Goal: Transaction & Acquisition: Purchase product/service

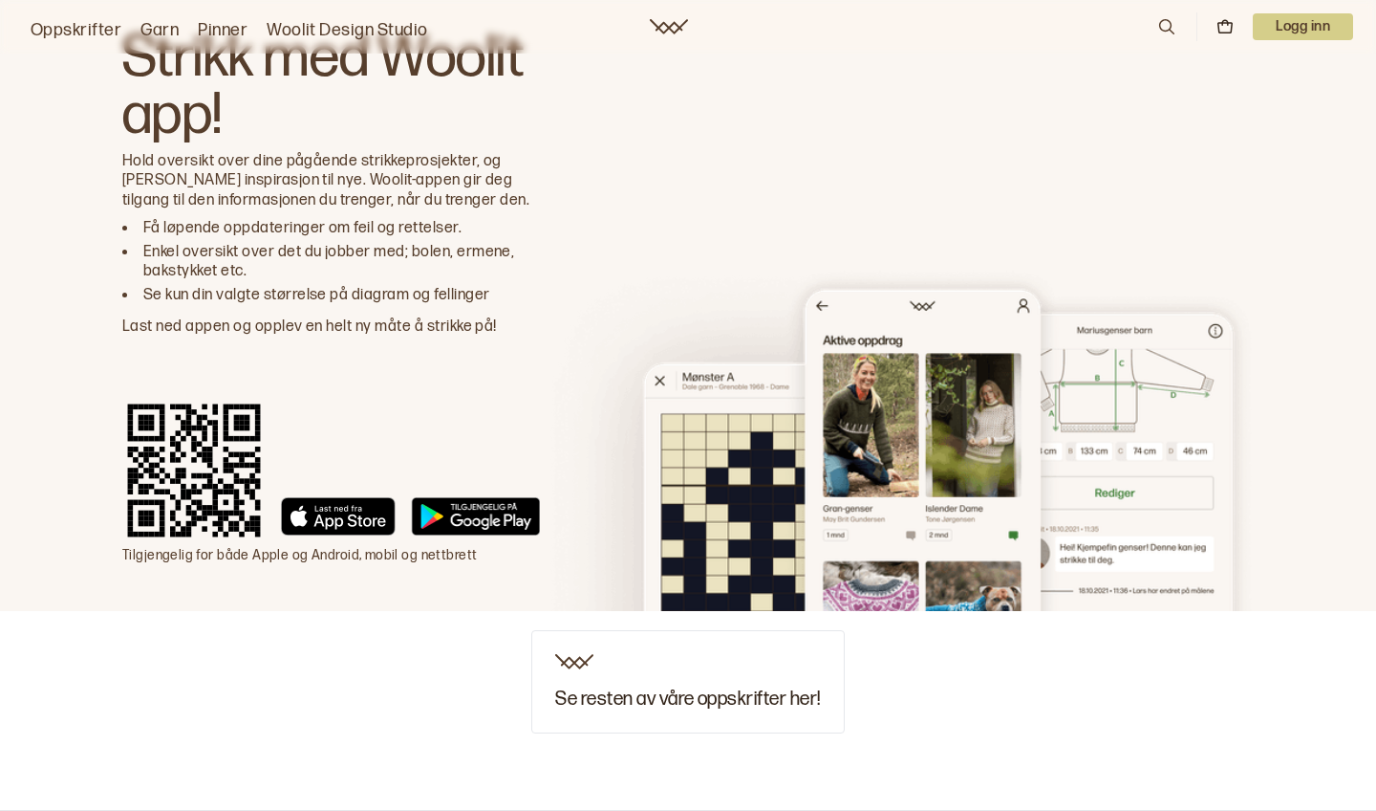
scroll to position [2744, 0]
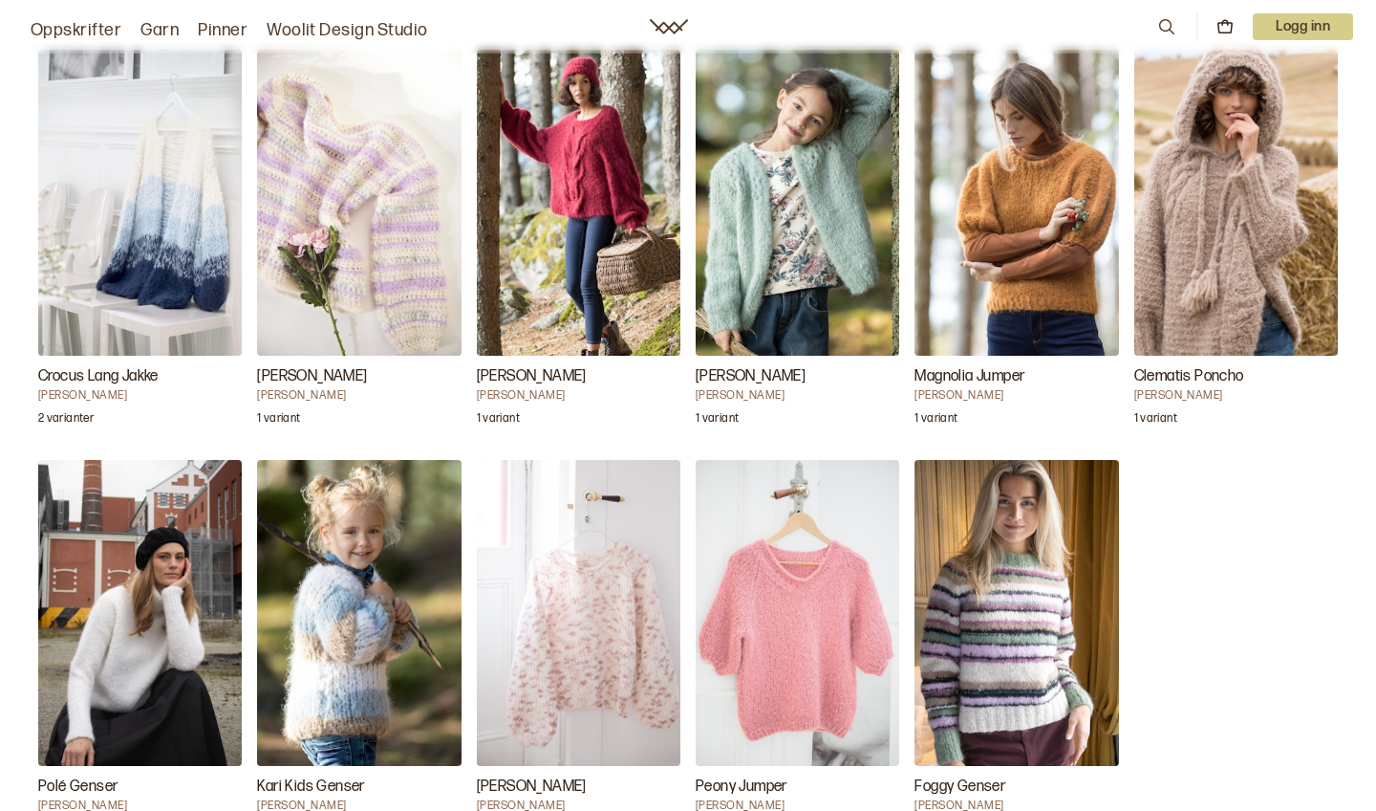
scroll to position [1874, 0]
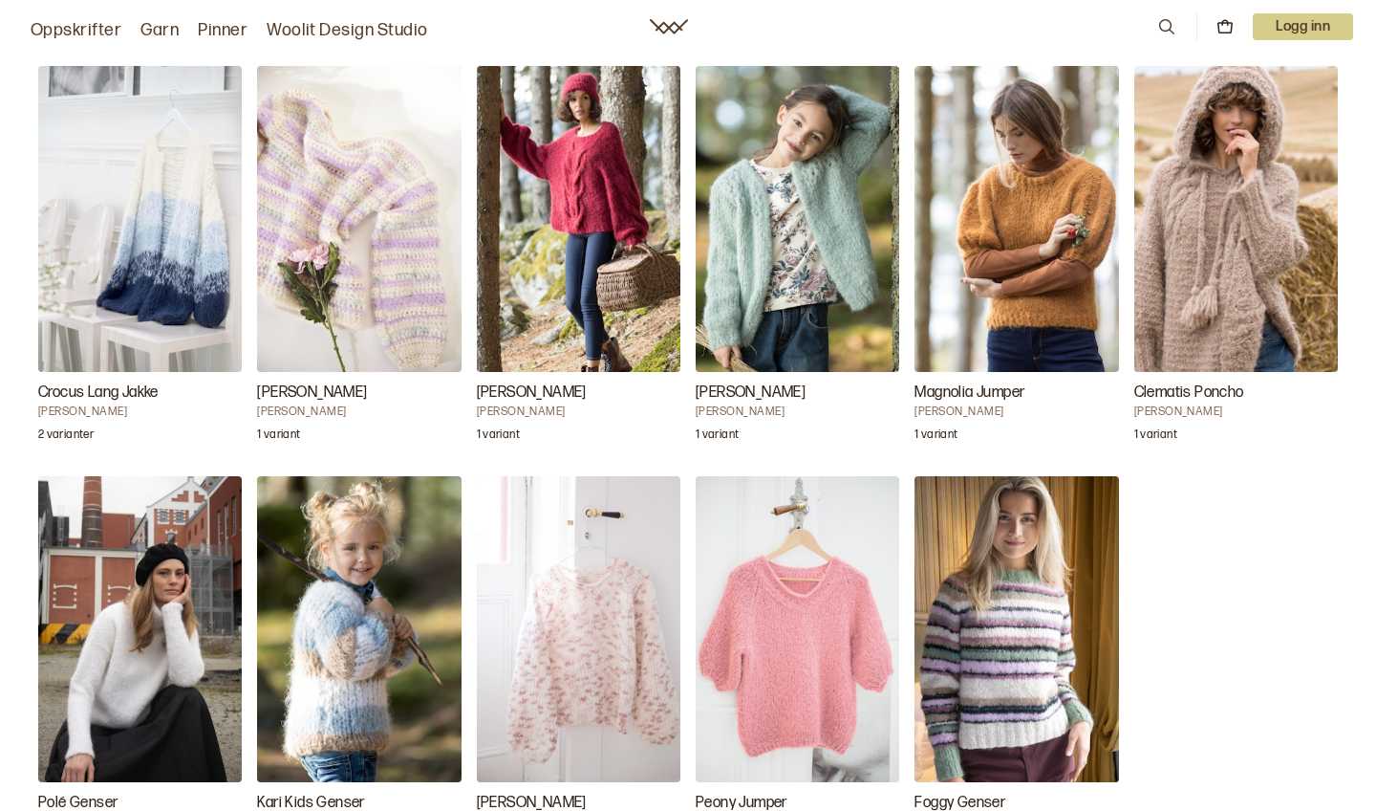
click at [382, 303] on img "Lily Genser" at bounding box center [359, 219] width 204 height 306
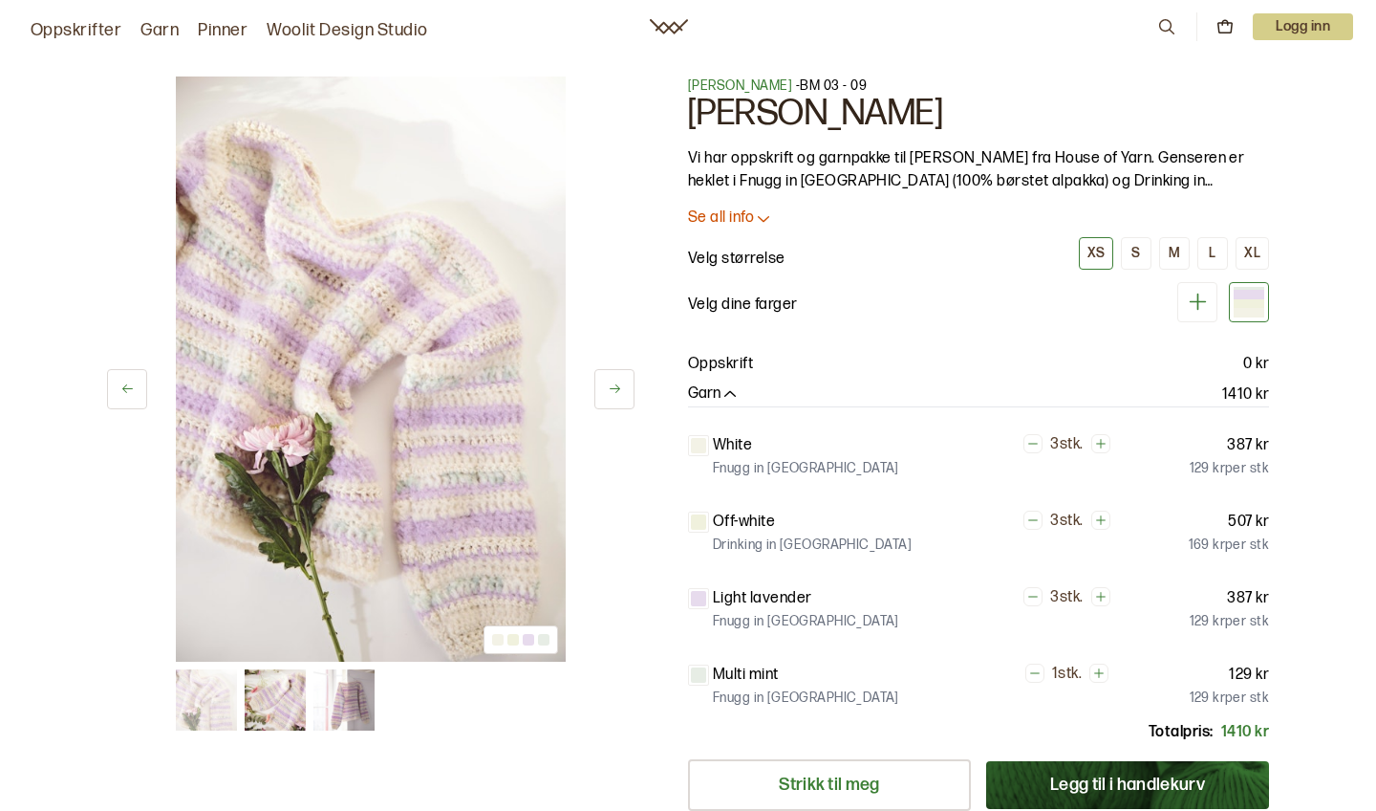
click at [105, 32] on link "Oppskrifter" at bounding box center [76, 30] width 91 height 27
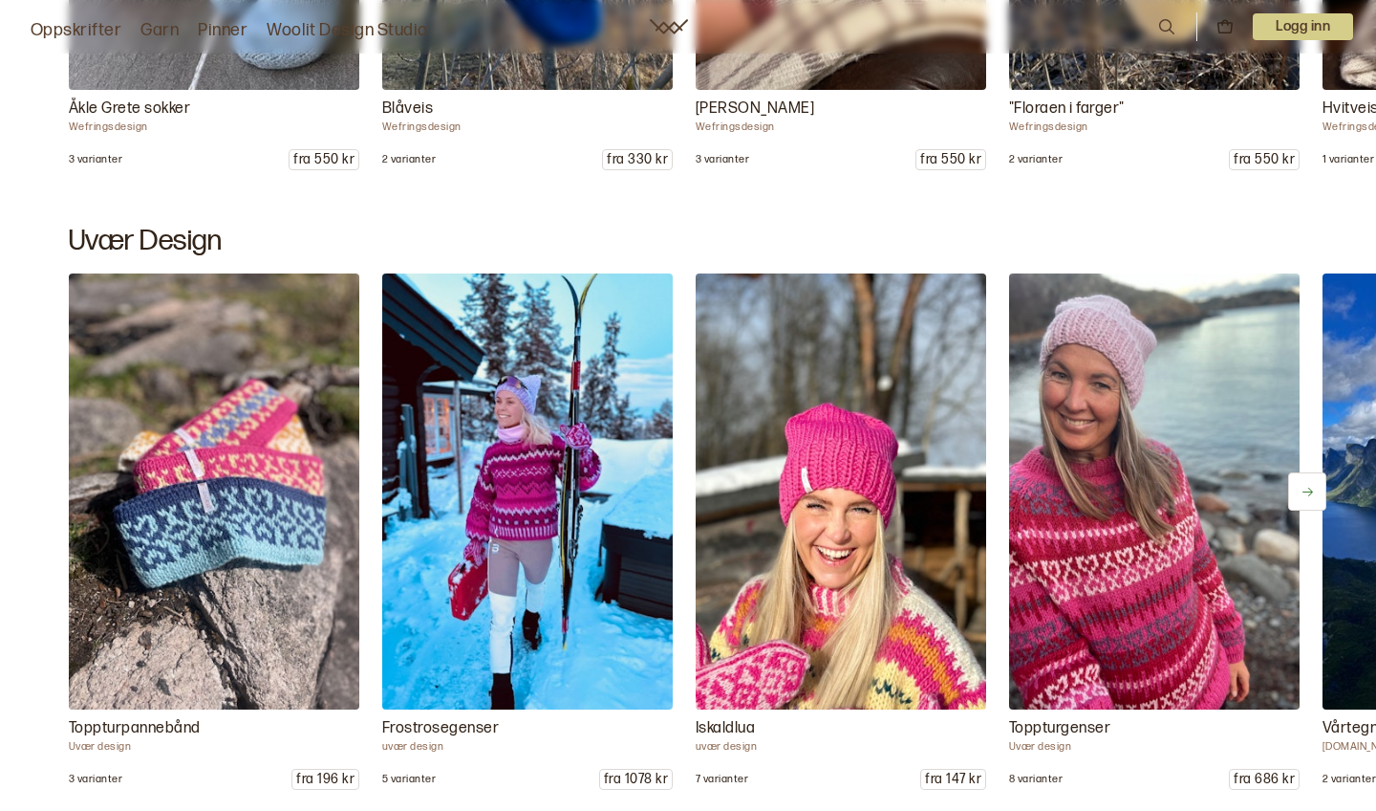
scroll to position [2201, 0]
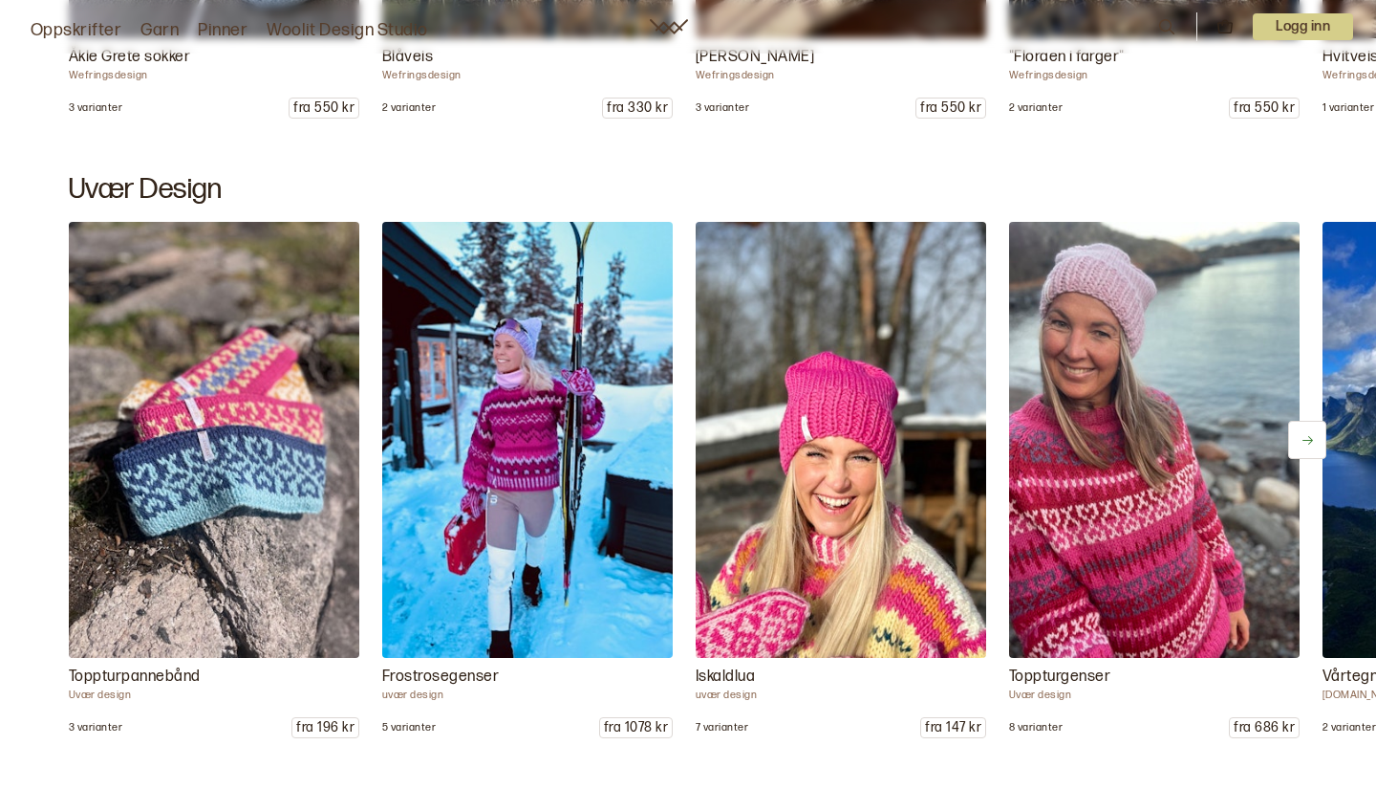
click at [555, 499] on img at bounding box center [527, 440] width 305 height 458
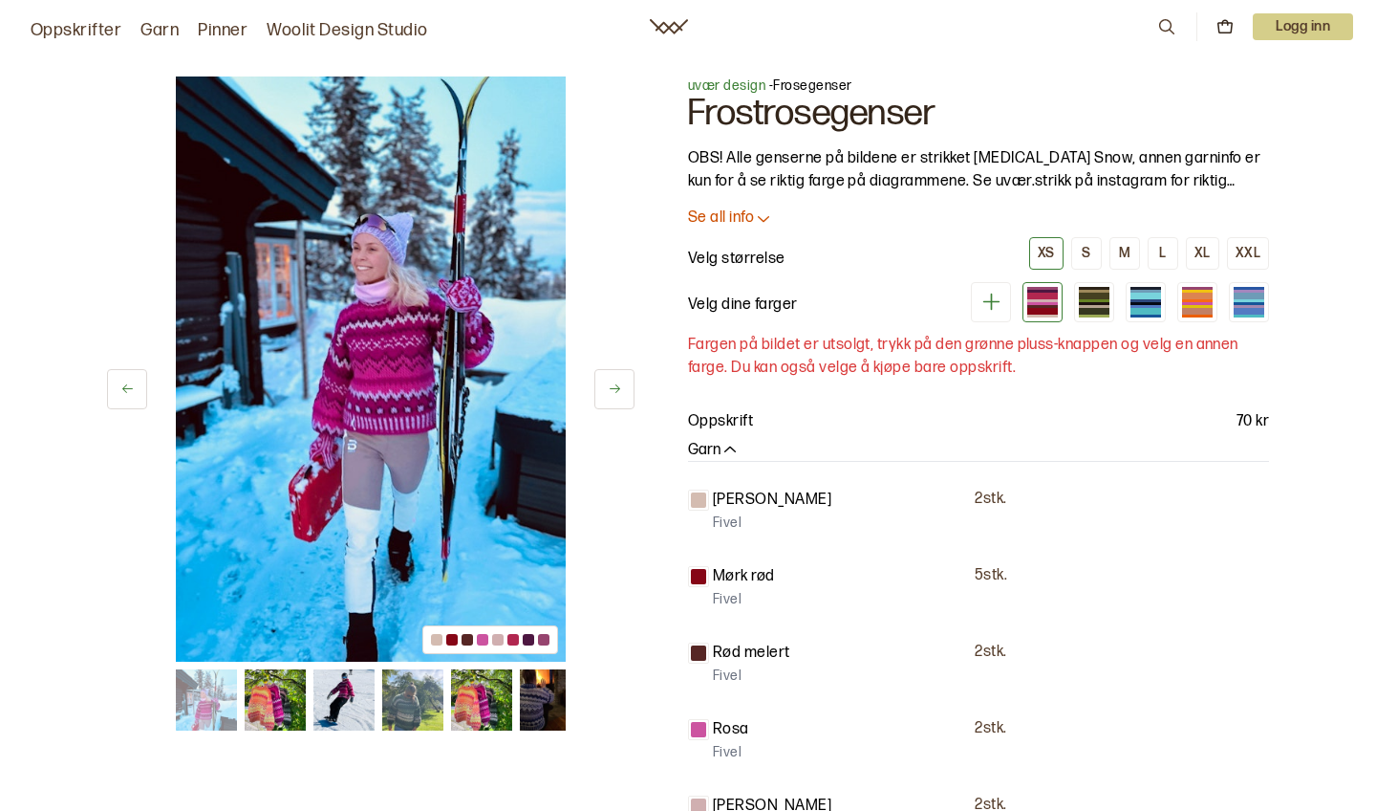
click at [470, 701] on img at bounding box center [481, 699] width 61 height 61
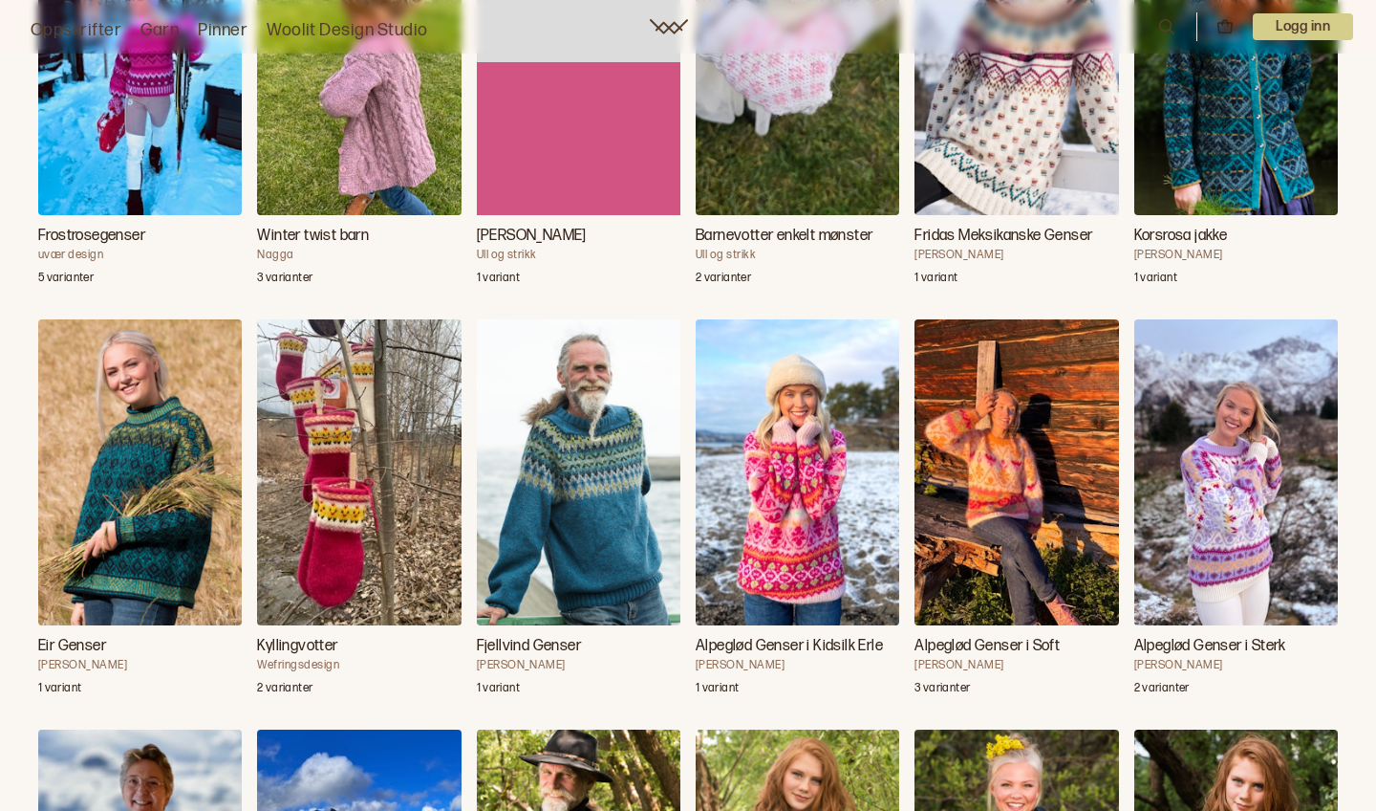
scroll to position [4398, 0]
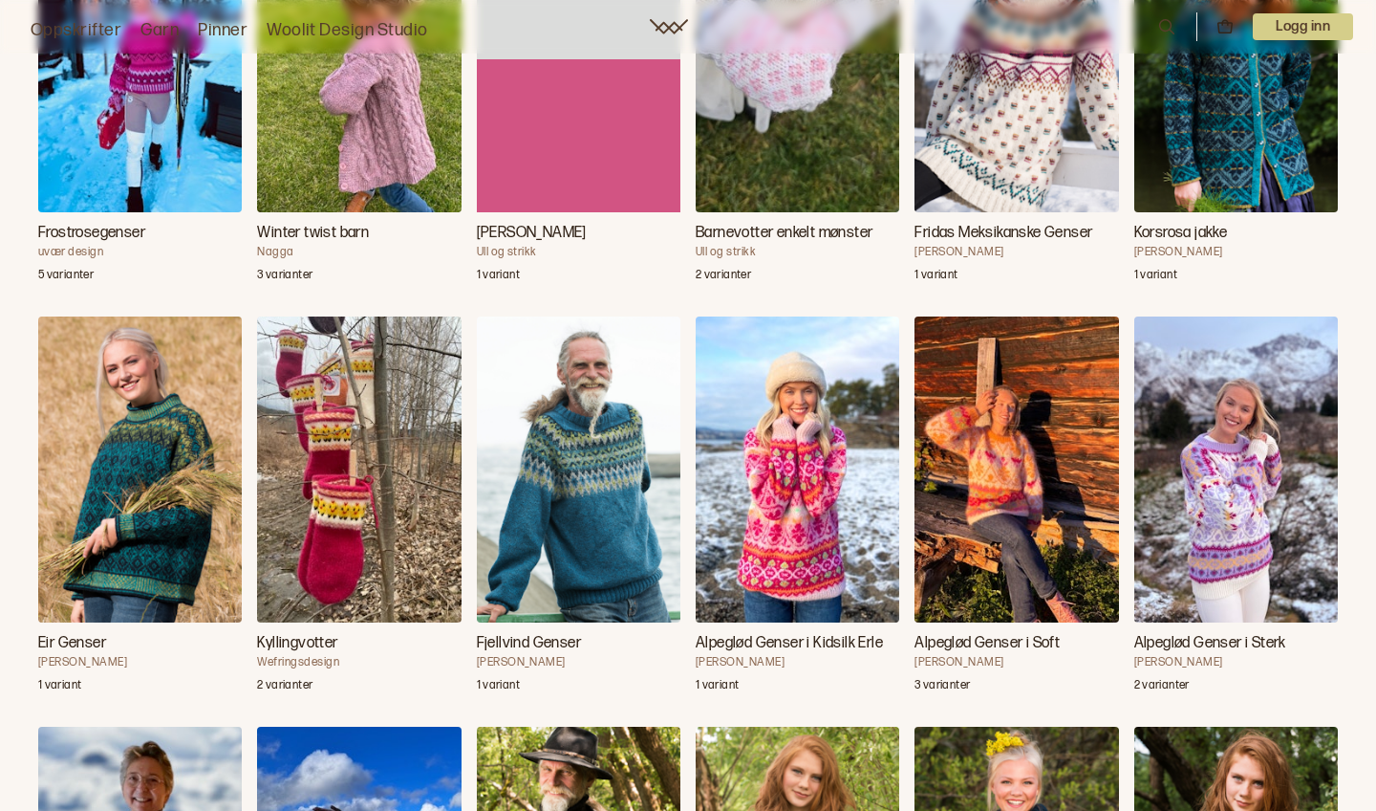
click at [785, 587] on img "Alpeglød Genser i Kidsilk Erle" at bounding box center [798, 469] width 204 height 306
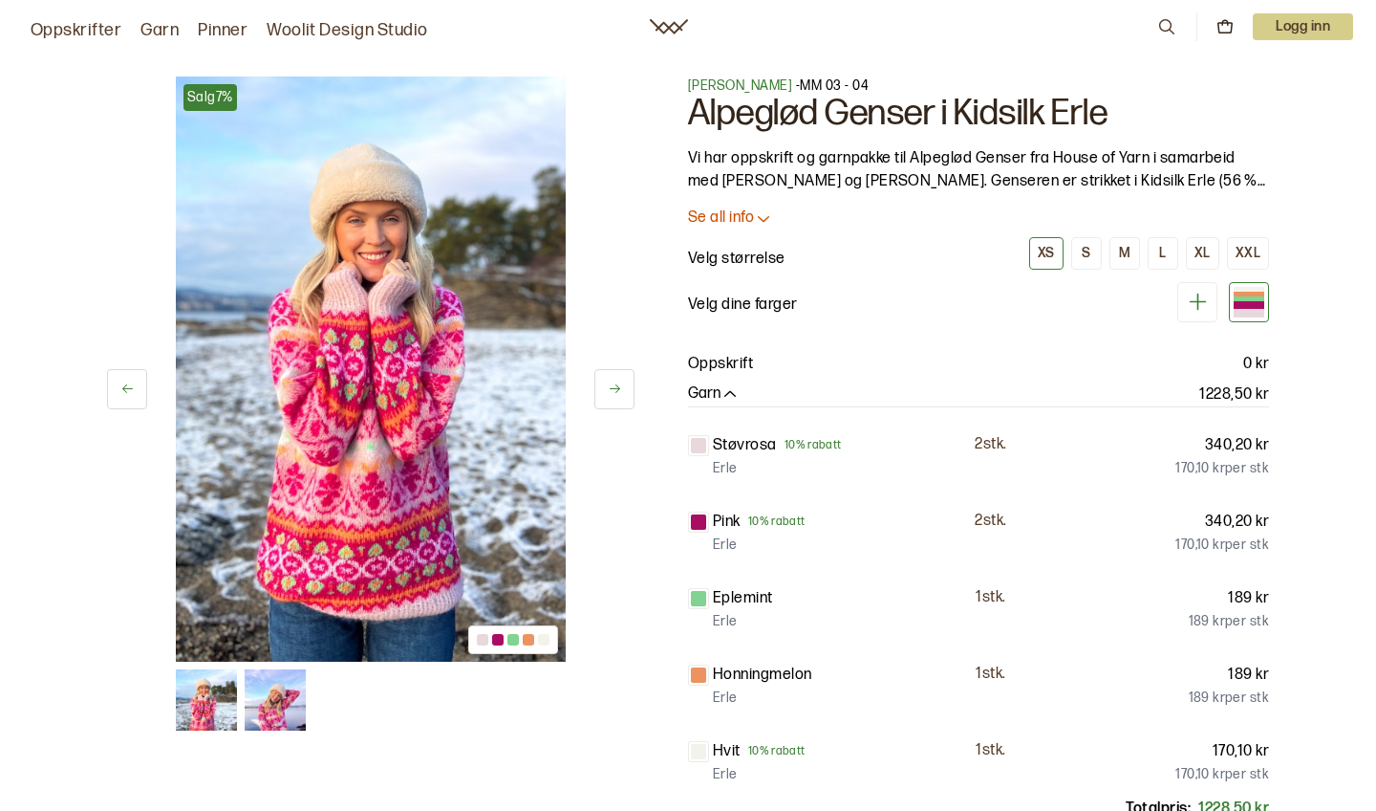
scroll to position [4398, 0]
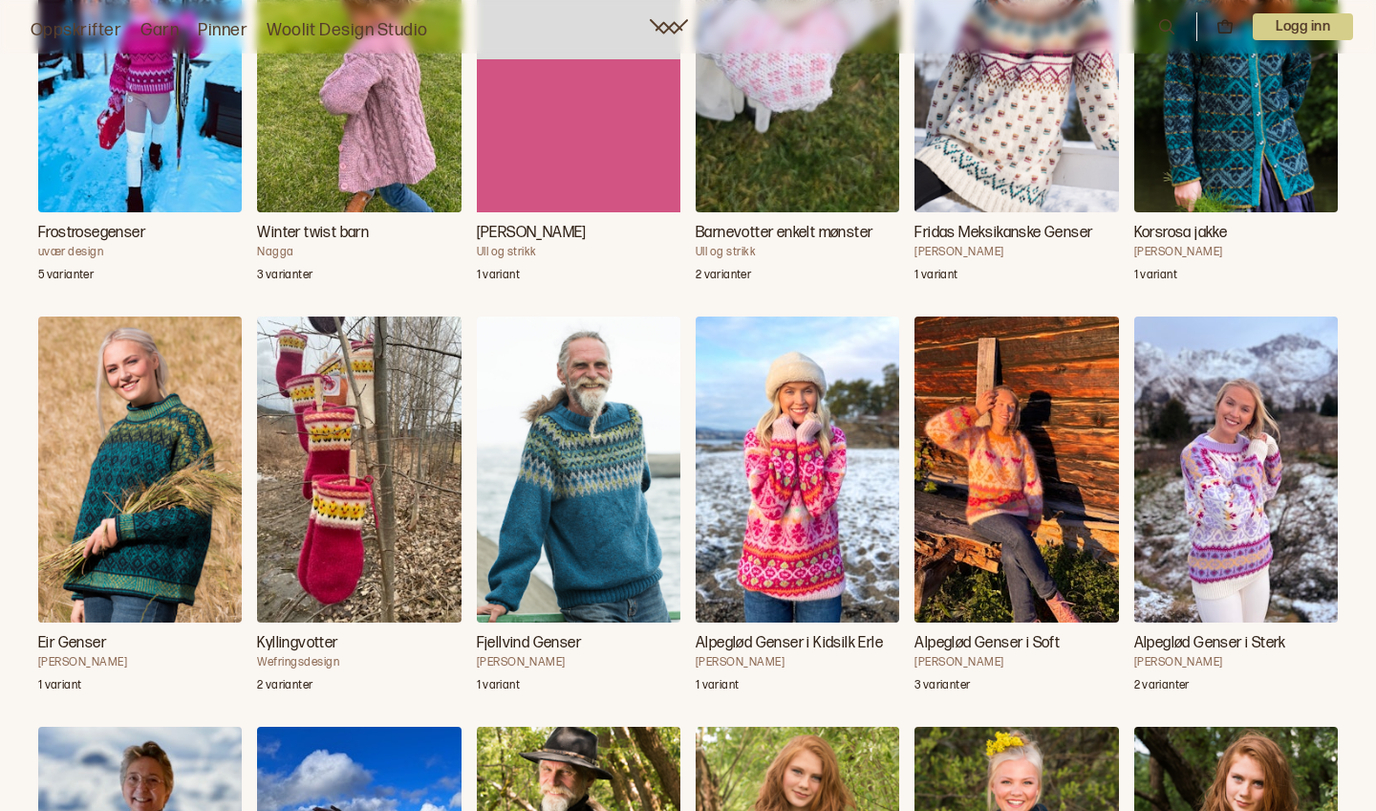
click at [1198, 544] on img "Alpeglød Genser i Sterk" at bounding box center [1237, 469] width 204 height 306
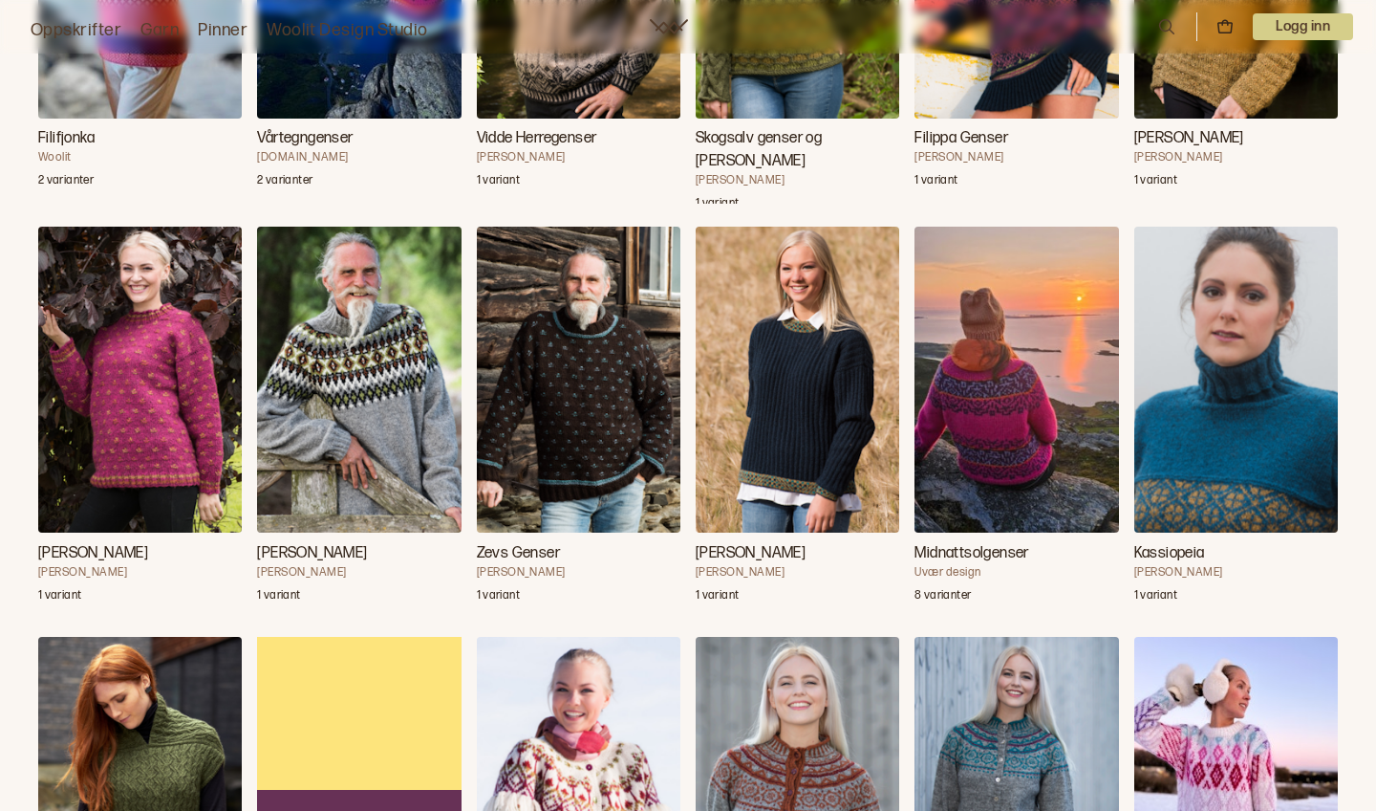
scroll to position [5309, 0]
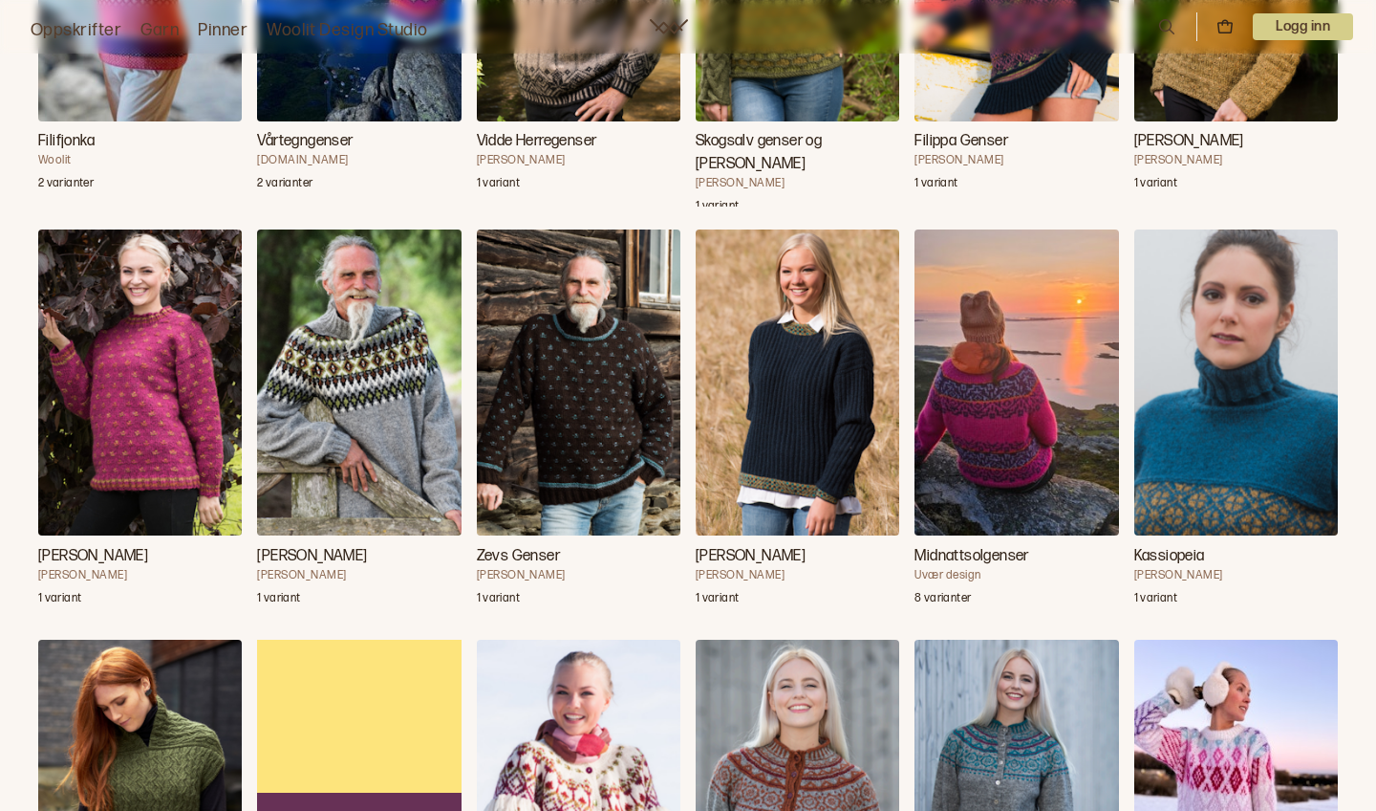
click at [1022, 431] on img "Midnattsolgenser" at bounding box center [1017, 382] width 204 height 306
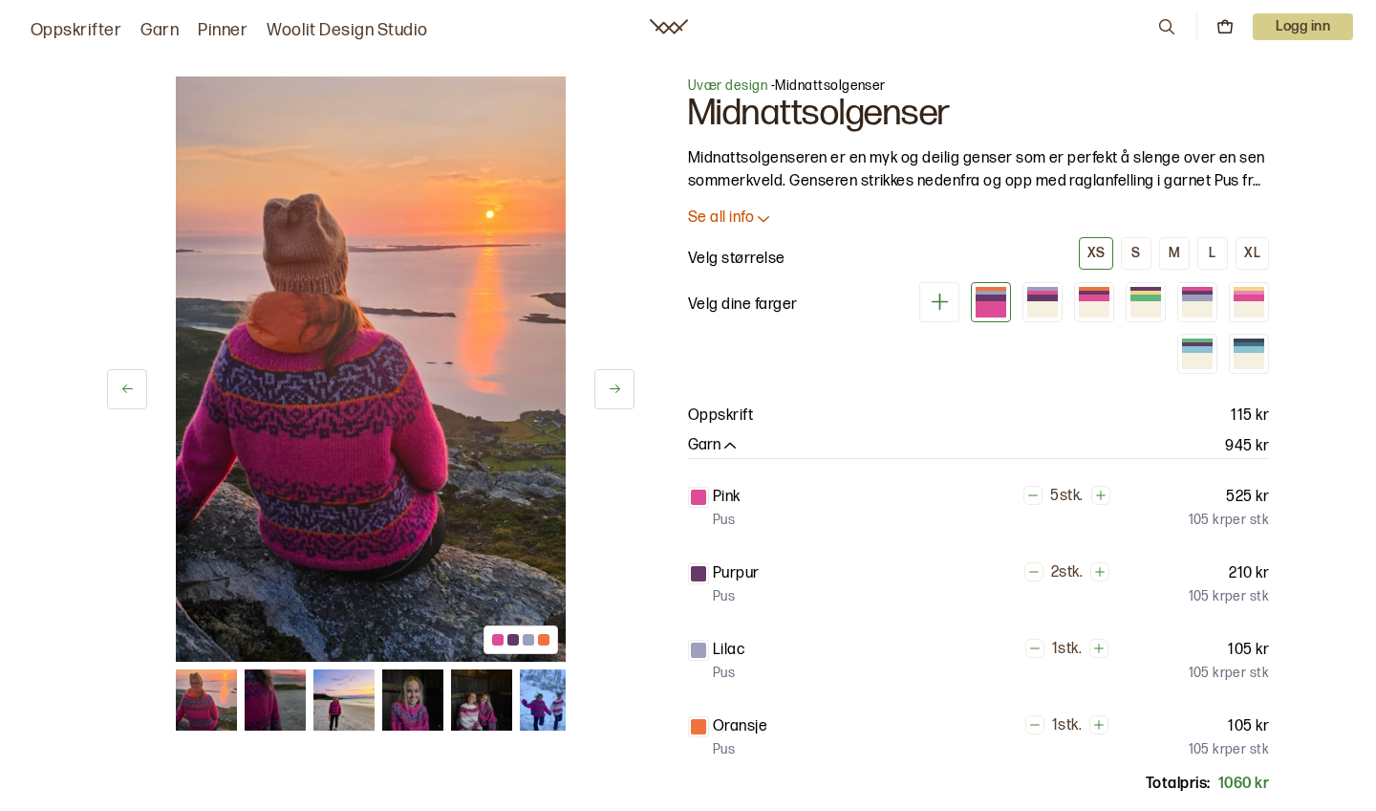
click at [422, 689] on img at bounding box center [412, 699] width 61 height 61
click at [350, 707] on img at bounding box center [344, 699] width 61 height 61
click at [472, 712] on img at bounding box center [481, 699] width 61 height 61
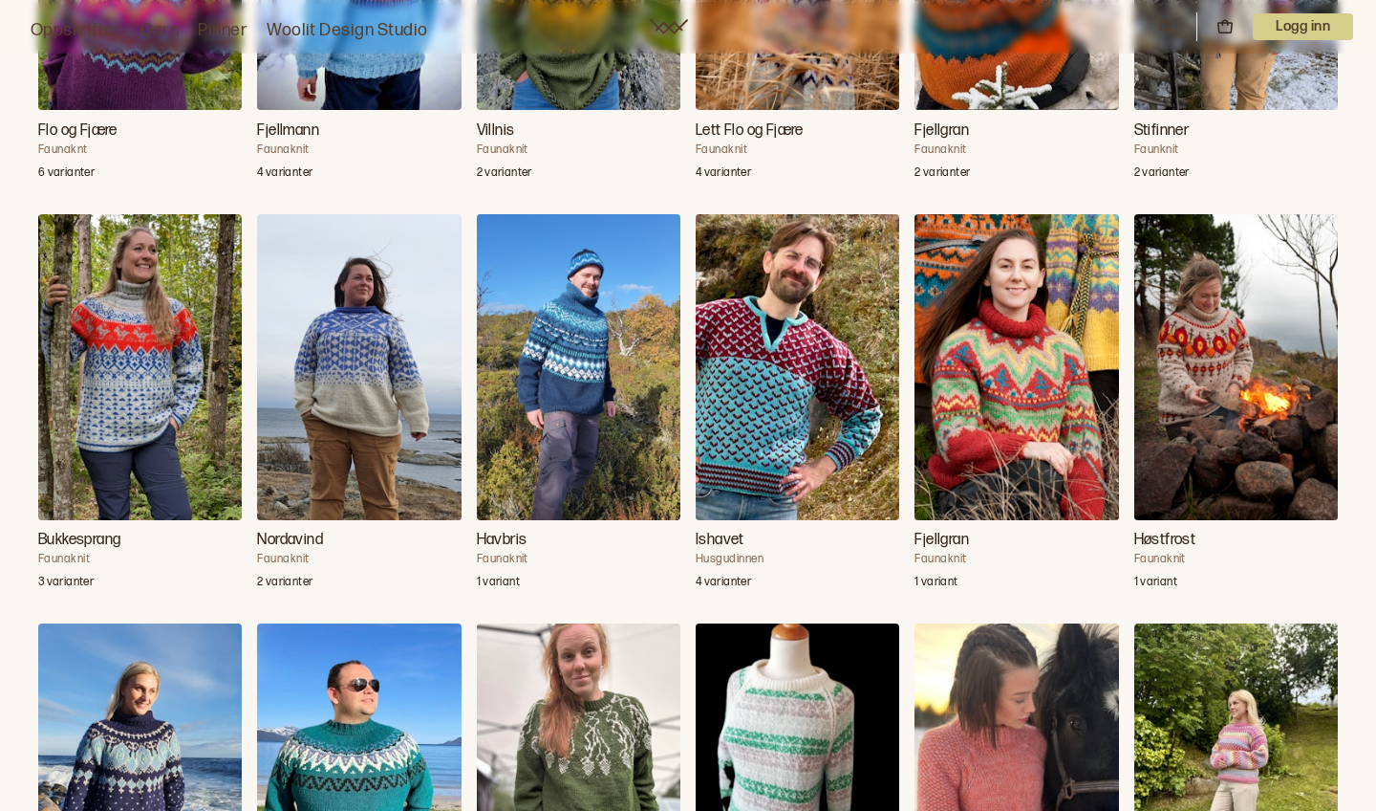
scroll to position [1677, 0]
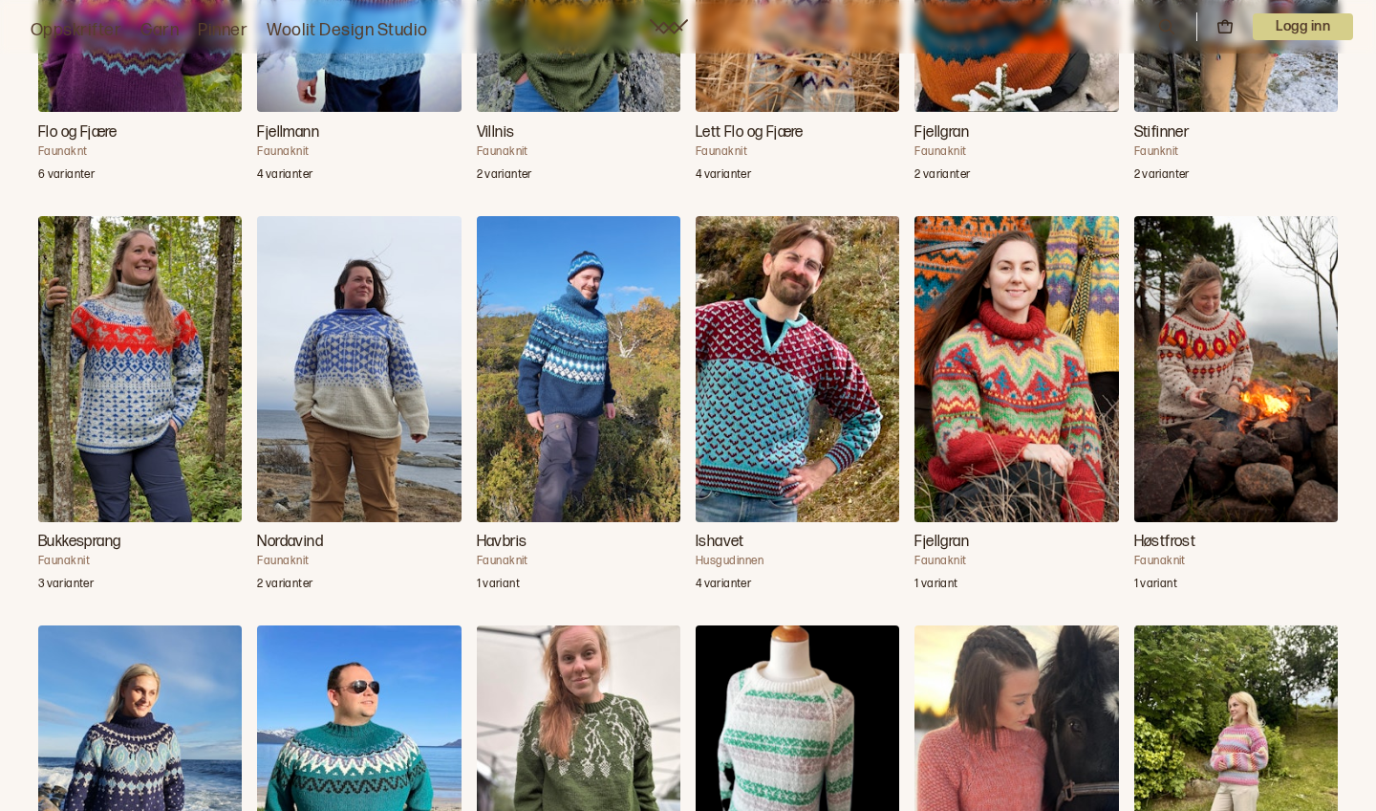
click at [1215, 397] on img "Høstfrost" at bounding box center [1237, 369] width 204 height 306
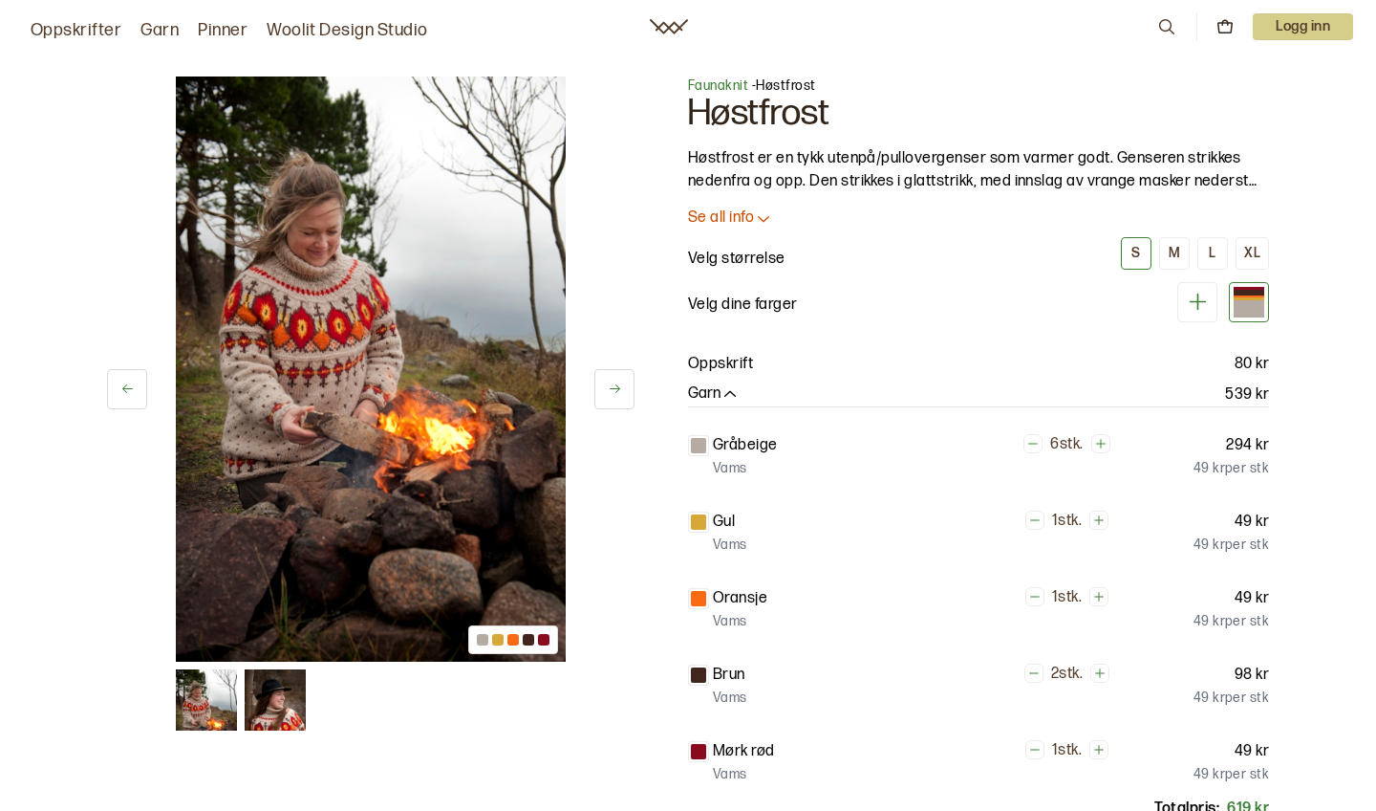
scroll to position [1677, 0]
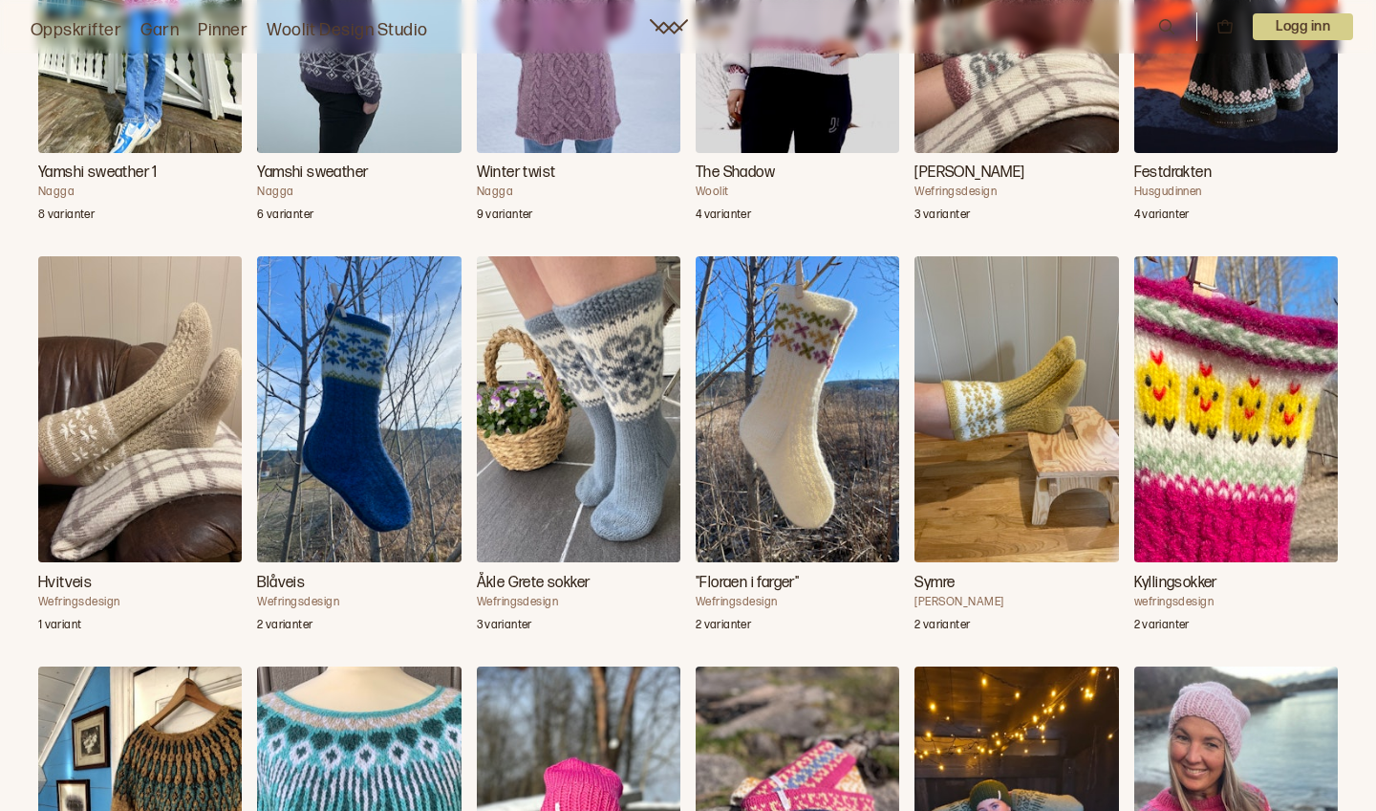
scroll to position [3278, 0]
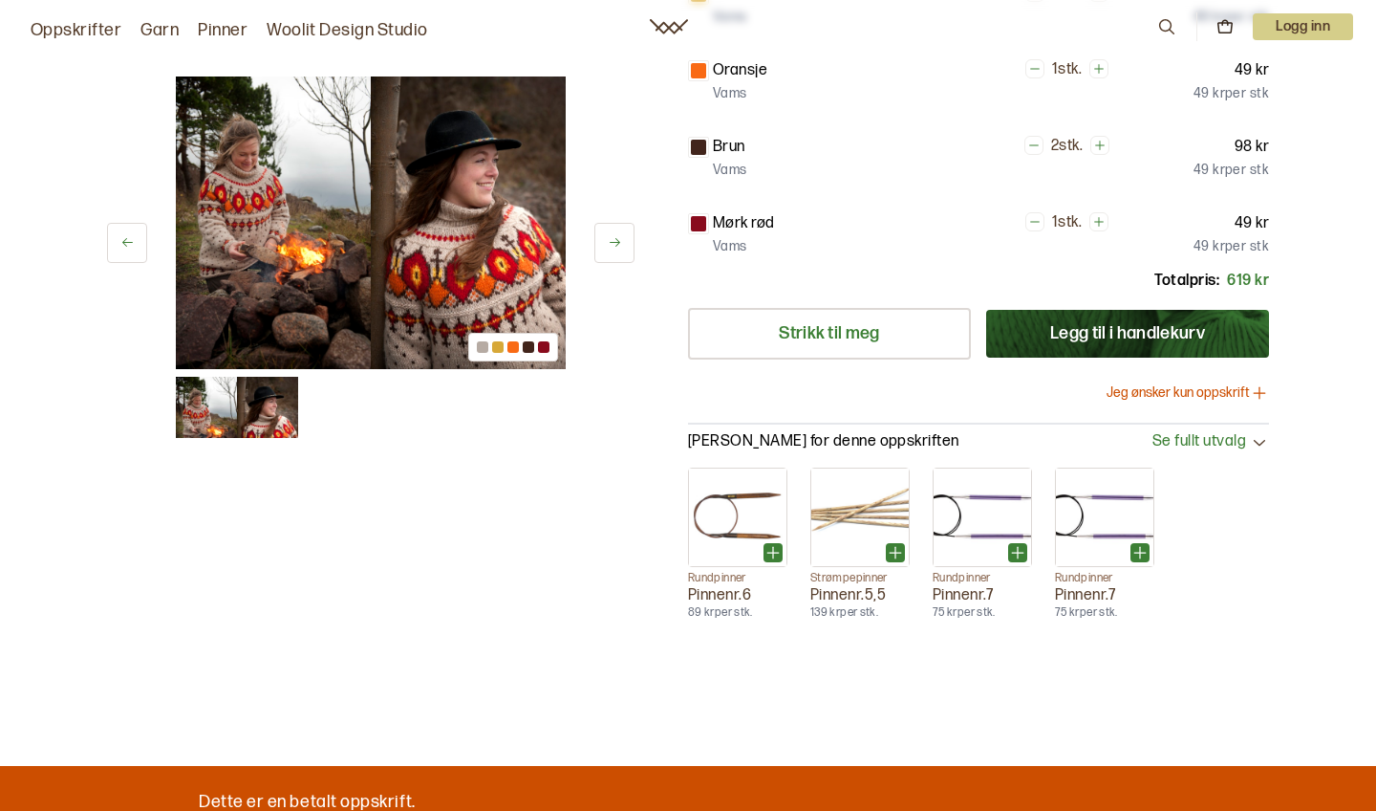
scroll to position [529, 0]
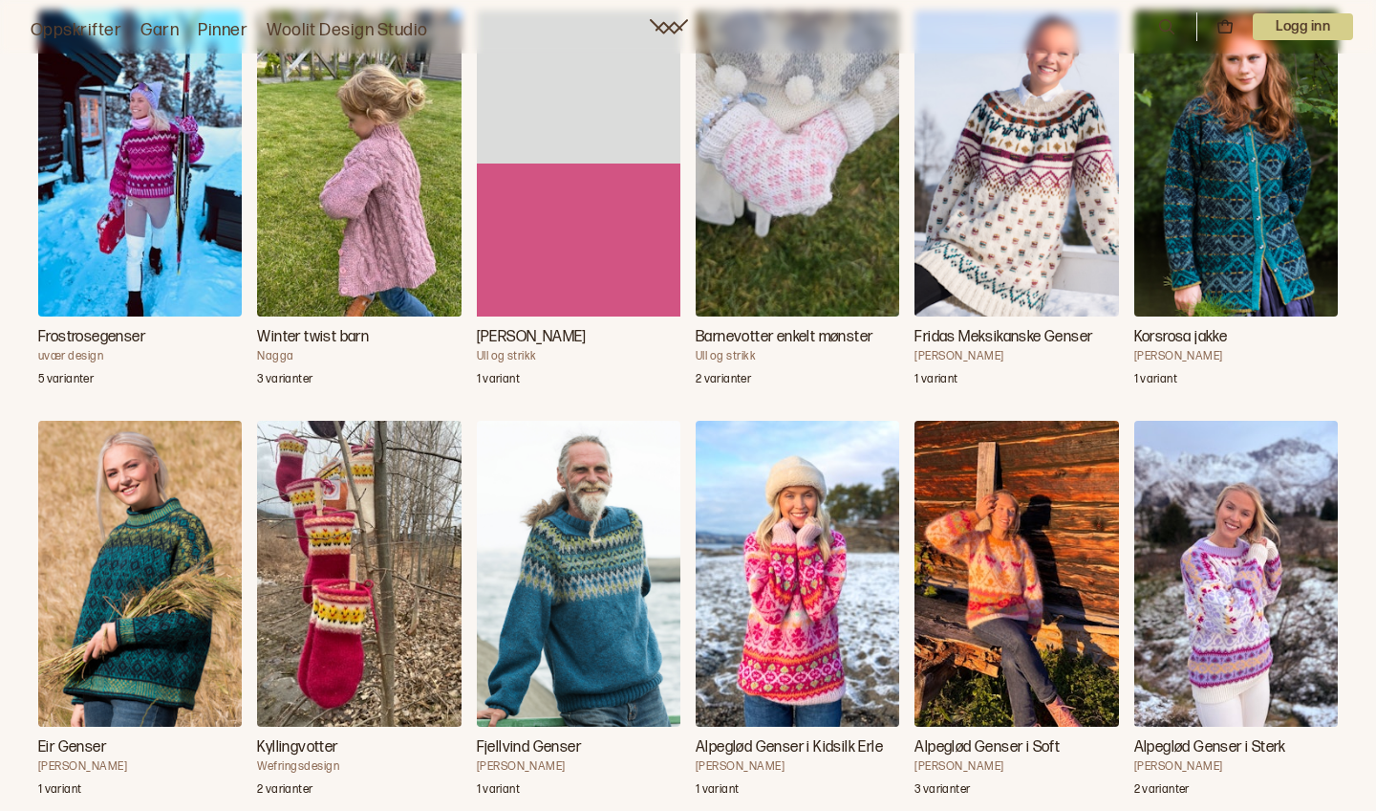
scroll to position [4270, 0]
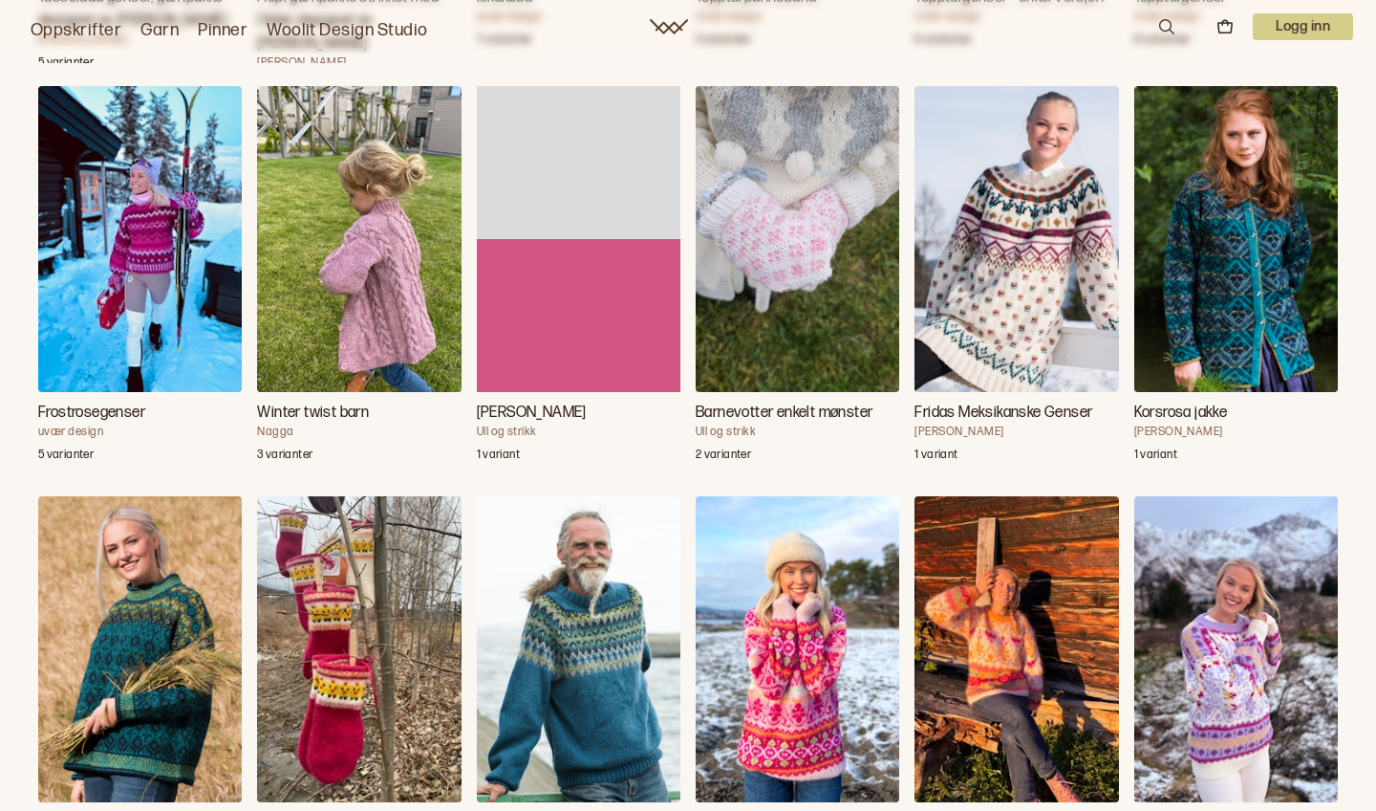
click at [133, 264] on img "Frostrosegenser" at bounding box center [140, 239] width 204 height 306
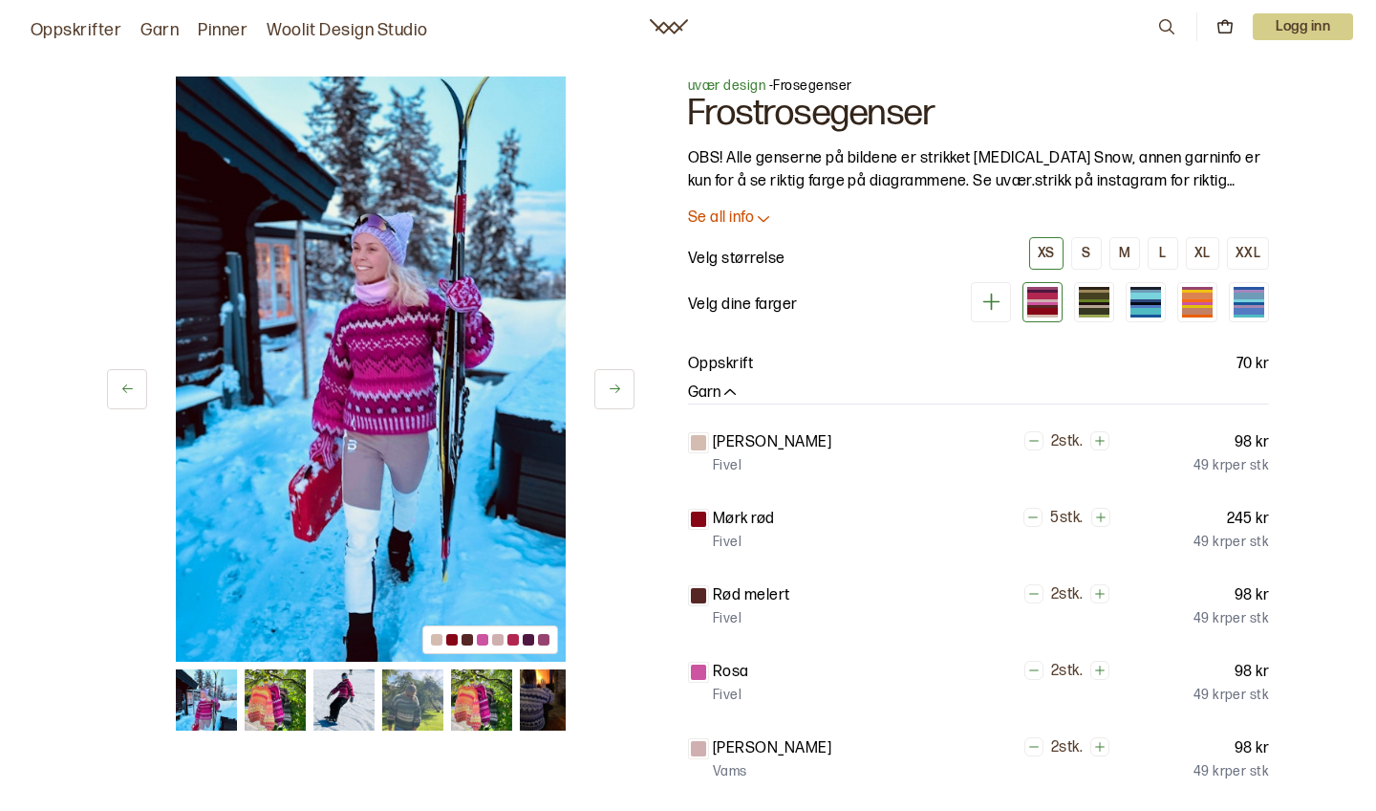
click at [451, 641] on div at bounding box center [451, 639] width 11 height 11
click at [270, 705] on img at bounding box center [275, 699] width 61 height 61
click at [418, 333] on img at bounding box center [371, 368] width 390 height 585
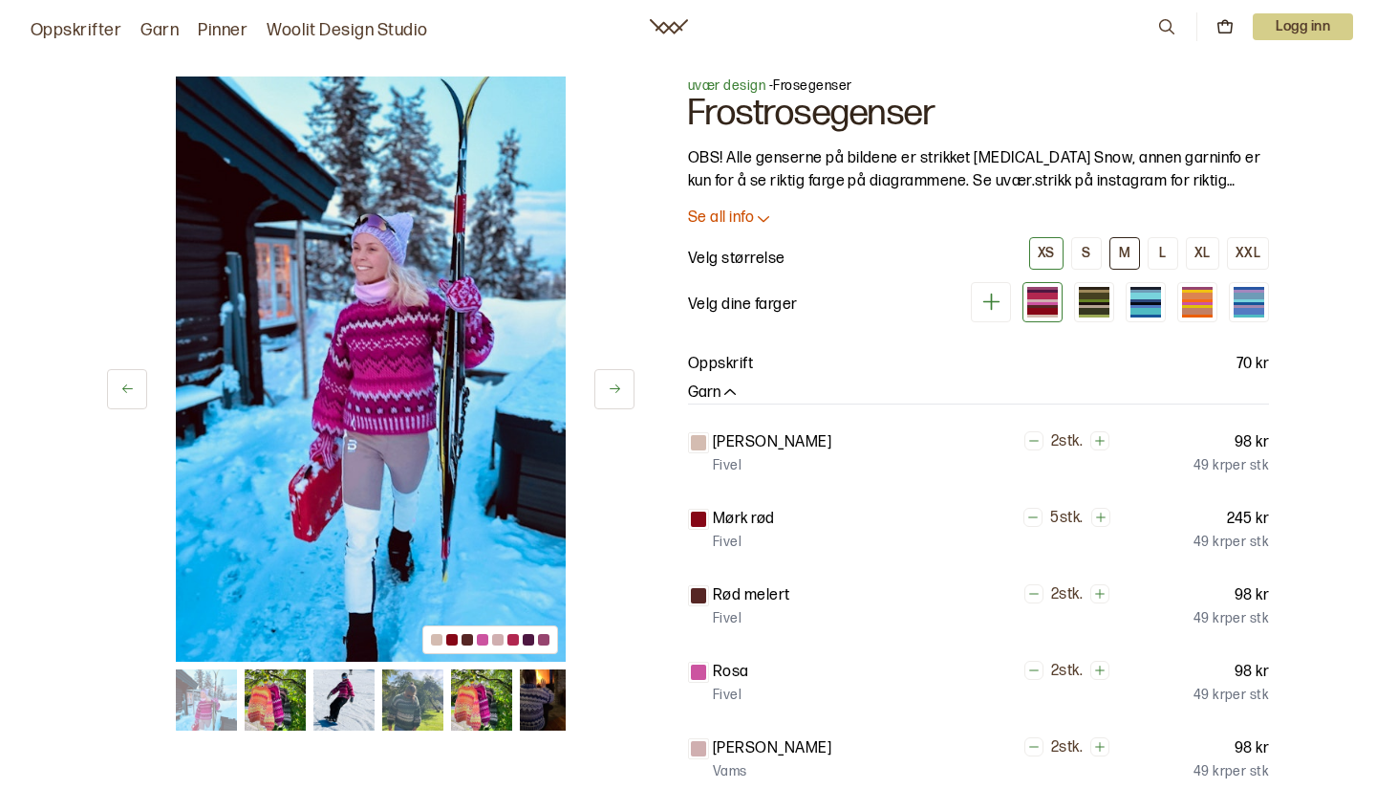
click at [1129, 249] on div "M" at bounding box center [1124, 253] width 11 height 17
click at [619, 384] on icon at bounding box center [615, 388] width 14 height 14
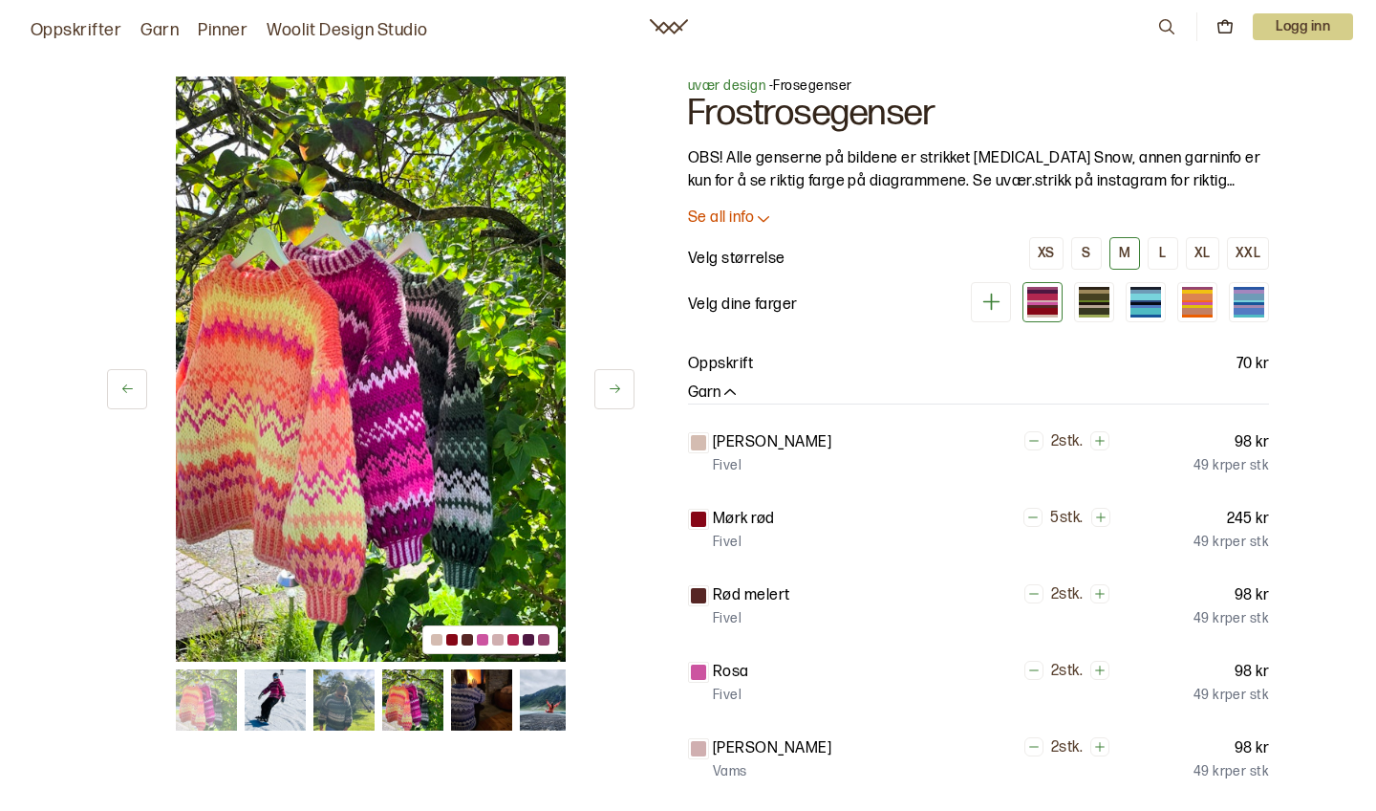
click at [746, 218] on p "Se all info" at bounding box center [721, 218] width 66 height 20
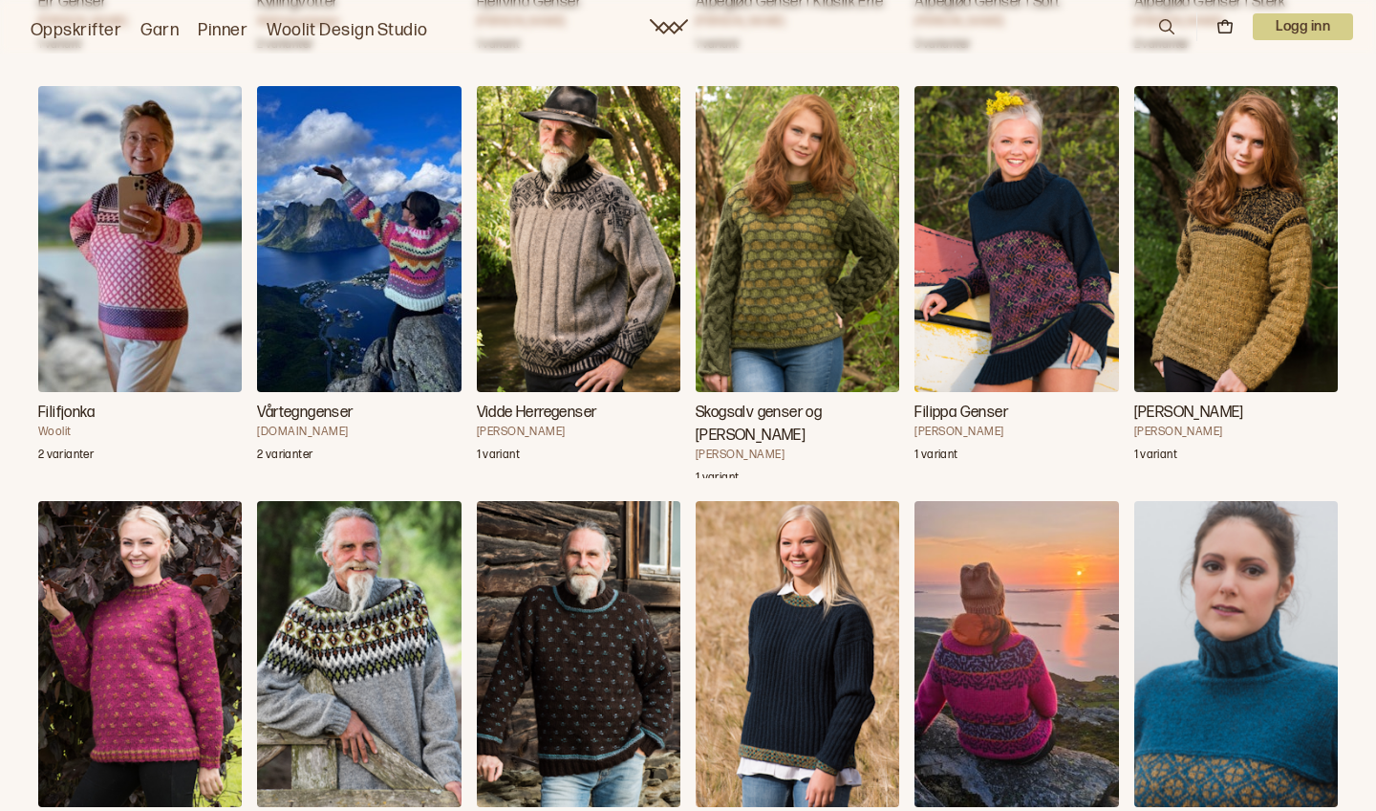
scroll to position [5792, 0]
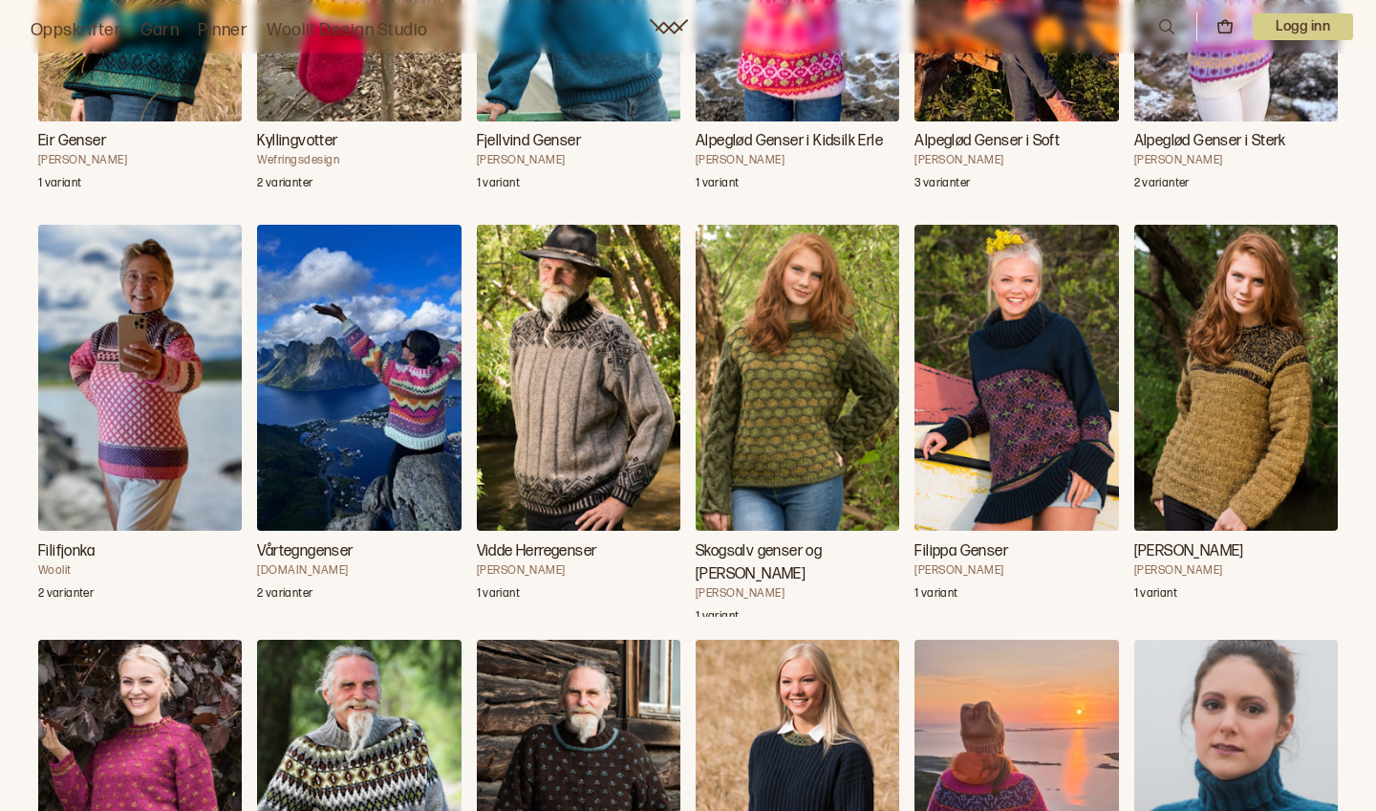
click at [401, 375] on img "Vårtegngenser" at bounding box center [359, 378] width 204 height 306
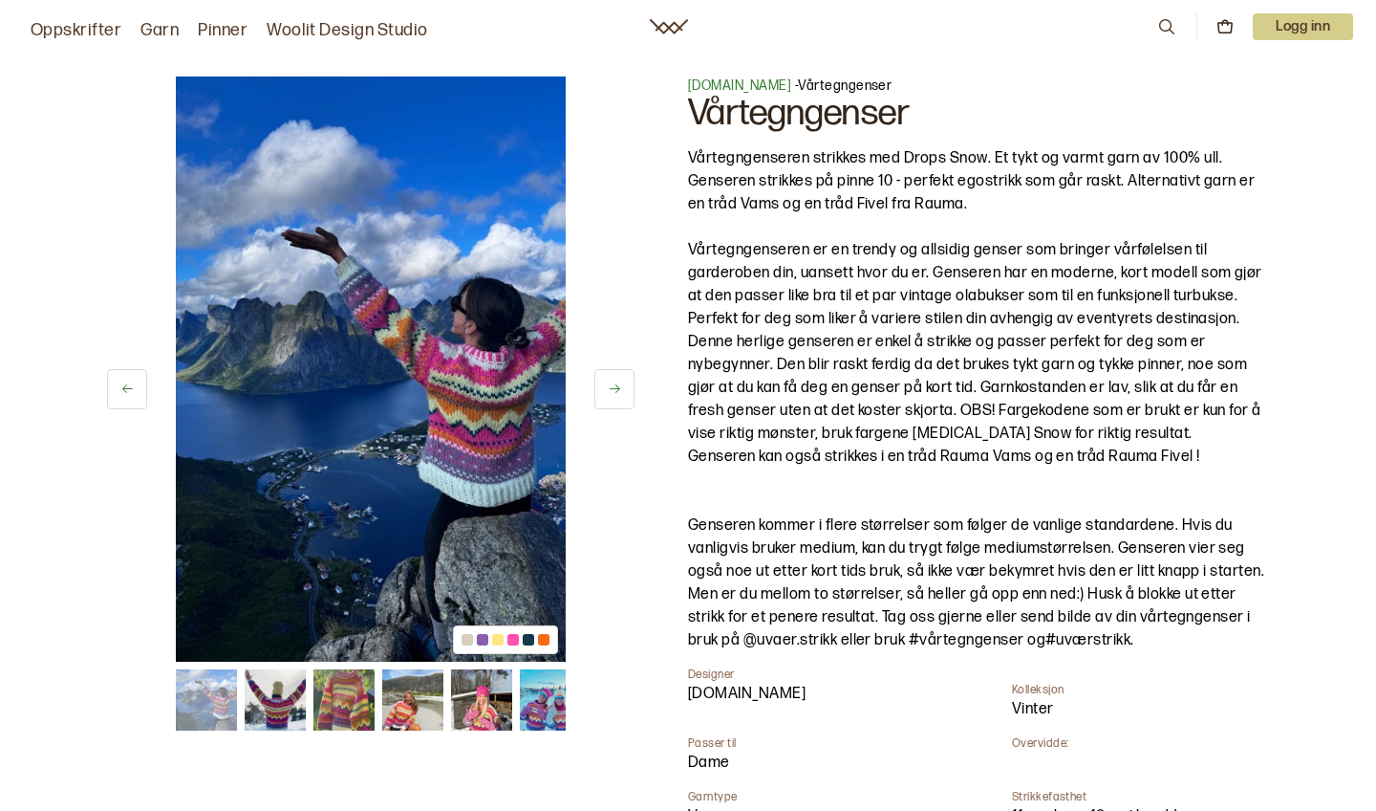
click at [617, 386] on icon at bounding box center [615, 388] width 14 height 14
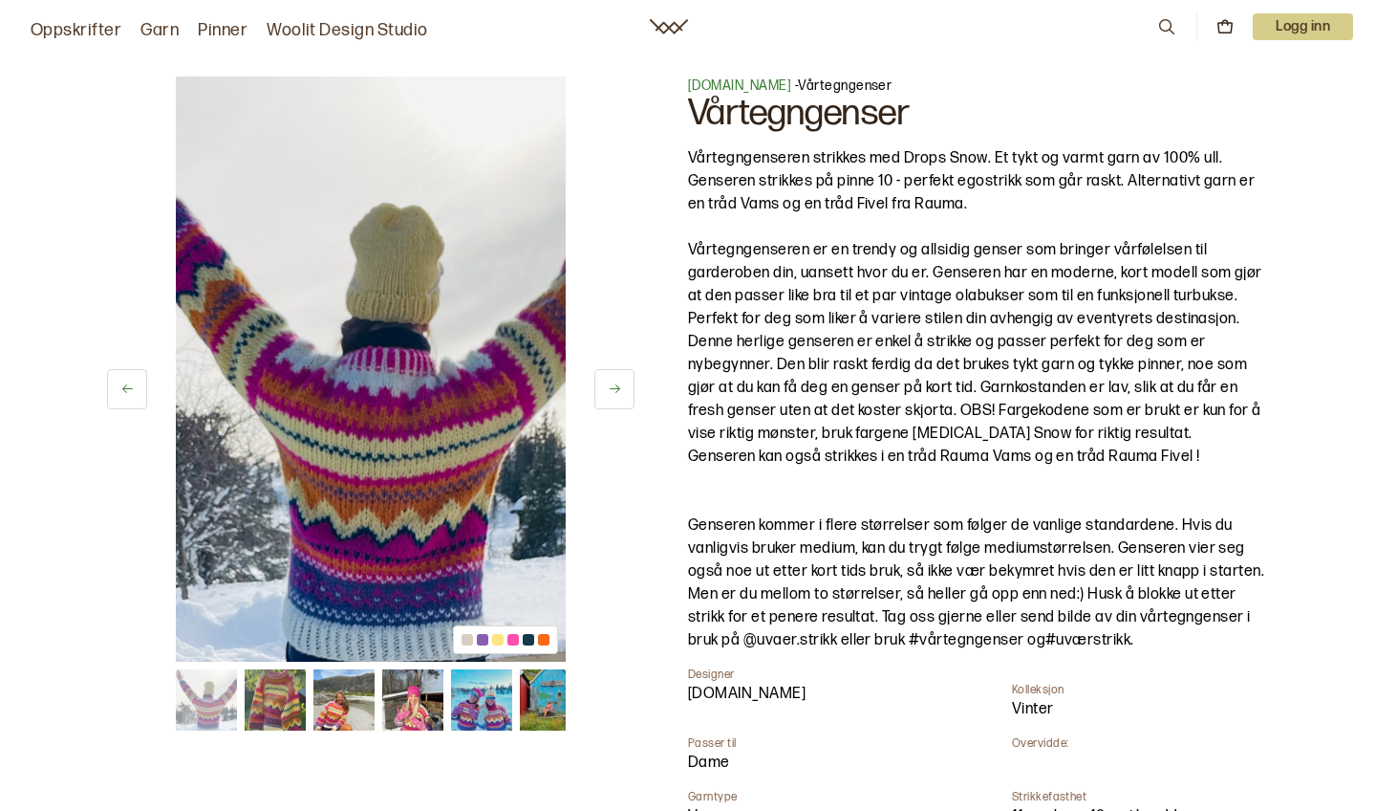
scroll to position [5792, 0]
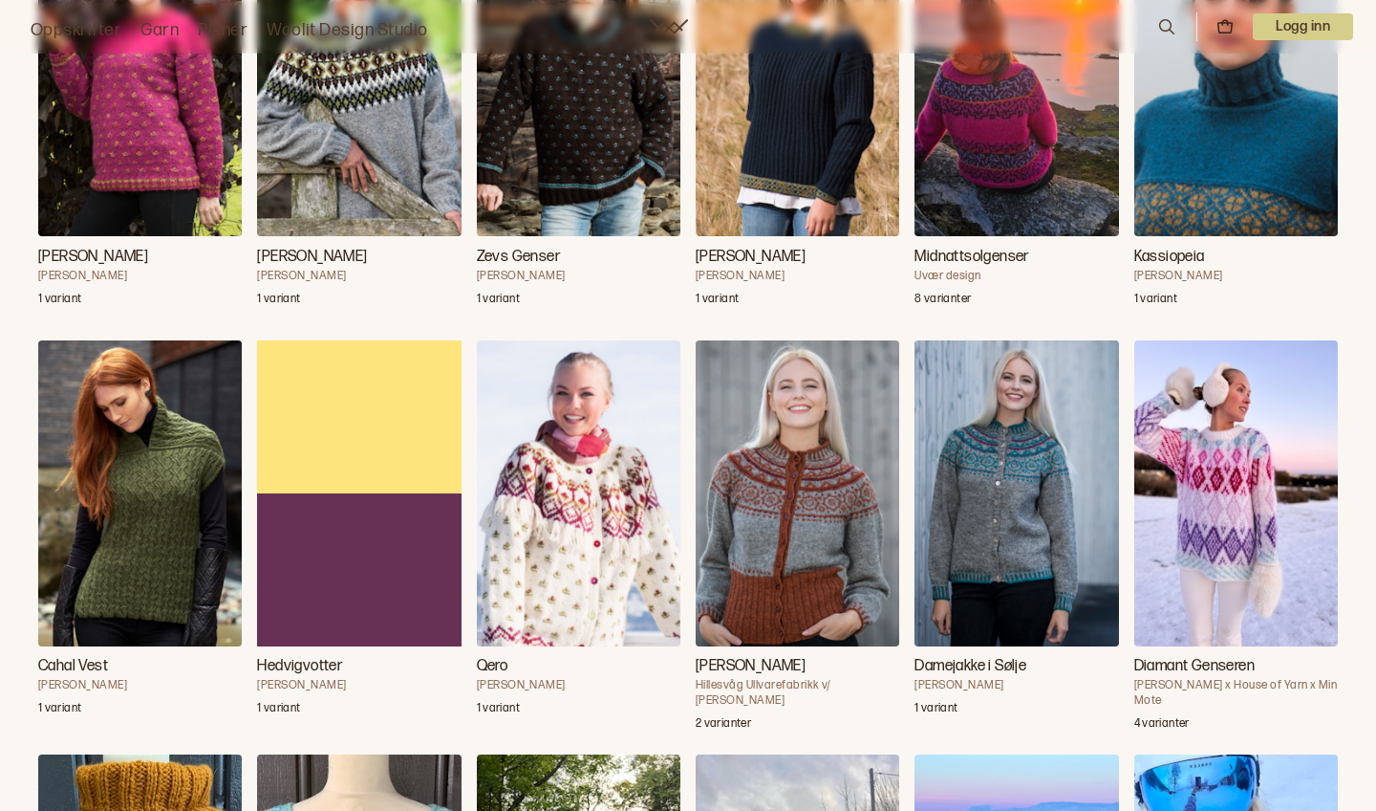
scroll to position [6525, 0]
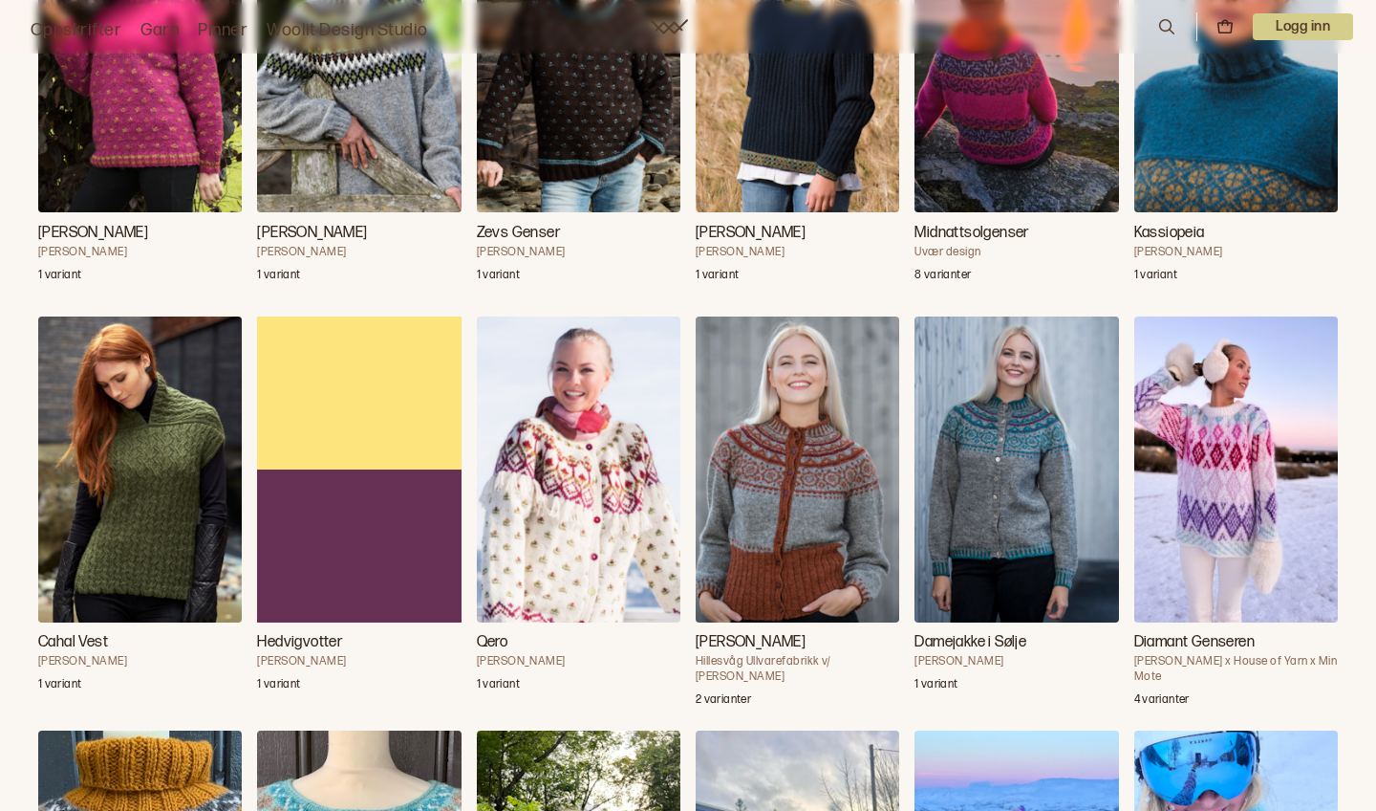
click at [1170, 692] on p "4 varianter" at bounding box center [1162, 701] width 55 height 19
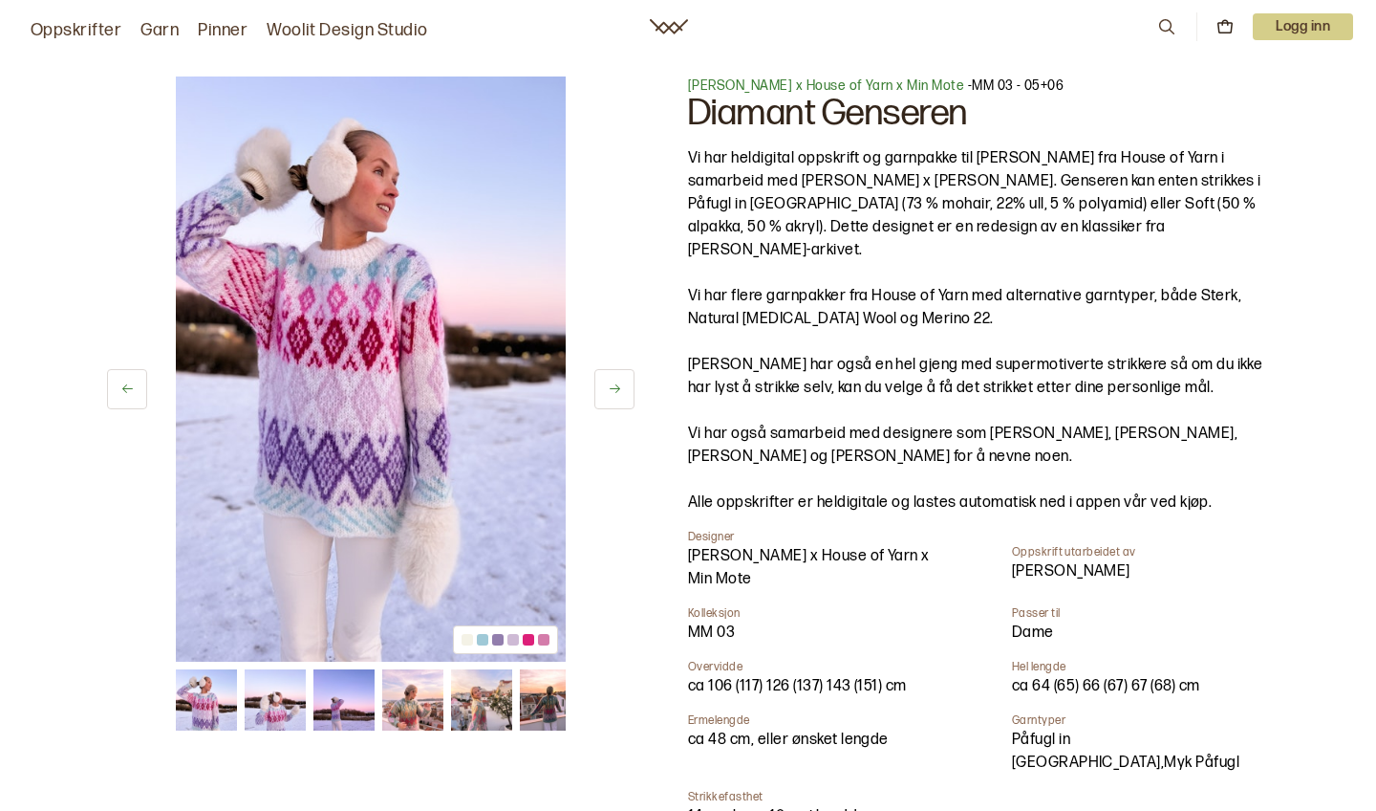
click at [468, 709] on img at bounding box center [481, 699] width 61 height 61
click at [533, 701] on img at bounding box center [550, 699] width 61 height 61
click at [618, 384] on icon at bounding box center [615, 388] width 14 height 14
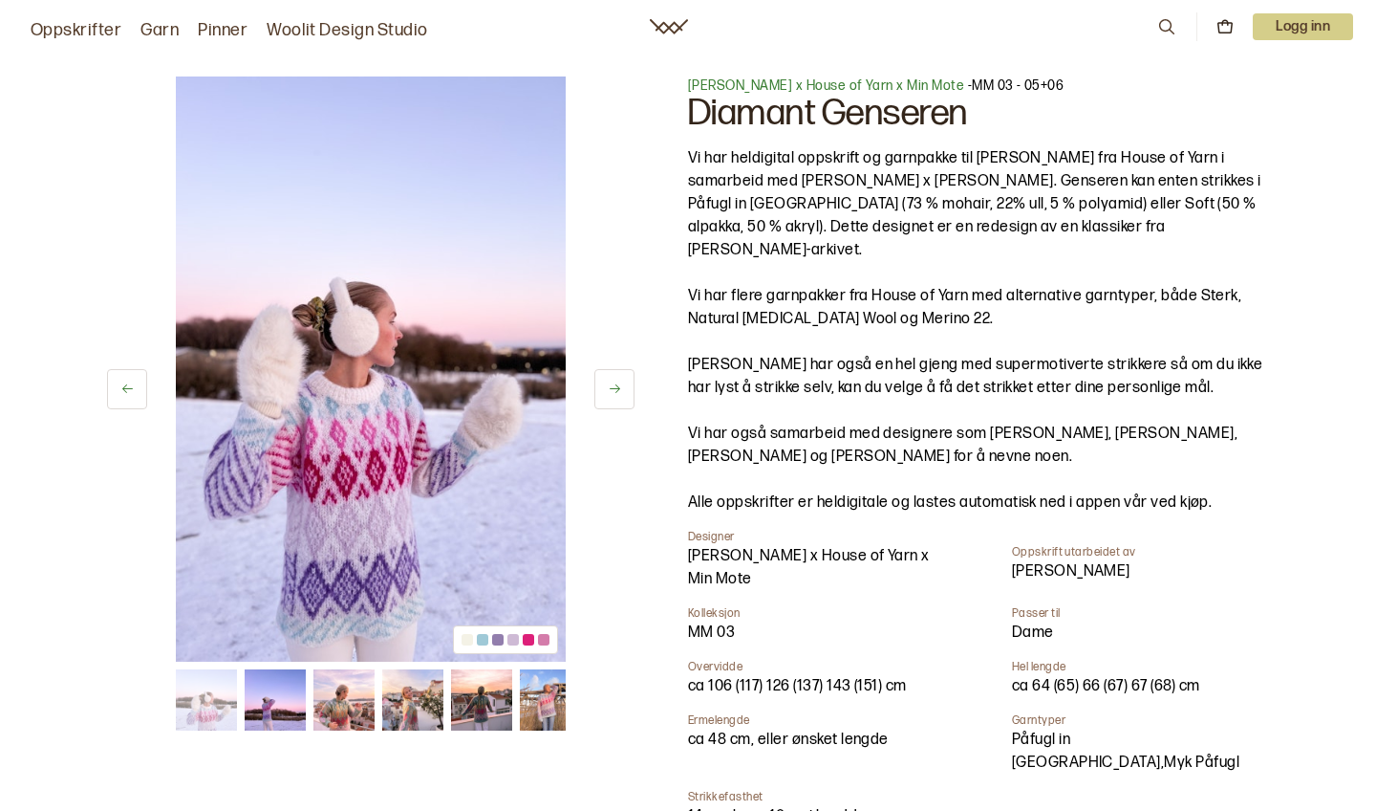
click at [622, 385] on button at bounding box center [615, 389] width 40 height 40
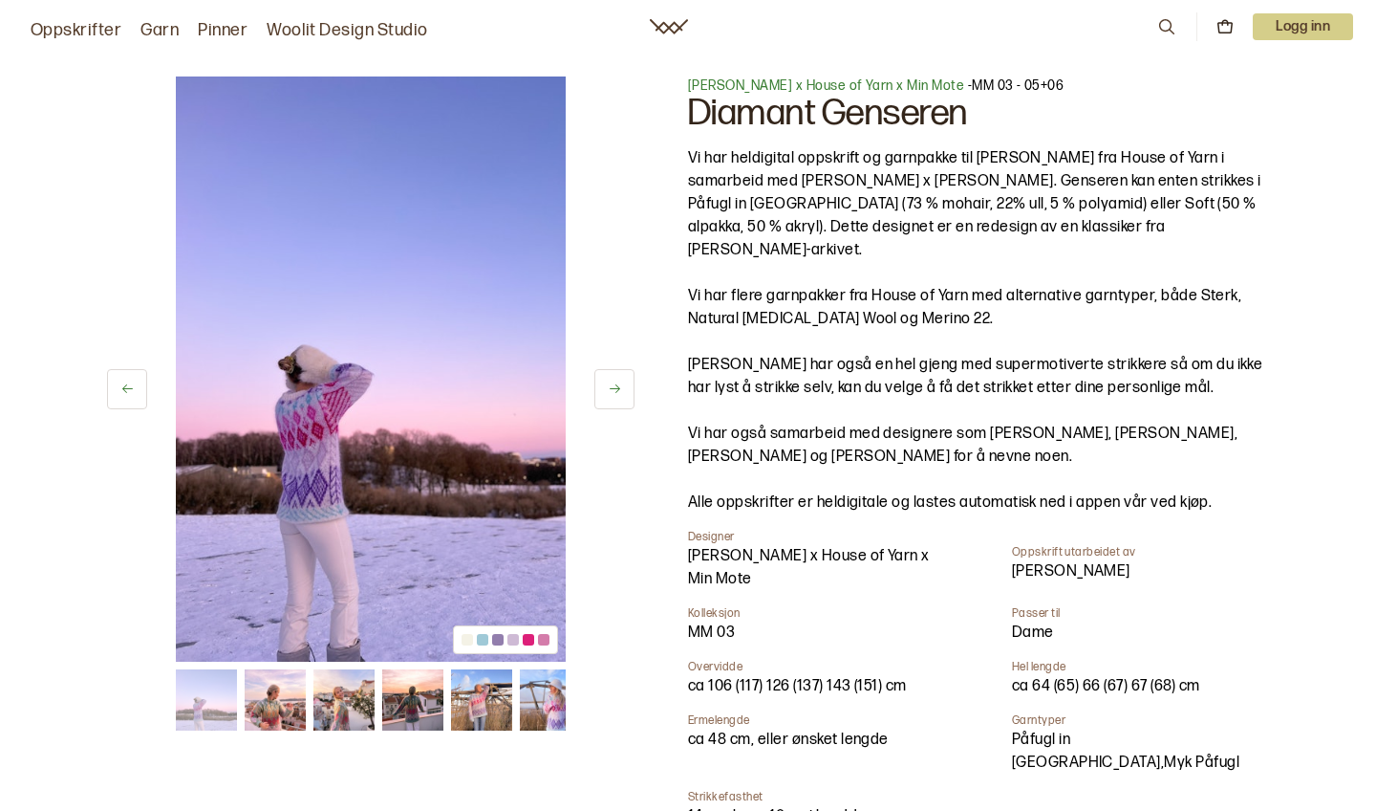
click at [622, 386] on button at bounding box center [615, 389] width 40 height 40
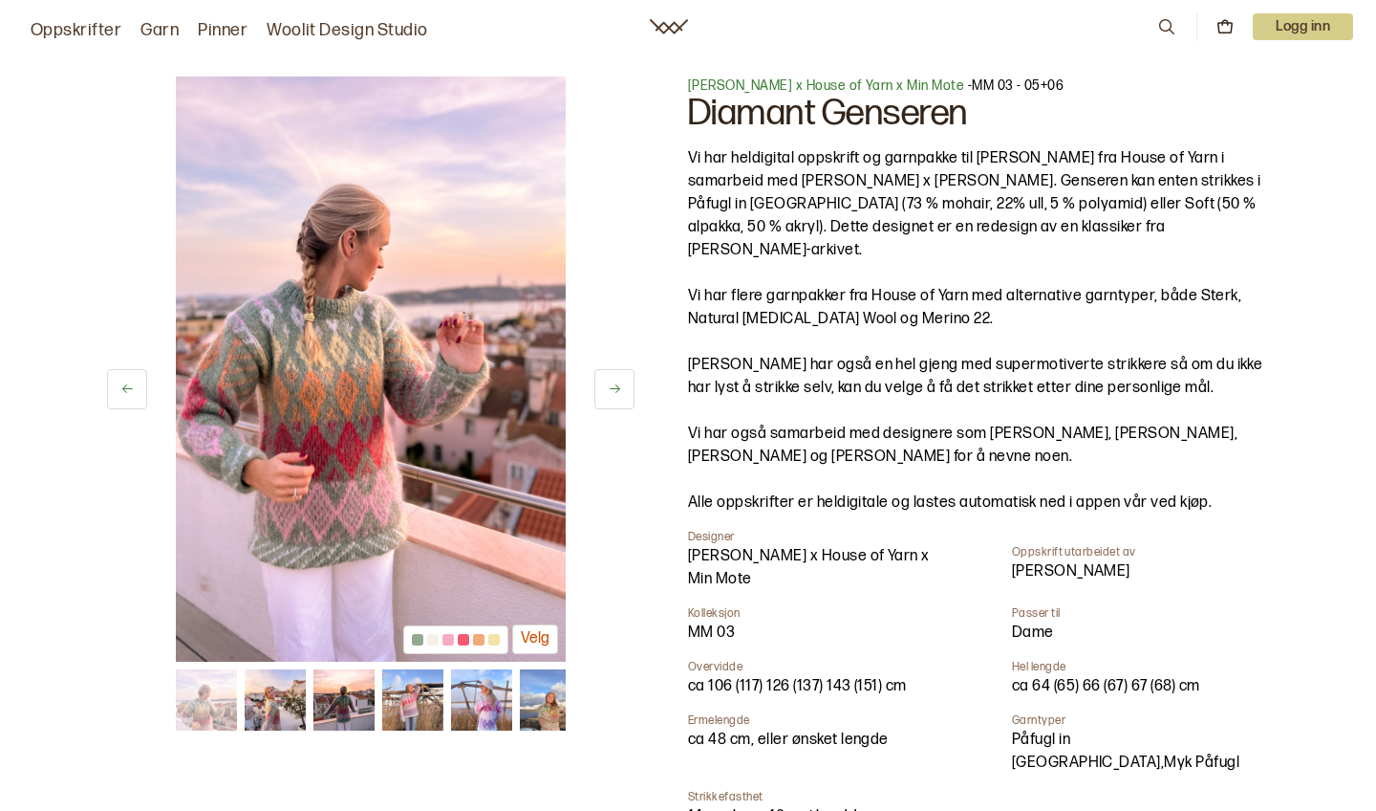
click at [622, 388] on button at bounding box center [615, 389] width 40 height 40
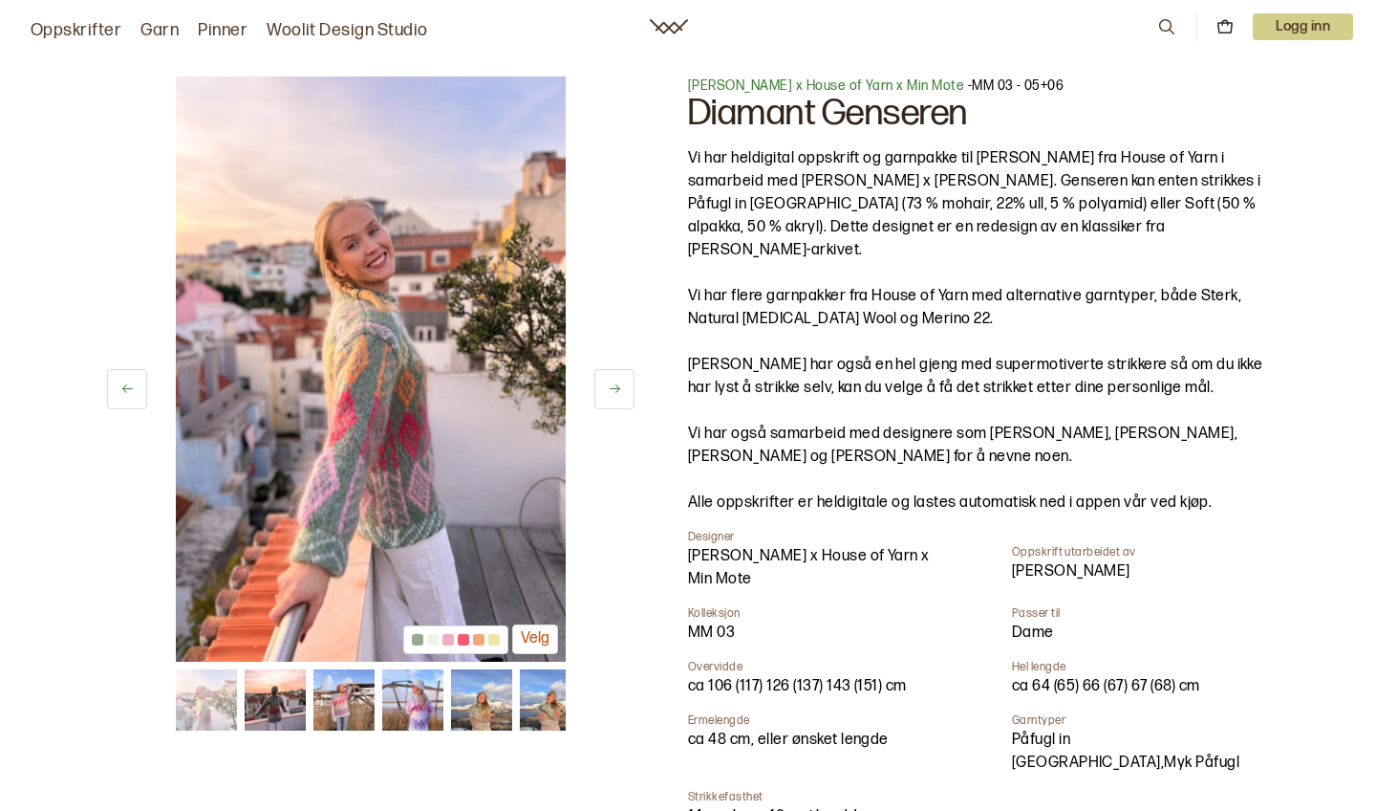
click at [623, 392] on button at bounding box center [615, 389] width 40 height 40
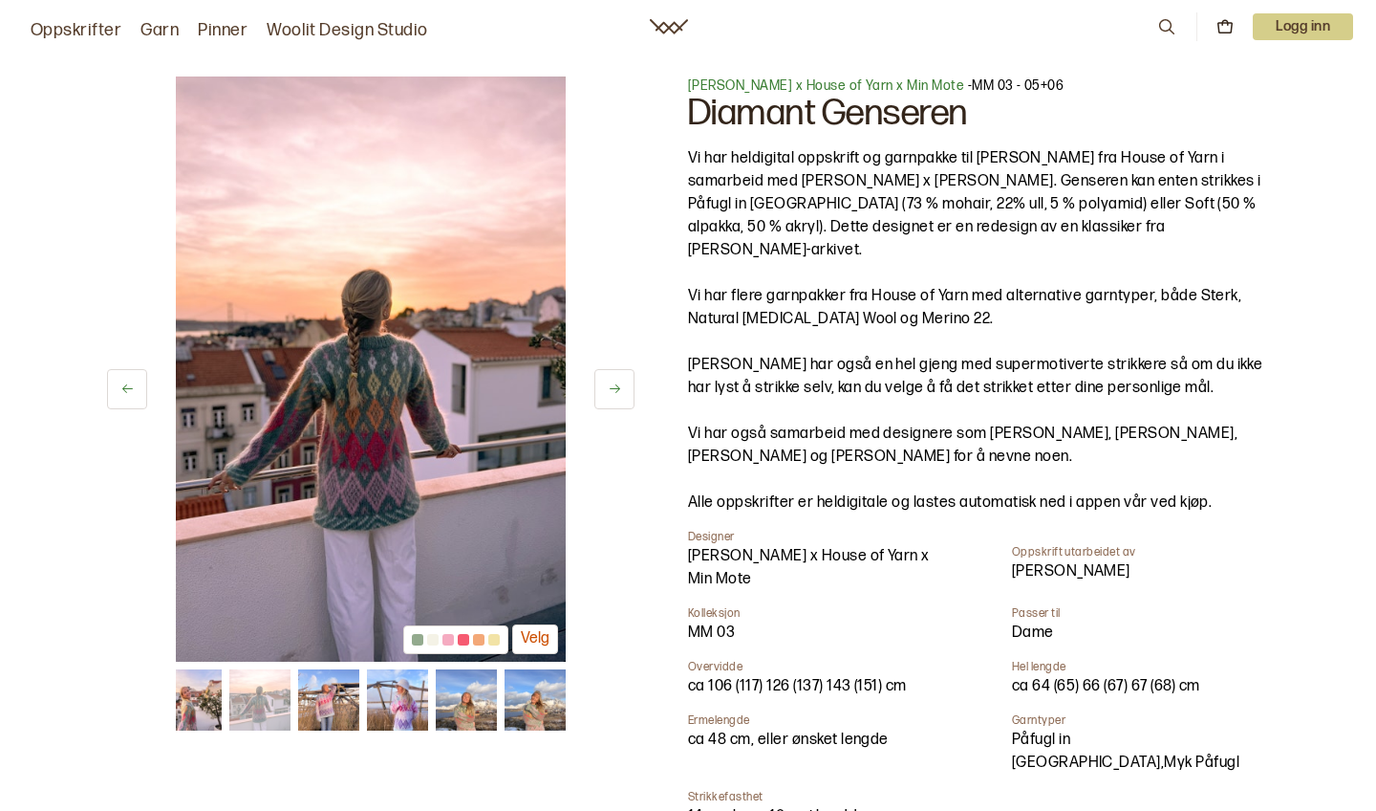
click at [623, 391] on button at bounding box center [615, 389] width 40 height 40
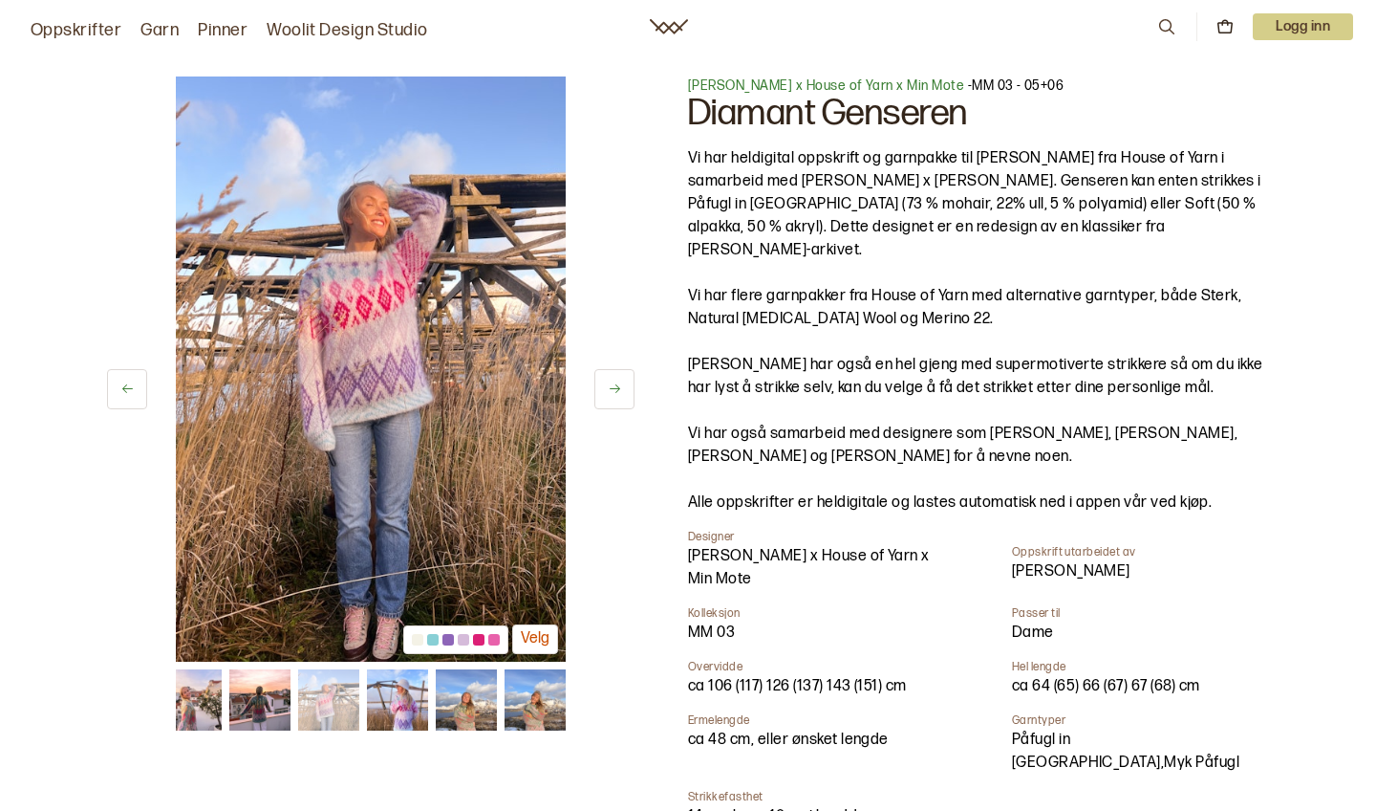
click at [623, 392] on button at bounding box center [615, 389] width 40 height 40
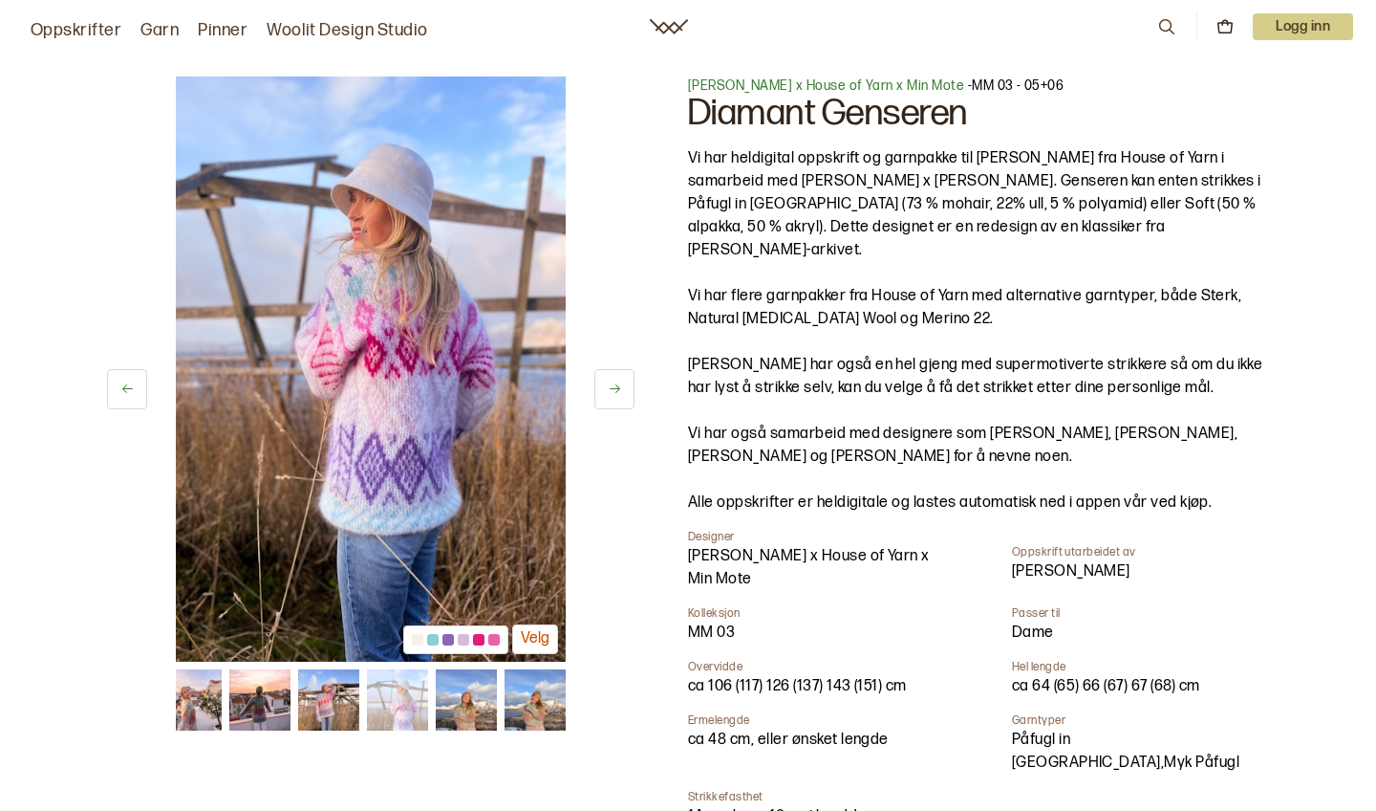
click at [623, 393] on button at bounding box center [615, 389] width 40 height 40
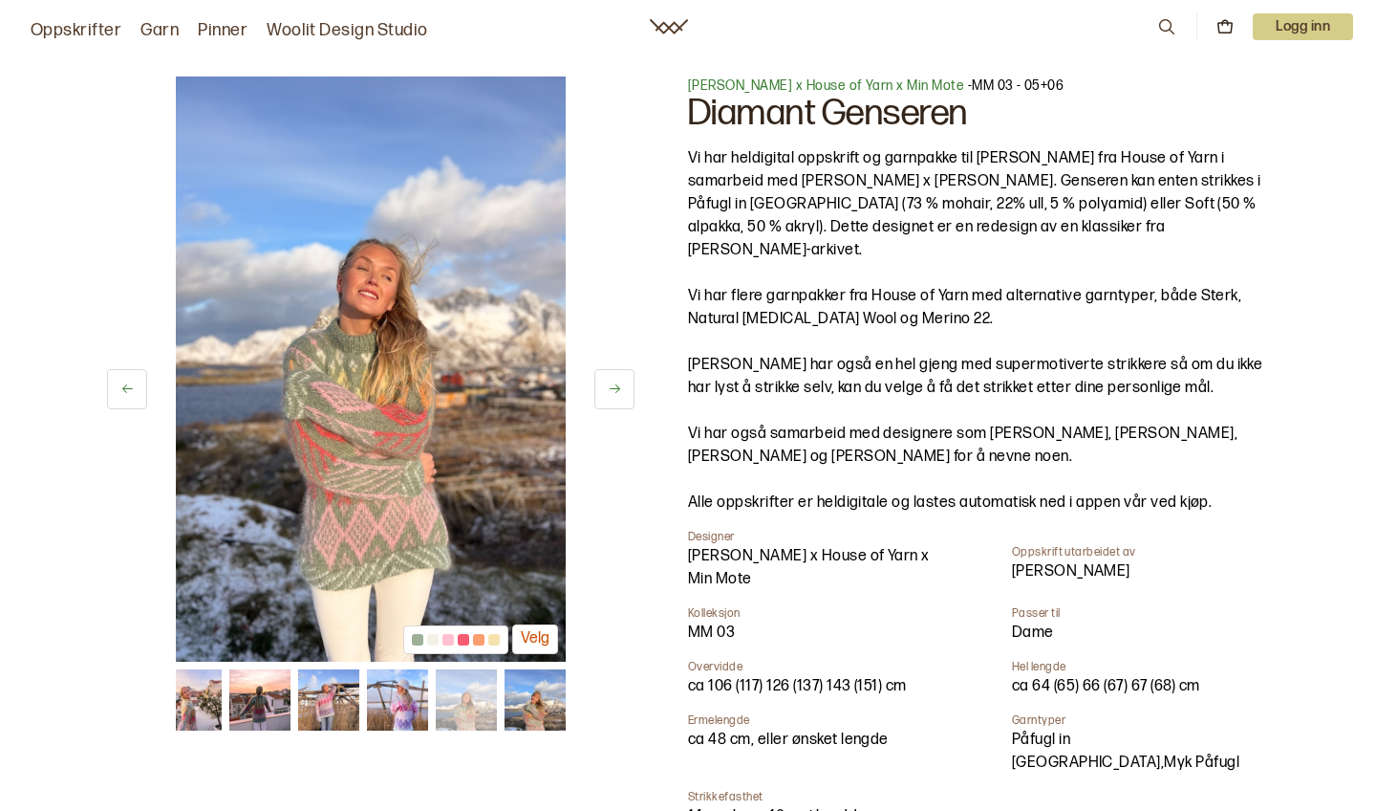
click at [623, 393] on button at bounding box center [615, 389] width 40 height 40
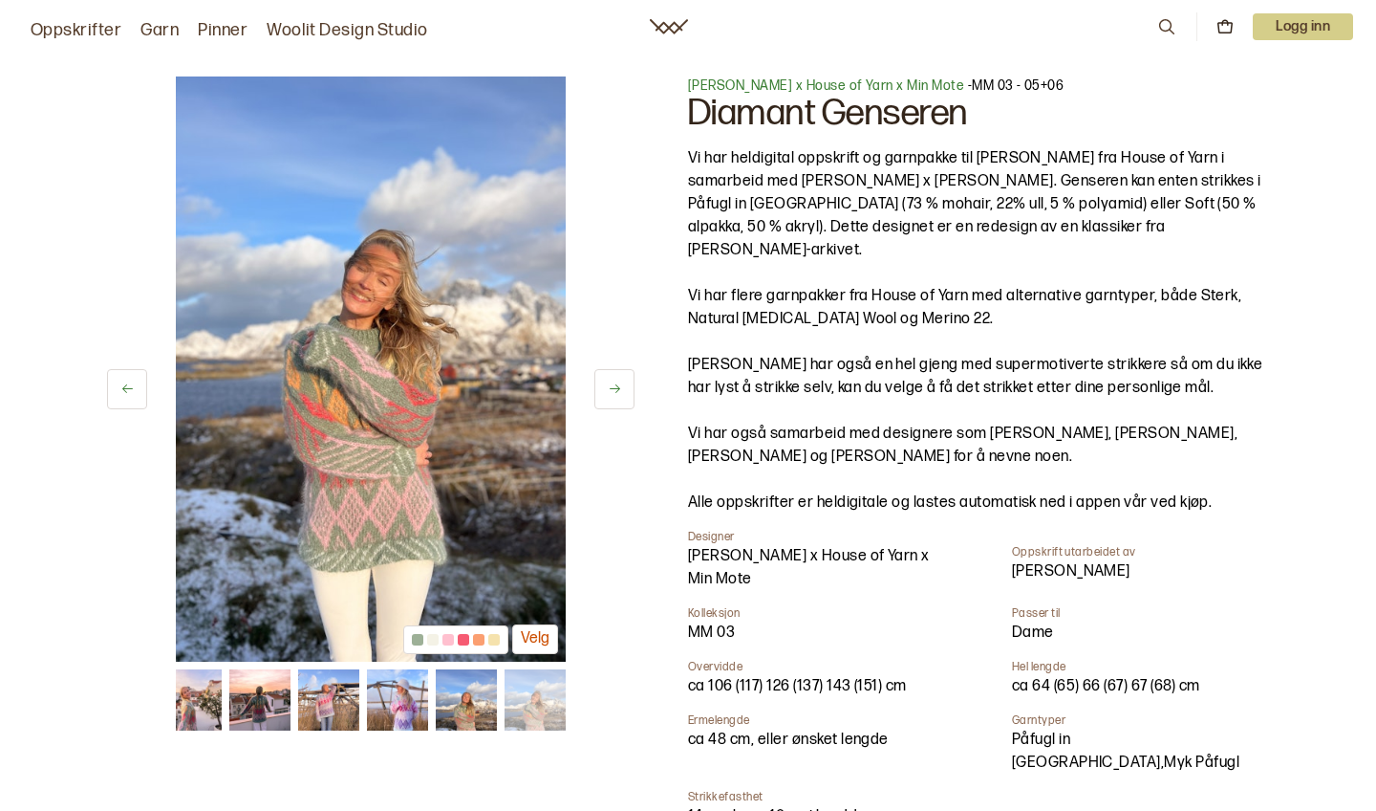
click at [623, 393] on button at bounding box center [615, 389] width 40 height 40
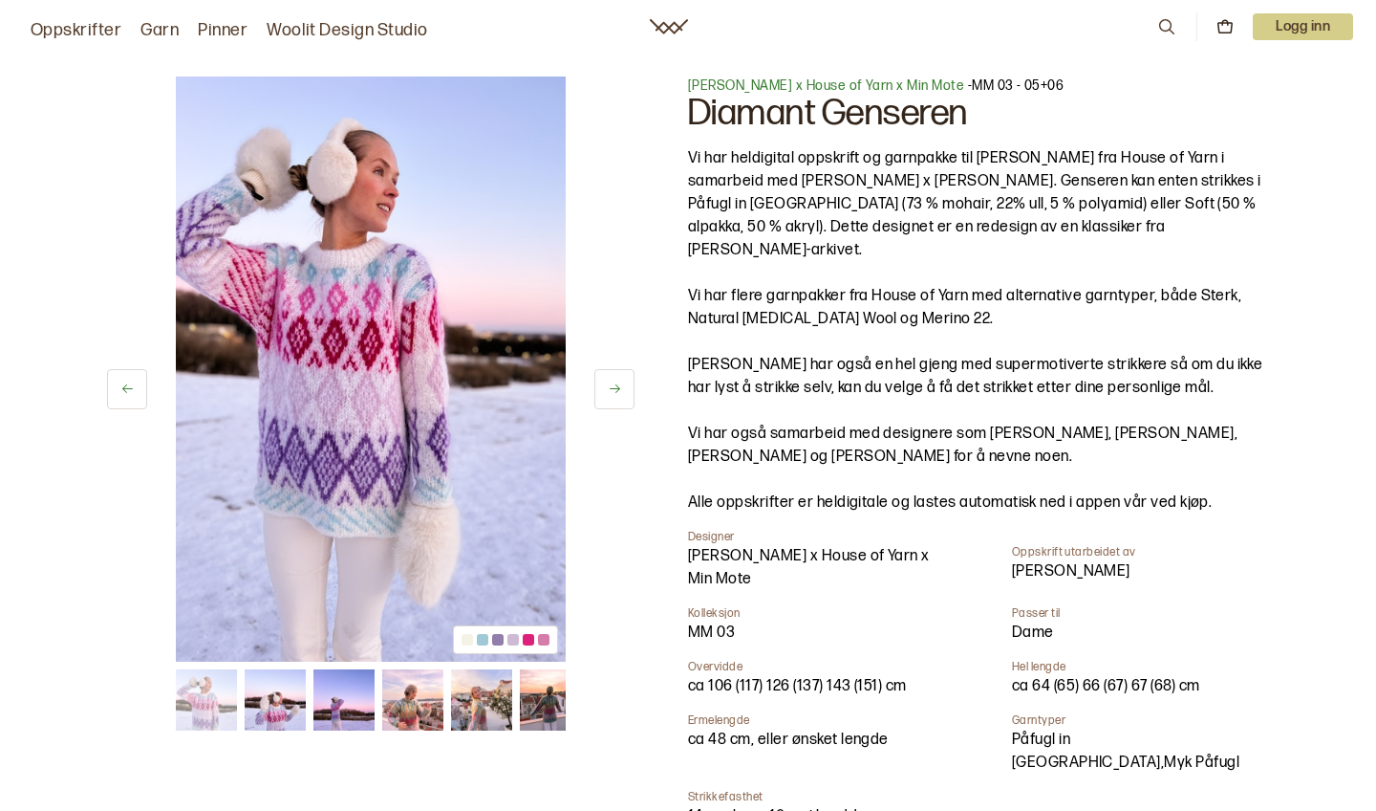
click at [623, 393] on button at bounding box center [615, 389] width 40 height 40
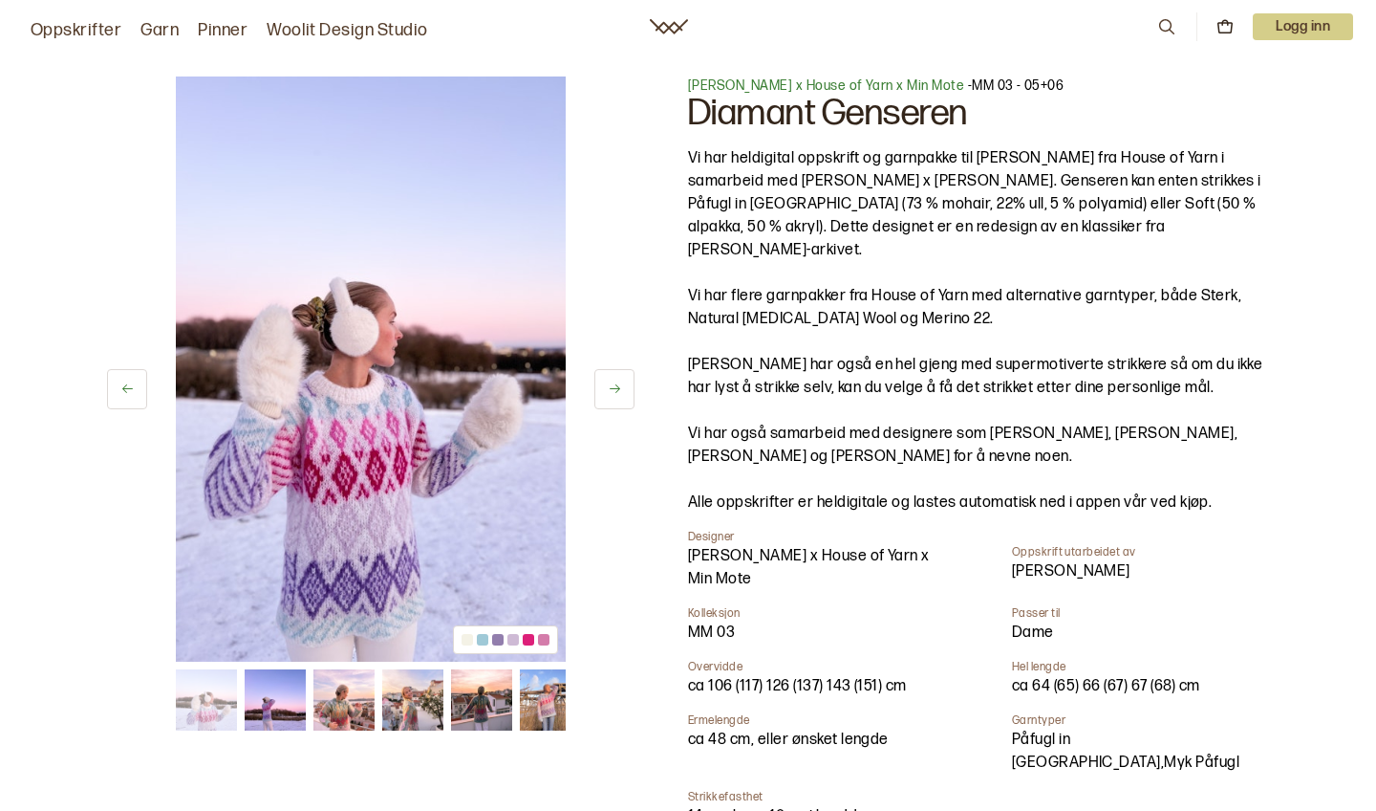
click at [623, 394] on button at bounding box center [615, 389] width 40 height 40
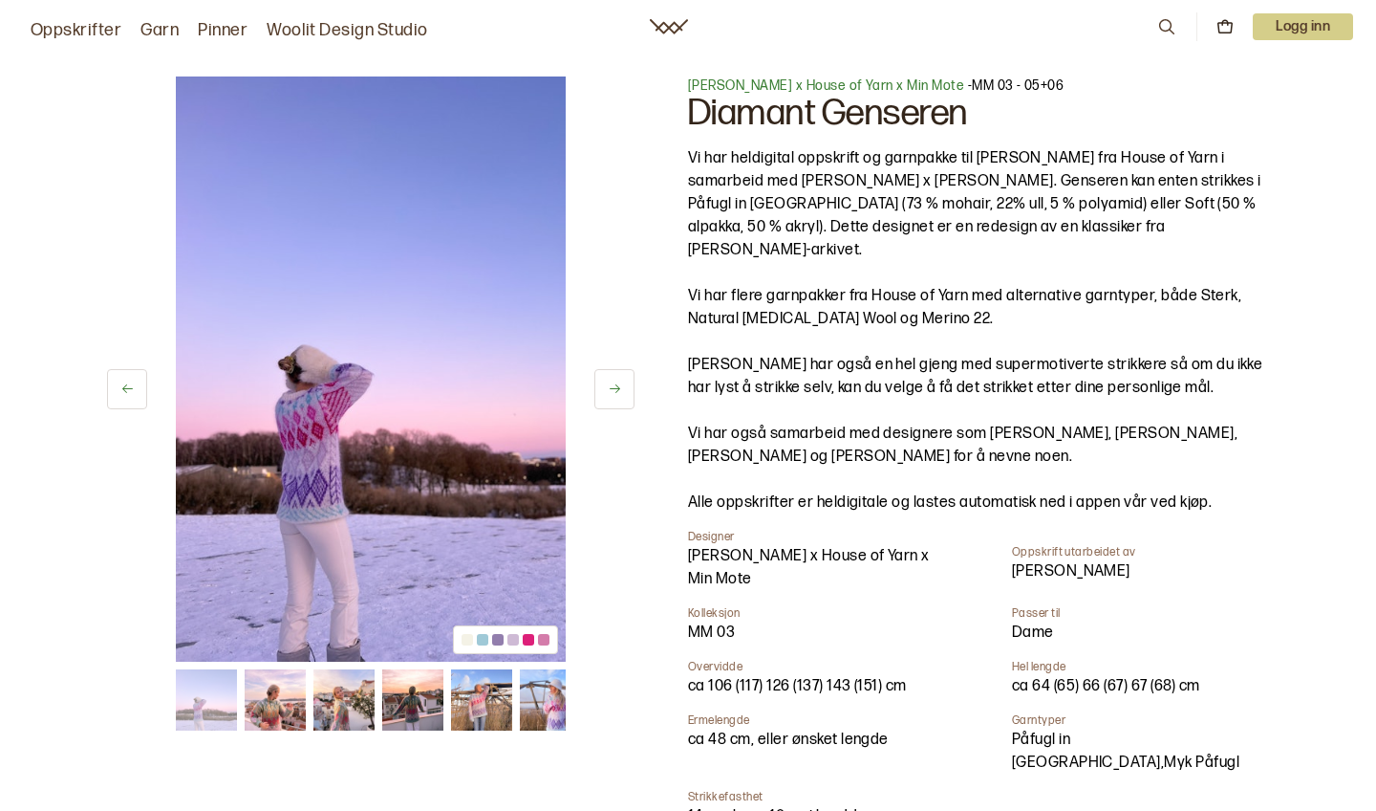
click at [623, 395] on button at bounding box center [615, 389] width 40 height 40
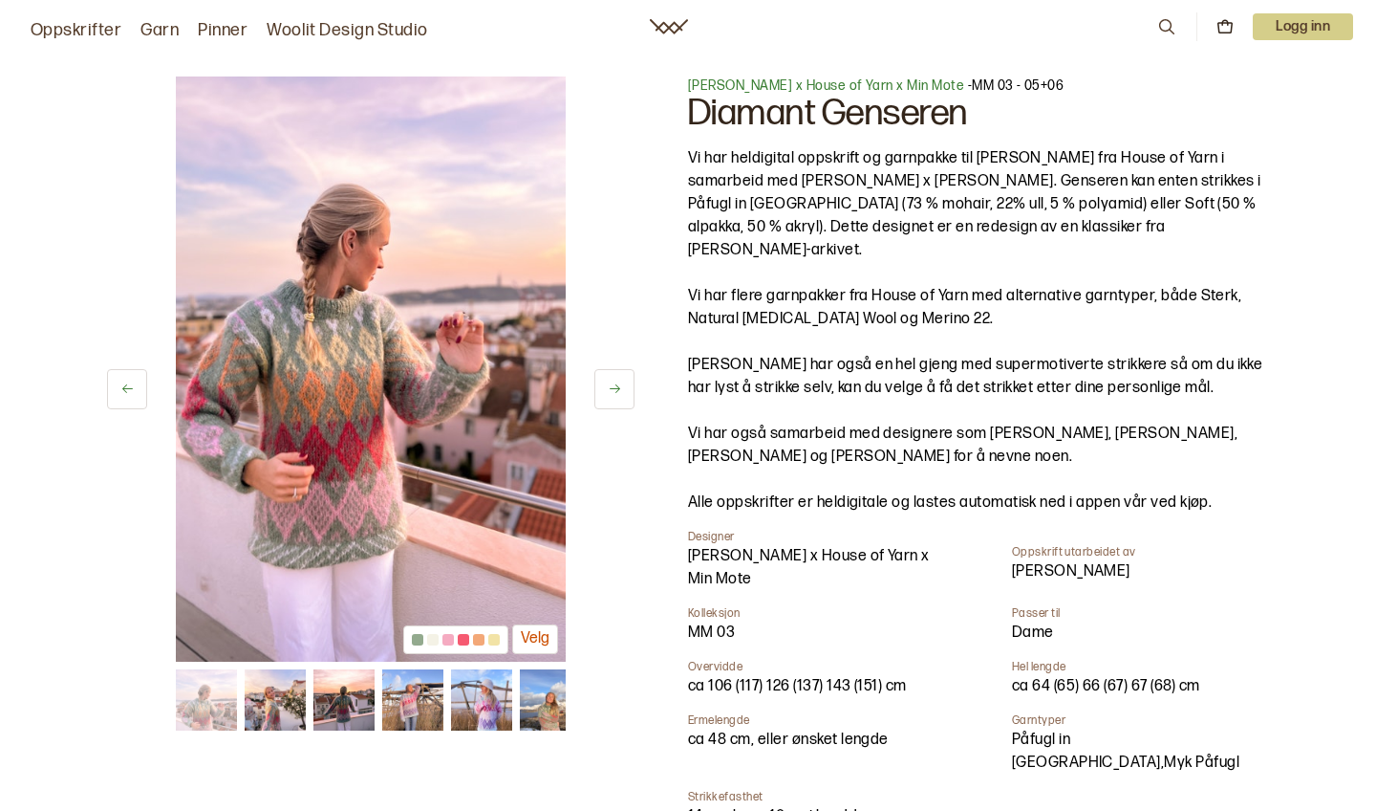
click at [623, 395] on button at bounding box center [615, 389] width 40 height 40
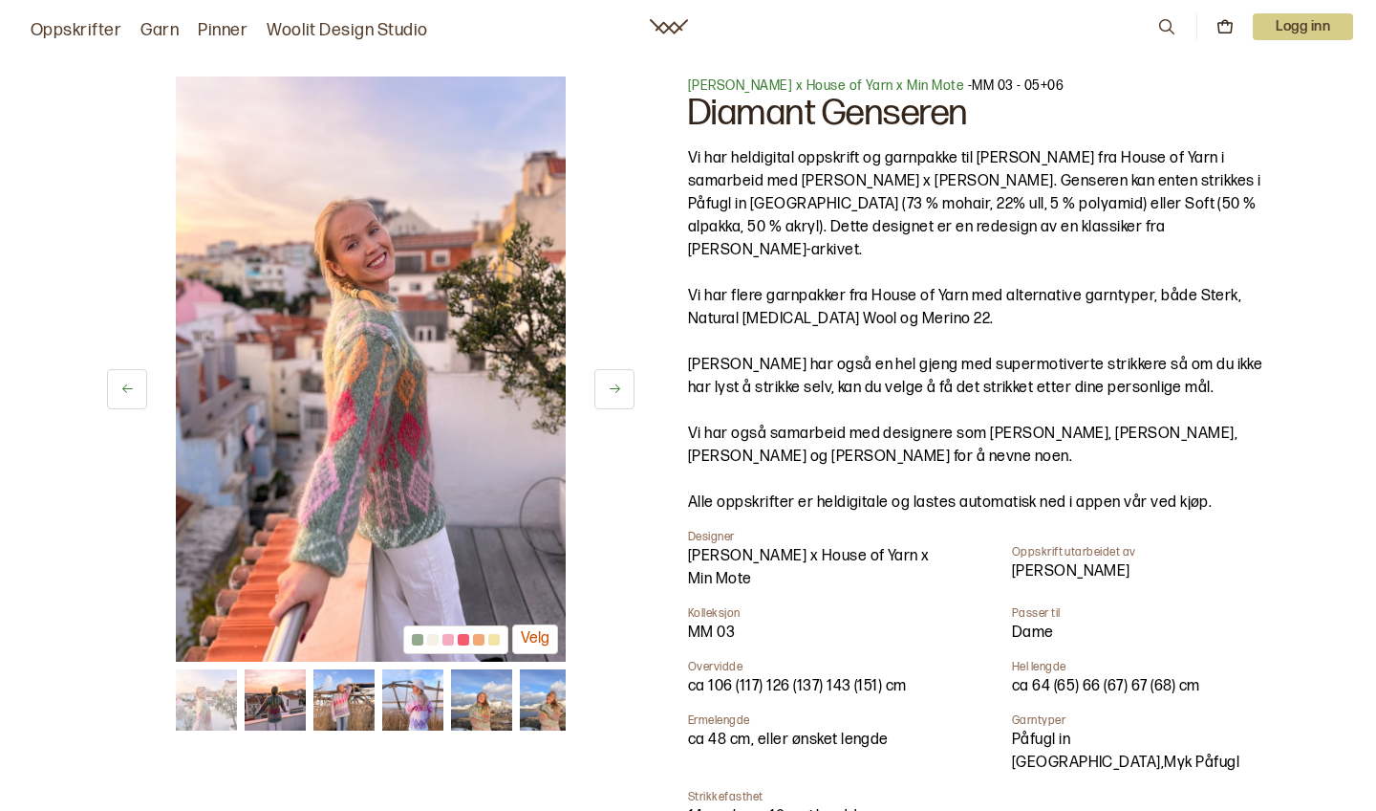
click at [623, 396] on button at bounding box center [615, 389] width 40 height 40
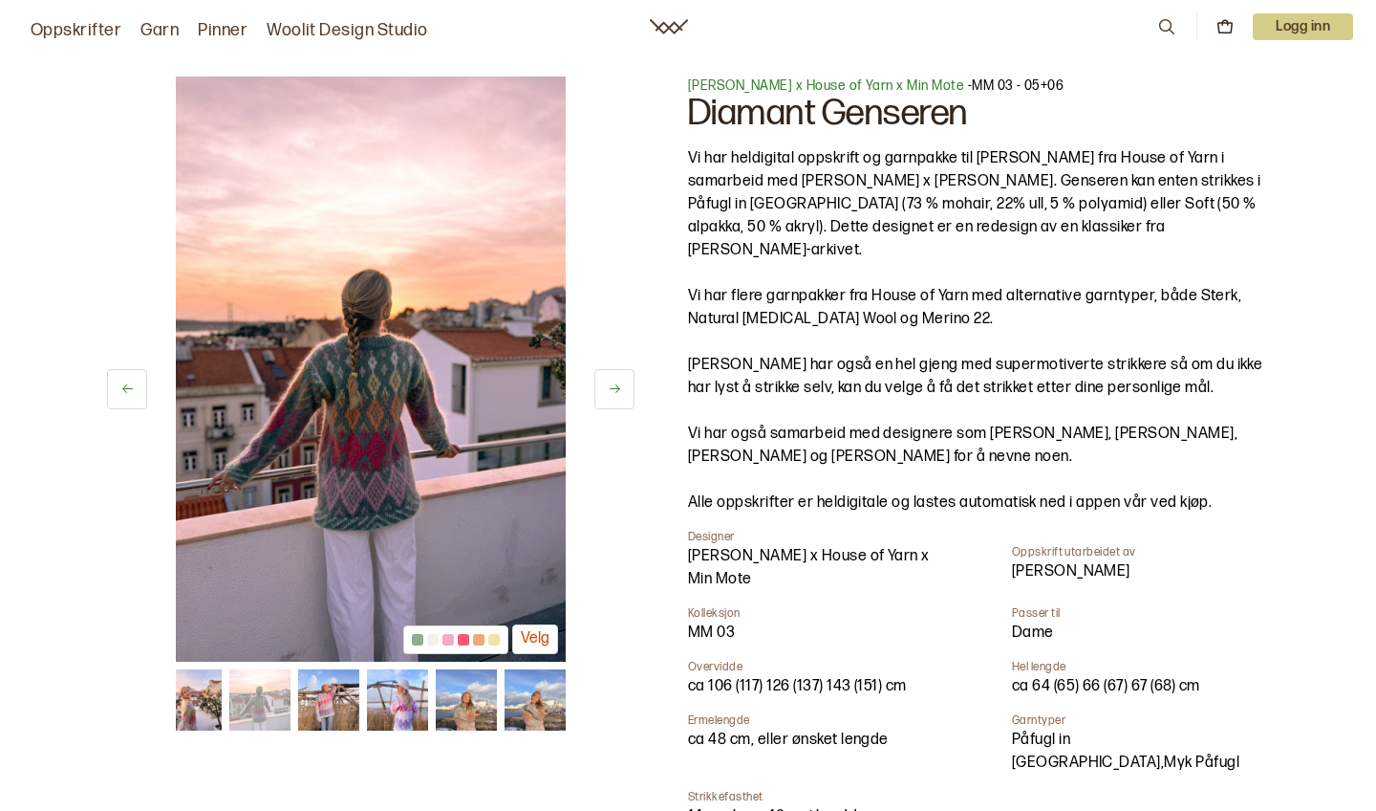
click at [623, 396] on button at bounding box center [615, 389] width 40 height 40
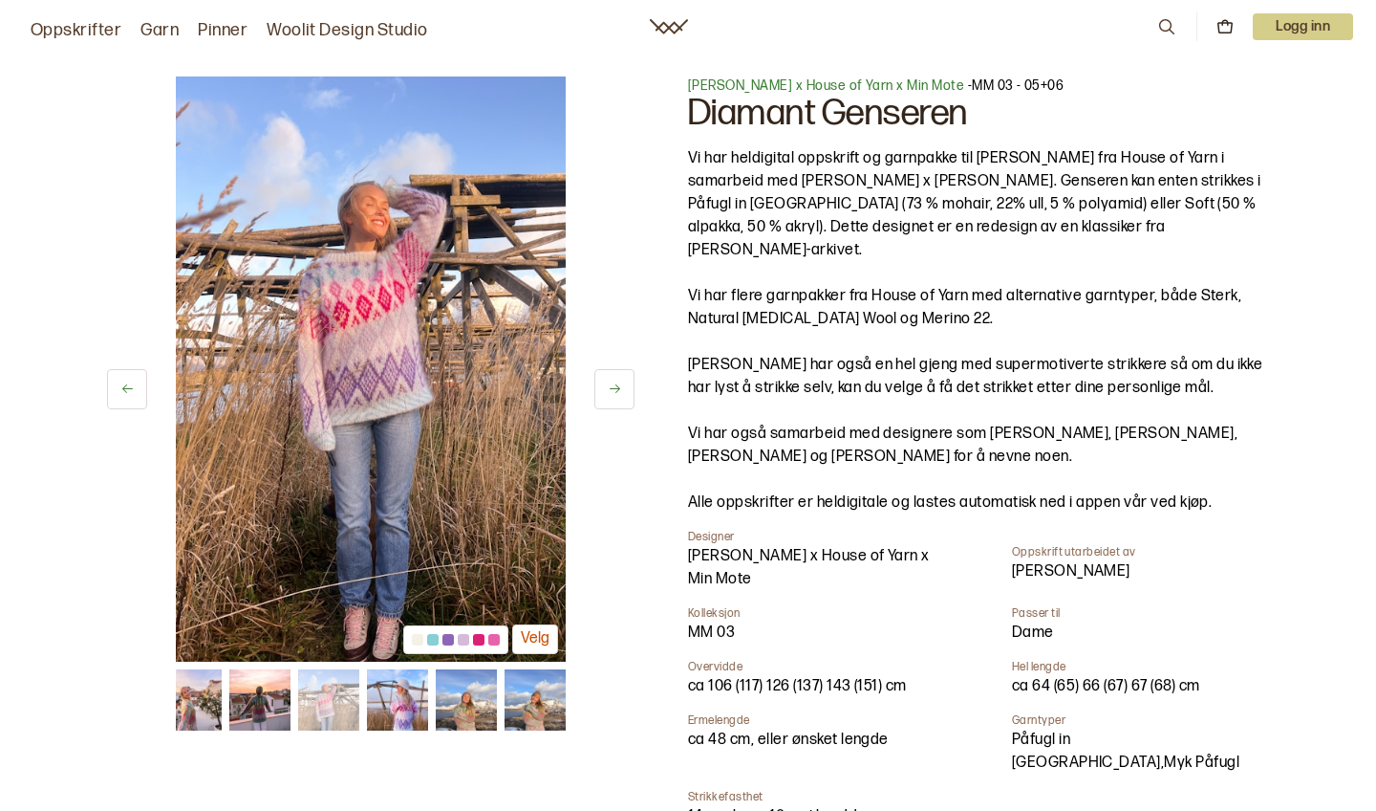
click at [623, 397] on button at bounding box center [615, 389] width 40 height 40
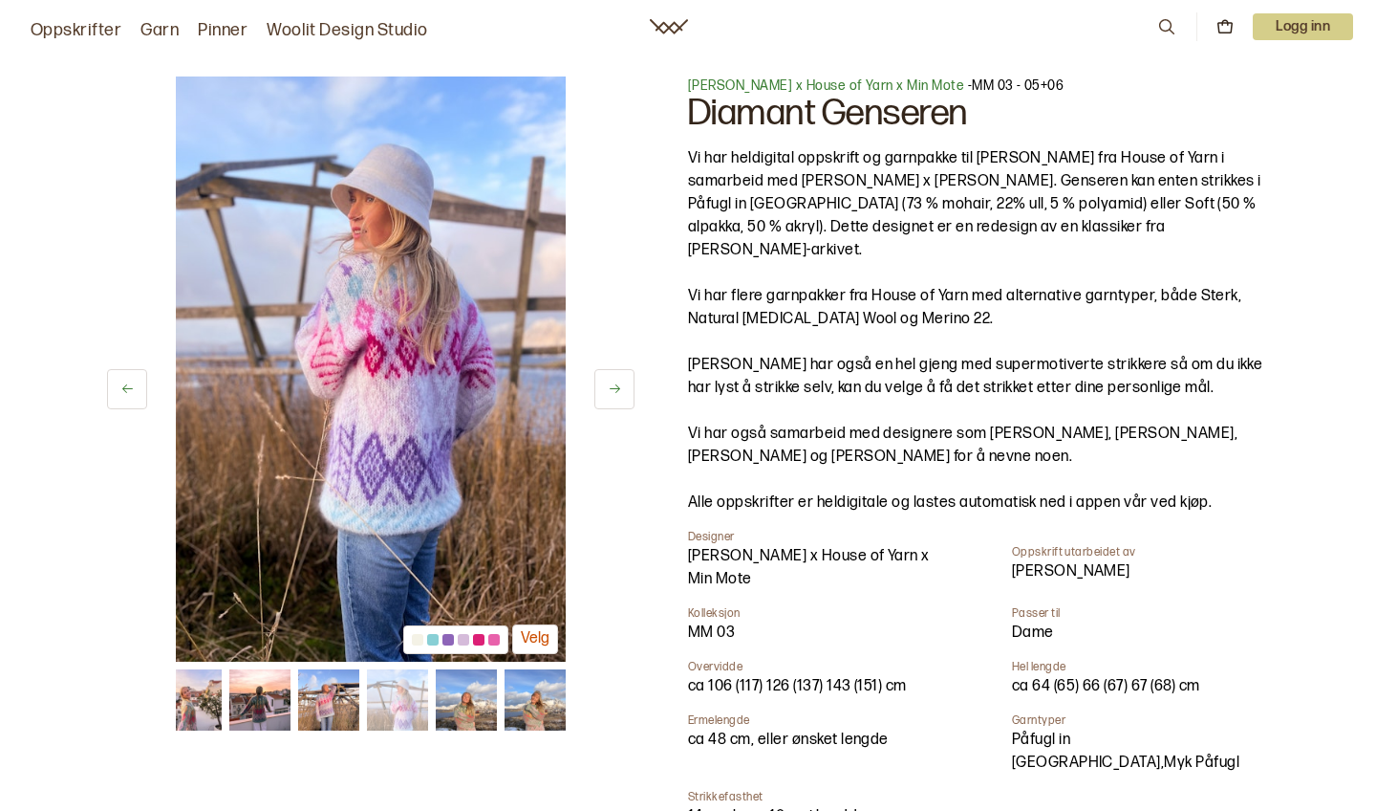
click at [623, 397] on button at bounding box center [615, 389] width 40 height 40
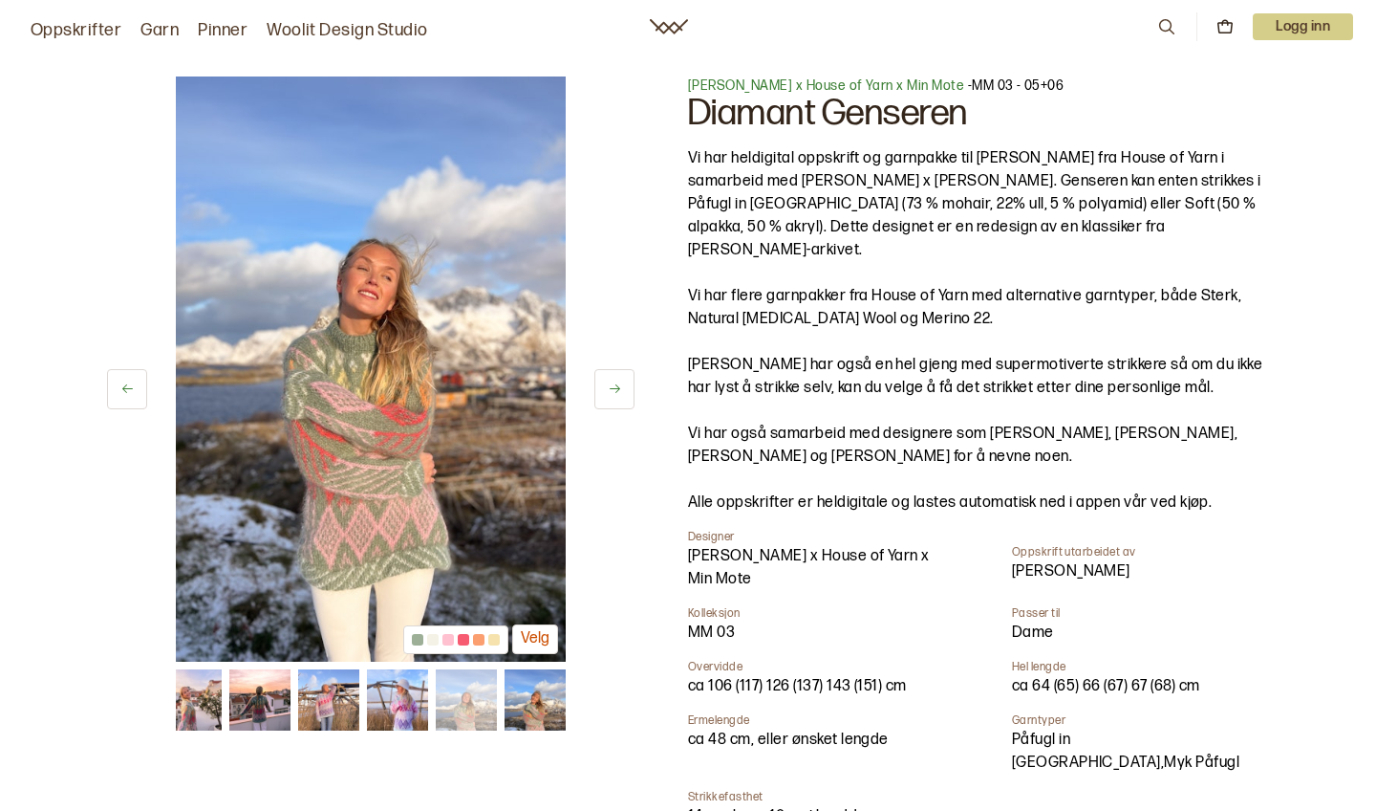
click at [623, 399] on button at bounding box center [615, 389] width 40 height 40
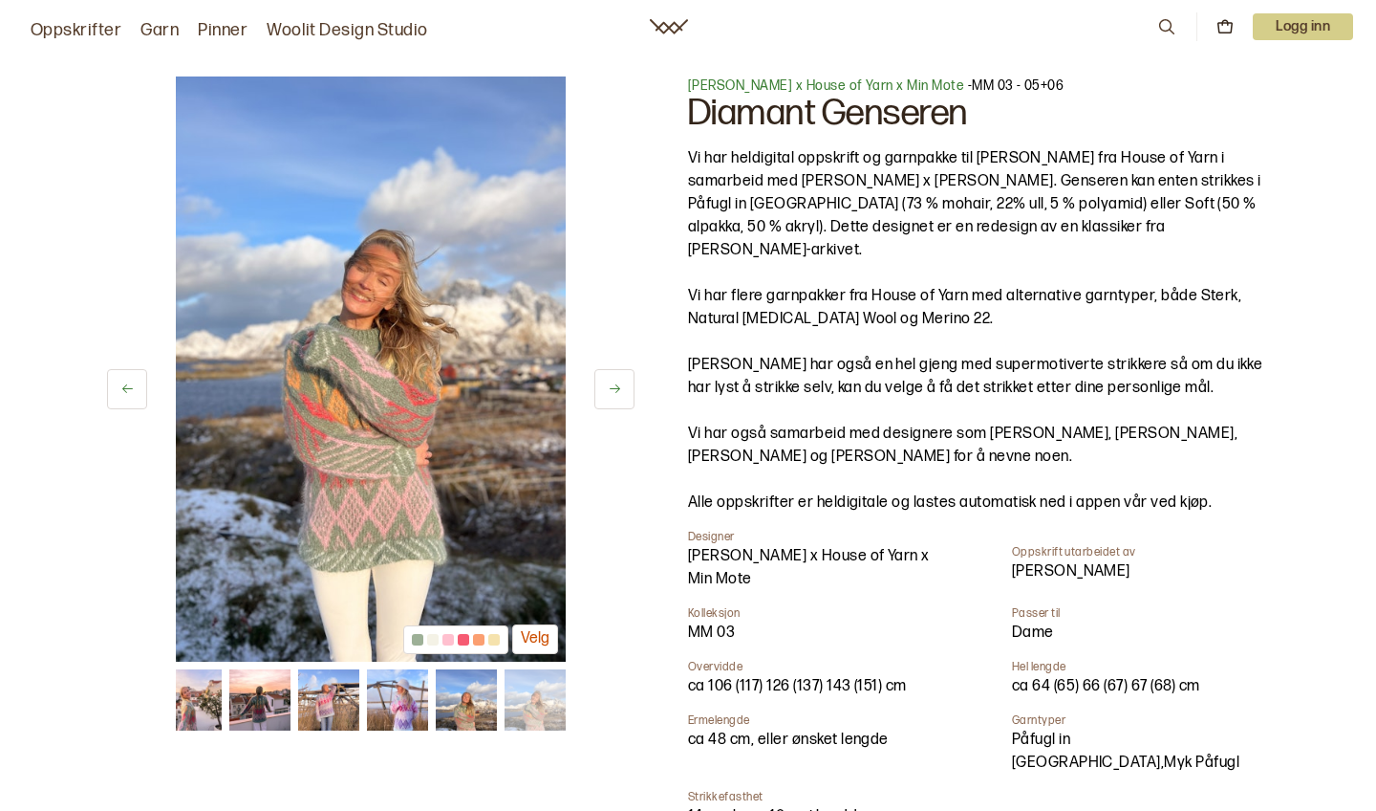
click at [617, 389] on icon at bounding box center [615, 388] width 11 height 9
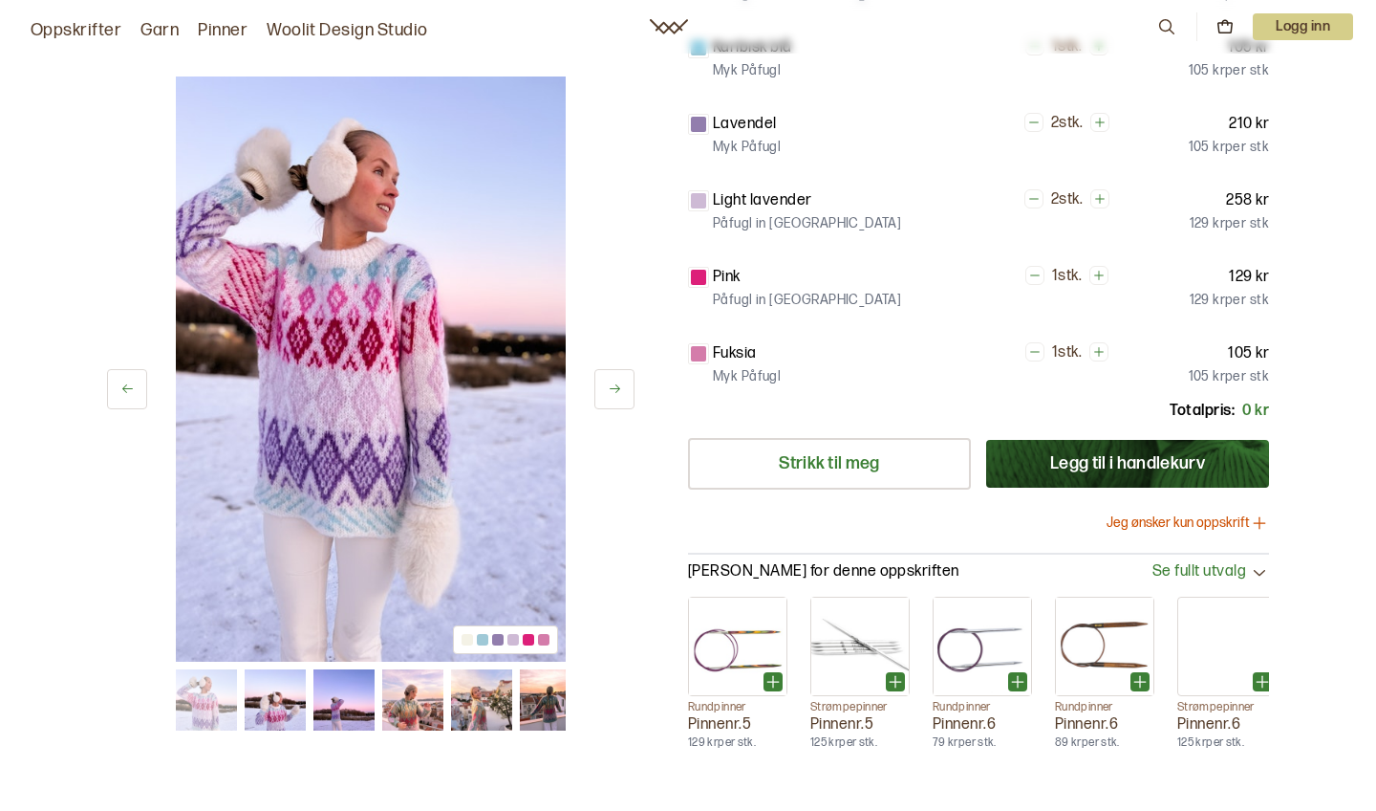
scroll to position [1139, 0]
click at [465, 693] on img at bounding box center [481, 699] width 61 height 61
click at [418, 690] on img at bounding box center [412, 699] width 61 height 61
click at [136, 369] on button at bounding box center [127, 389] width 40 height 40
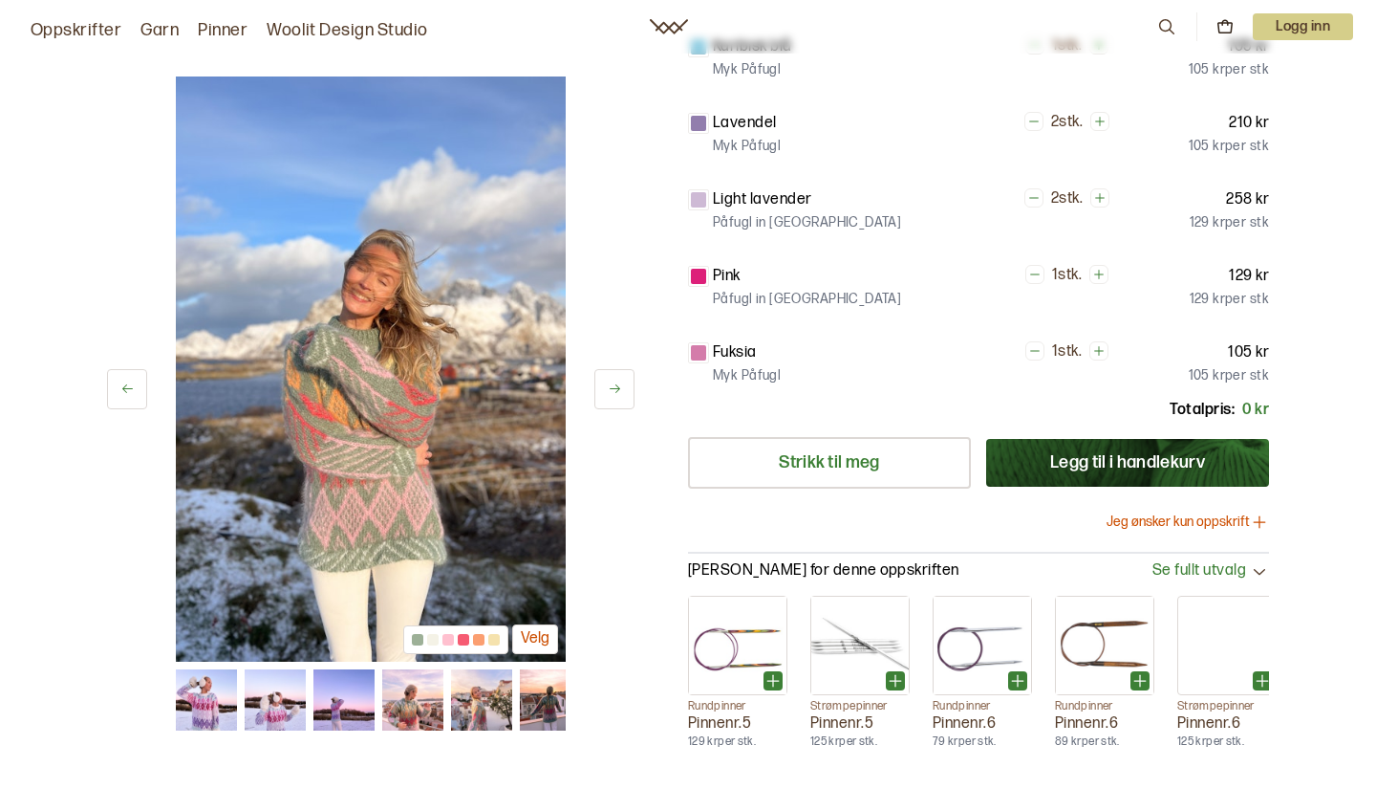
click at [1224, 512] on button "Jeg ønsker kun oppskrift" at bounding box center [1188, 521] width 162 height 19
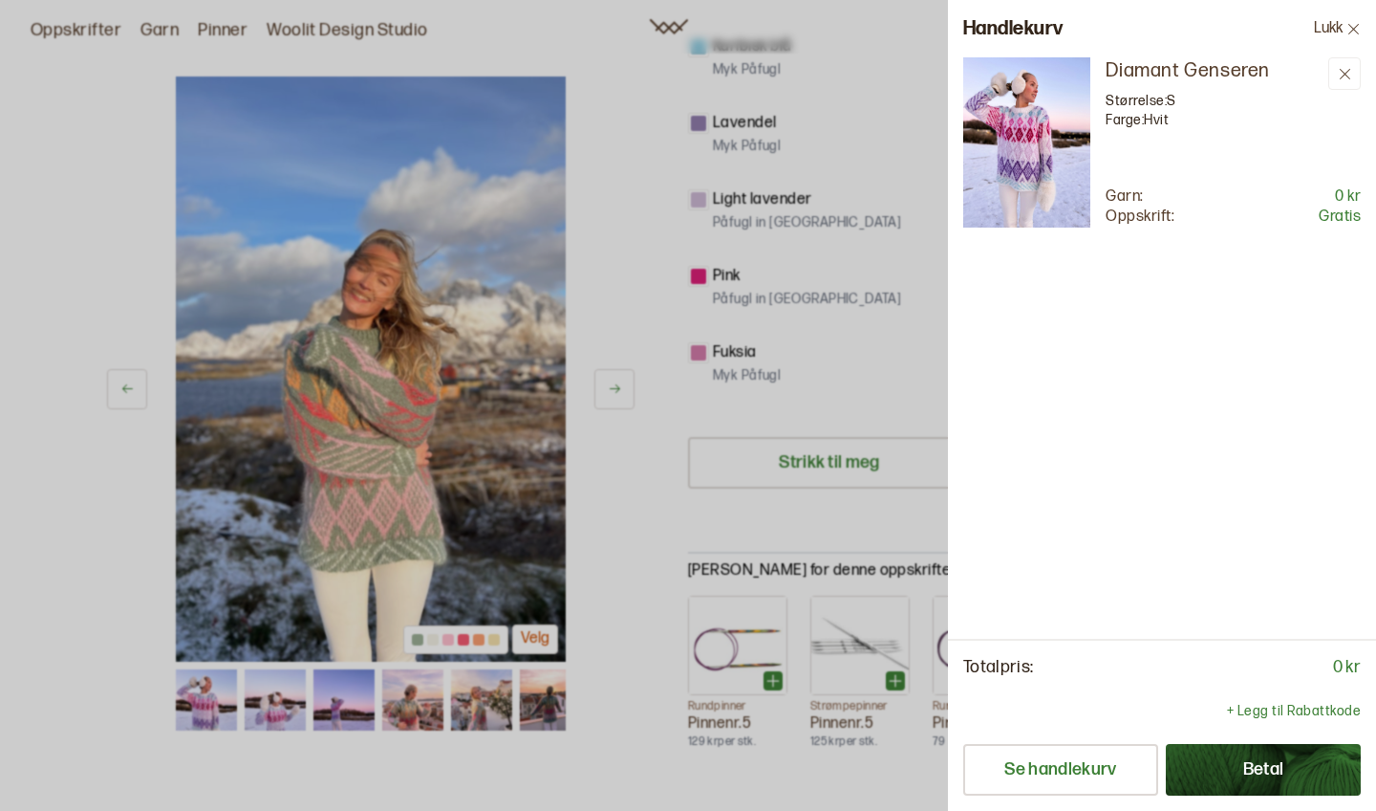
click at [1305, 761] on button "Betal" at bounding box center [1263, 770] width 195 height 52
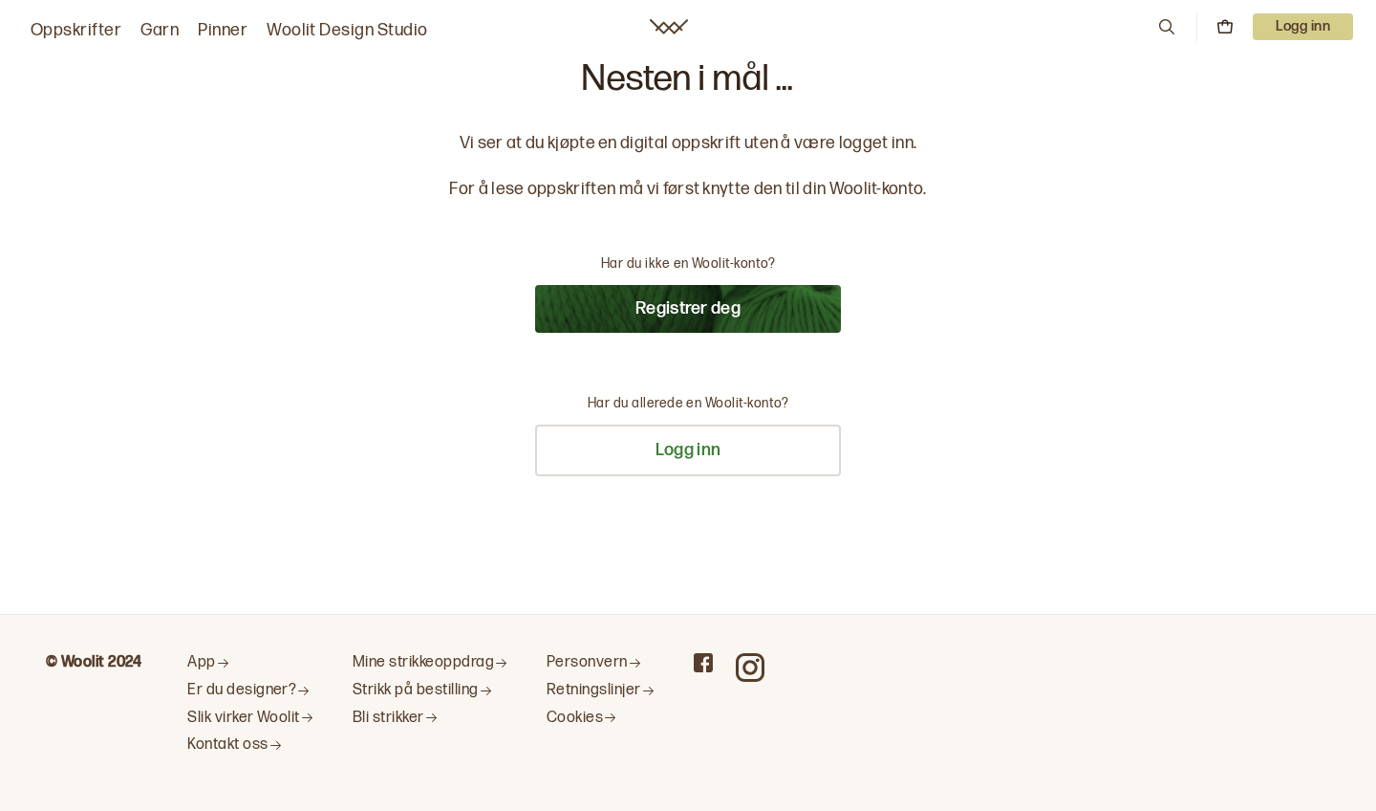
click at [156, 32] on link "Garn" at bounding box center [160, 30] width 38 height 27
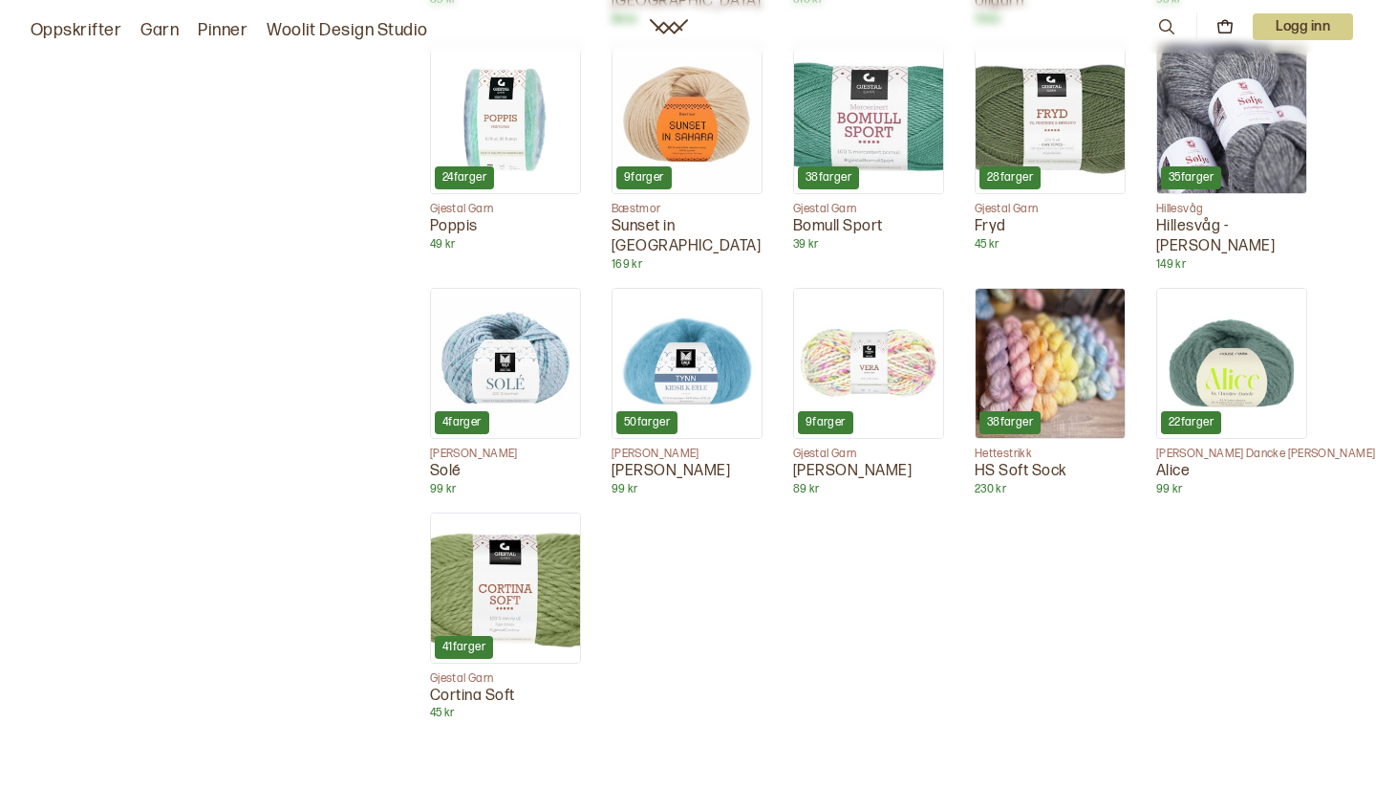
scroll to position [4871, 0]
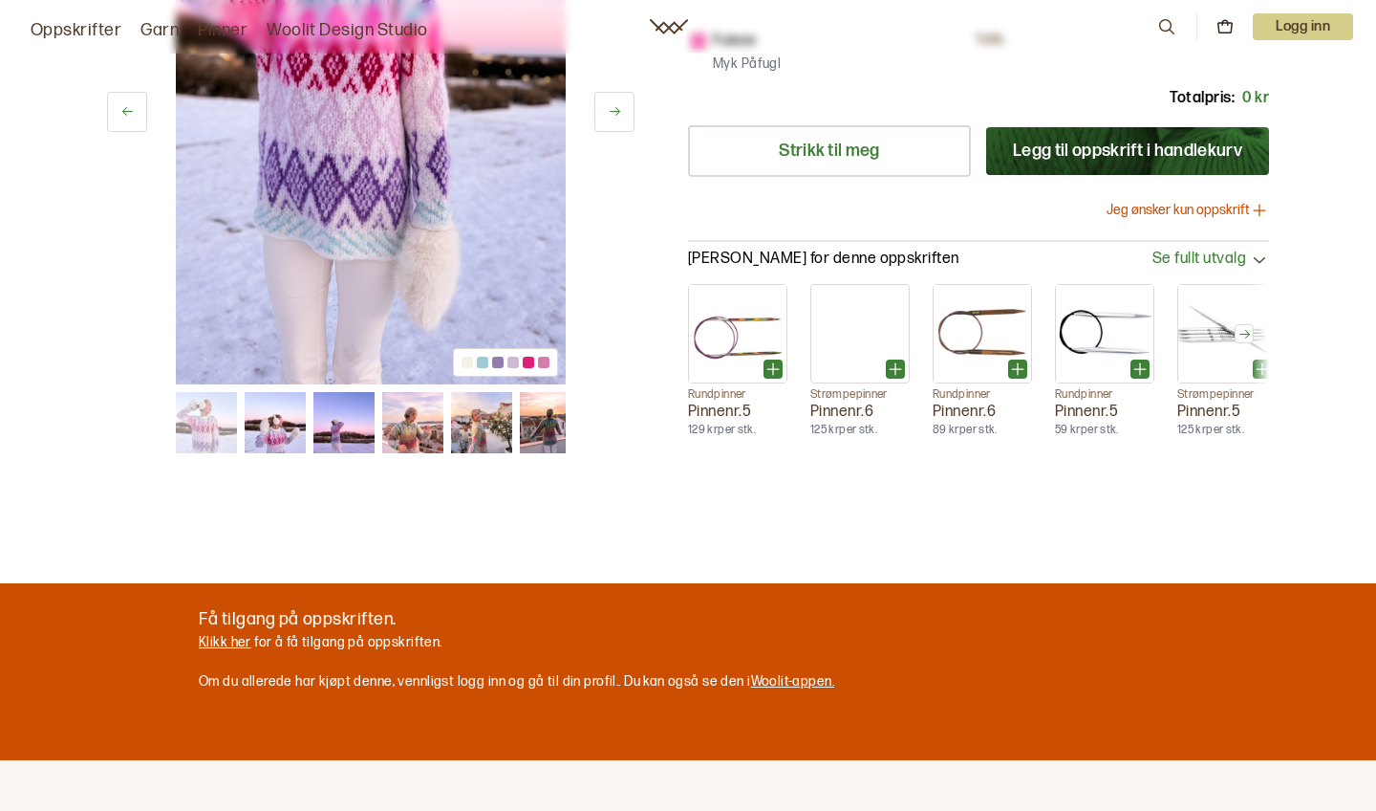
scroll to position [354, 0]
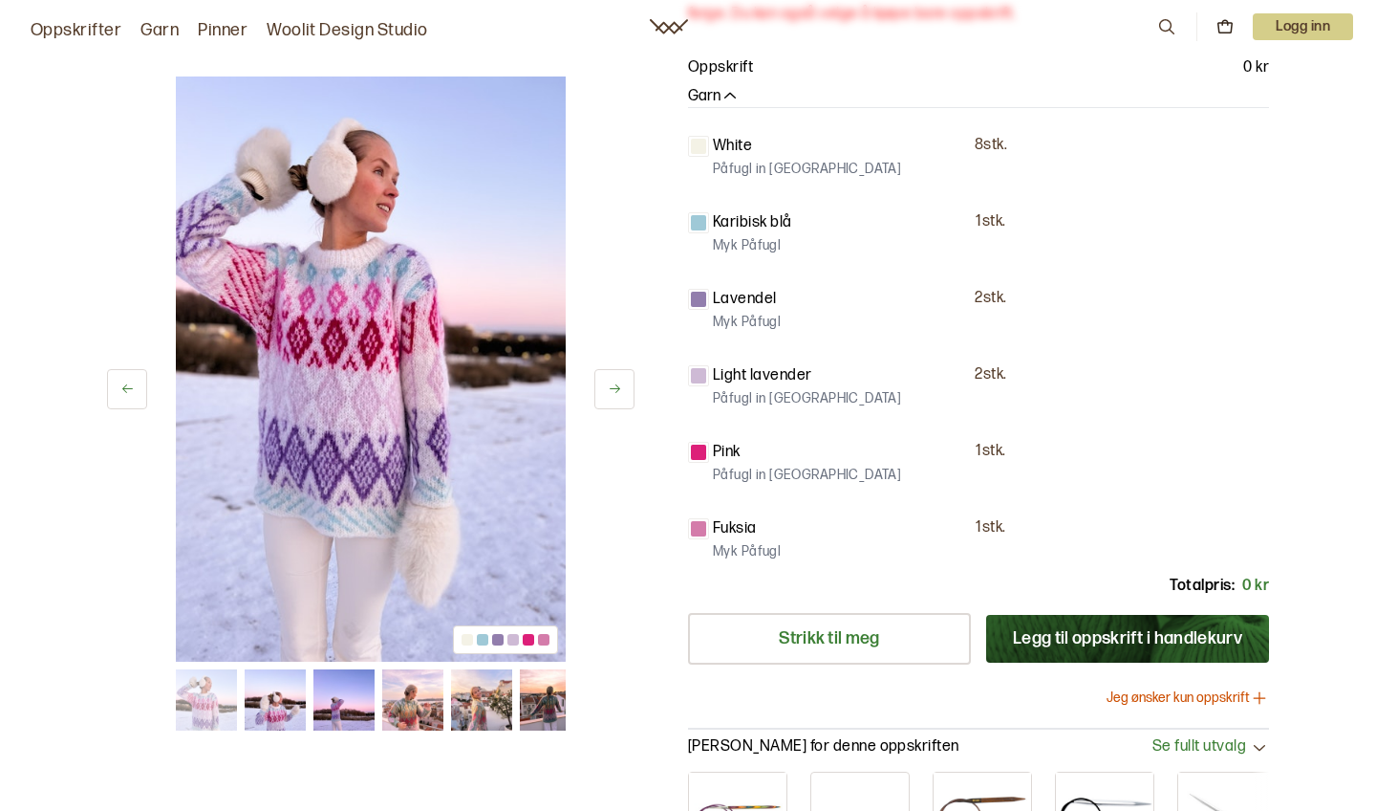
scroll to position [6525, 0]
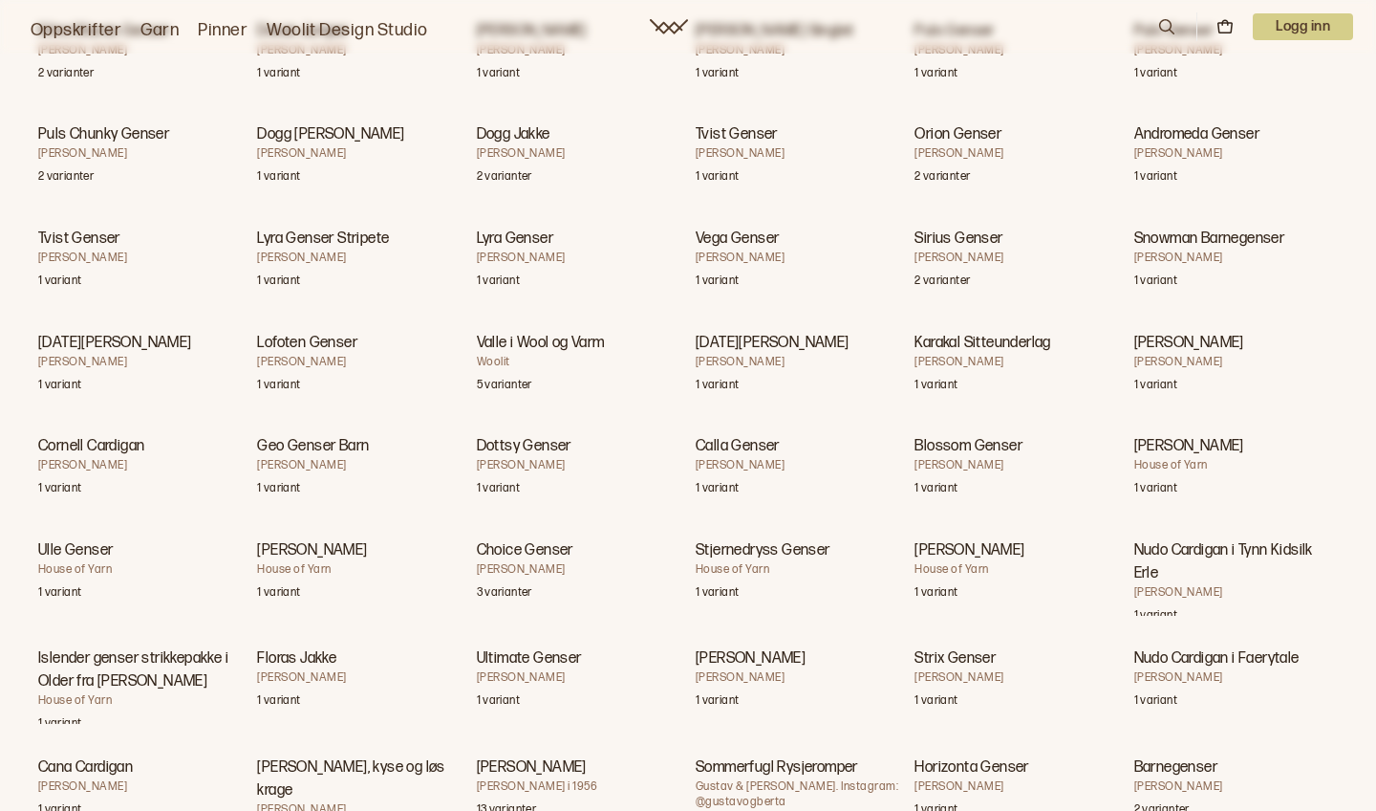
scroll to position [13642, 0]
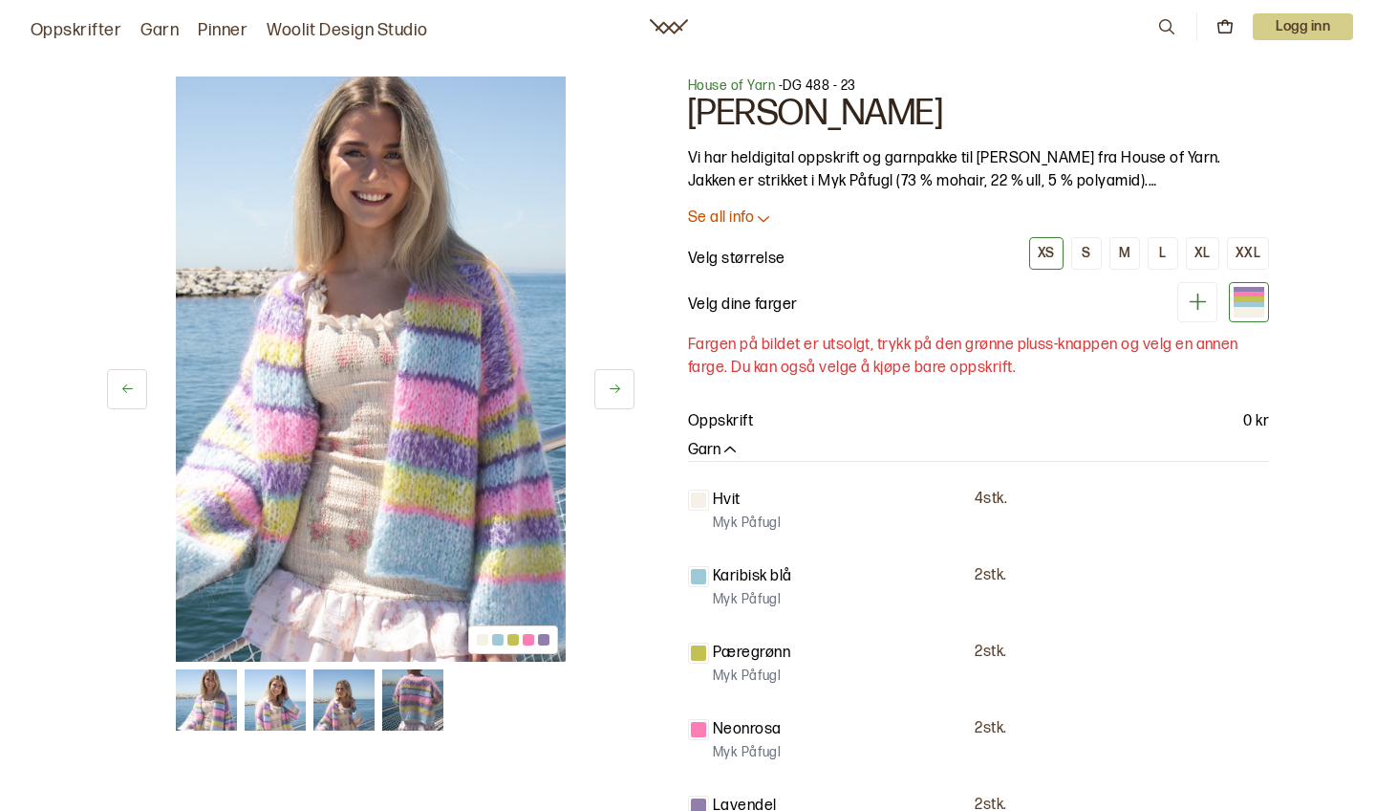
scroll to position [13642, 0]
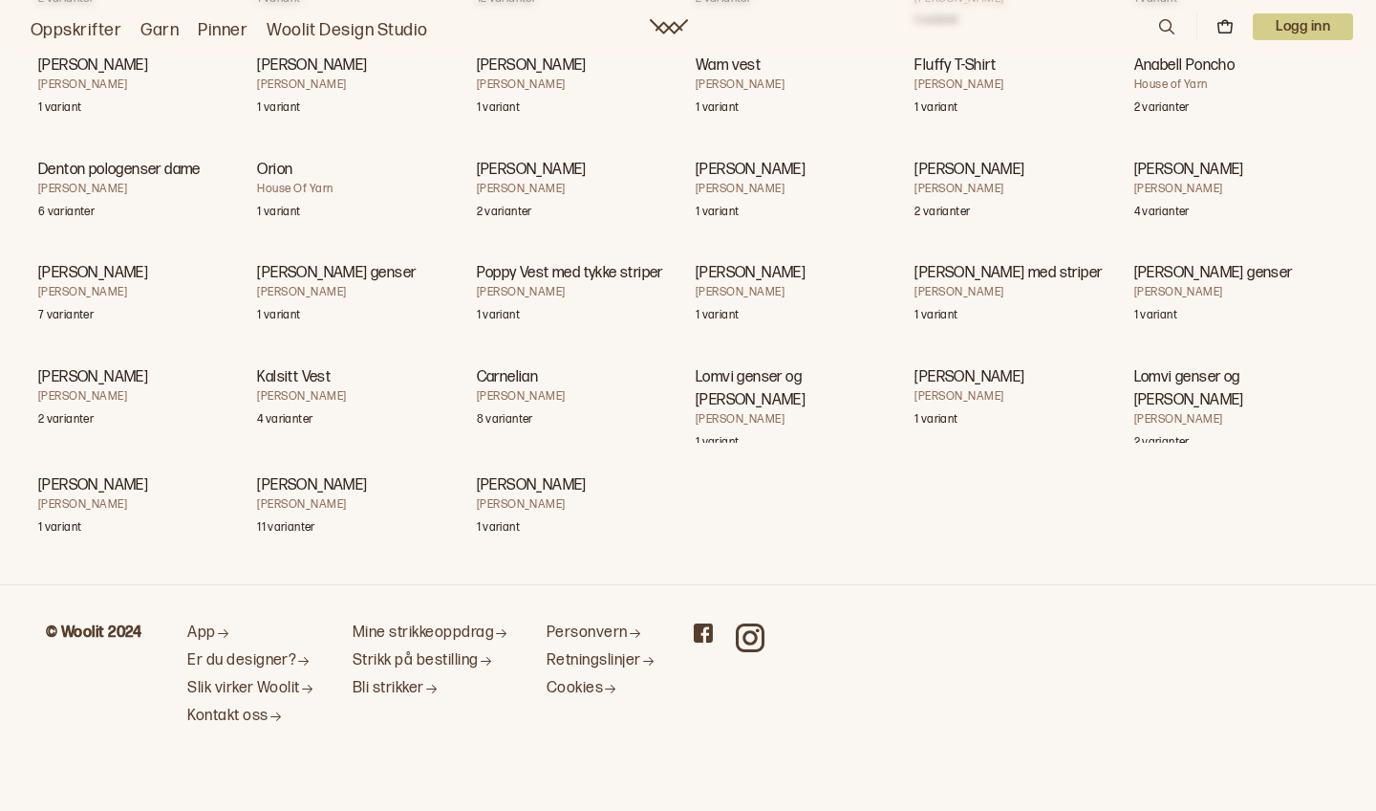
scroll to position [43175, 0]
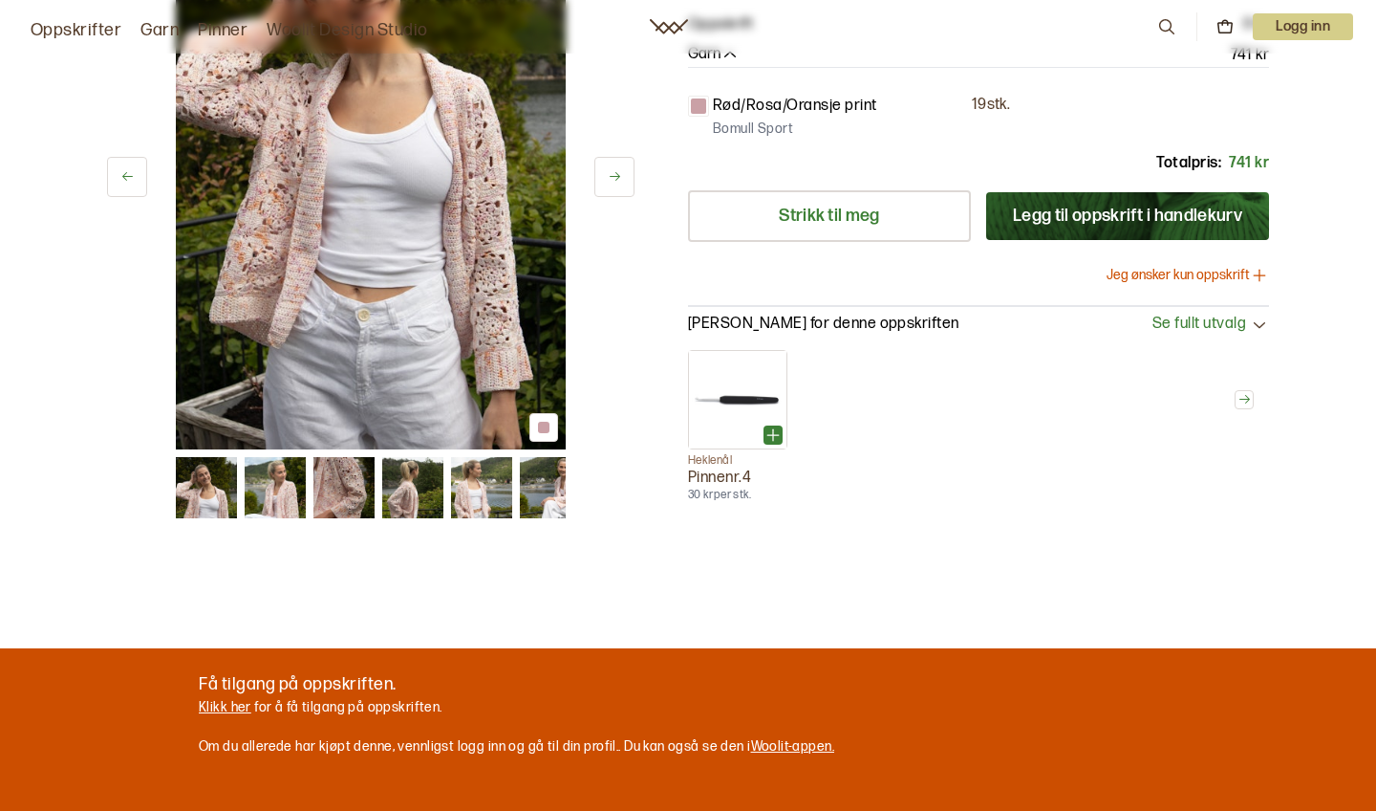
scroll to position [400, 0]
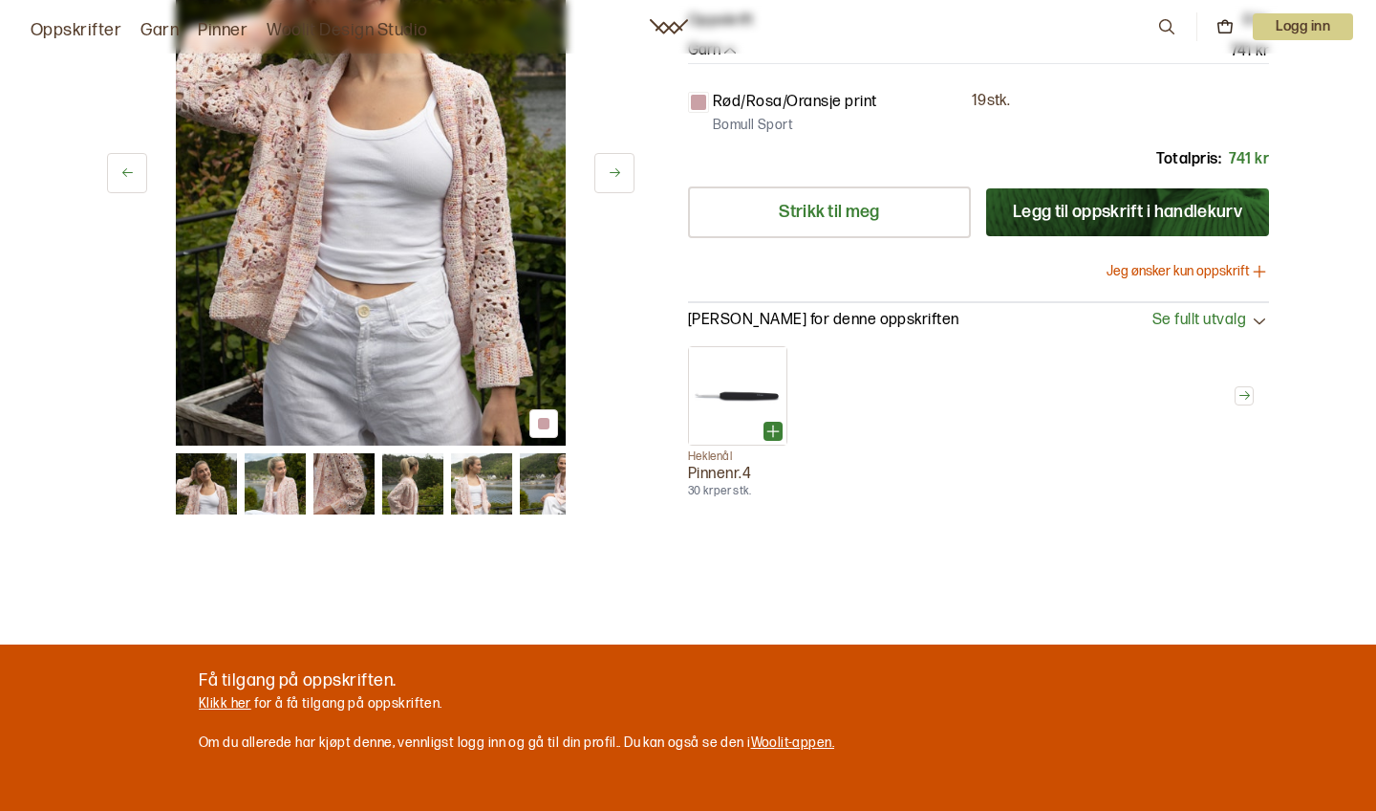
click at [349, 477] on img at bounding box center [344, 483] width 61 height 61
click at [623, 164] on button at bounding box center [615, 173] width 40 height 40
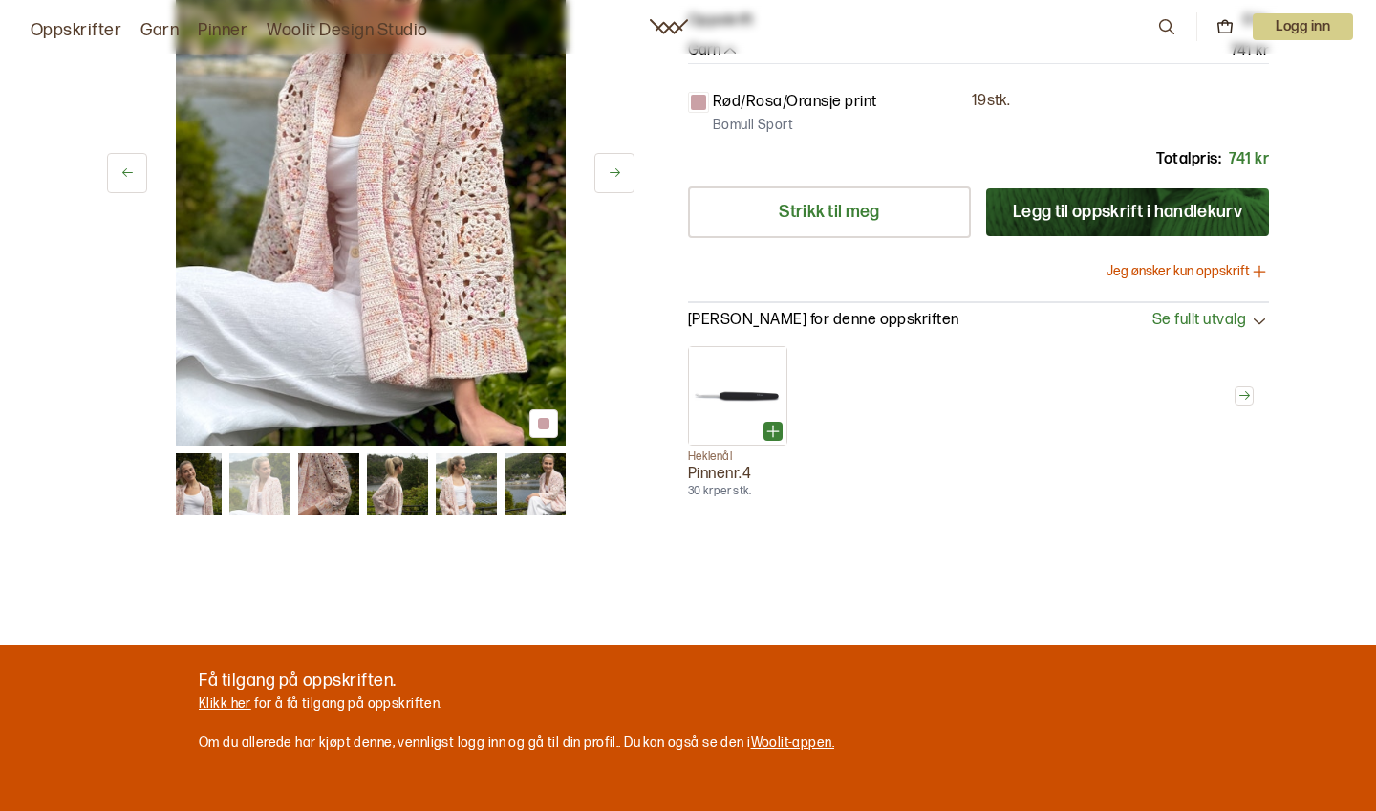
click at [623, 164] on button at bounding box center [615, 173] width 40 height 40
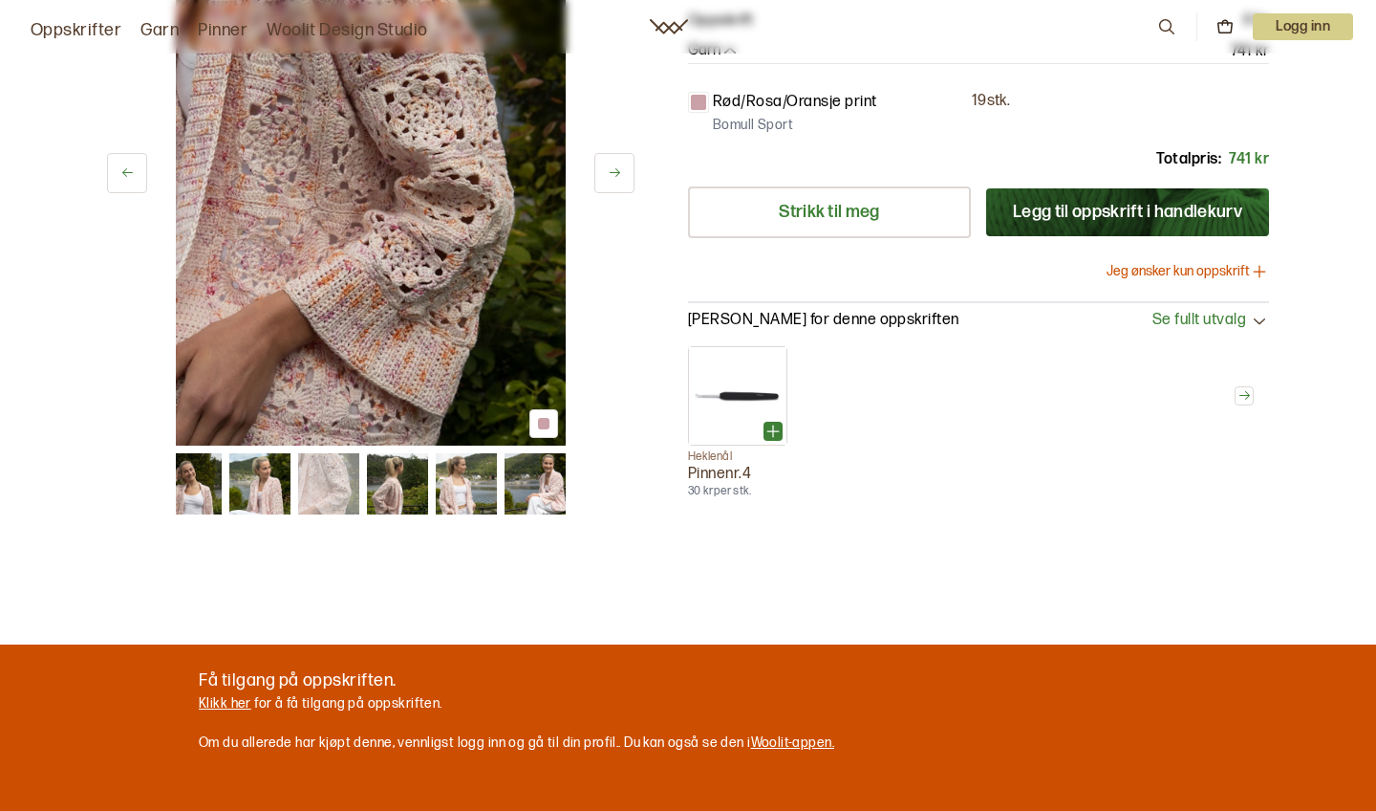
click at [623, 164] on button at bounding box center [615, 173] width 40 height 40
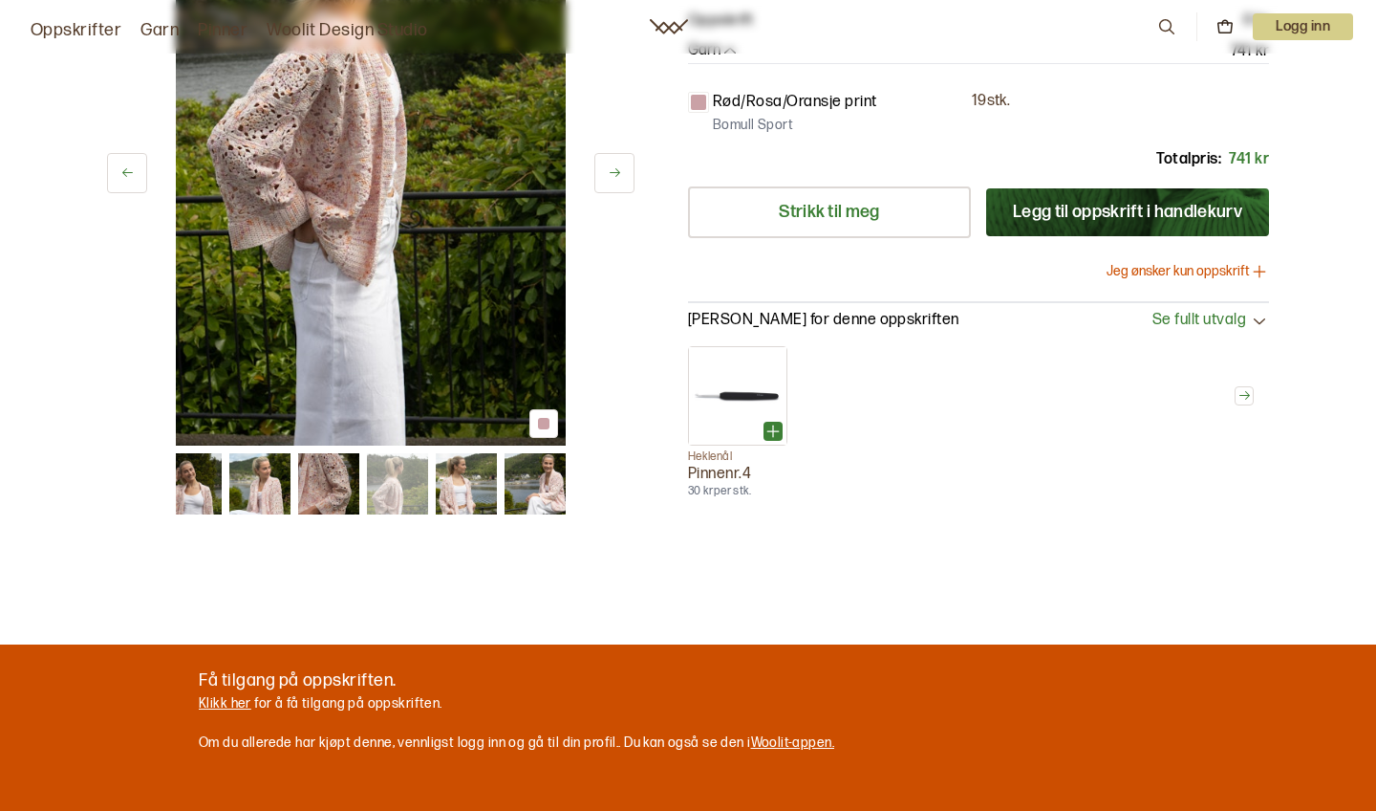
click at [623, 164] on button at bounding box center [615, 173] width 40 height 40
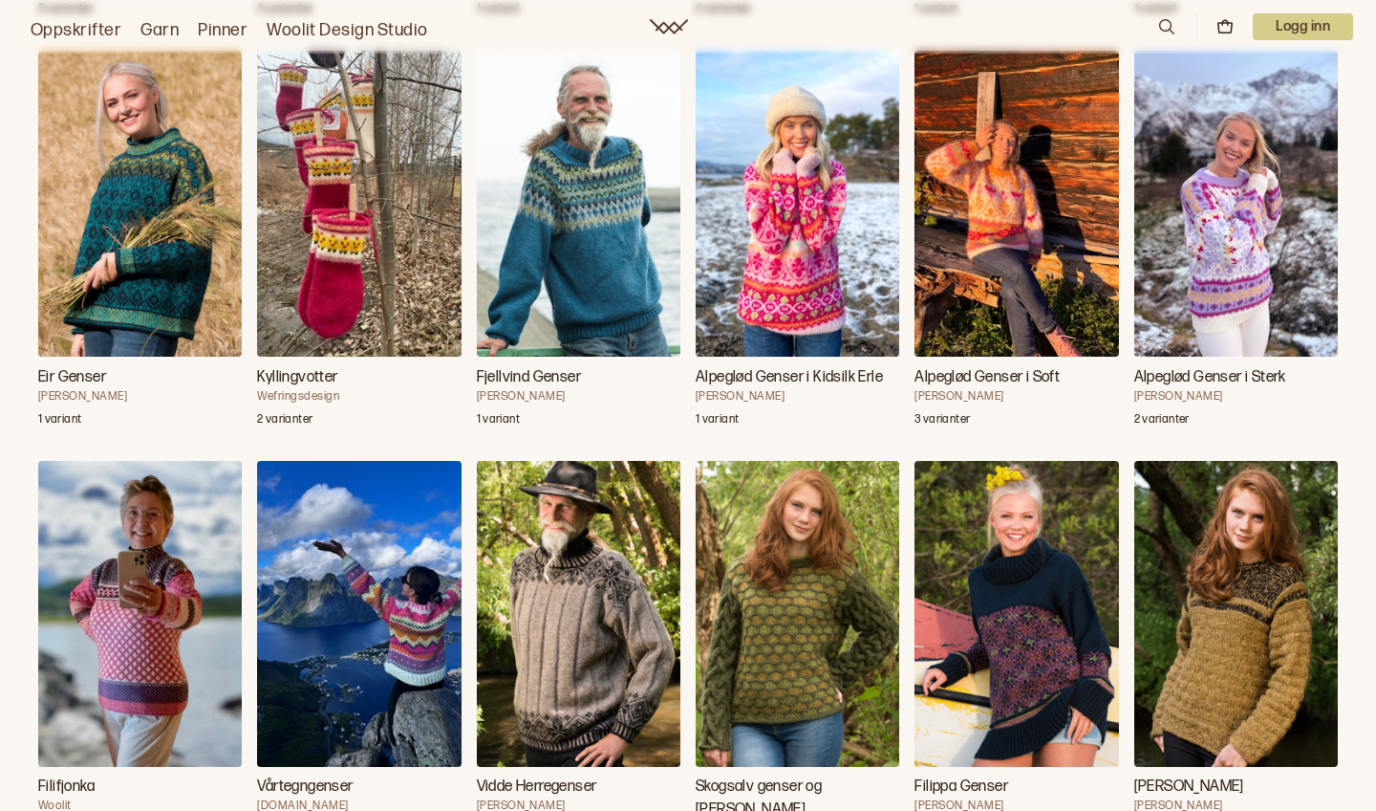
scroll to position [4511, 0]
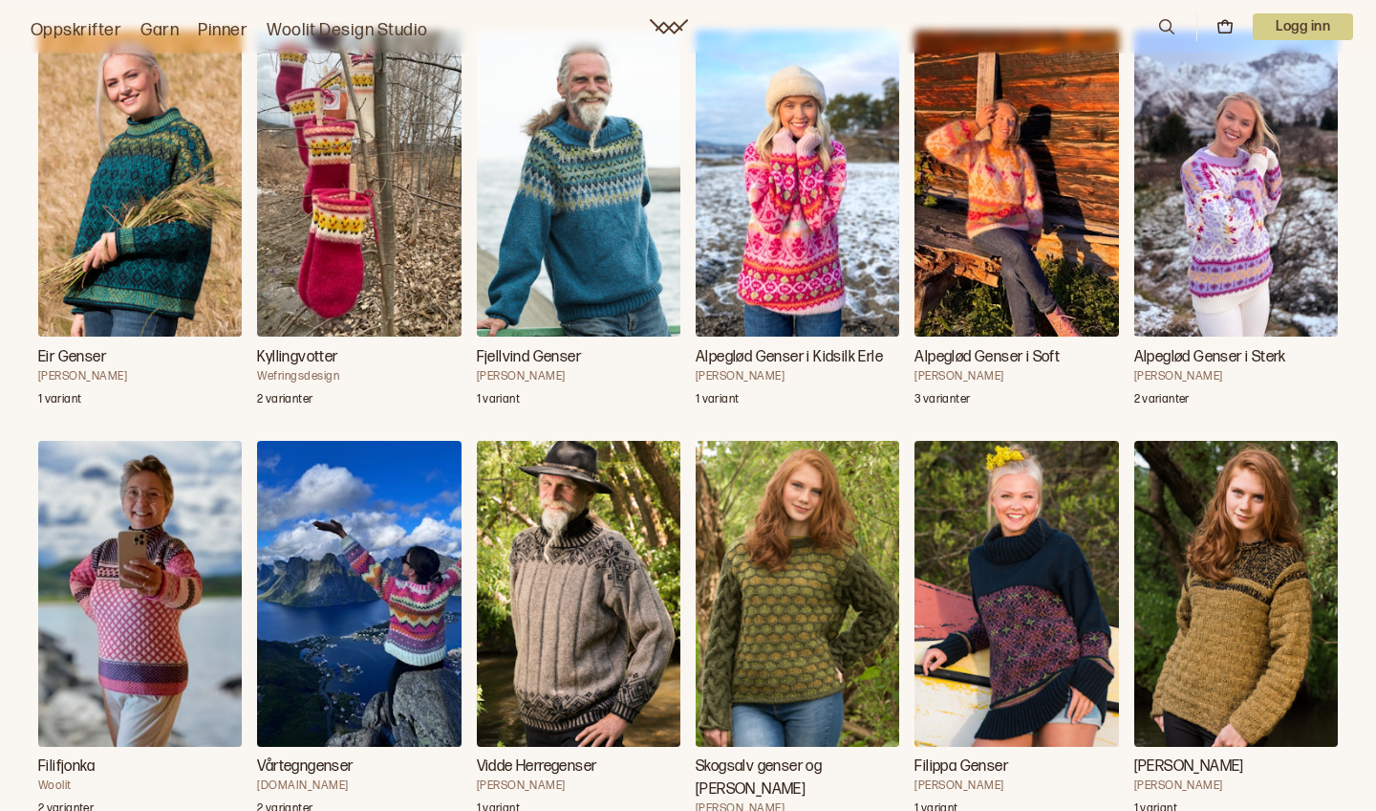
click at [1208, 269] on img "Alpeglød Genser i Sterk" at bounding box center [1237, 184] width 204 height 306
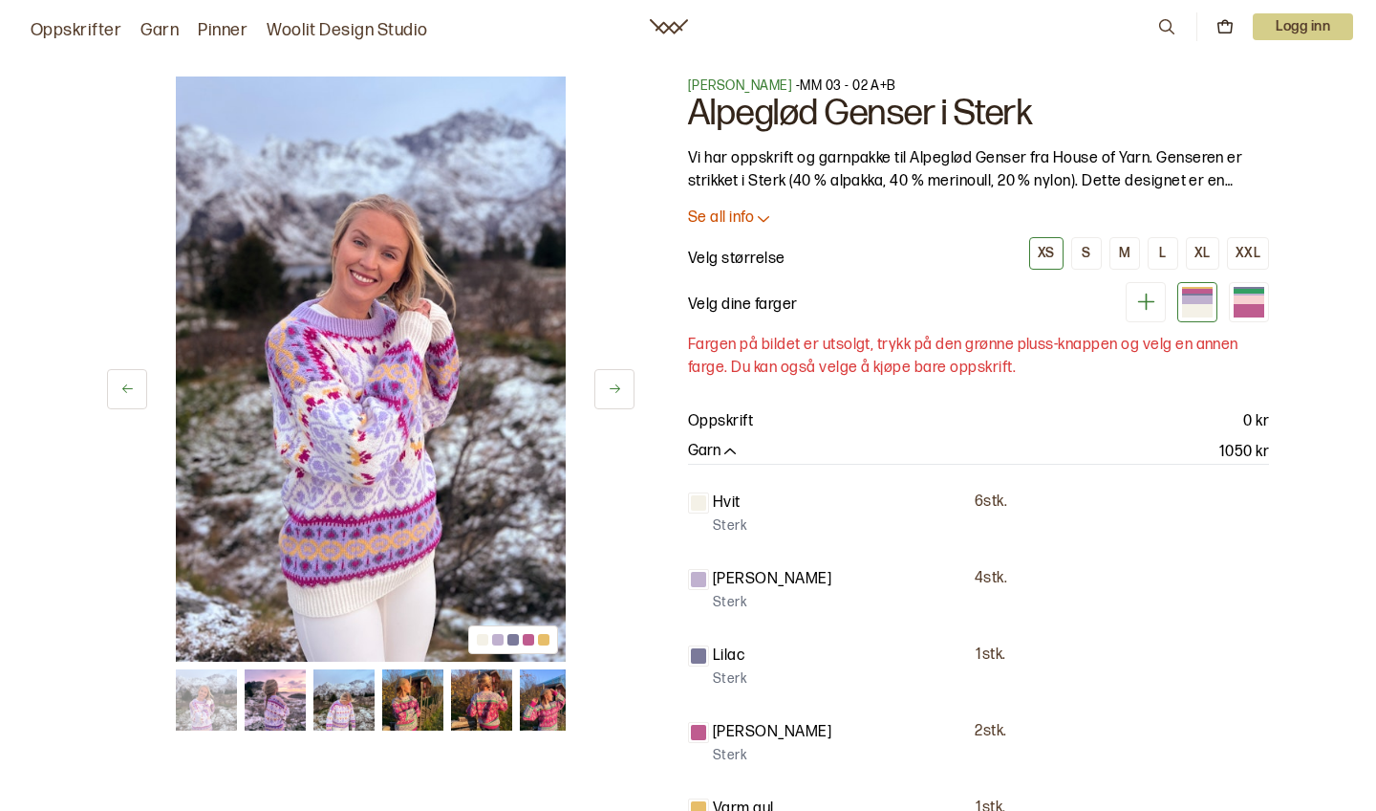
click at [486, 703] on img at bounding box center [481, 699] width 61 height 61
click at [621, 386] on icon at bounding box center [615, 388] width 14 height 14
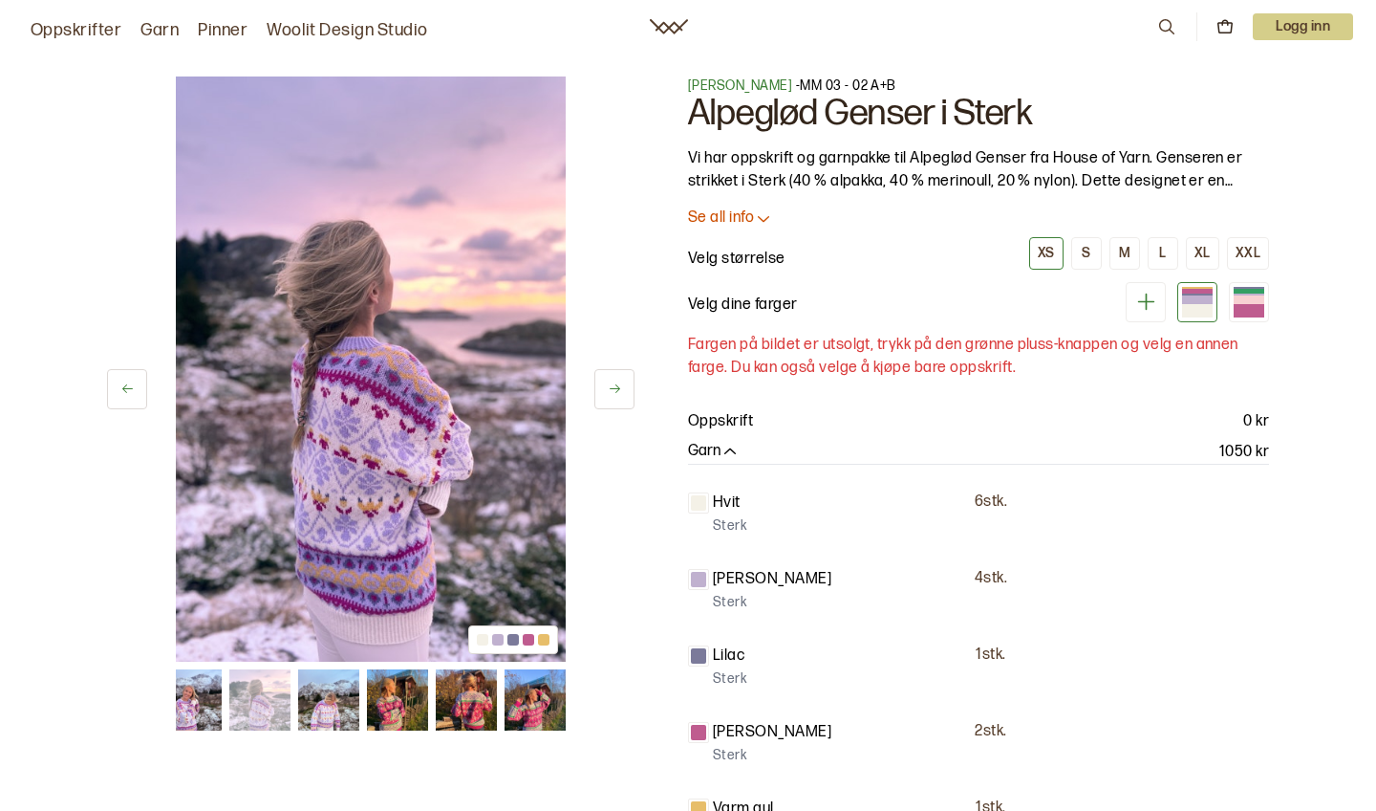
click at [621, 387] on icon at bounding box center [615, 388] width 14 height 14
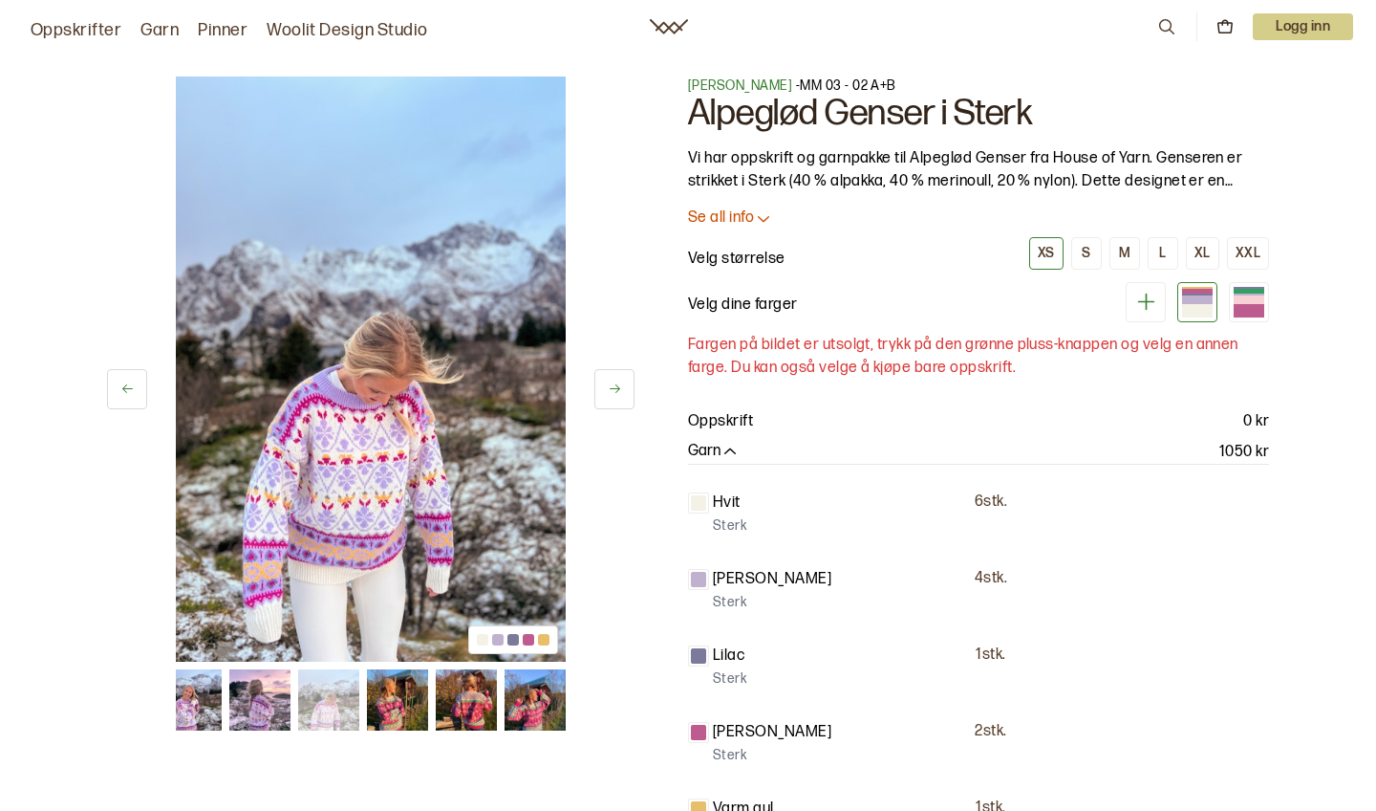
click at [622, 390] on button at bounding box center [615, 389] width 40 height 40
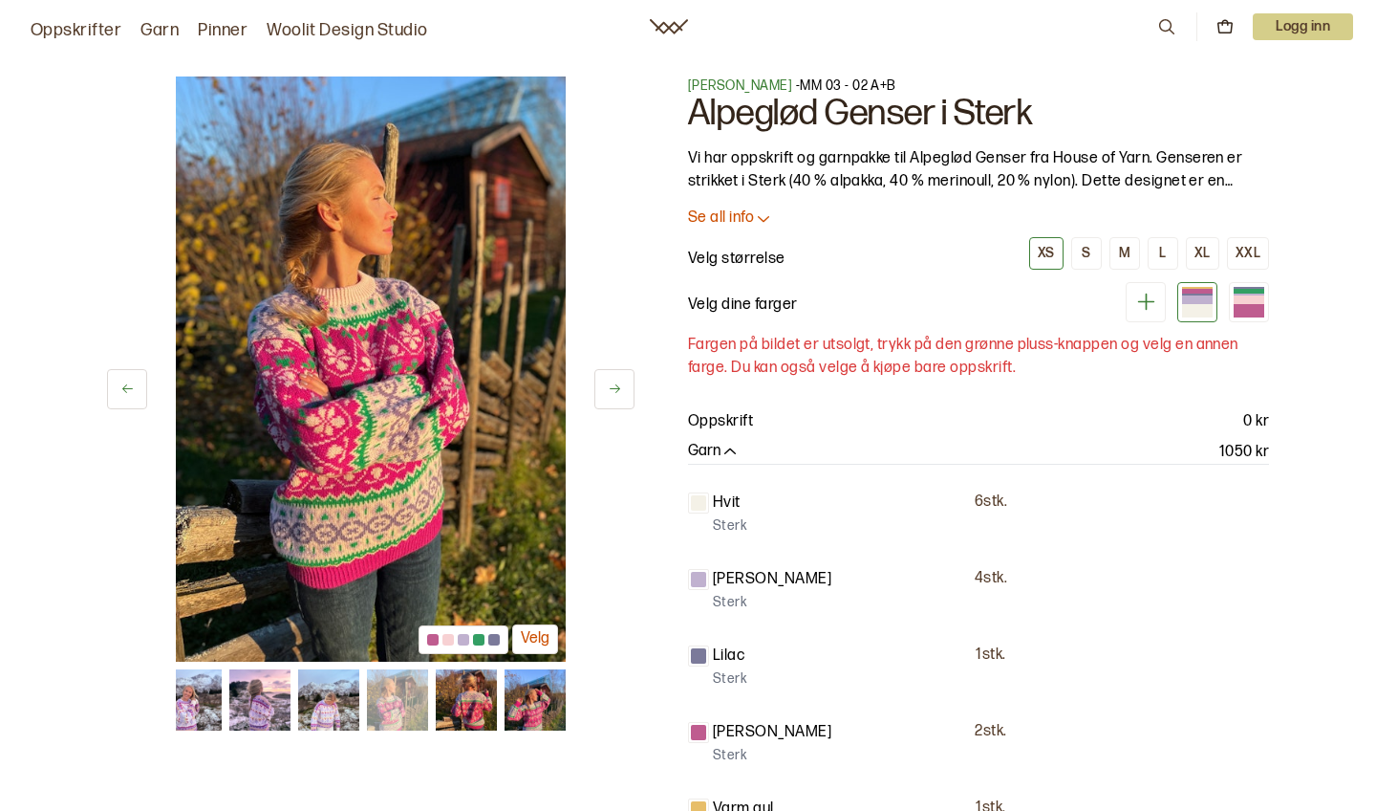
click at [622, 392] on button at bounding box center [615, 389] width 40 height 40
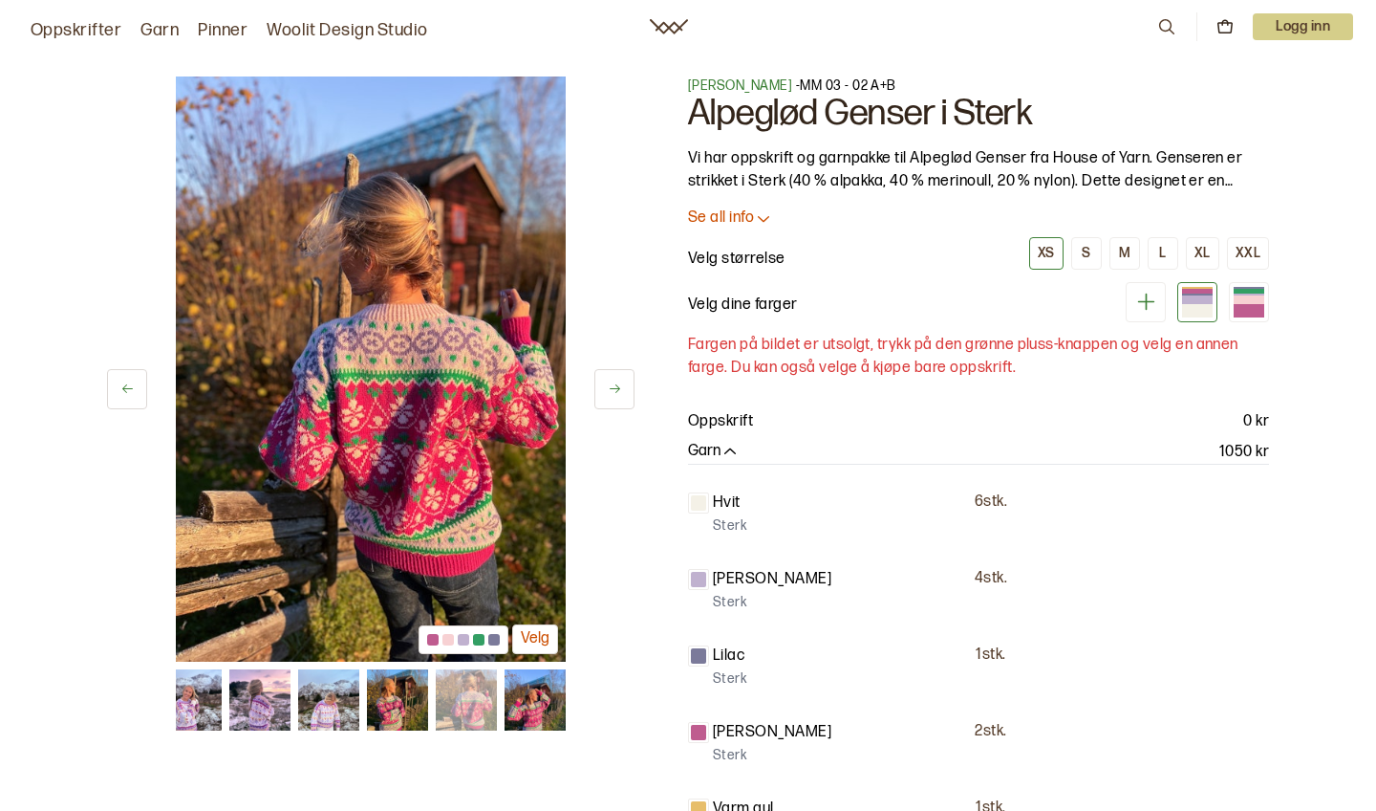
click at [623, 392] on button at bounding box center [615, 389] width 40 height 40
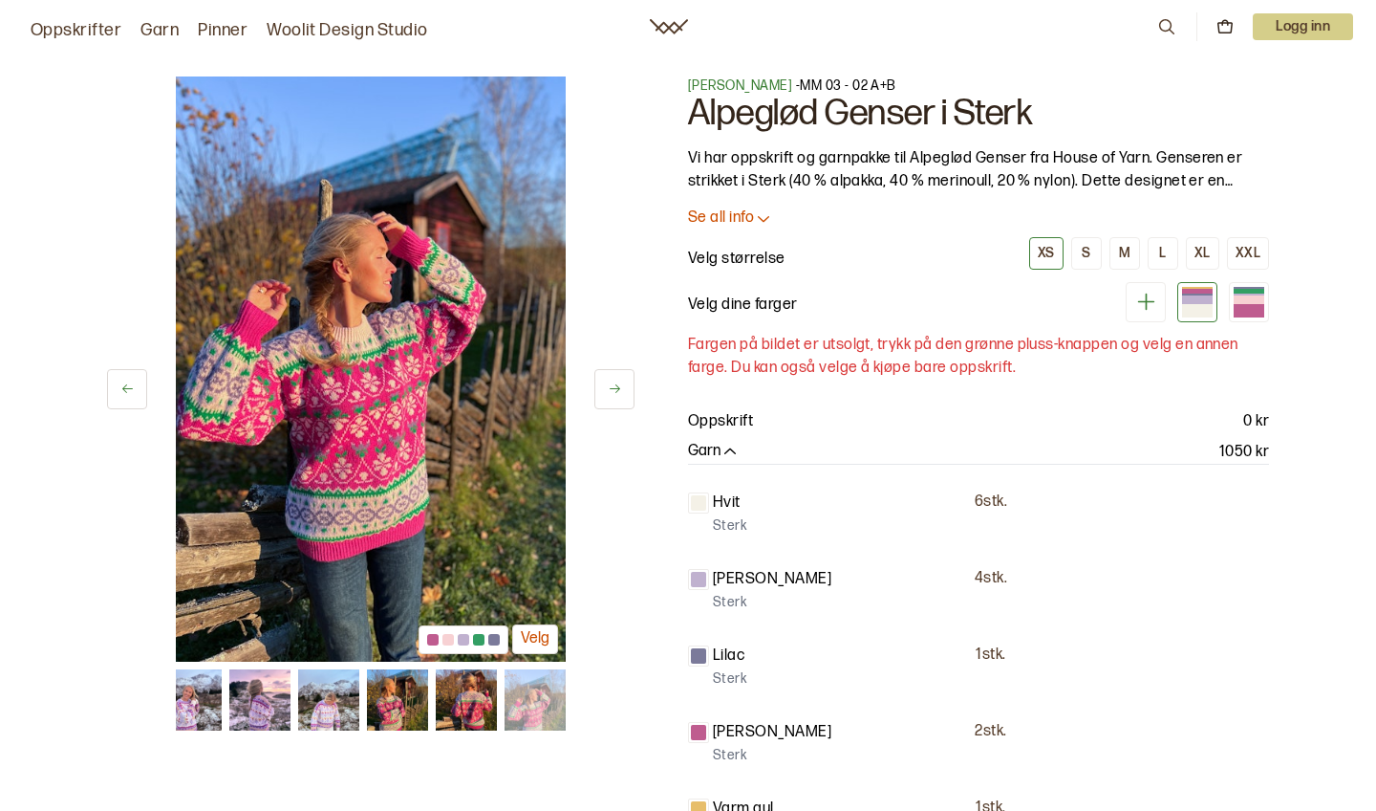
click at [623, 389] on button at bounding box center [615, 389] width 40 height 40
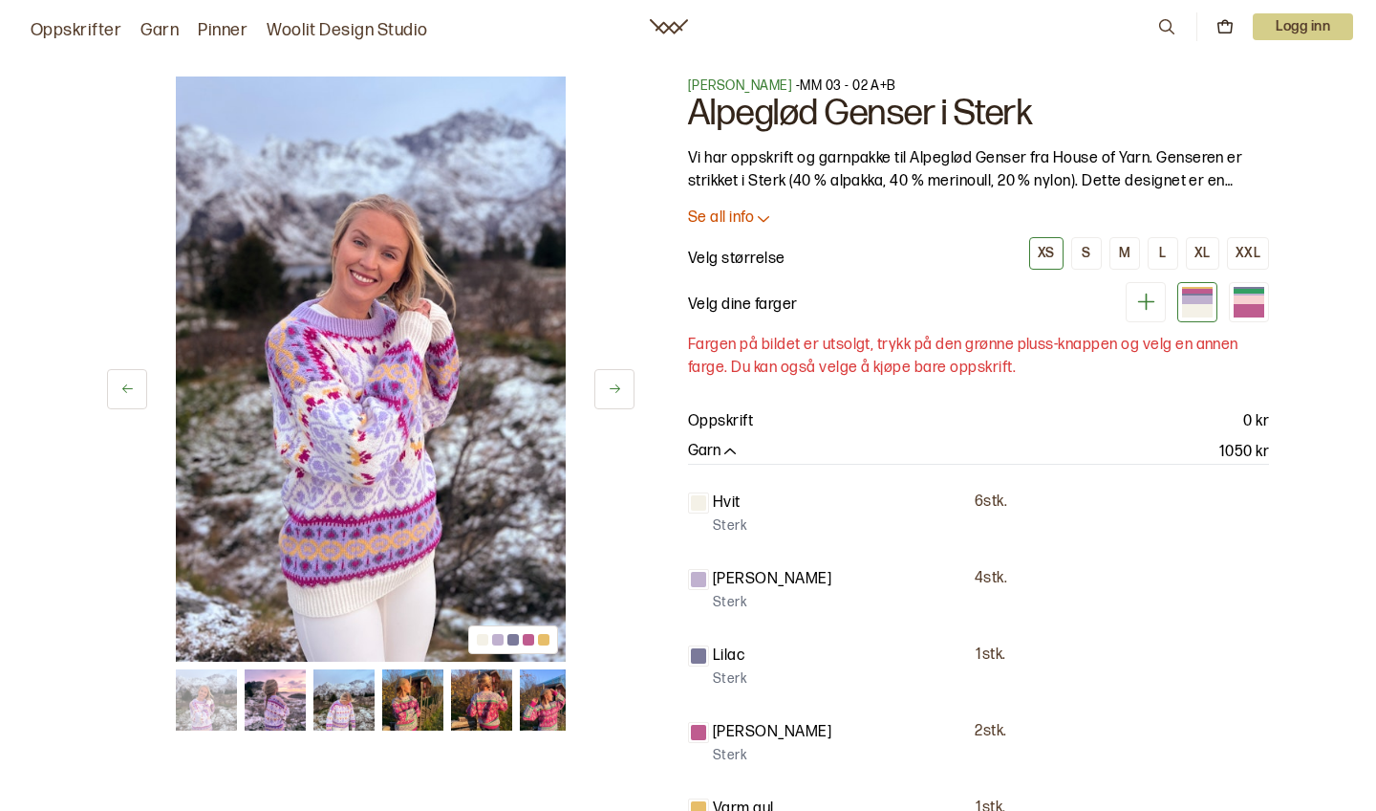
click at [623, 389] on button at bounding box center [615, 389] width 40 height 40
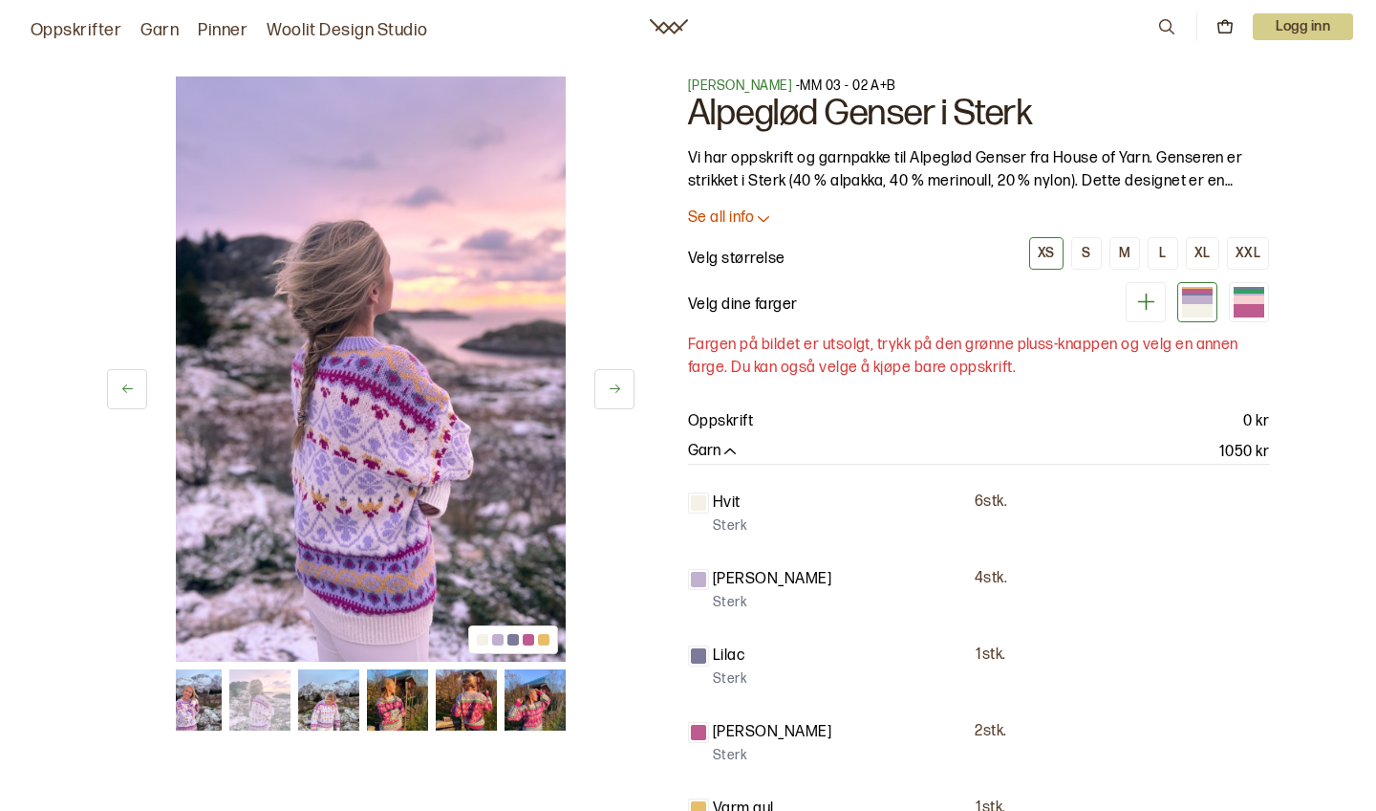
click at [623, 394] on button at bounding box center [615, 389] width 40 height 40
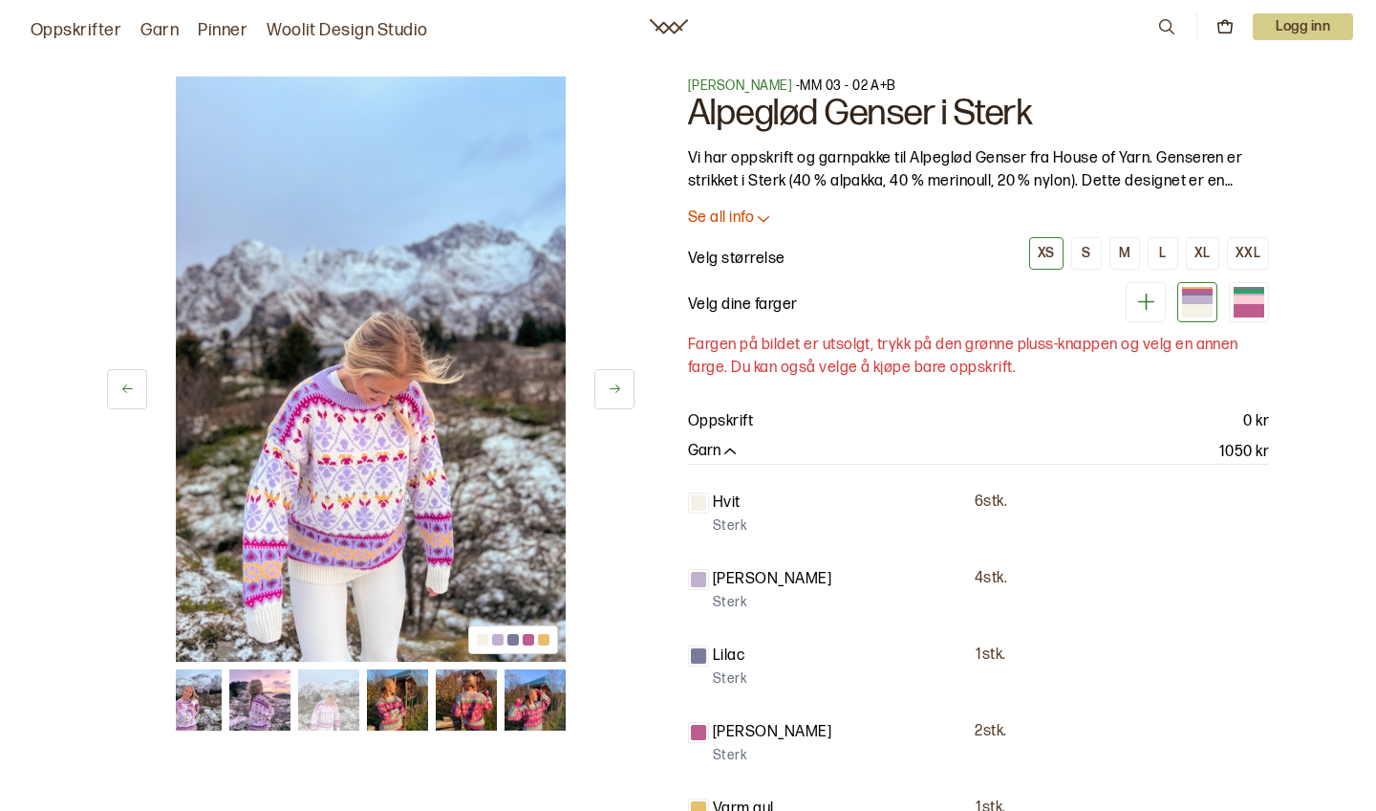
click at [624, 398] on button at bounding box center [615, 389] width 40 height 40
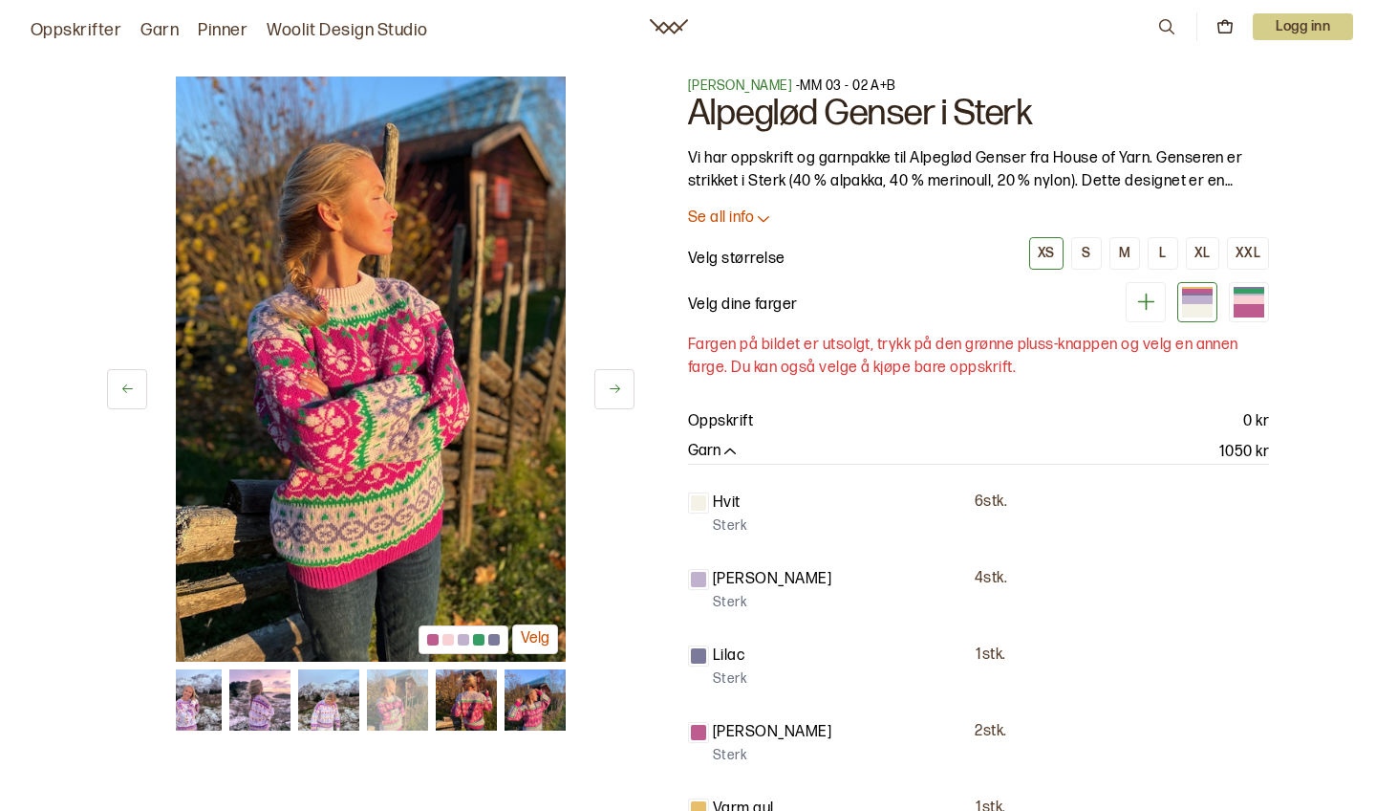
click at [624, 404] on button at bounding box center [615, 389] width 40 height 40
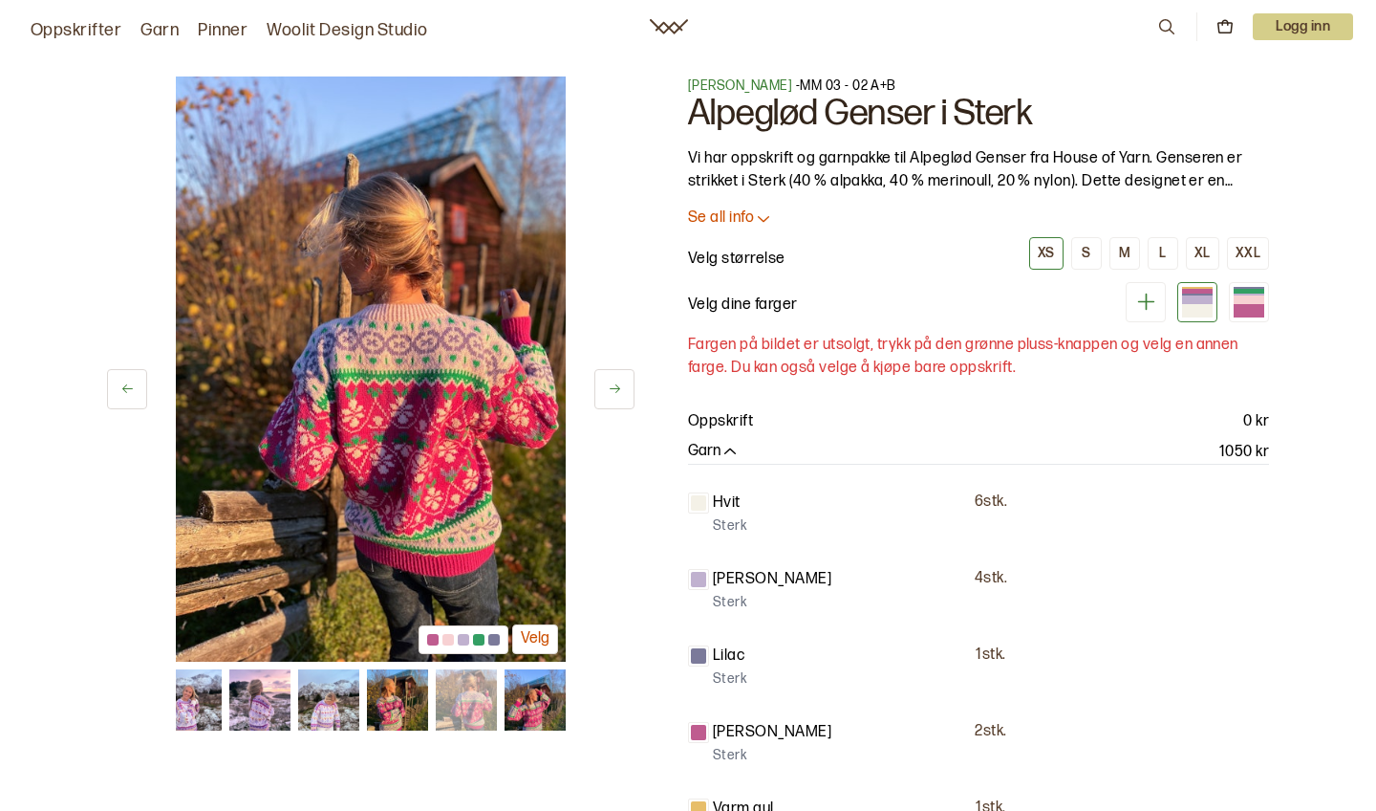
click at [483, 702] on img at bounding box center [466, 699] width 61 height 61
click at [327, 714] on img at bounding box center [328, 699] width 61 height 61
click at [617, 385] on icon at bounding box center [615, 388] width 14 height 14
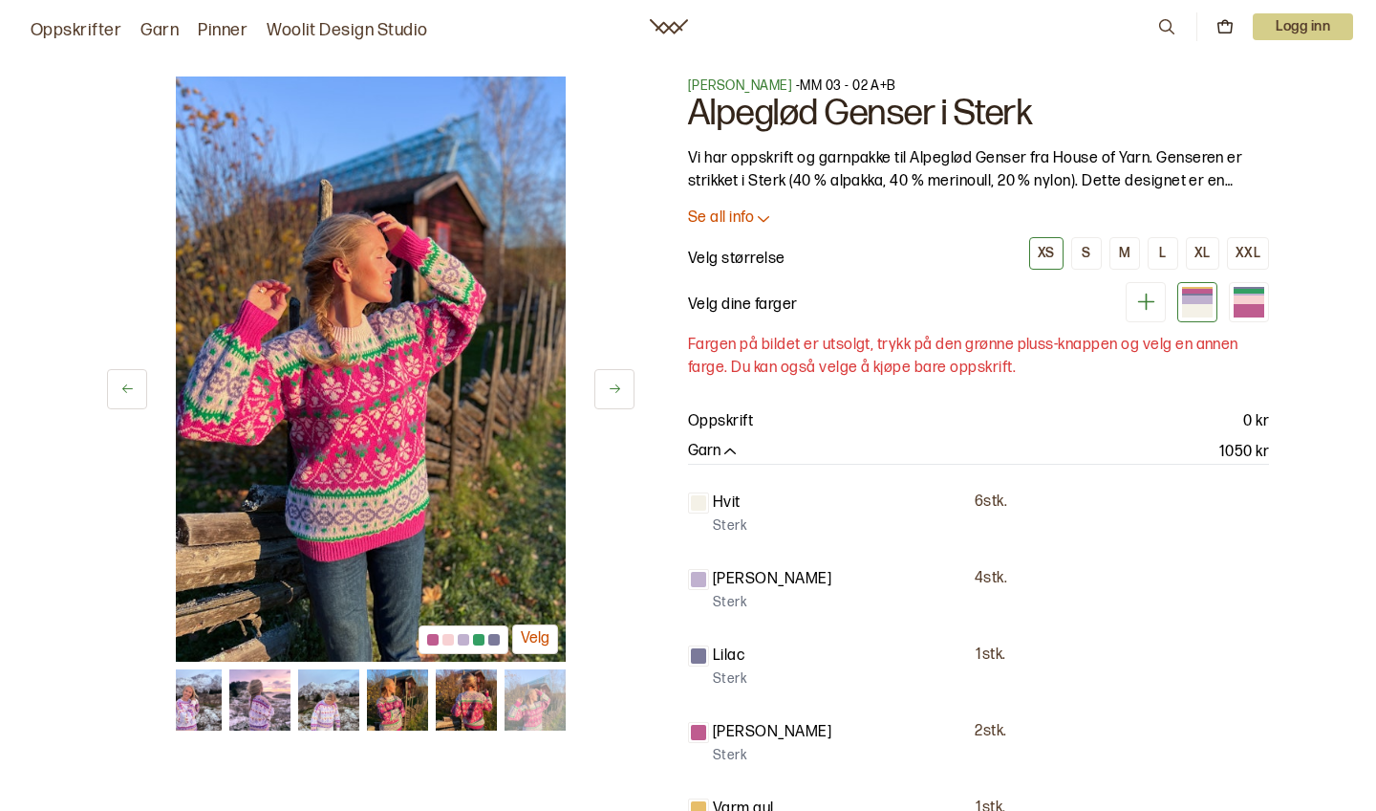
click at [617, 386] on icon at bounding box center [615, 388] width 14 height 14
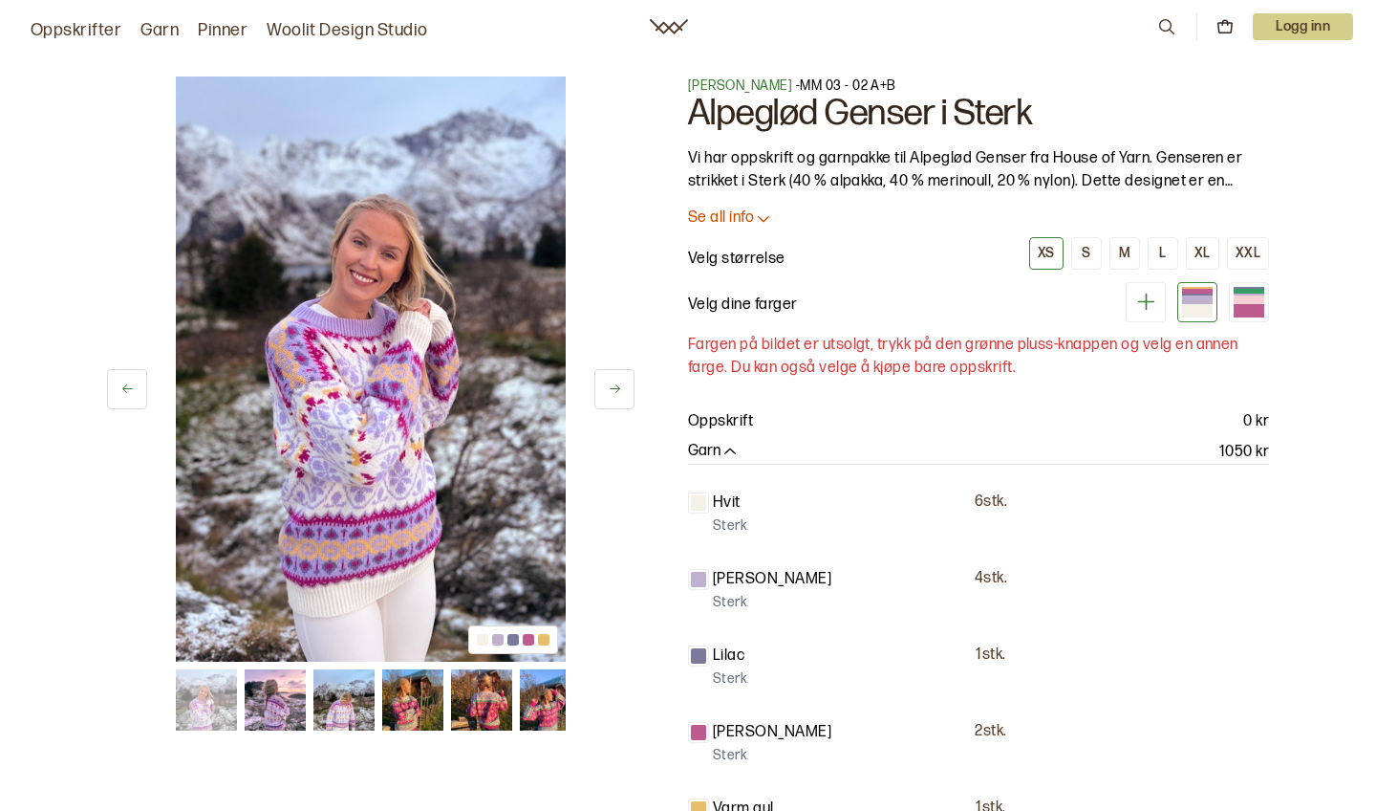
click at [617, 386] on icon at bounding box center [615, 388] width 14 height 14
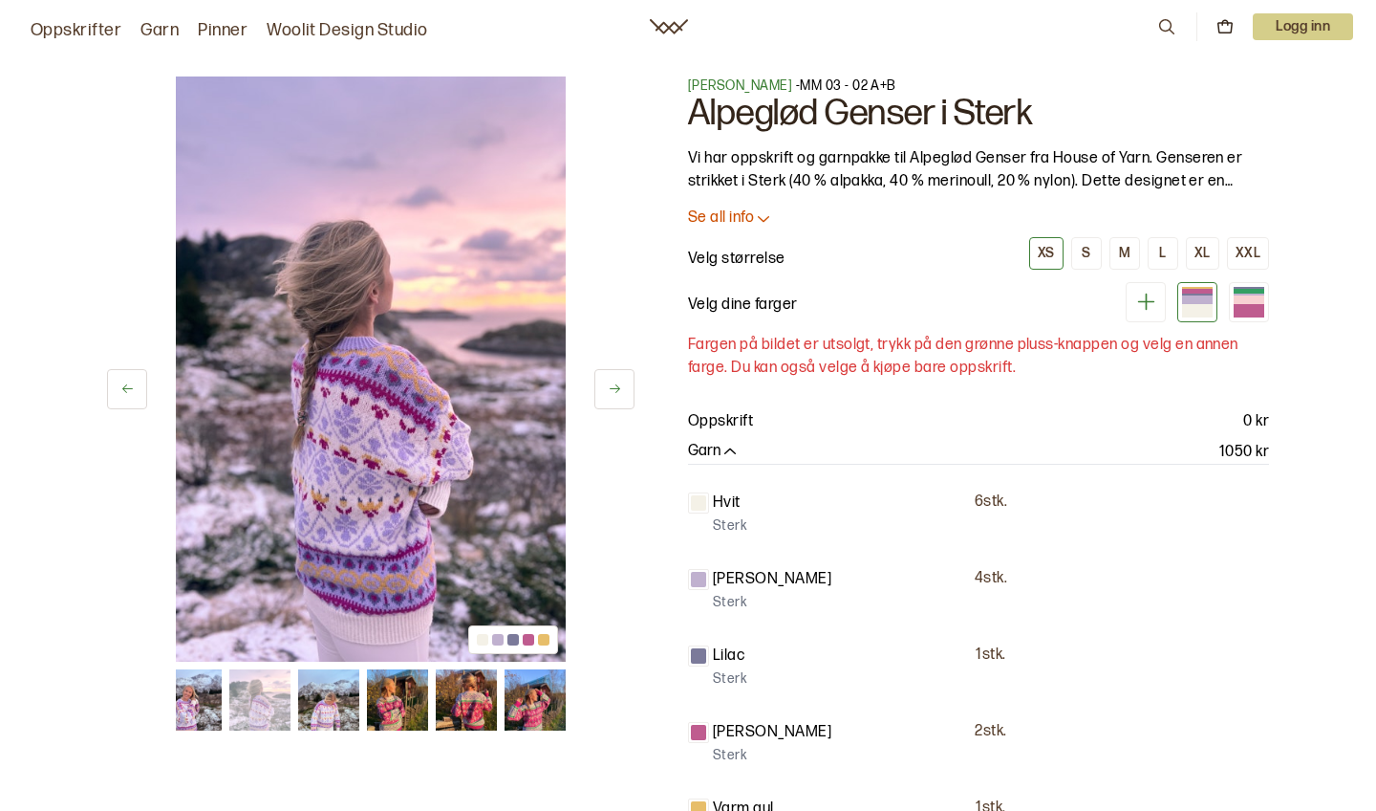
click at [618, 391] on icon at bounding box center [615, 388] width 11 height 9
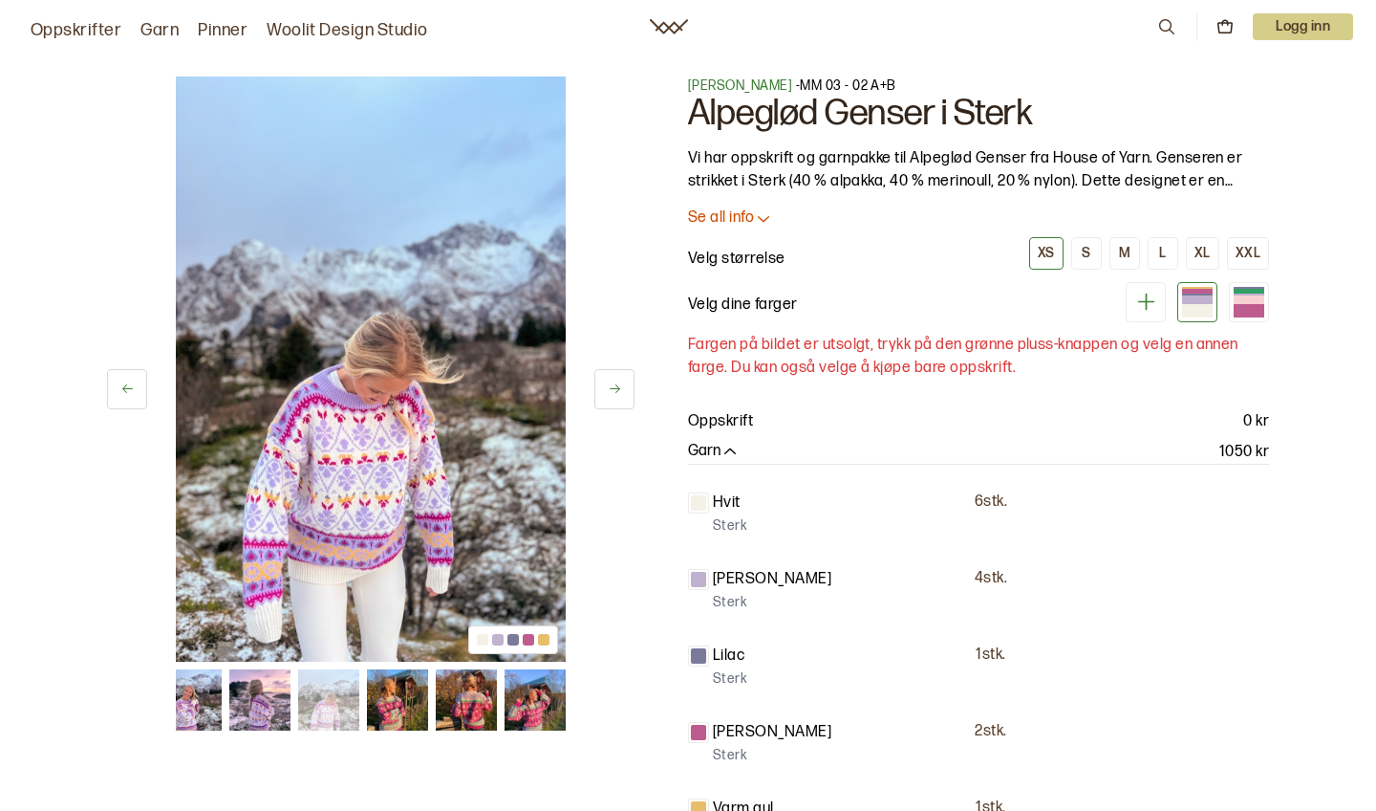
click at [618, 395] on icon at bounding box center [615, 388] width 14 height 14
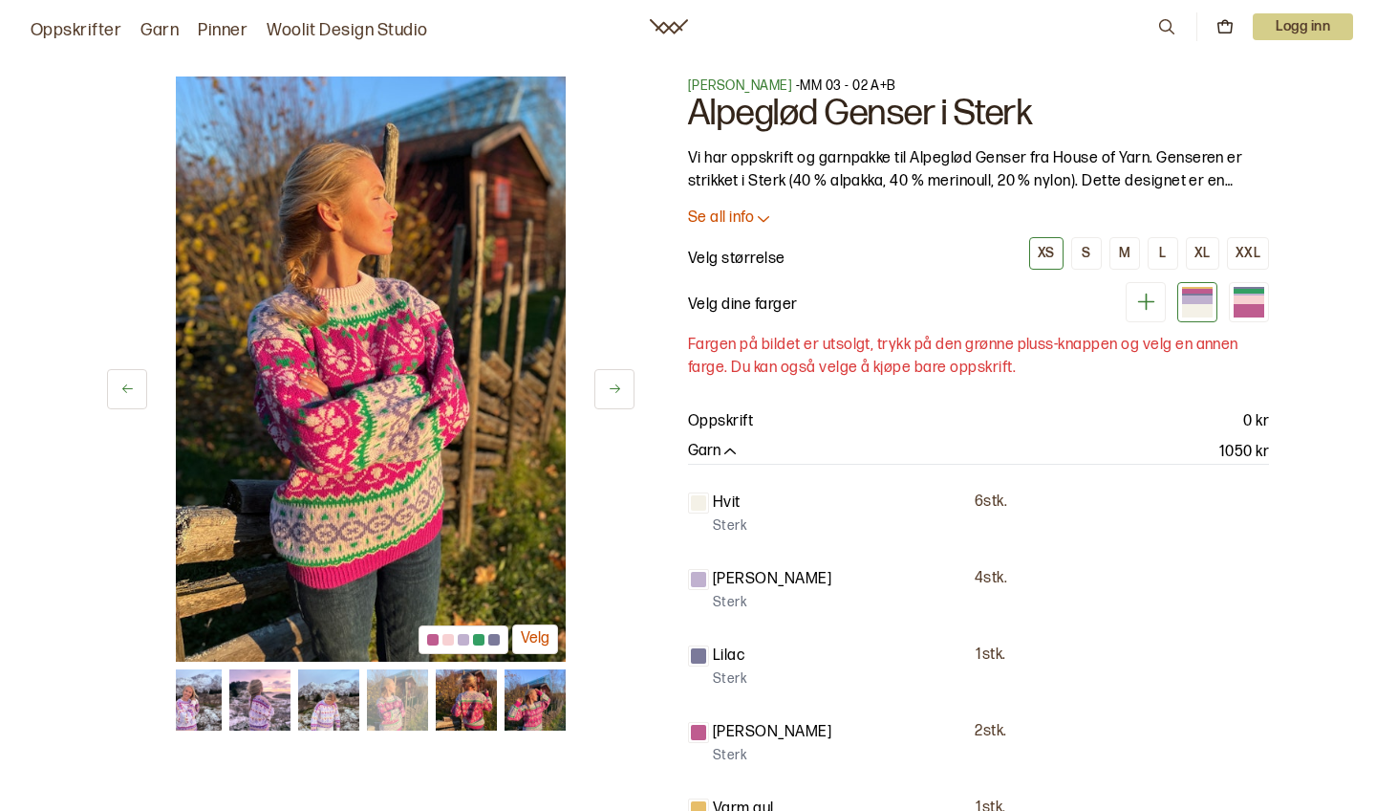
click at [619, 397] on button at bounding box center [615, 389] width 40 height 40
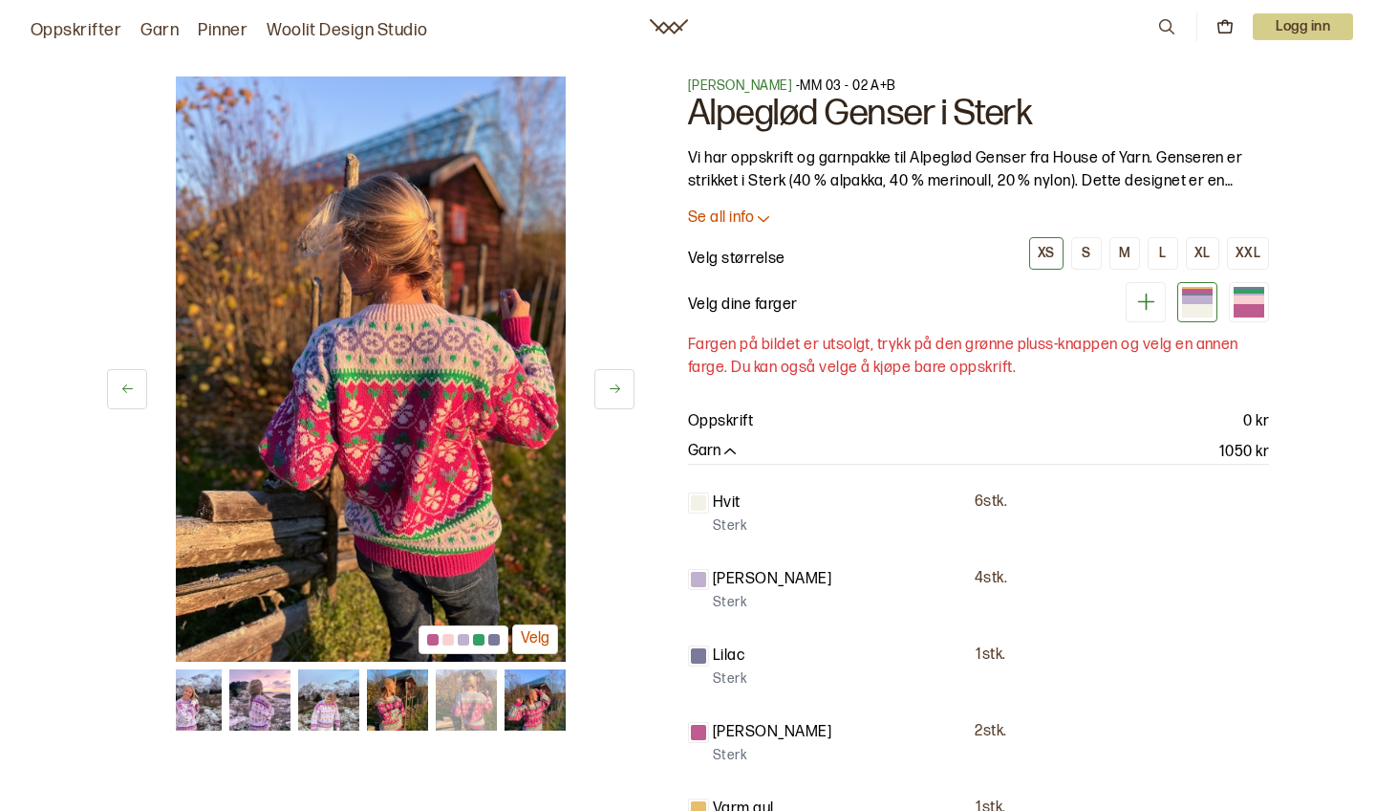
click at [619, 397] on button at bounding box center [615, 389] width 40 height 40
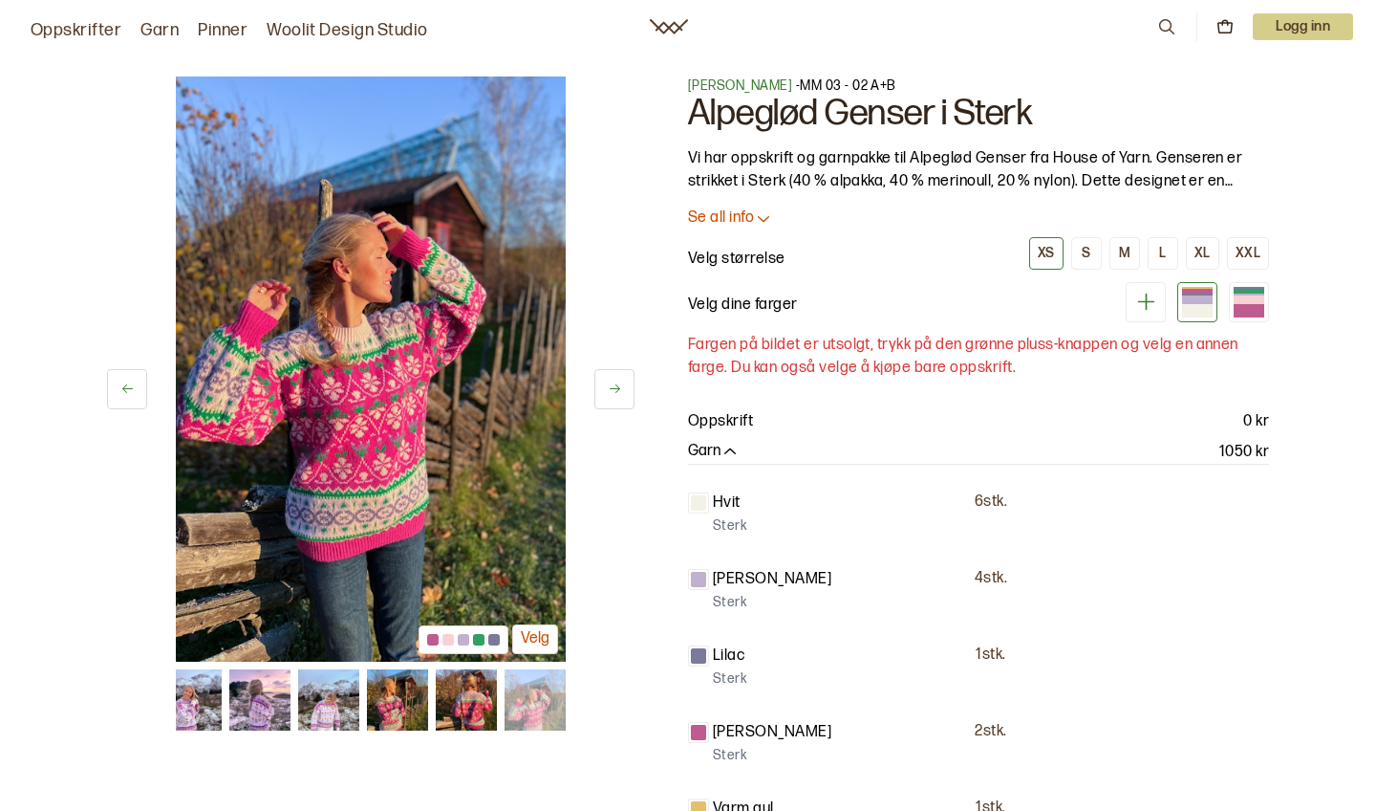
click at [619, 398] on button at bounding box center [615, 389] width 40 height 40
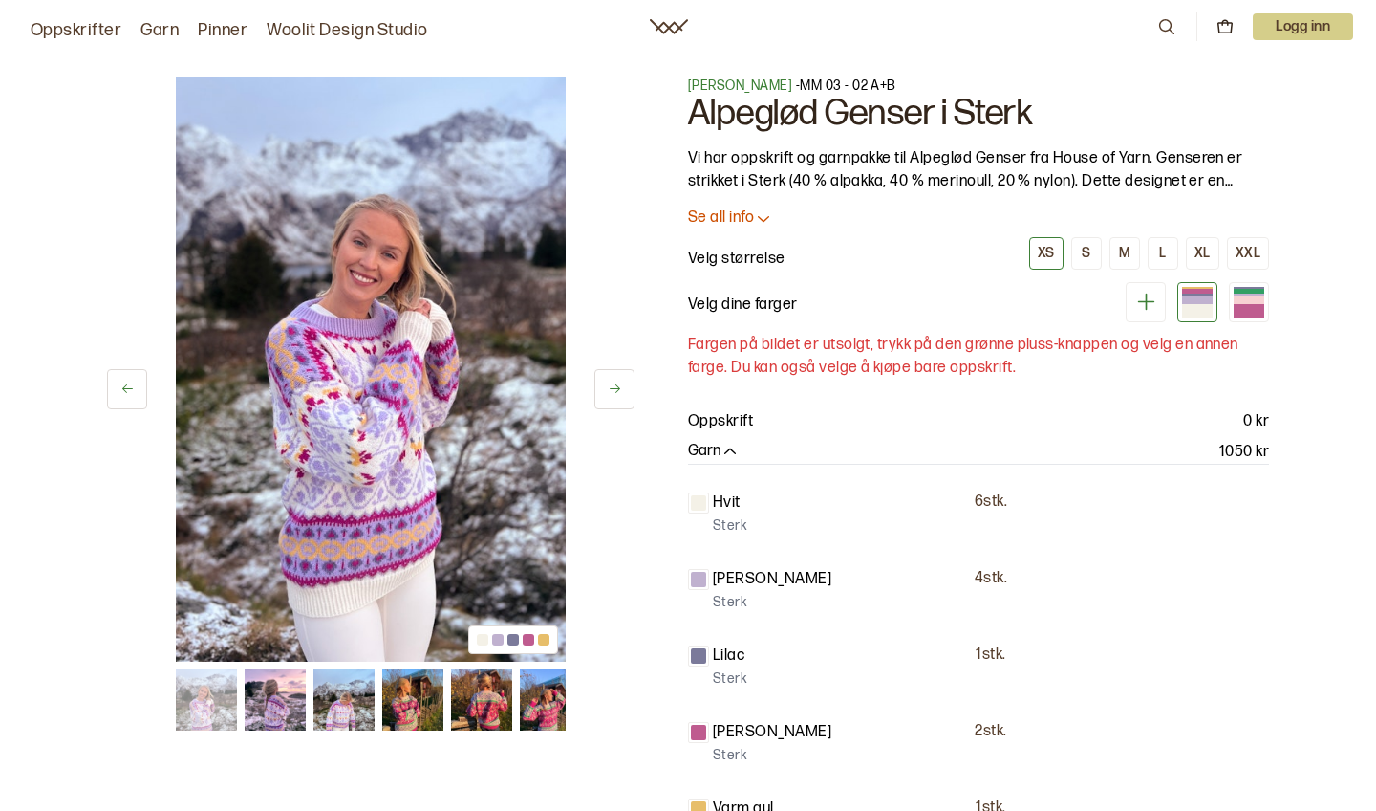
click at [619, 398] on button at bounding box center [615, 389] width 40 height 40
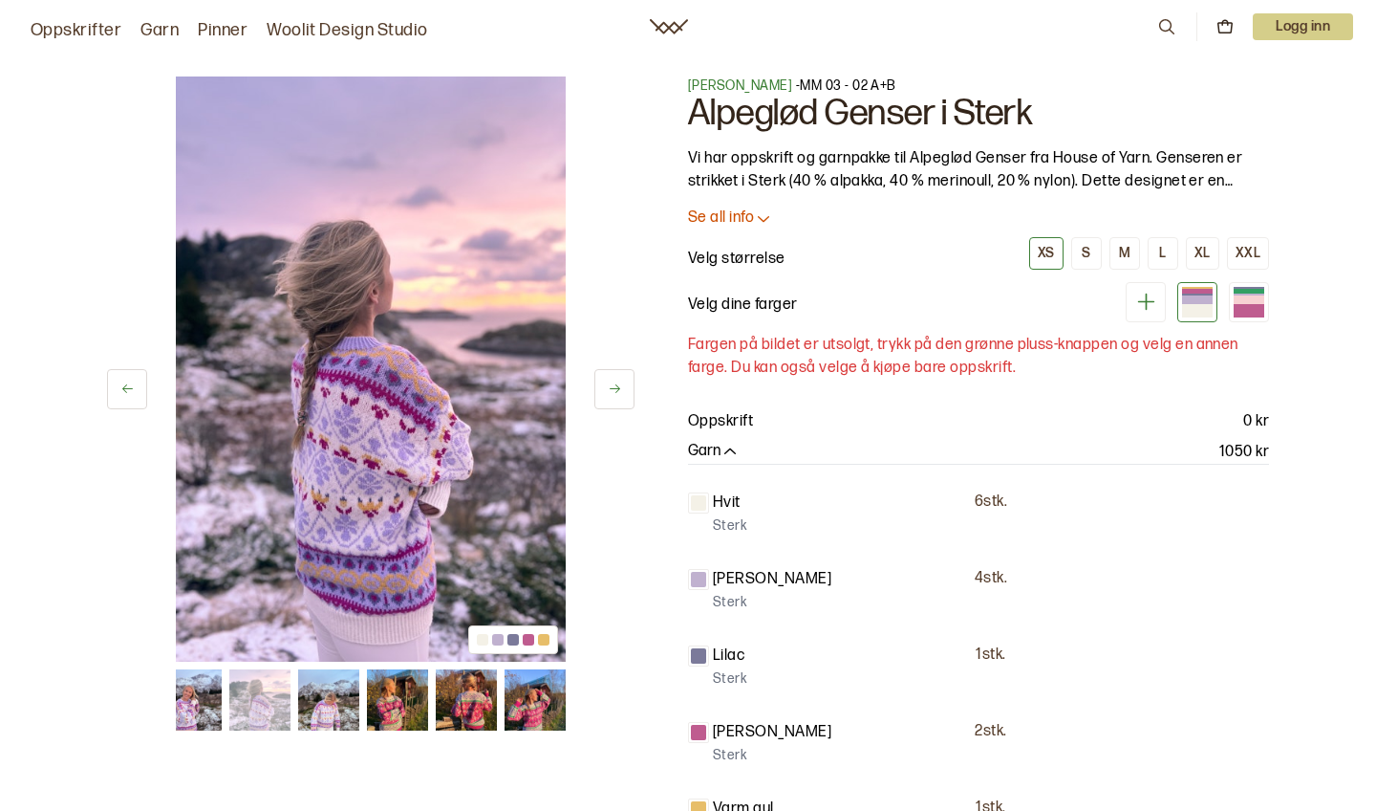
click at [619, 398] on button at bounding box center [615, 389] width 40 height 40
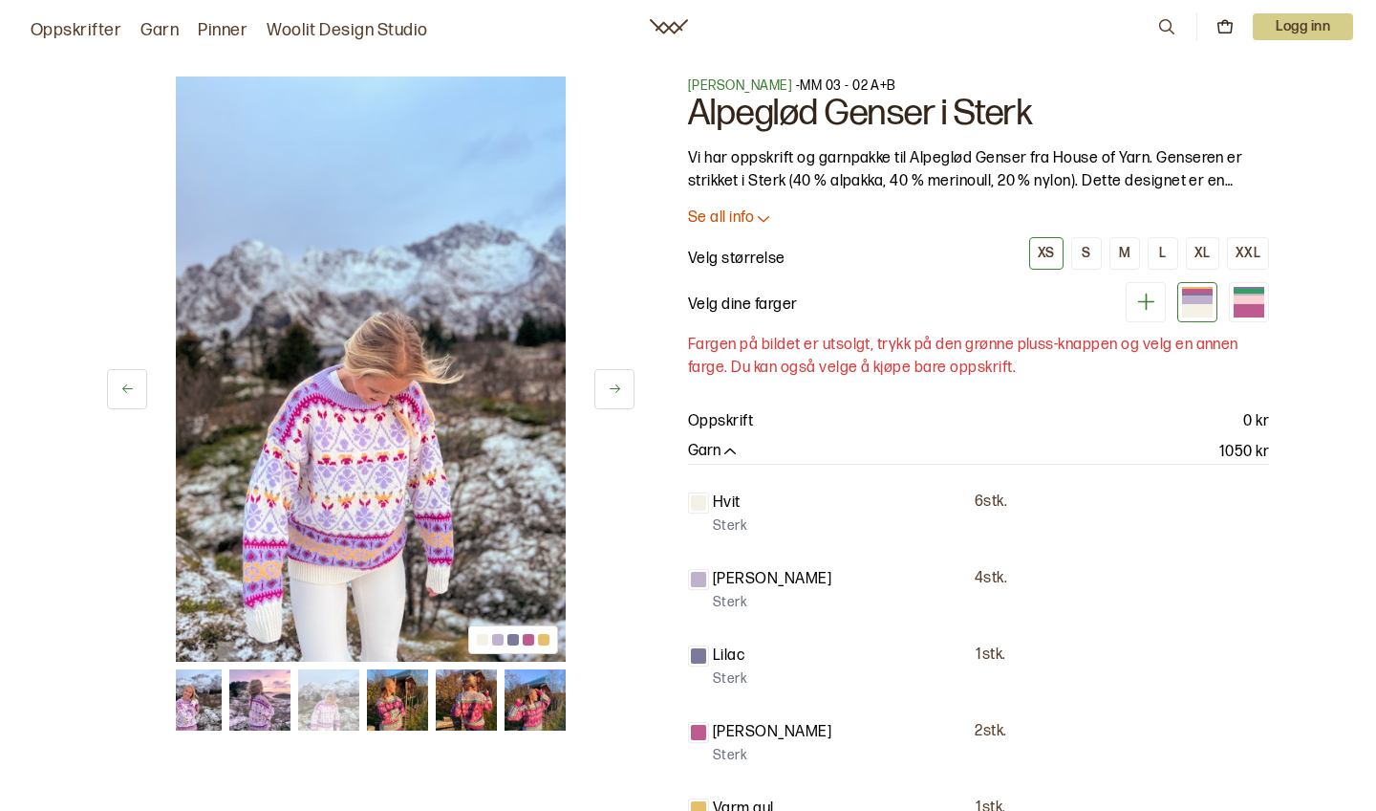
click at [619, 398] on button at bounding box center [615, 389] width 40 height 40
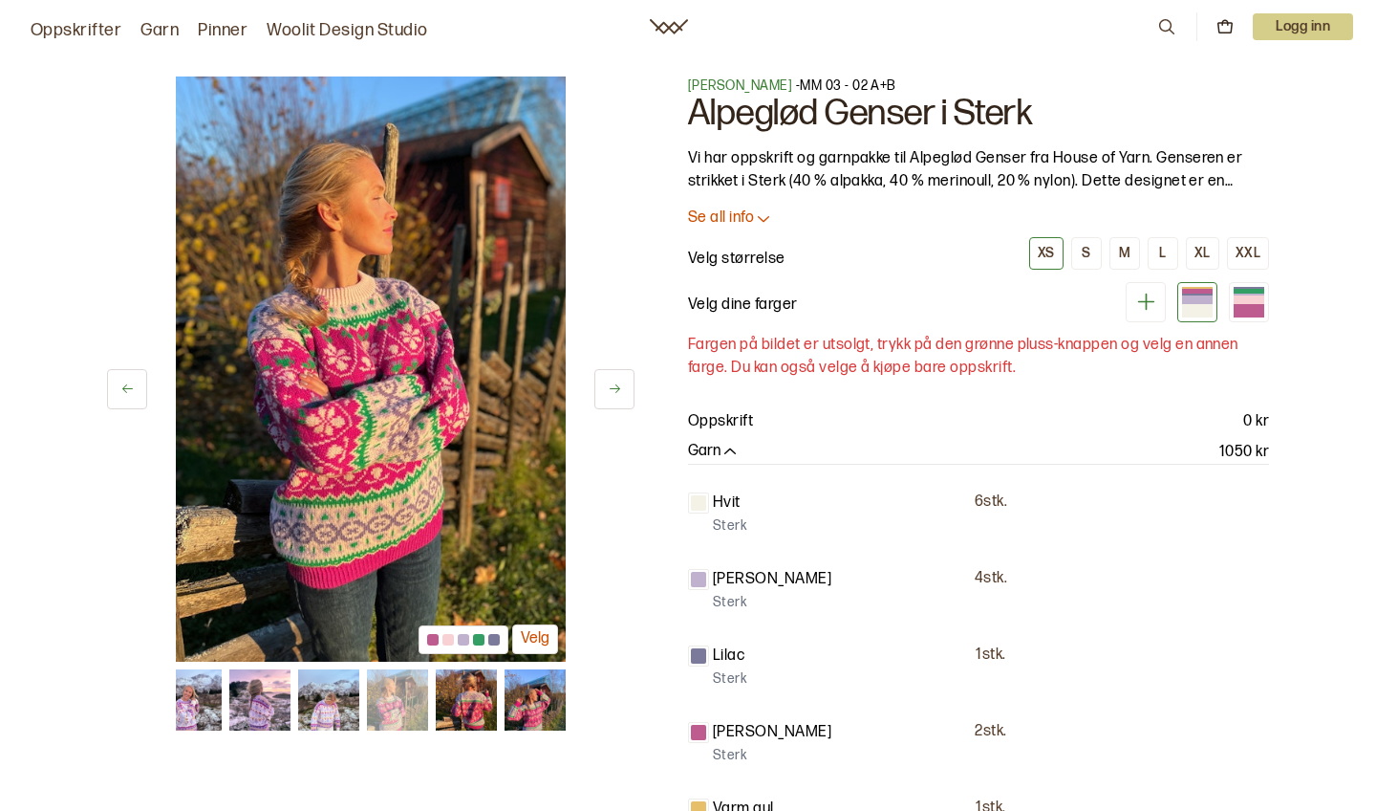
click at [619, 398] on button at bounding box center [615, 389] width 40 height 40
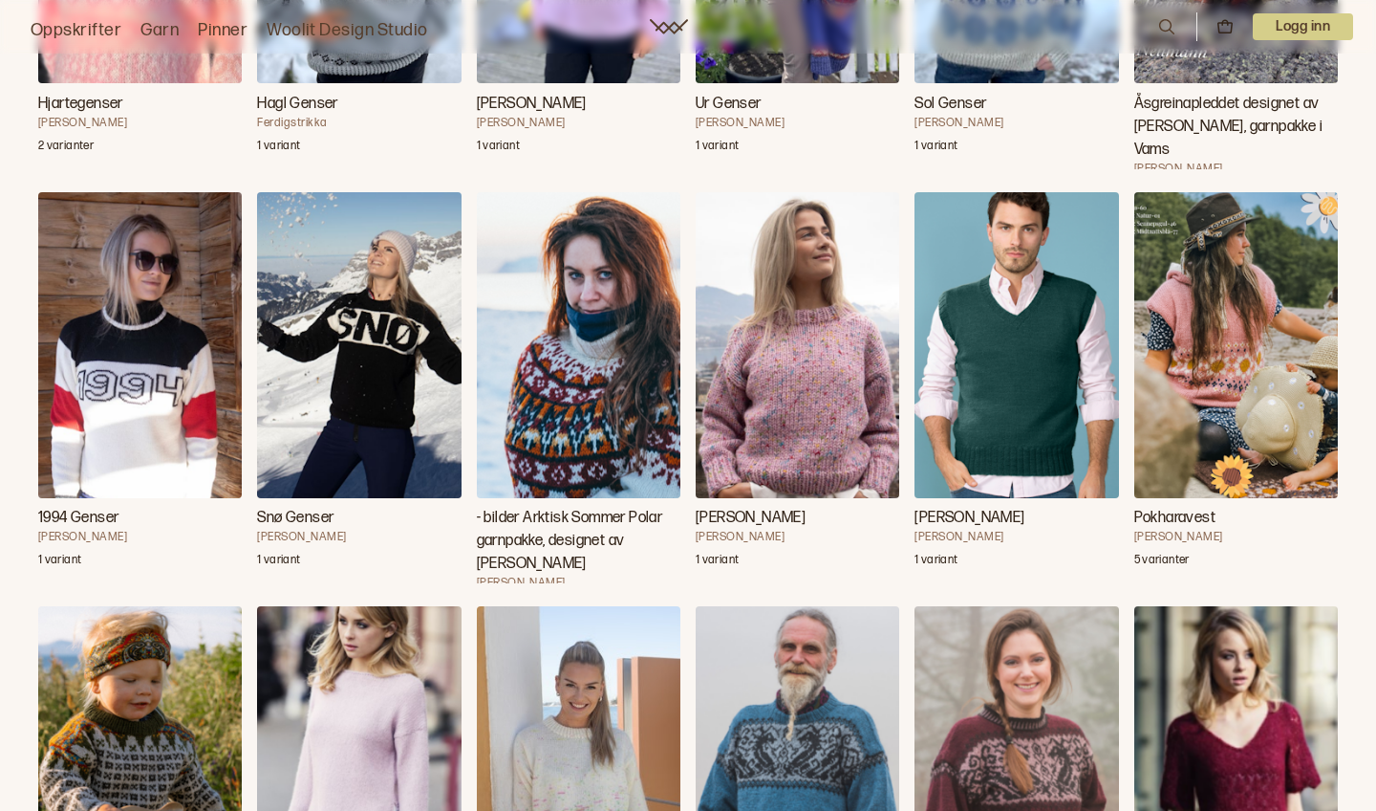
scroll to position [17272, 0]
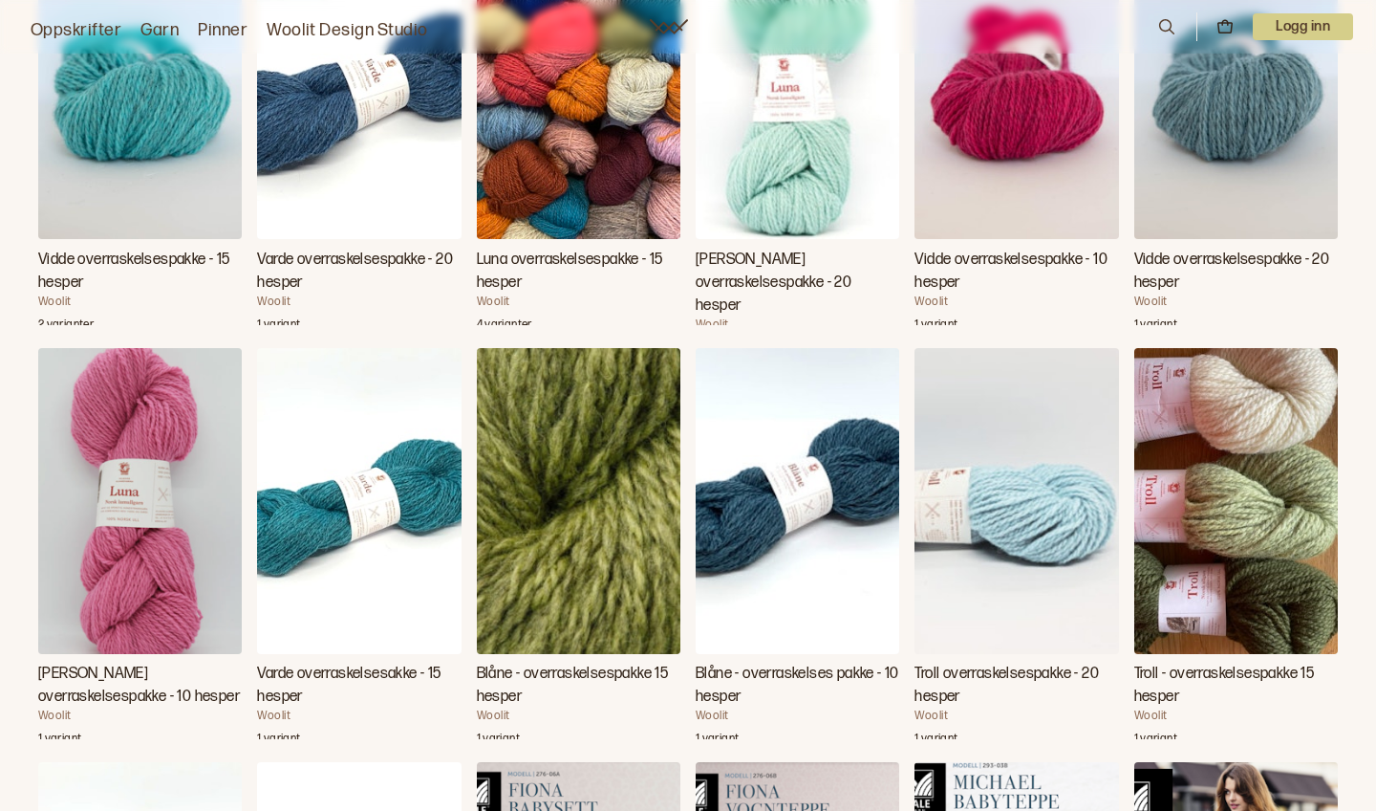
click at [102, 569] on img "Luna overraskelsespakke - 10 hesper" at bounding box center [140, 501] width 204 height 306
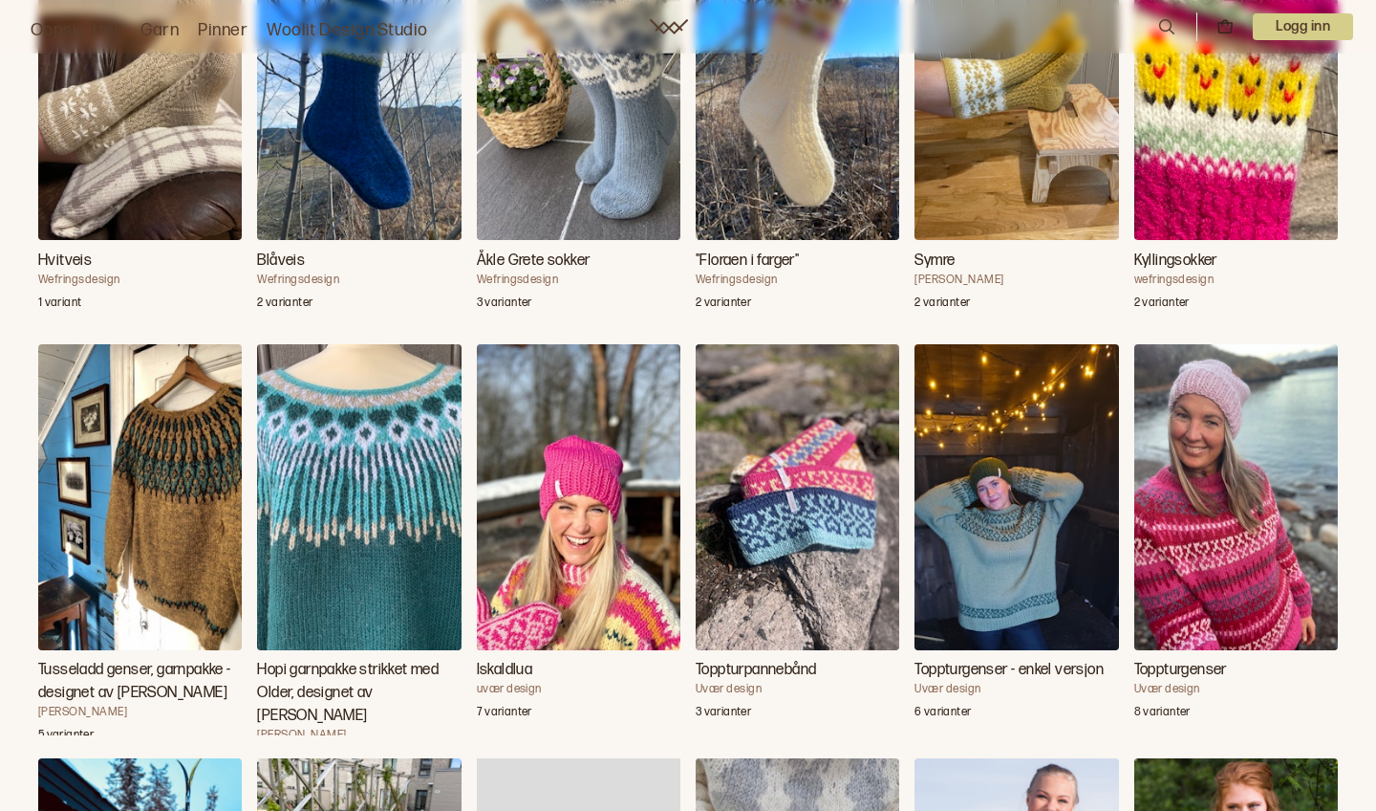
scroll to position [3415, 0]
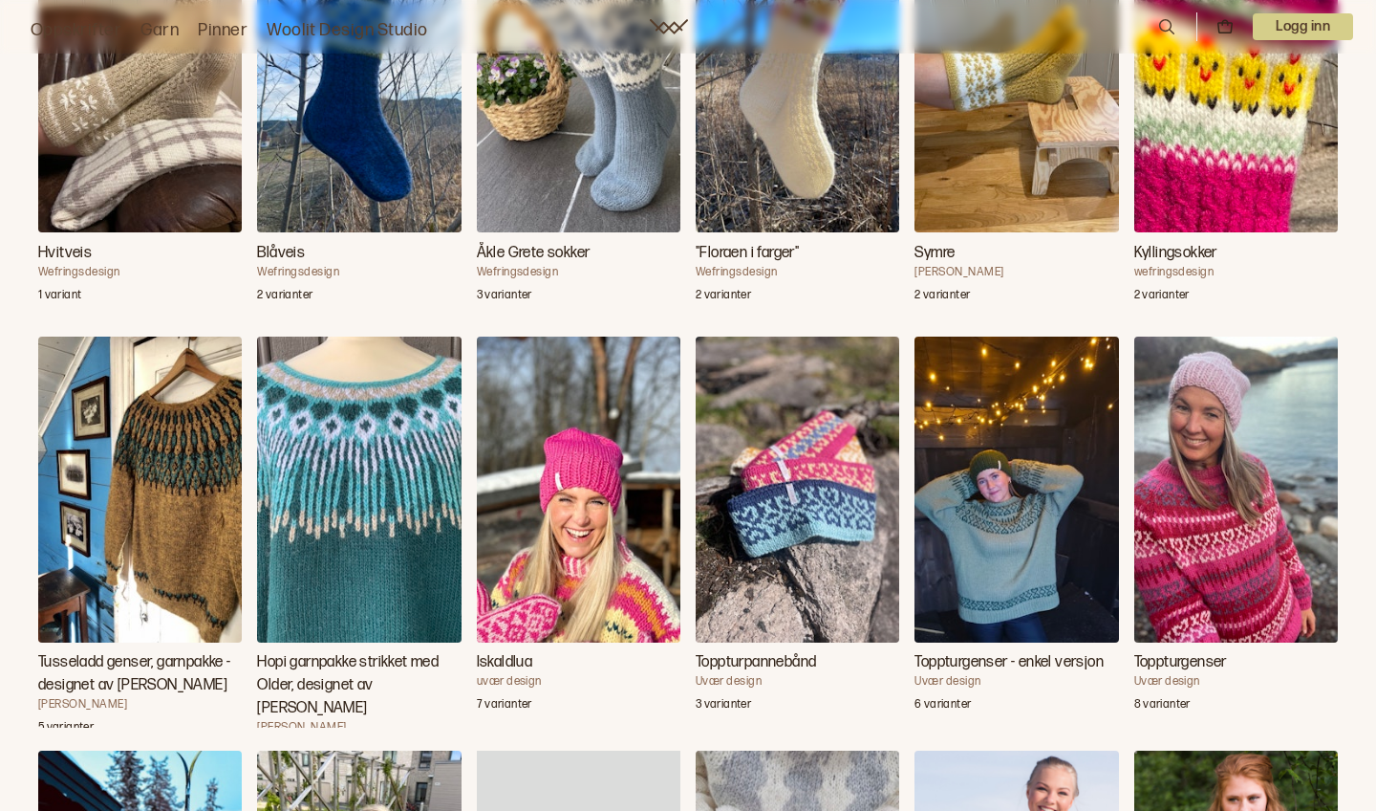
click at [1241, 553] on img "Toppturgenser" at bounding box center [1237, 489] width 204 height 306
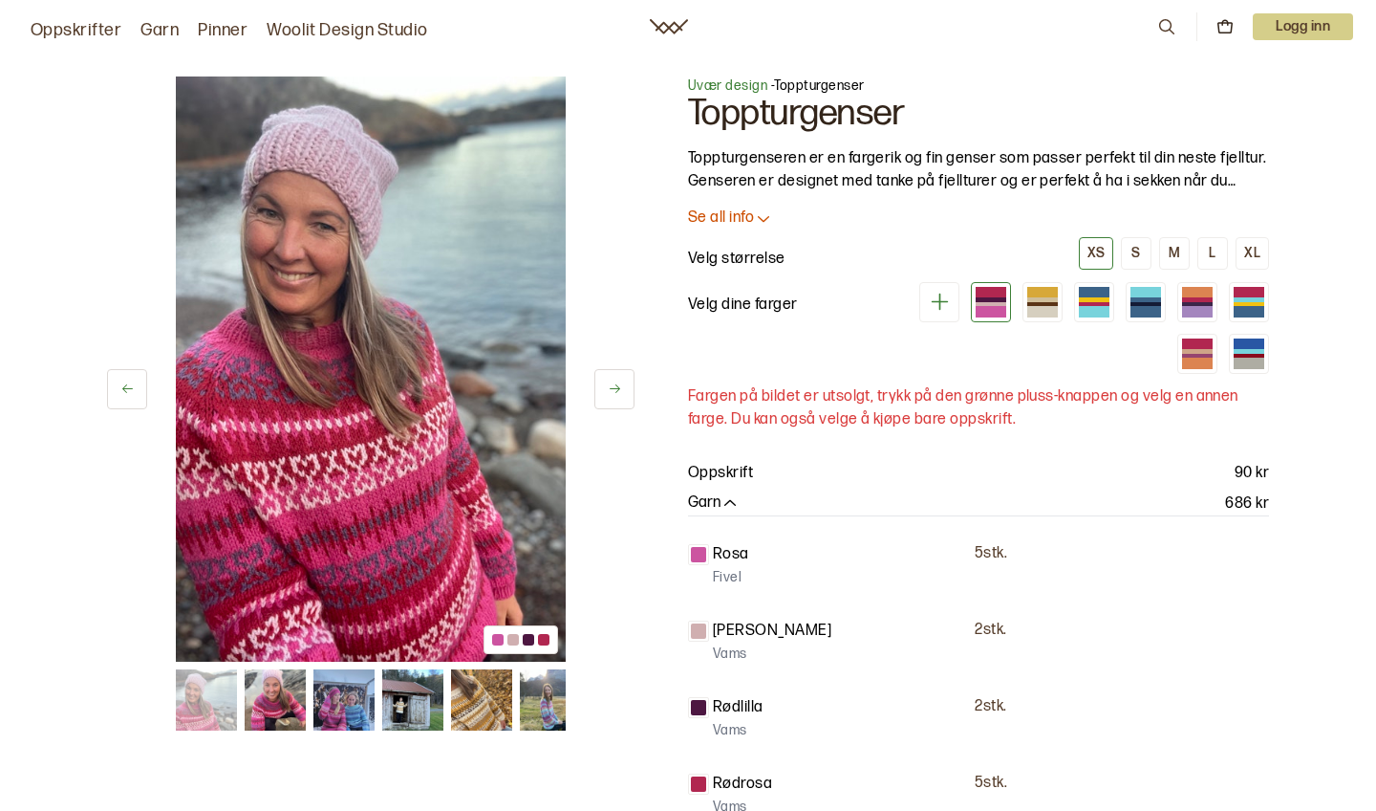
click at [552, 692] on img at bounding box center [550, 699] width 61 height 61
click at [623, 387] on button at bounding box center [615, 389] width 40 height 40
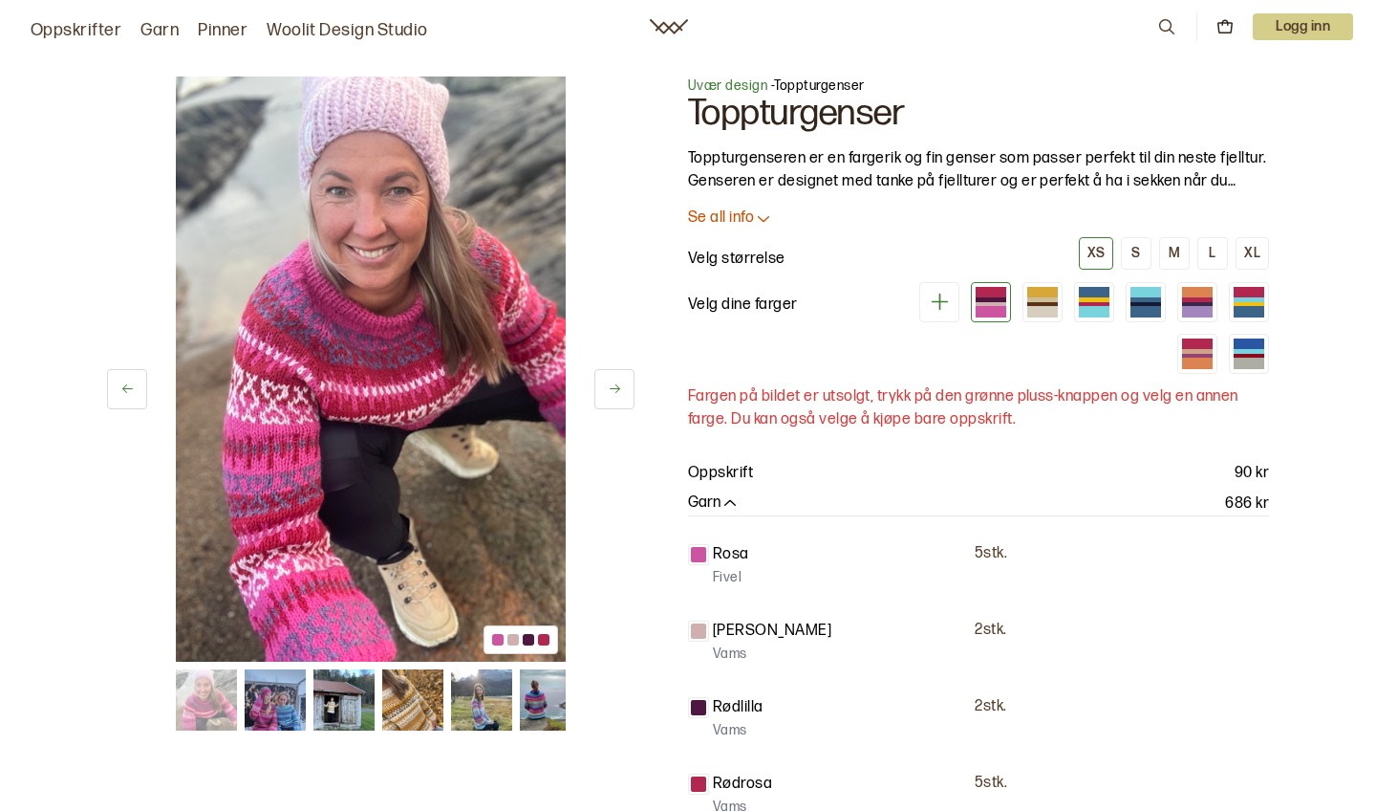
click at [624, 389] on button at bounding box center [615, 389] width 40 height 40
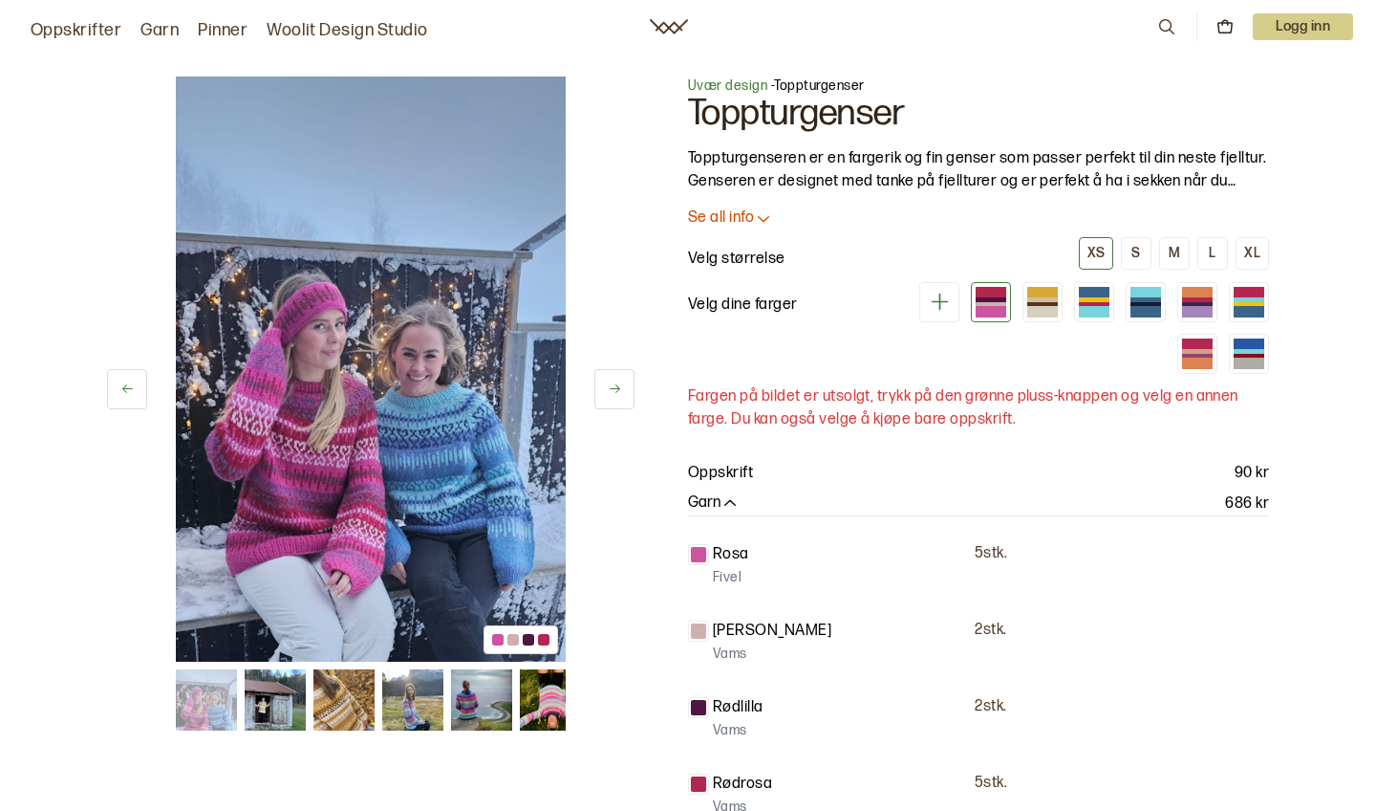
click at [624, 390] on button at bounding box center [615, 389] width 40 height 40
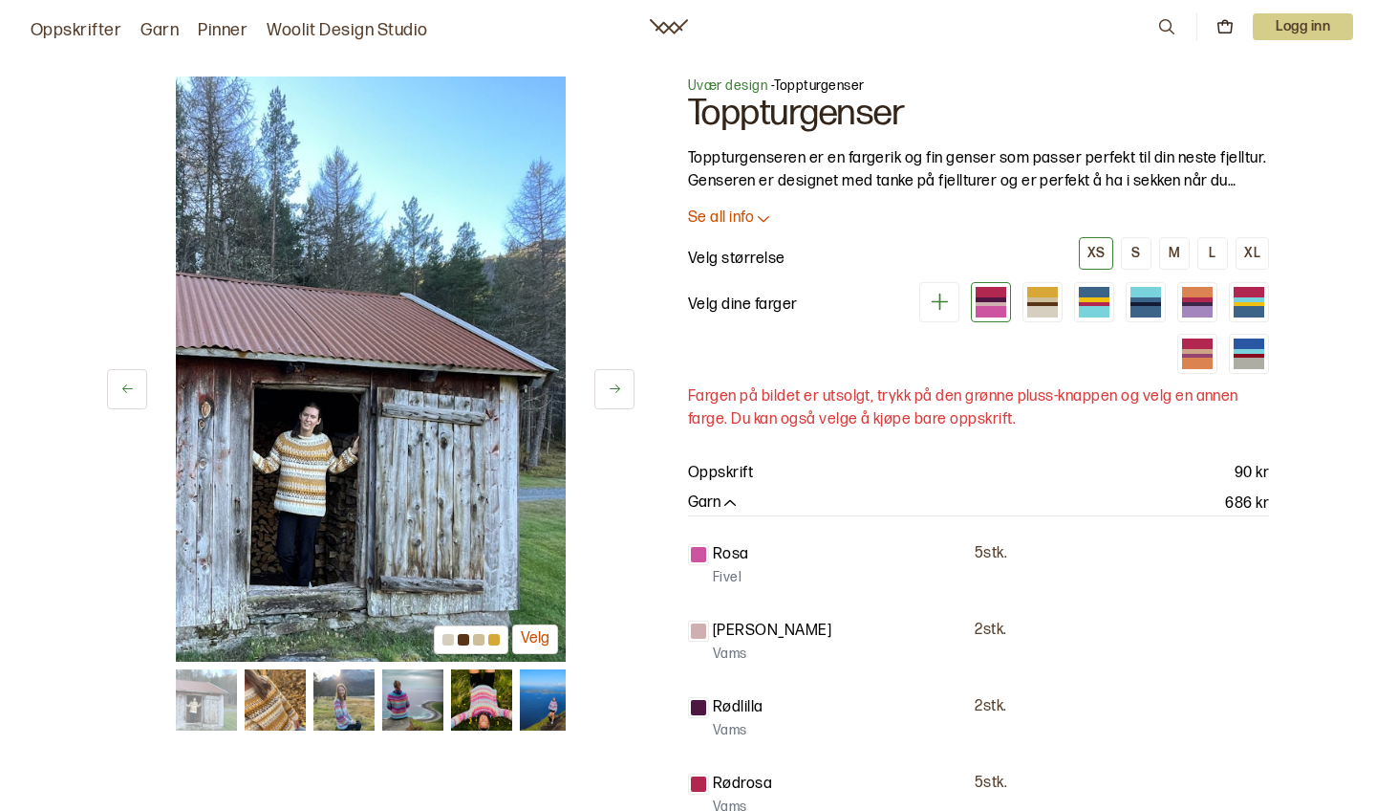
click at [624, 390] on button at bounding box center [615, 389] width 40 height 40
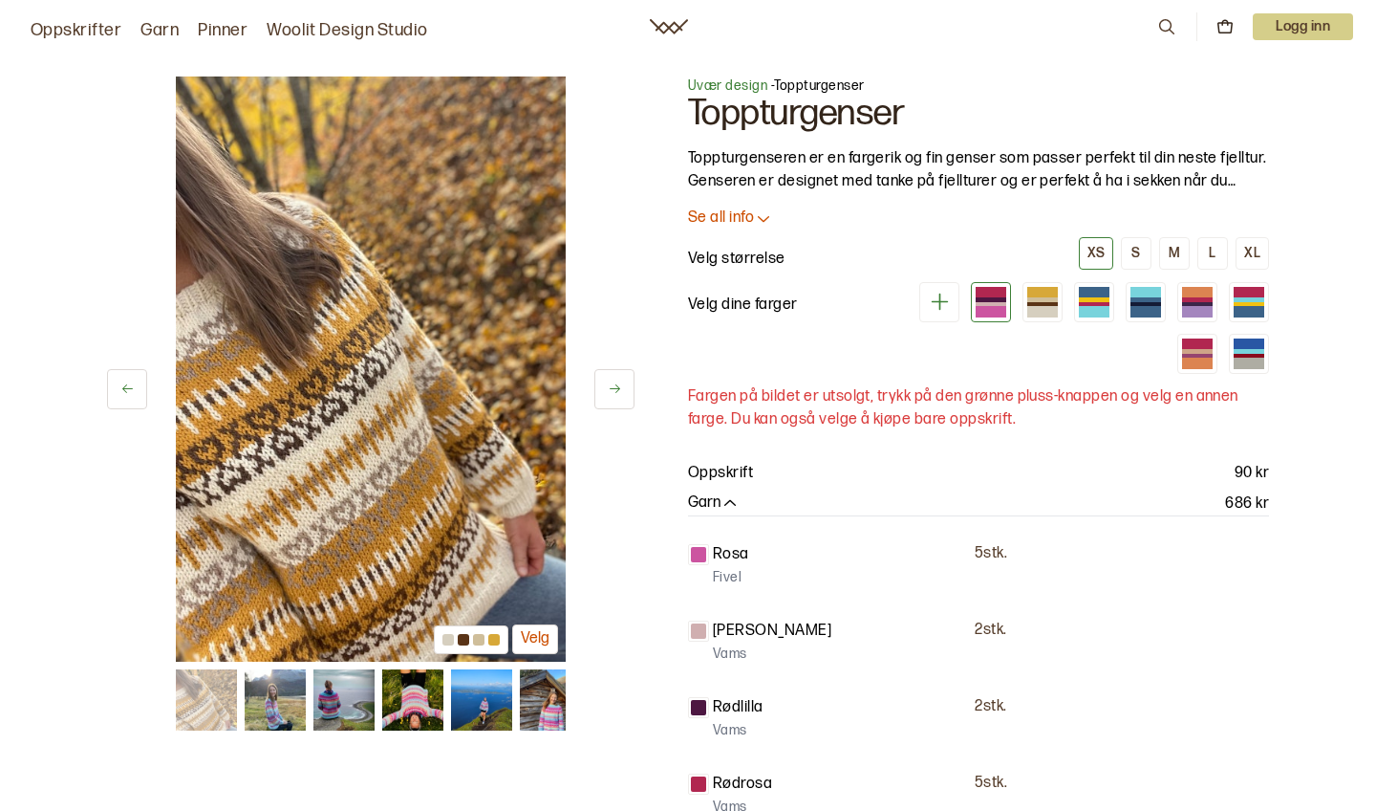
click at [624, 389] on button at bounding box center [615, 389] width 40 height 40
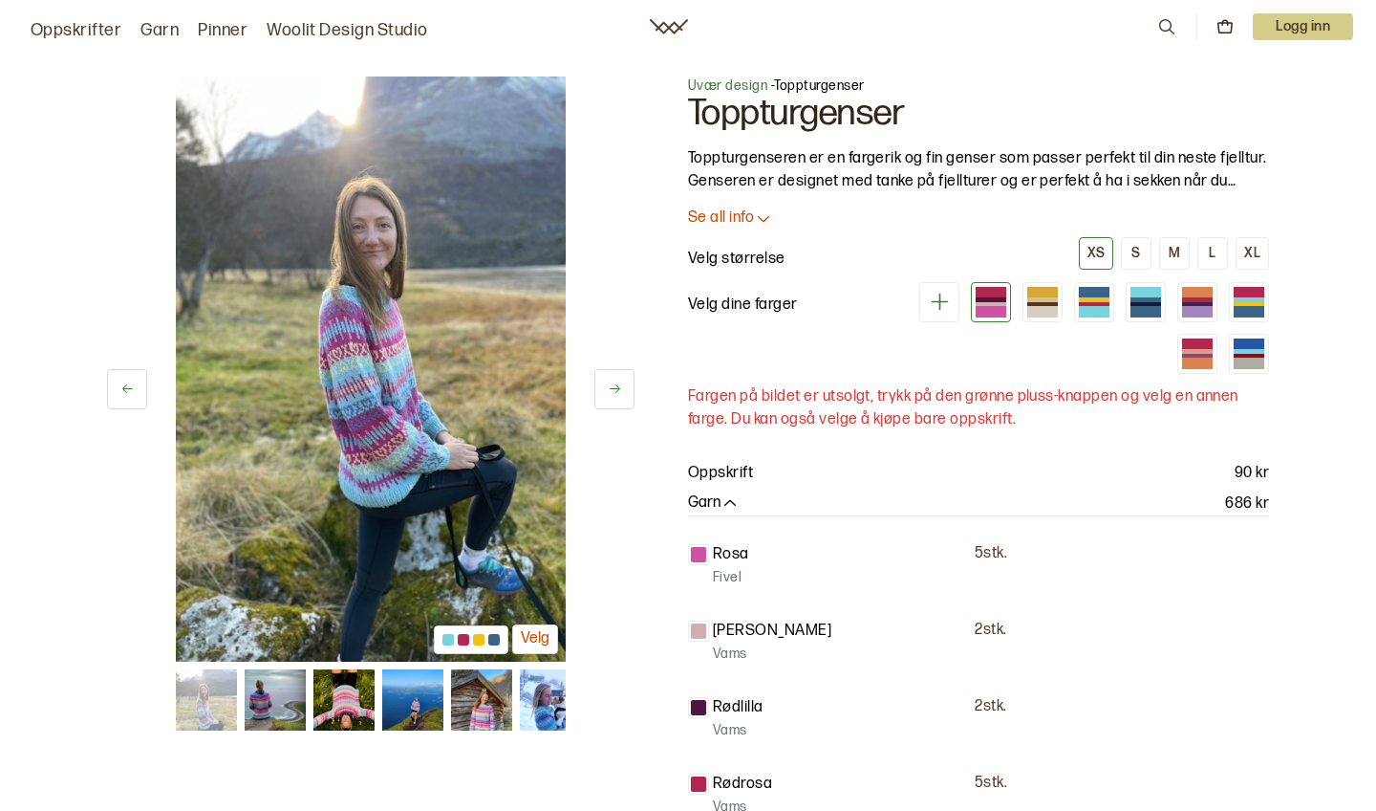
click at [624, 389] on button at bounding box center [615, 389] width 40 height 40
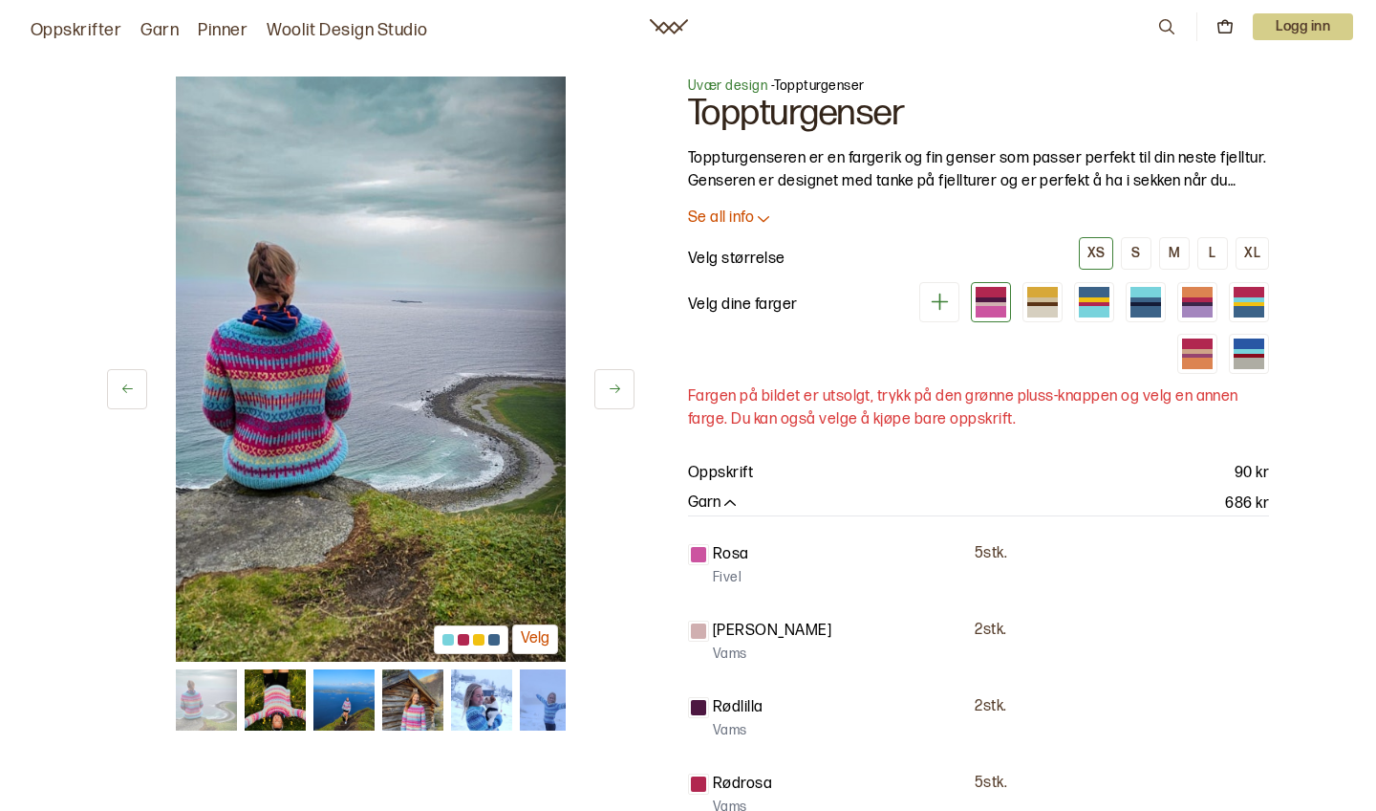
click at [624, 390] on button at bounding box center [615, 389] width 40 height 40
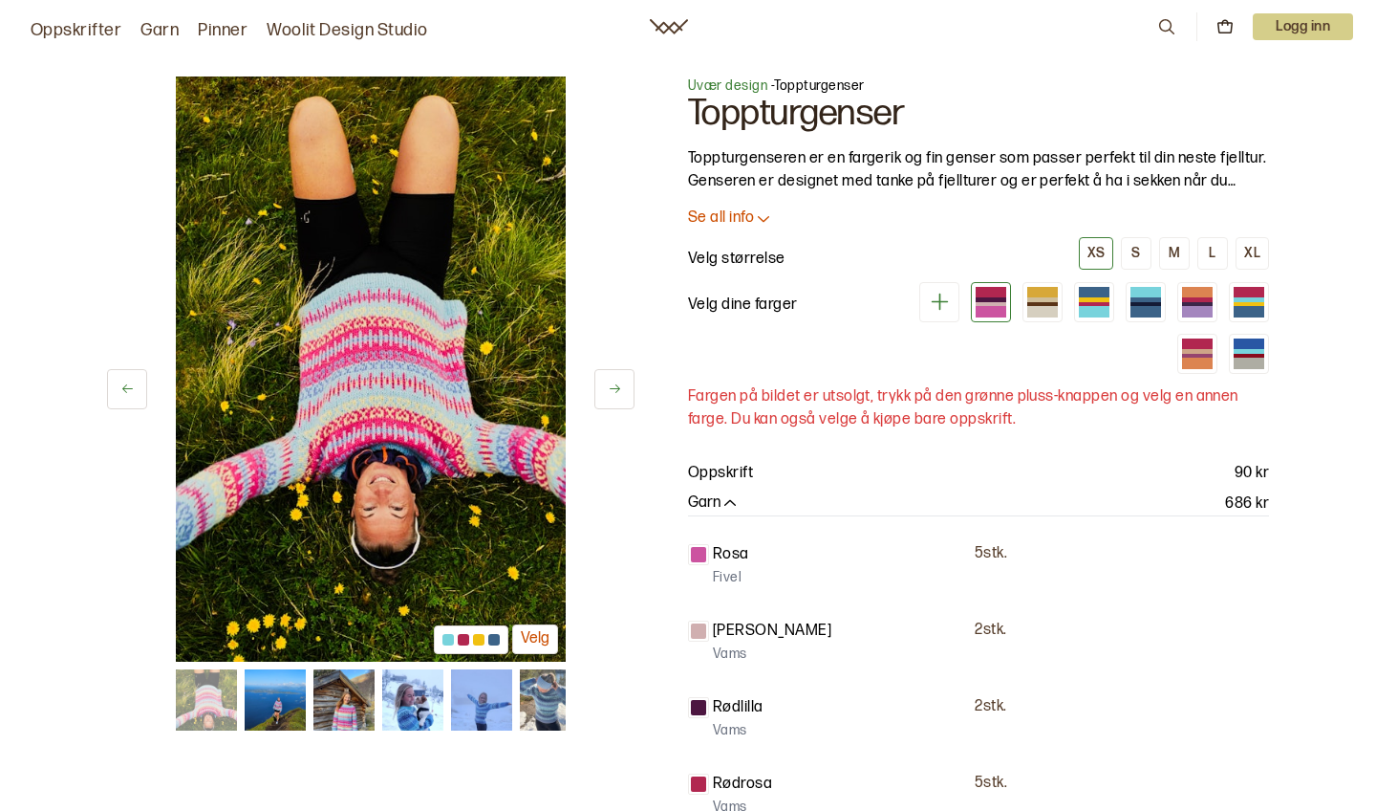
click at [623, 387] on button at bounding box center [615, 389] width 40 height 40
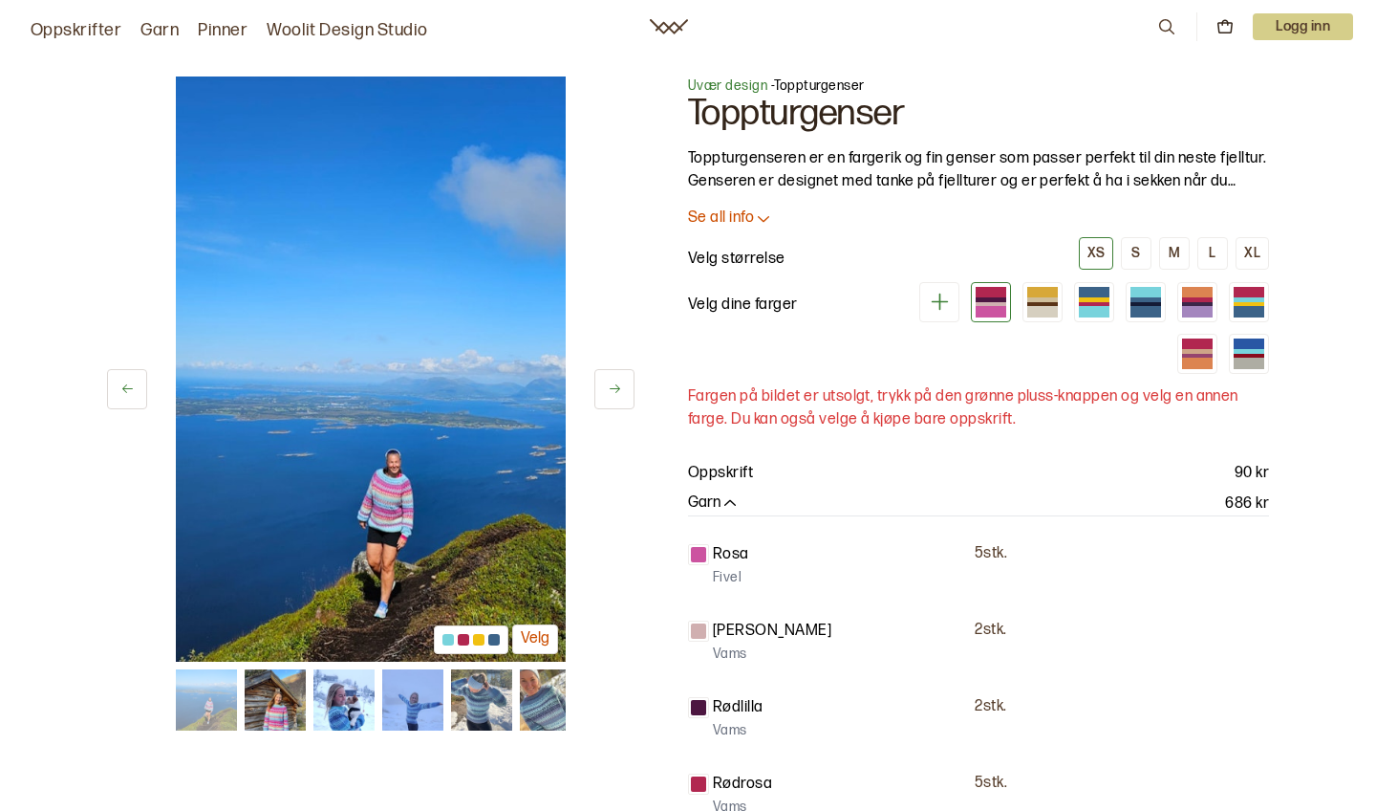
click at [623, 387] on button at bounding box center [615, 389] width 40 height 40
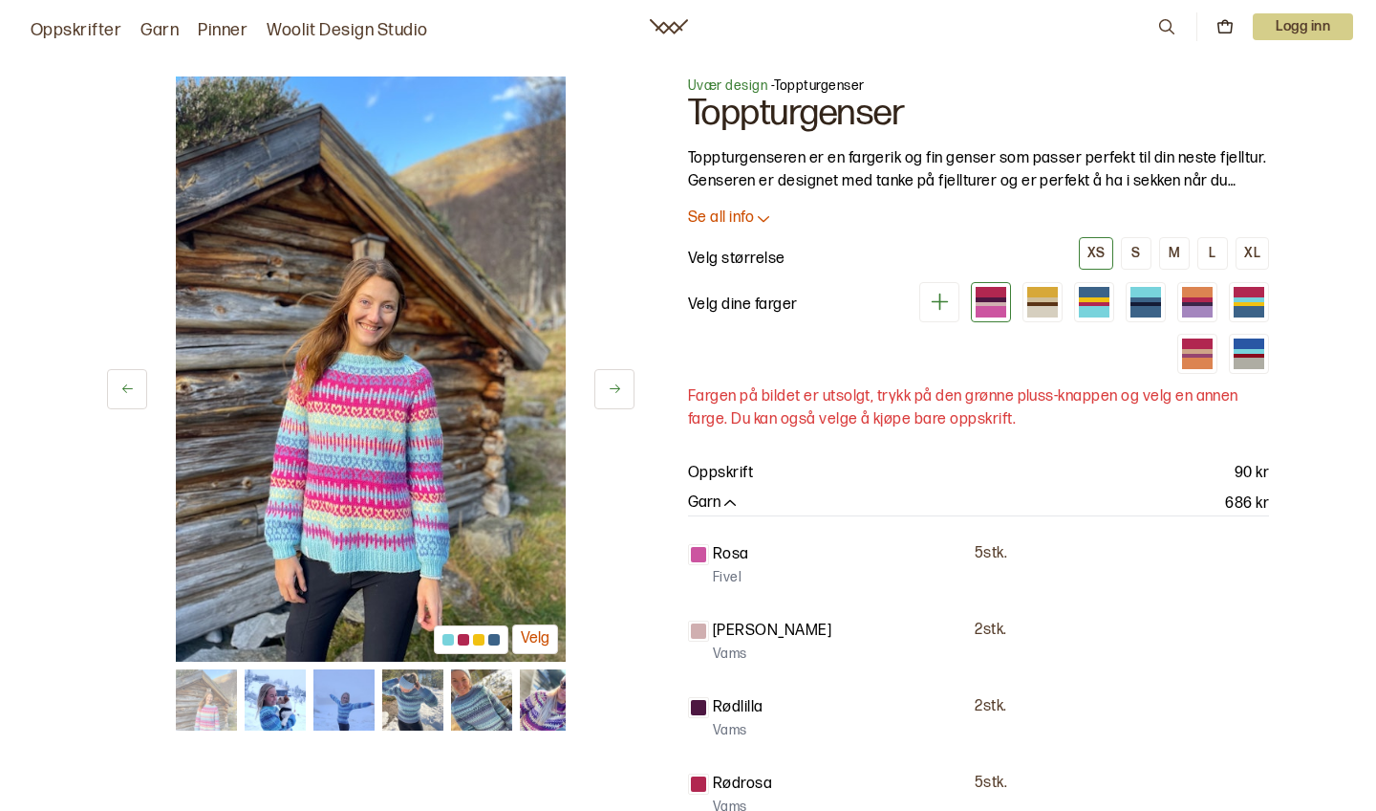
click at [623, 386] on button at bounding box center [615, 389] width 40 height 40
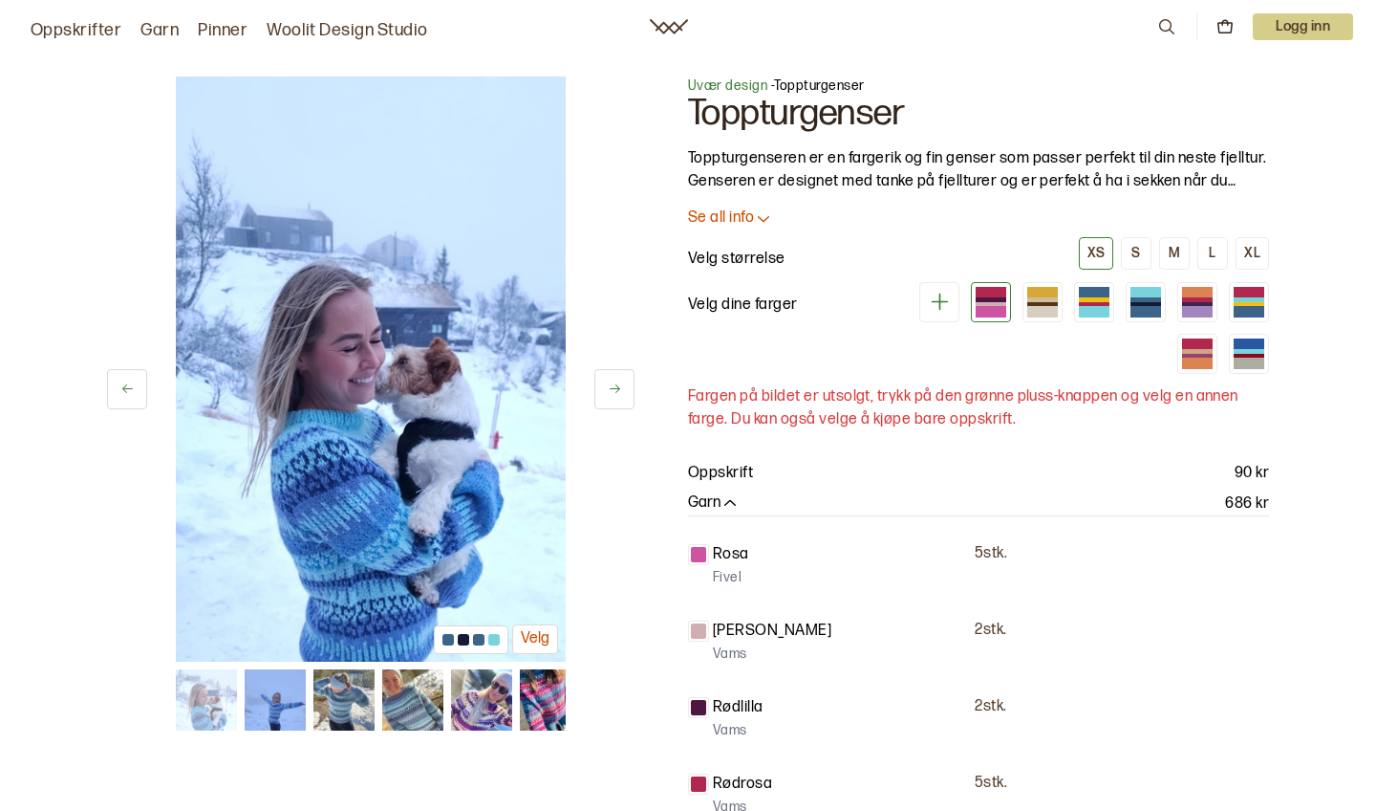
click at [623, 385] on button at bounding box center [615, 389] width 40 height 40
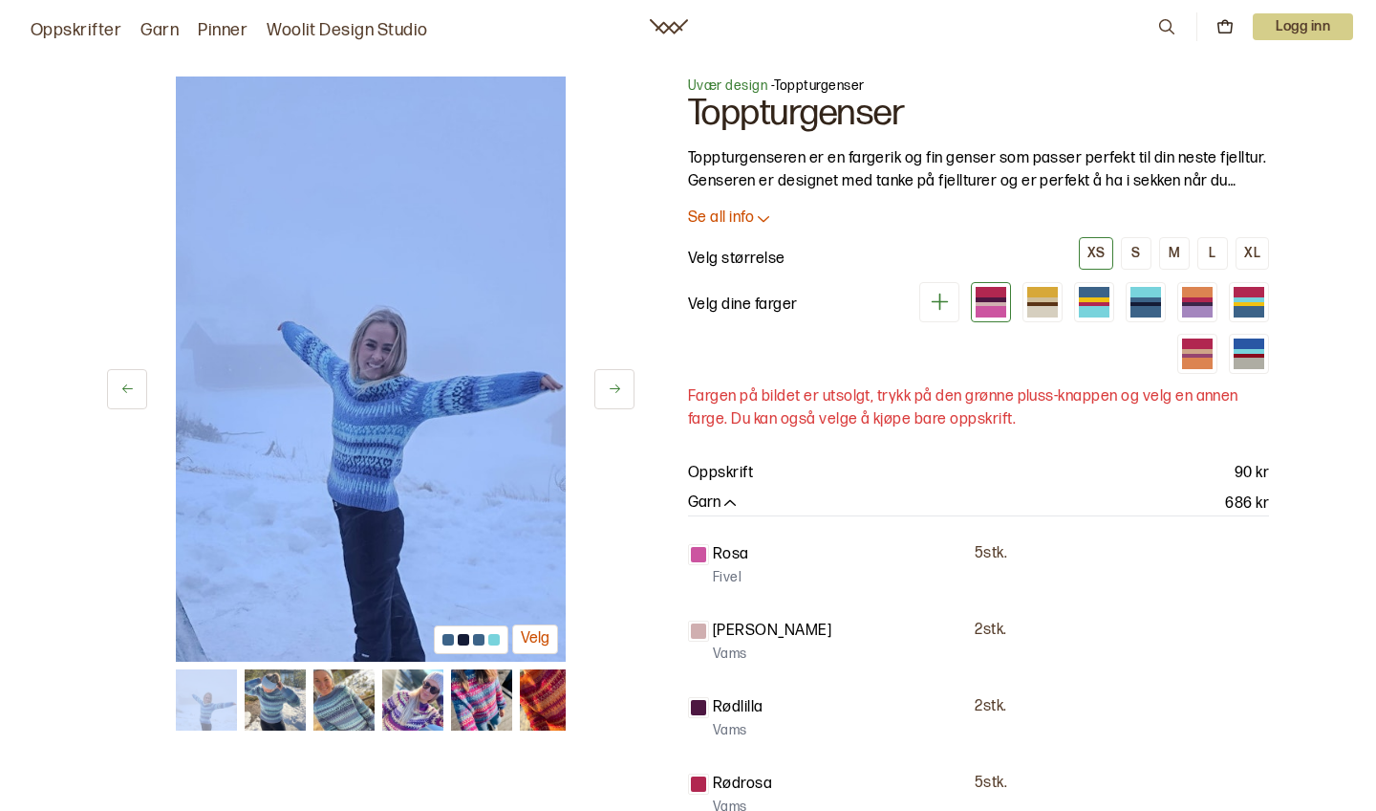
click at [623, 385] on button at bounding box center [615, 389] width 40 height 40
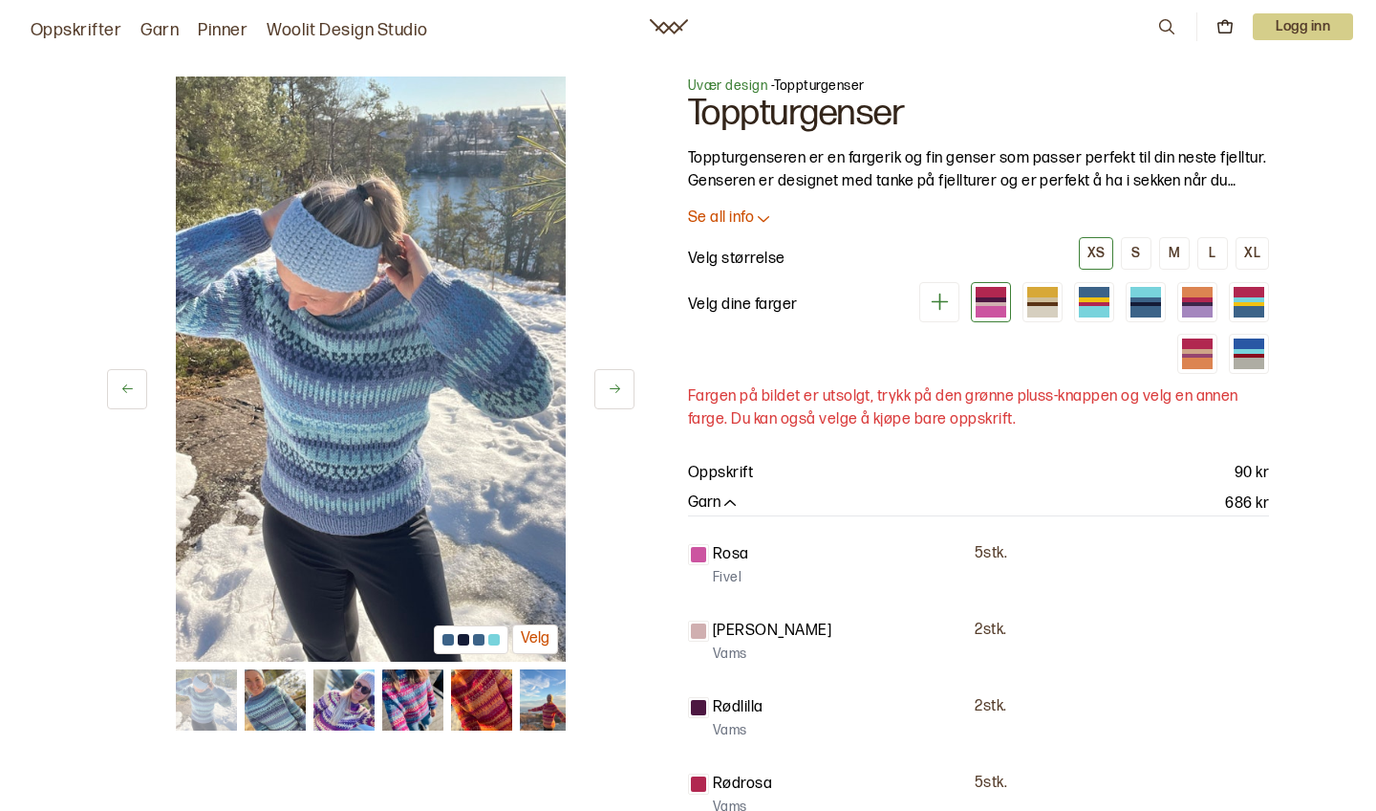
click at [623, 385] on button at bounding box center [615, 389] width 40 height 40
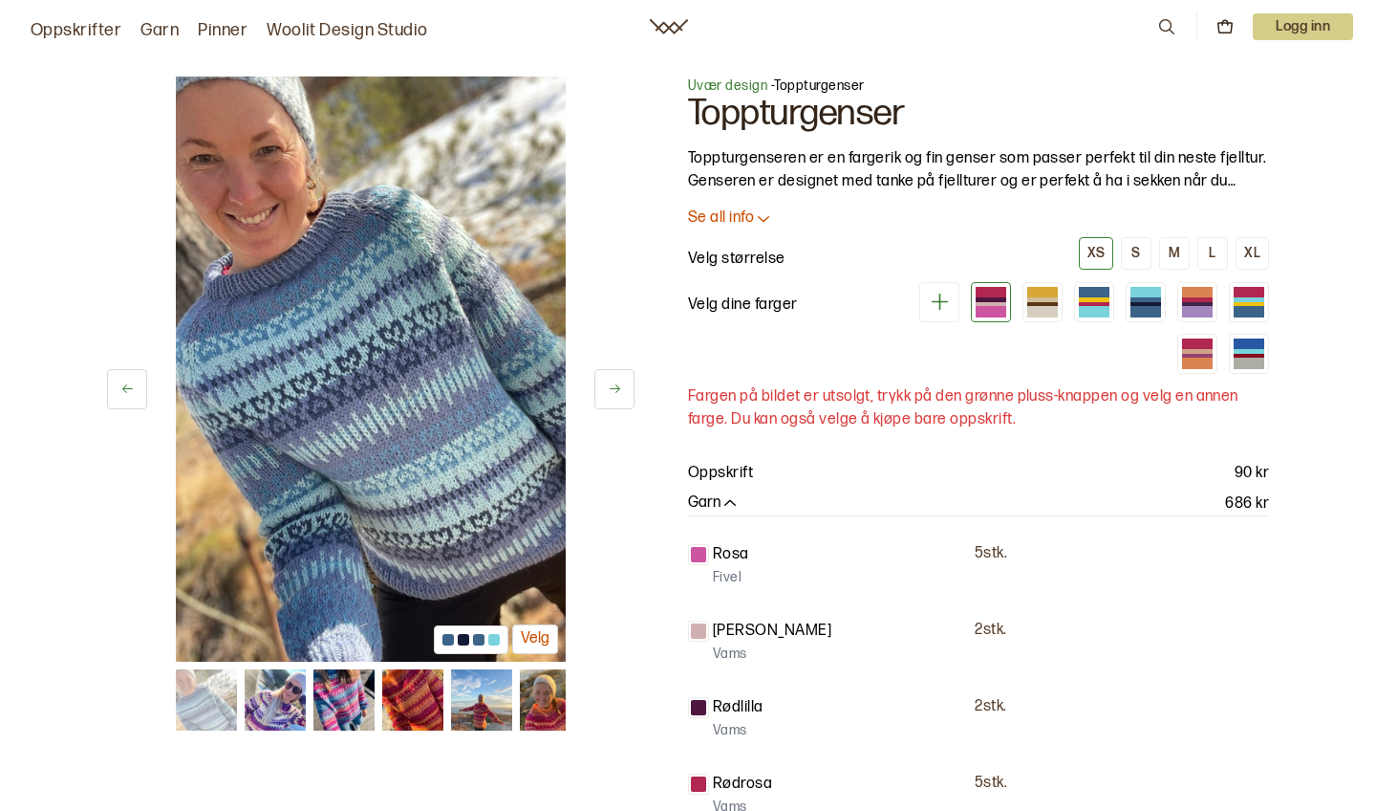
click at [623, 385] on button at bounding box center [615, 389] width 40 height 40
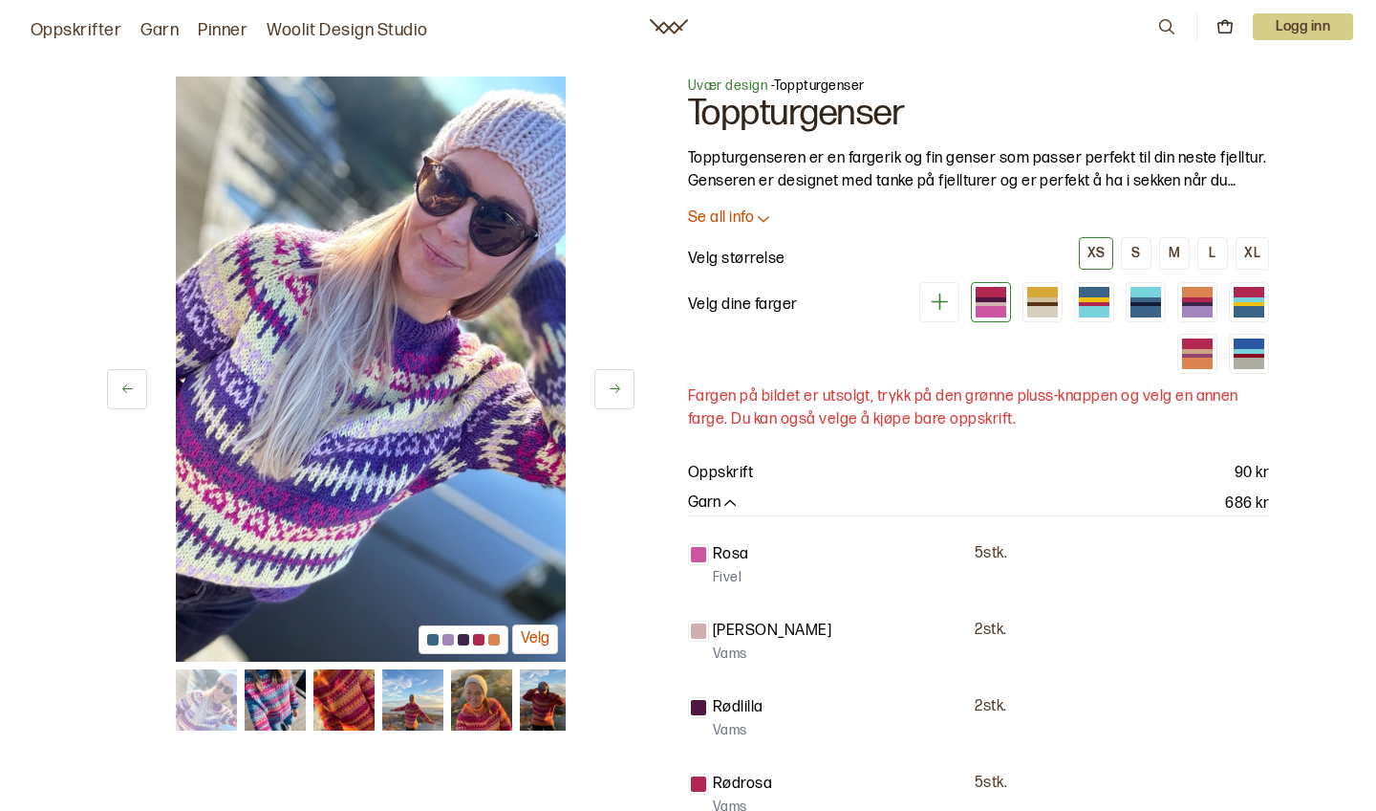
click at [623, 386] on button at bounding box center [615, 389] width 40 height 40
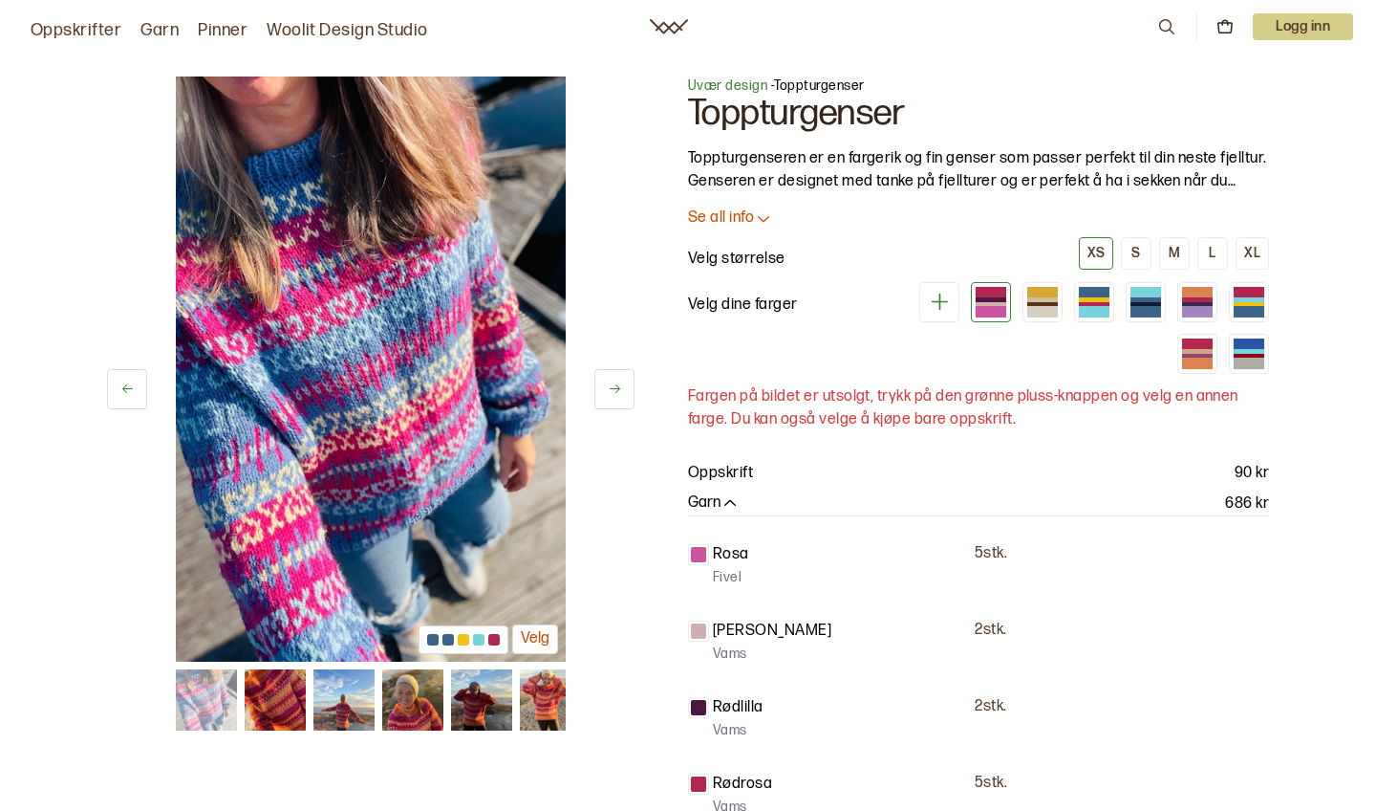
click at [623, 387] on button at bounding box center [615, 389] width 40 height 40
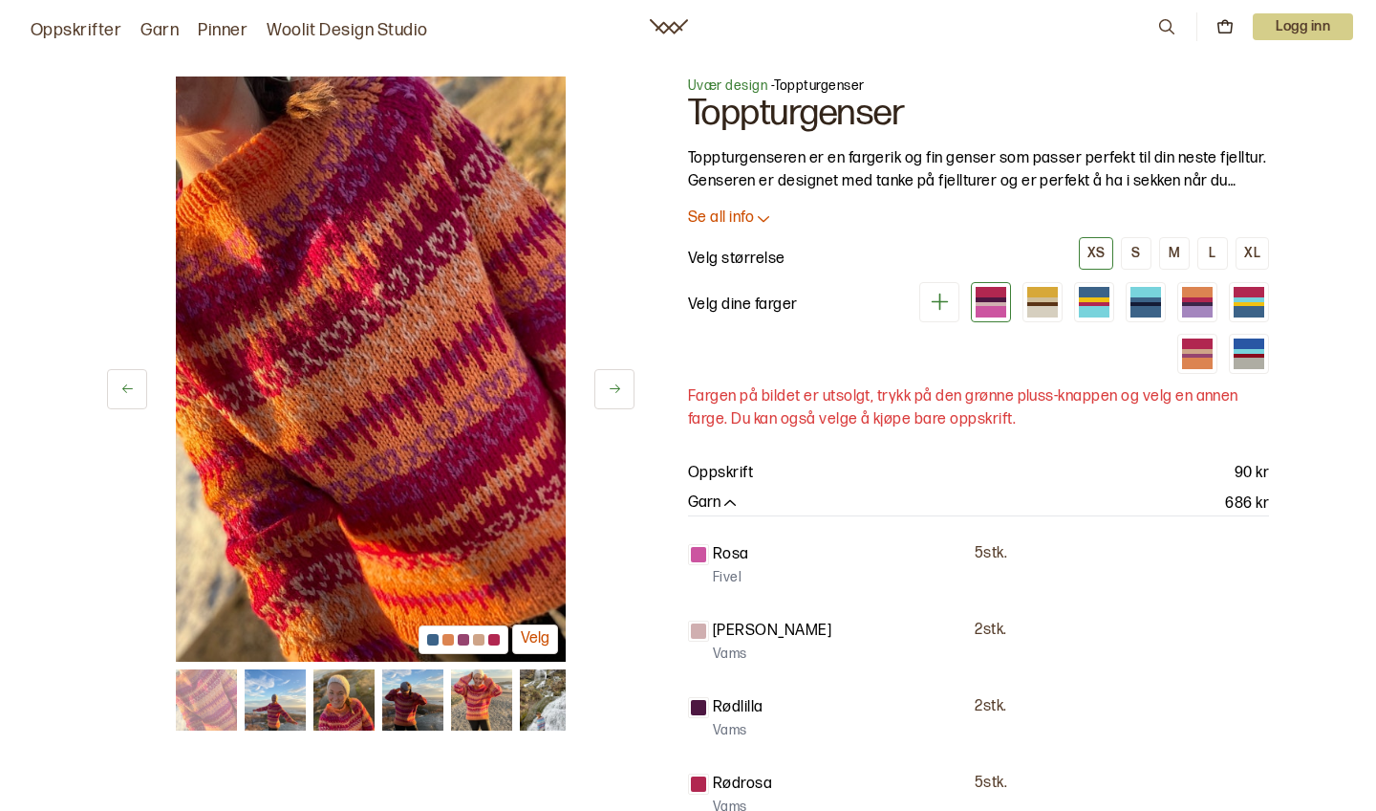
click at [623, 387] on button at bounding box center [615, 389] width 40 height 40
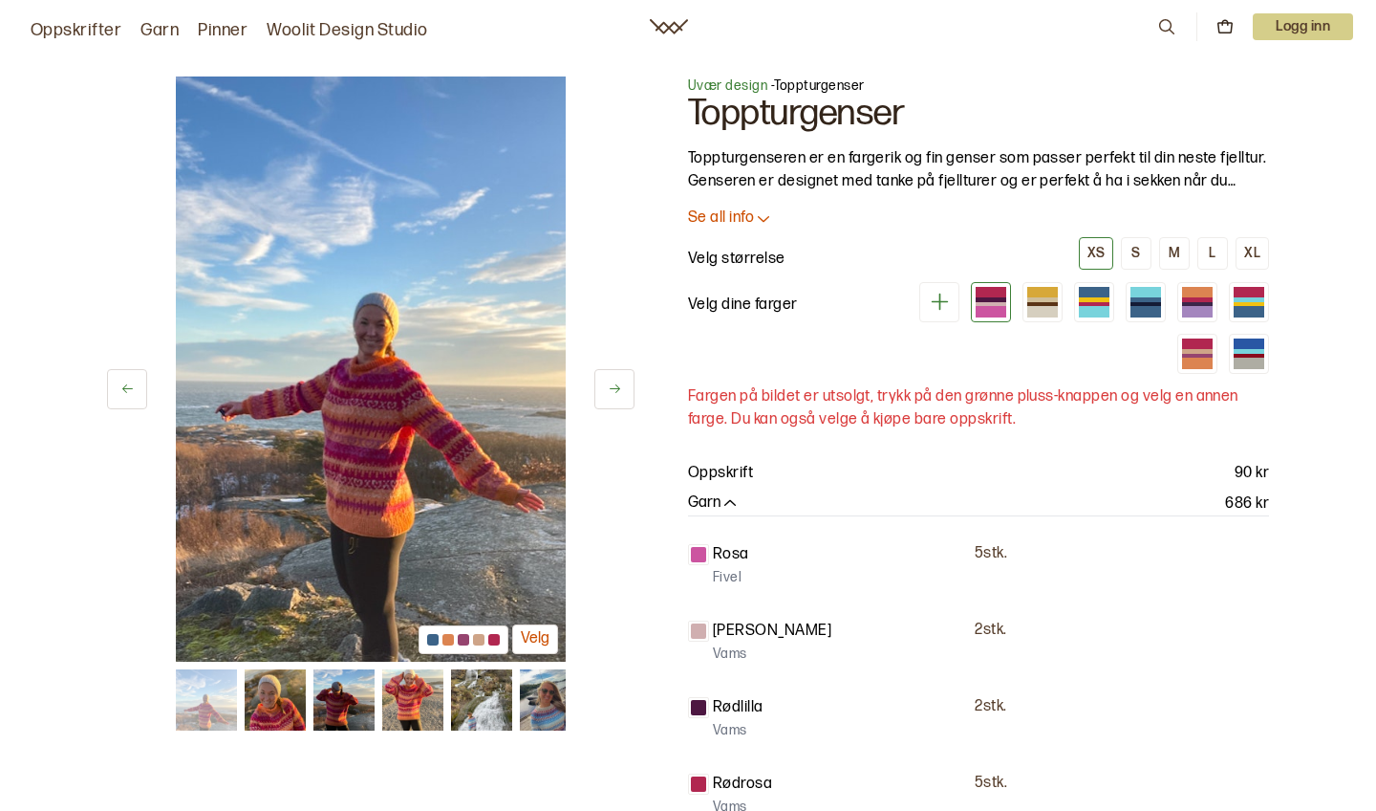
click at [623, 389] on button at bounding box center [615, 389] width 40 height 40
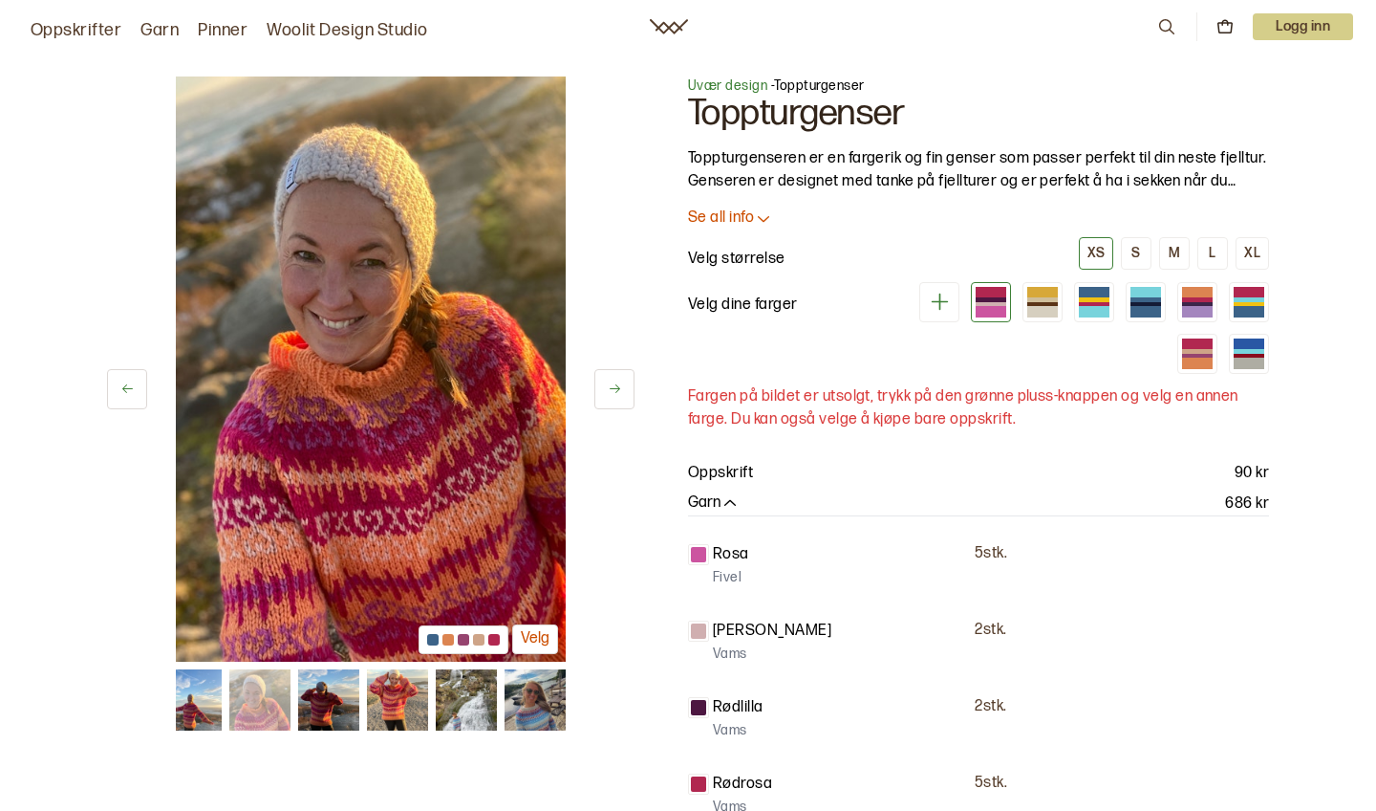
click at [623, 390] on button at bounding box center [615, 389] width 40 height 40
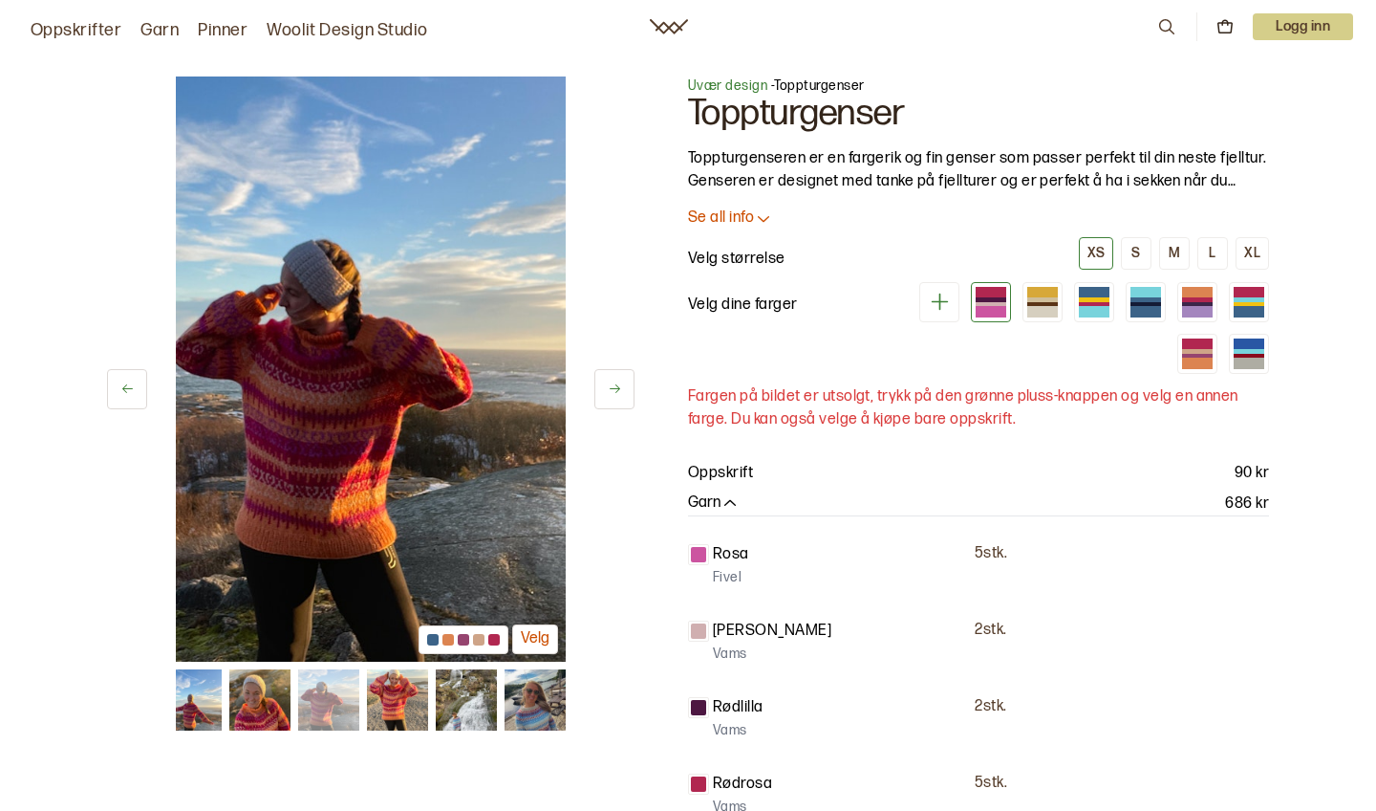
scroll to position [14, 0]
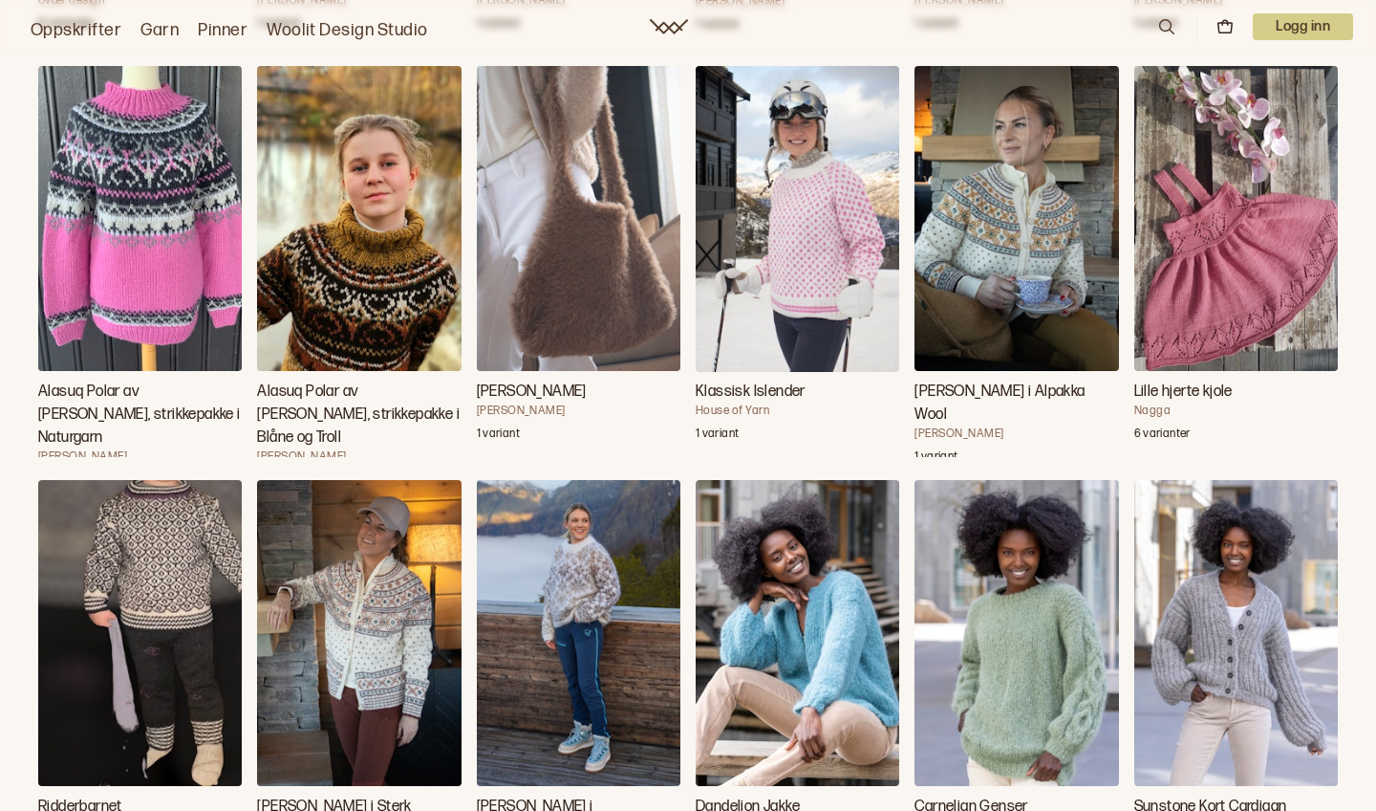
scroll to position [9033, 0]
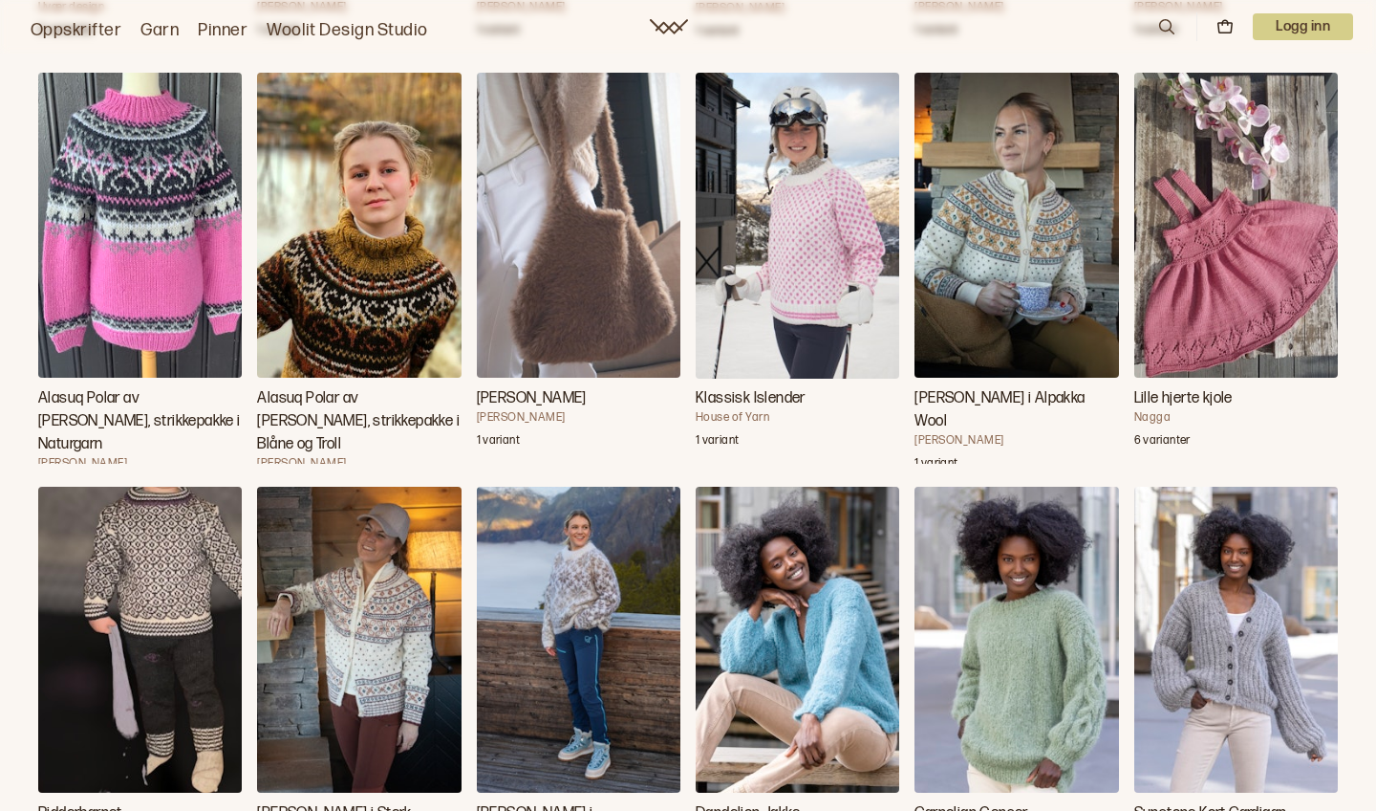
click at [168, 387] on h3 "Alasuq Polar av [PERSON_NAME], strikkepakke i Naturgarn" at bounding box center [140, 421] width 204 height 69
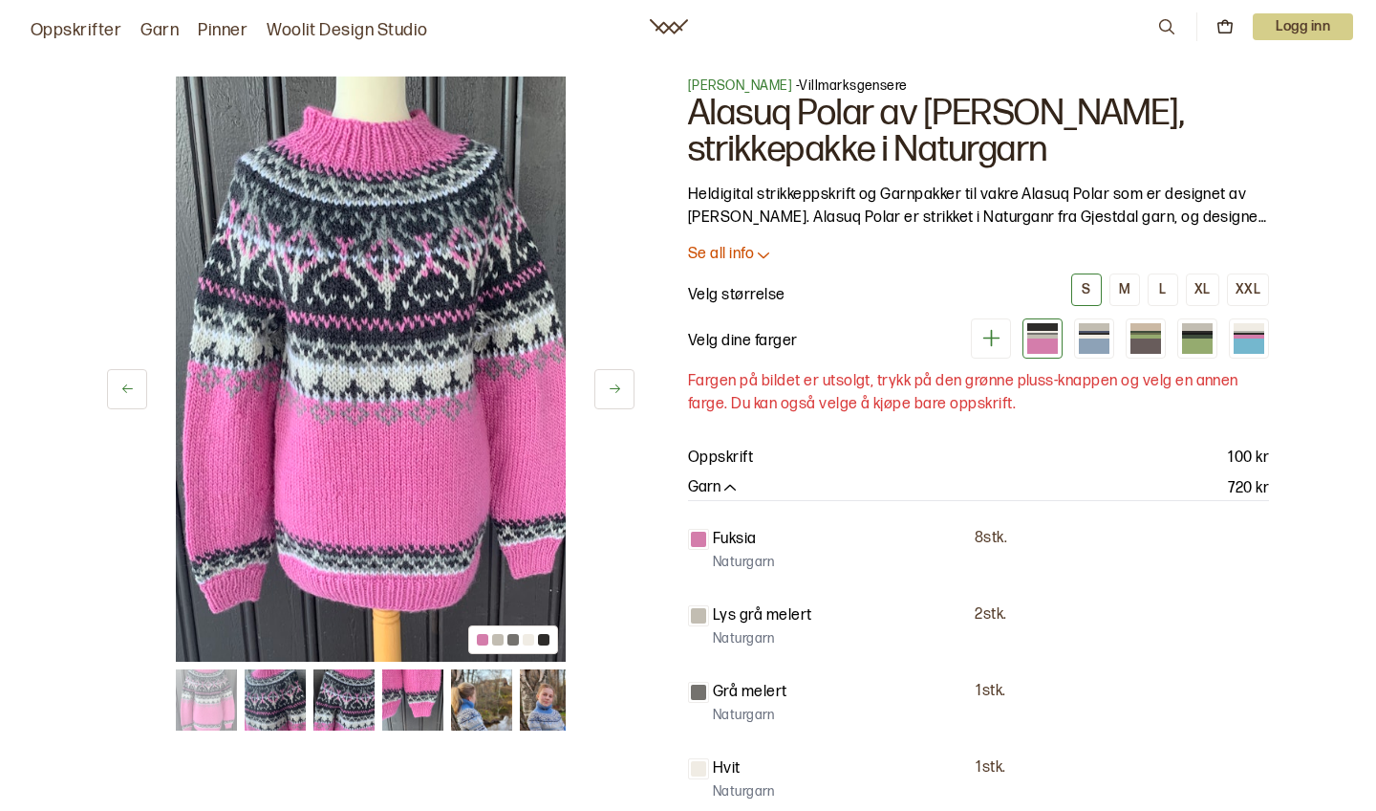
click at [548, 705] on img at bounding box center [550, 699] width 61 height 61
click at [623, 379] on button at bounding box center [615, 389] width 40 height 40
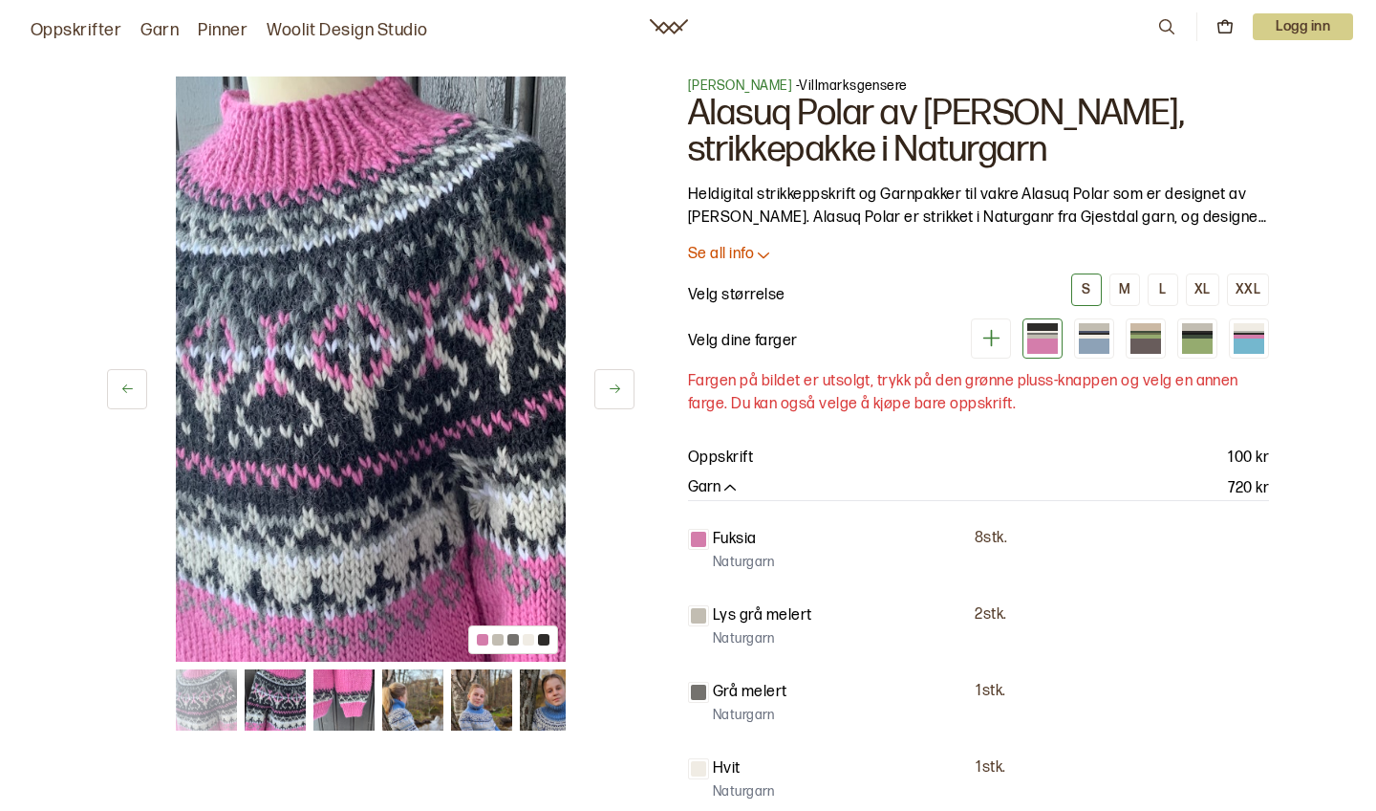
click at [624, 379] on button at bounding box center [615, 389] width 40 height 40
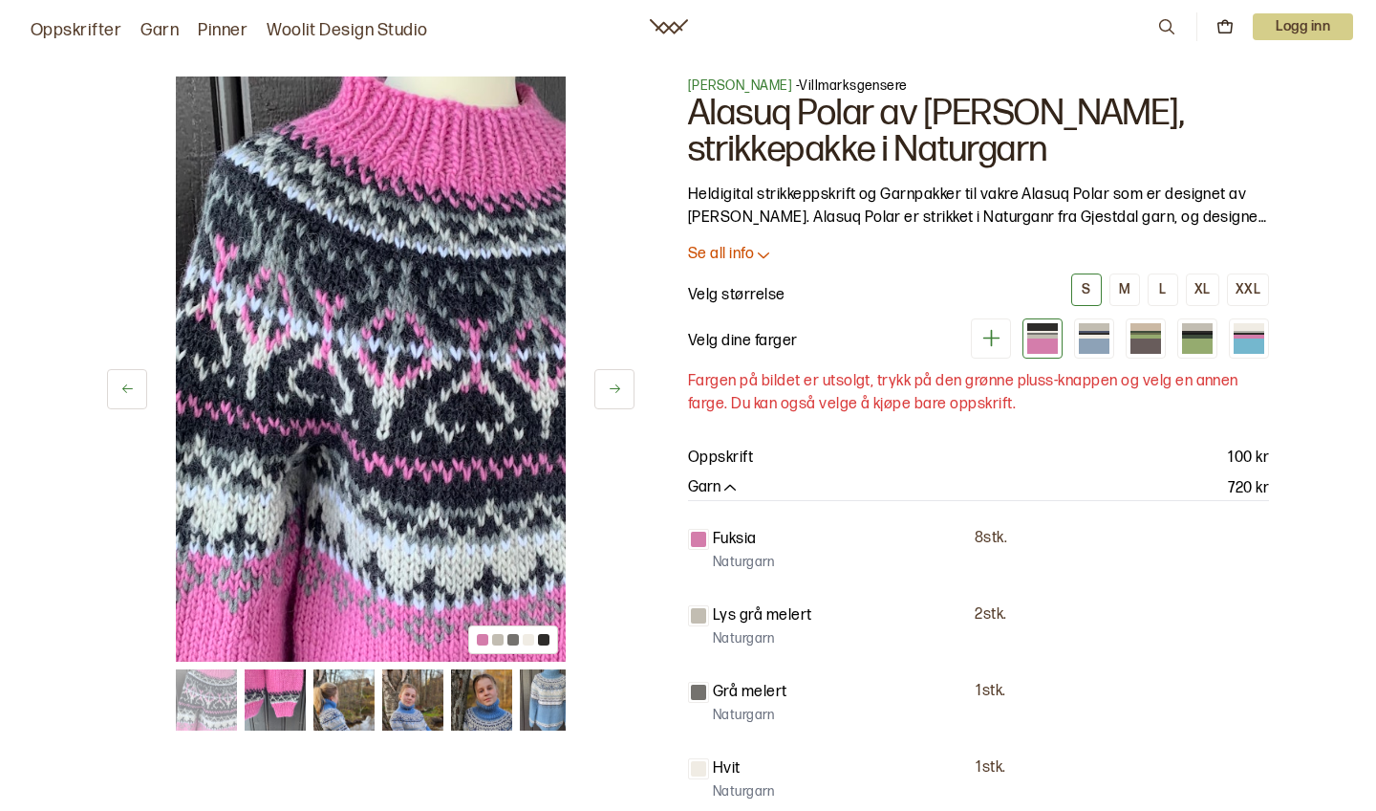
click at [624, 382] on button at bounding box center [615, 389] width 40 height 40
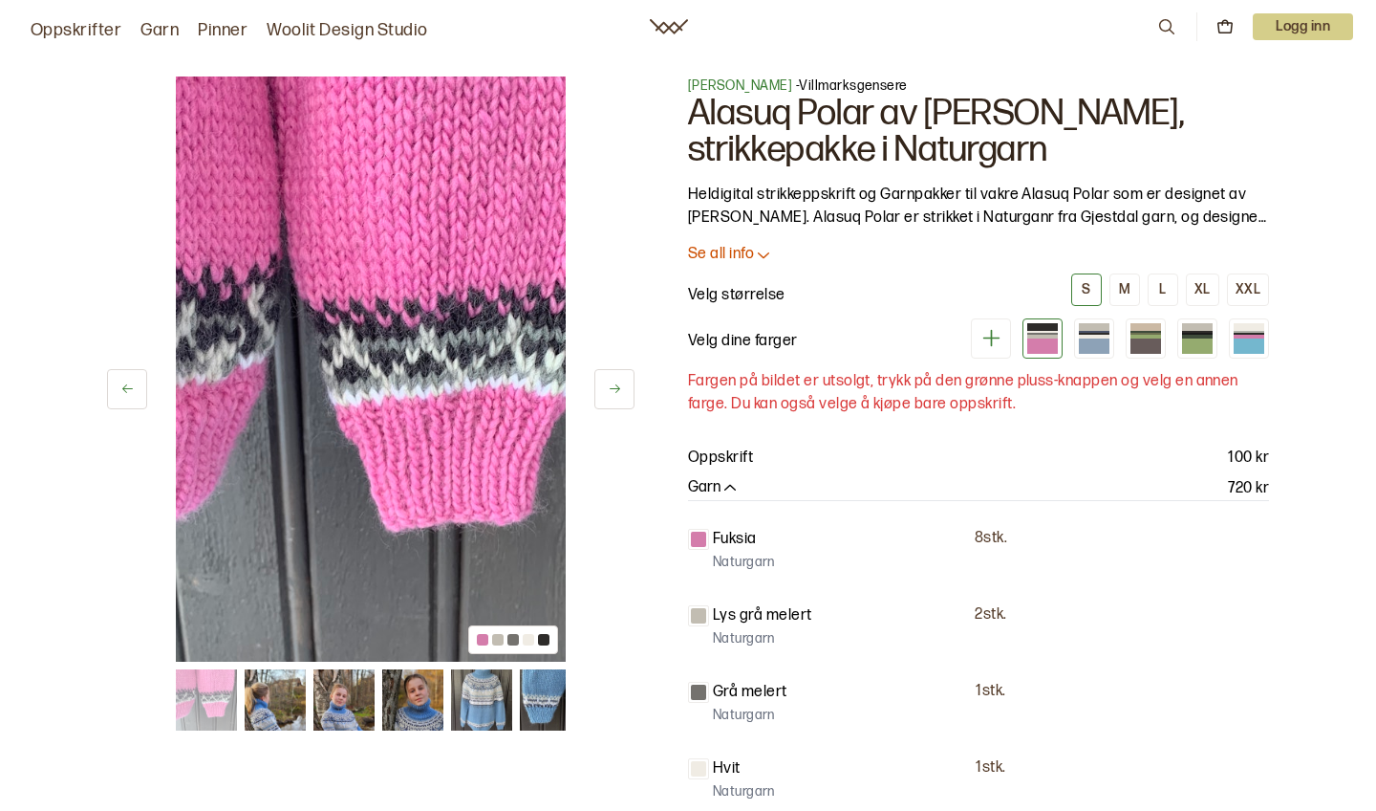
click at [625, 384] on button at bounding box center [615, 389] width 40 height 40
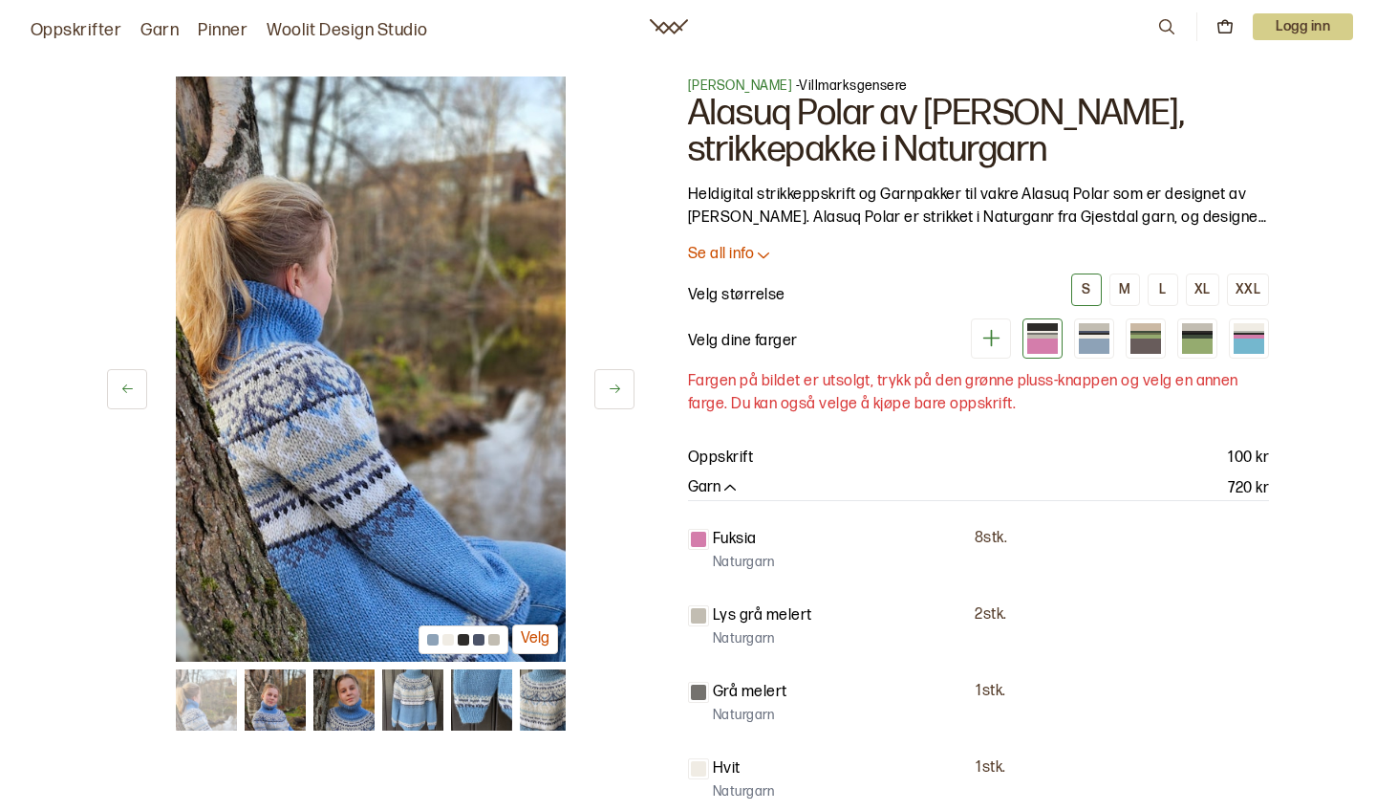
click at [625, 380] on button at bounding box center [615, 389] width 40 height 40
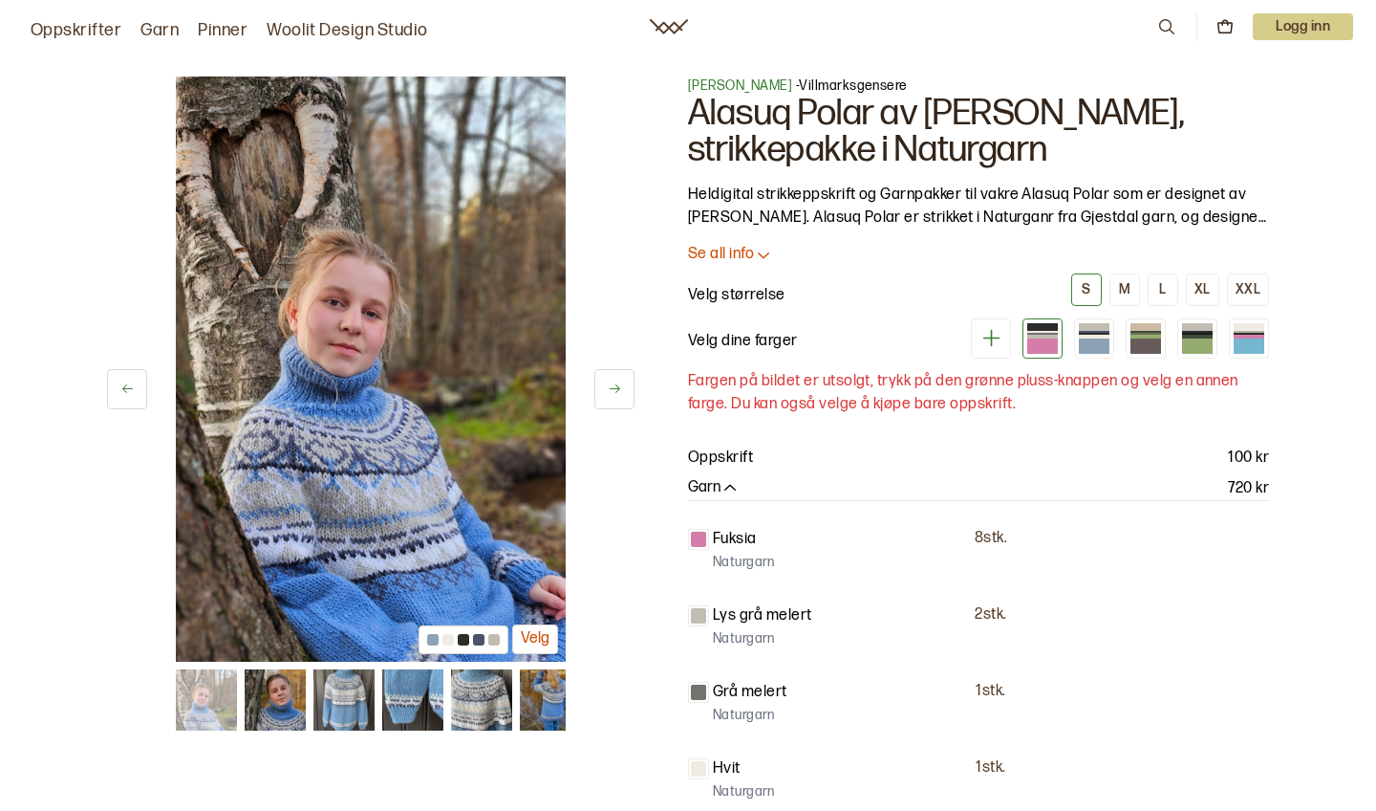
click at [625, 385] on button at bounding box center [615, 389] width 40 height 40
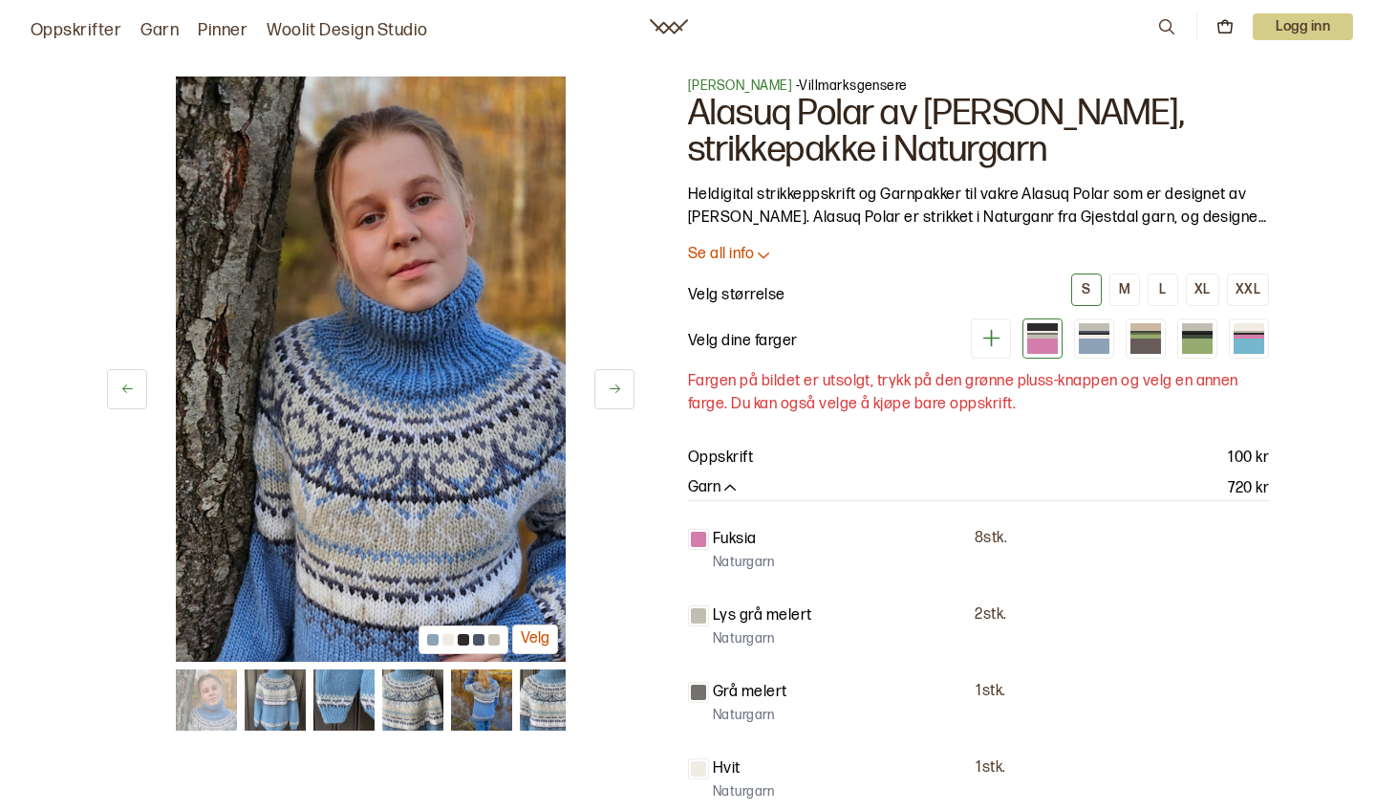
click at [625, 386] on button at bounding box center [615, 389] width 40 height 40
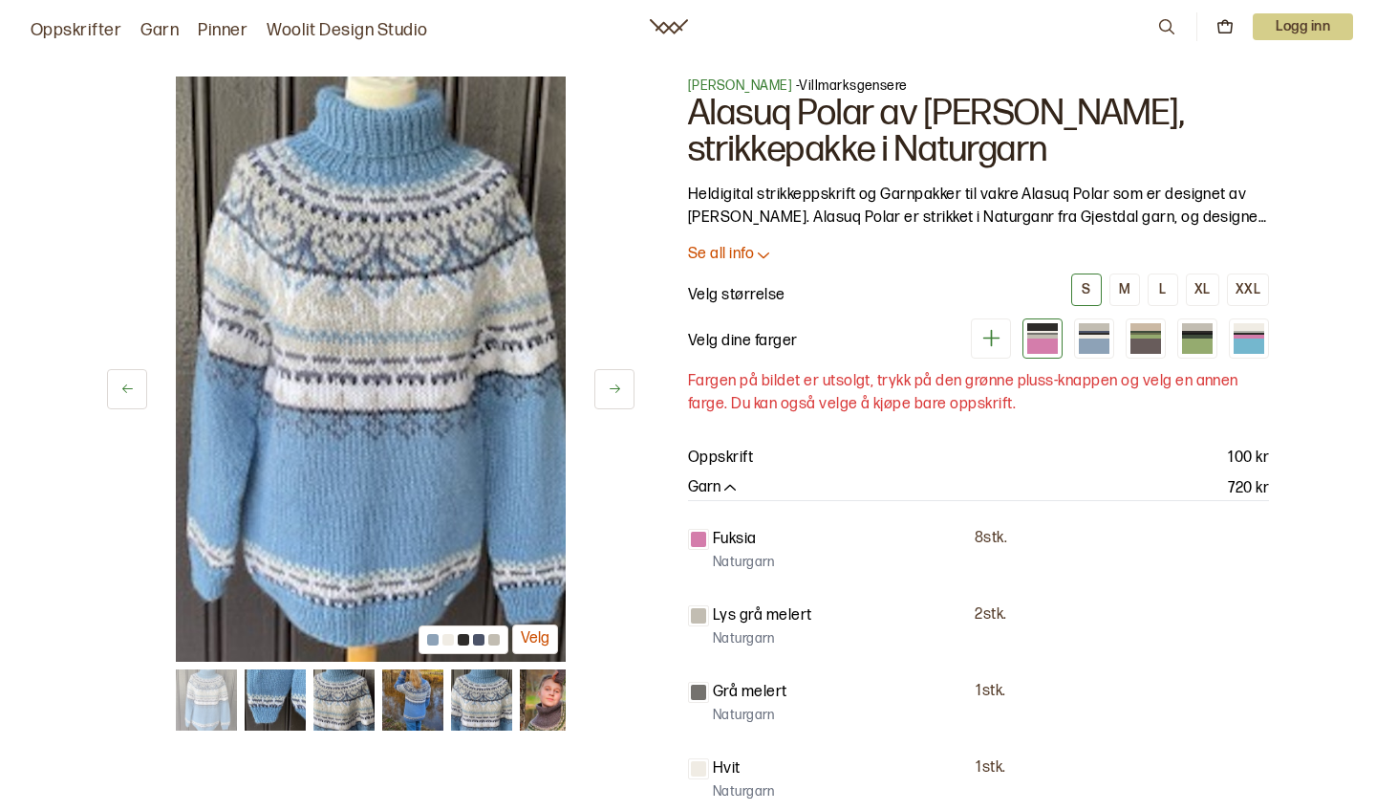
click at [625, 386] on button at bounding box center [615, 389] width 40 height 40
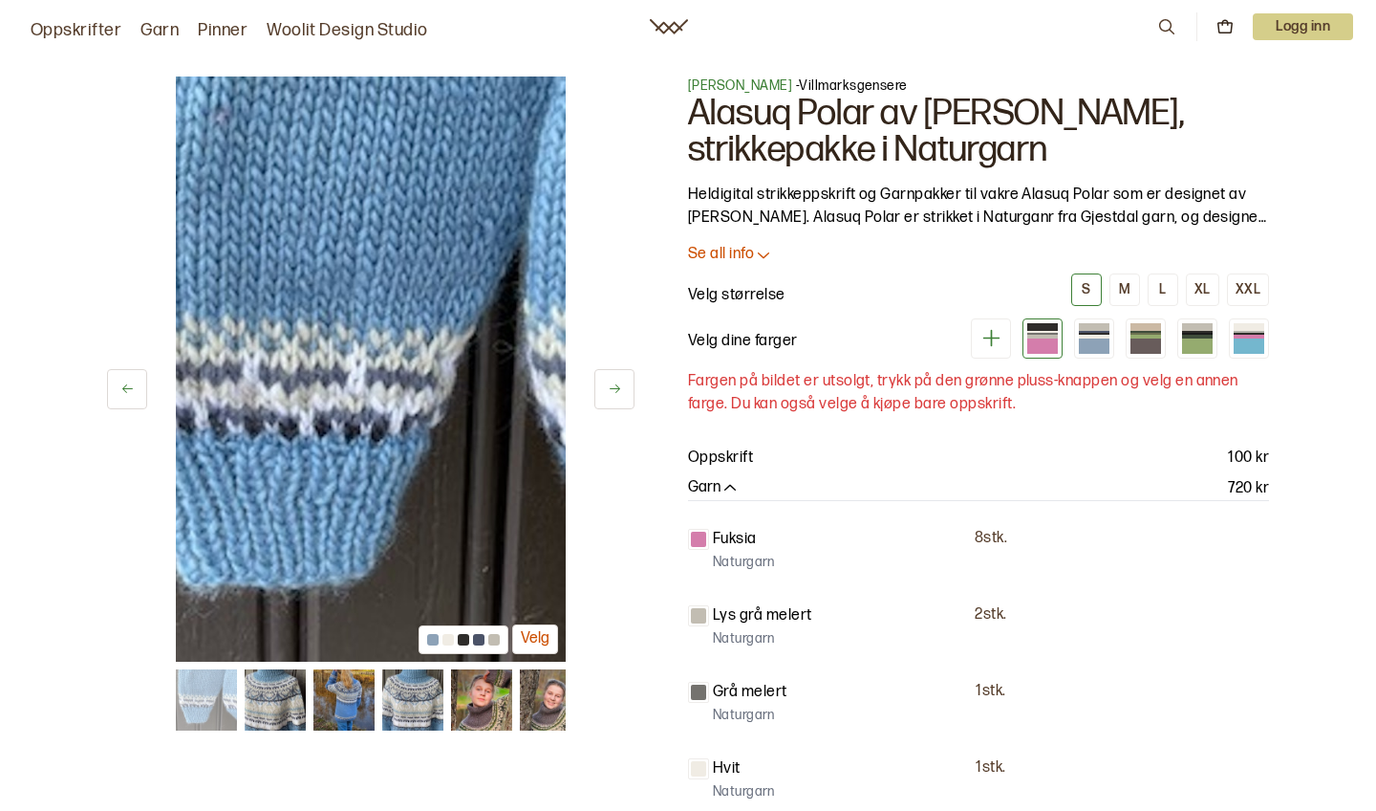
scroll to position [9033, 0]
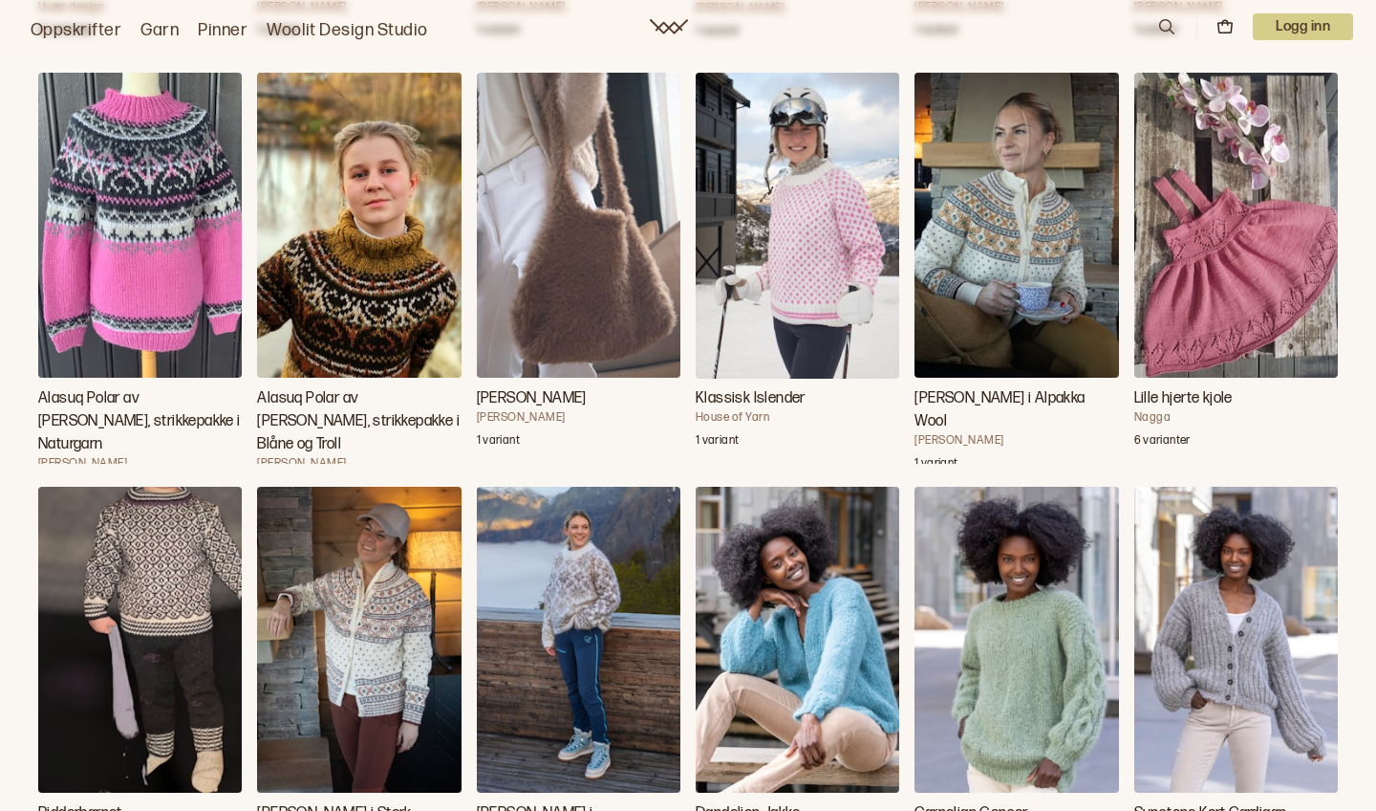
click at [366, 248] on img "Alasuq Polar av Linka Neumann, strikkepakke i Blåne og Troll" at bounding box center [359, 226] width 204 height 306
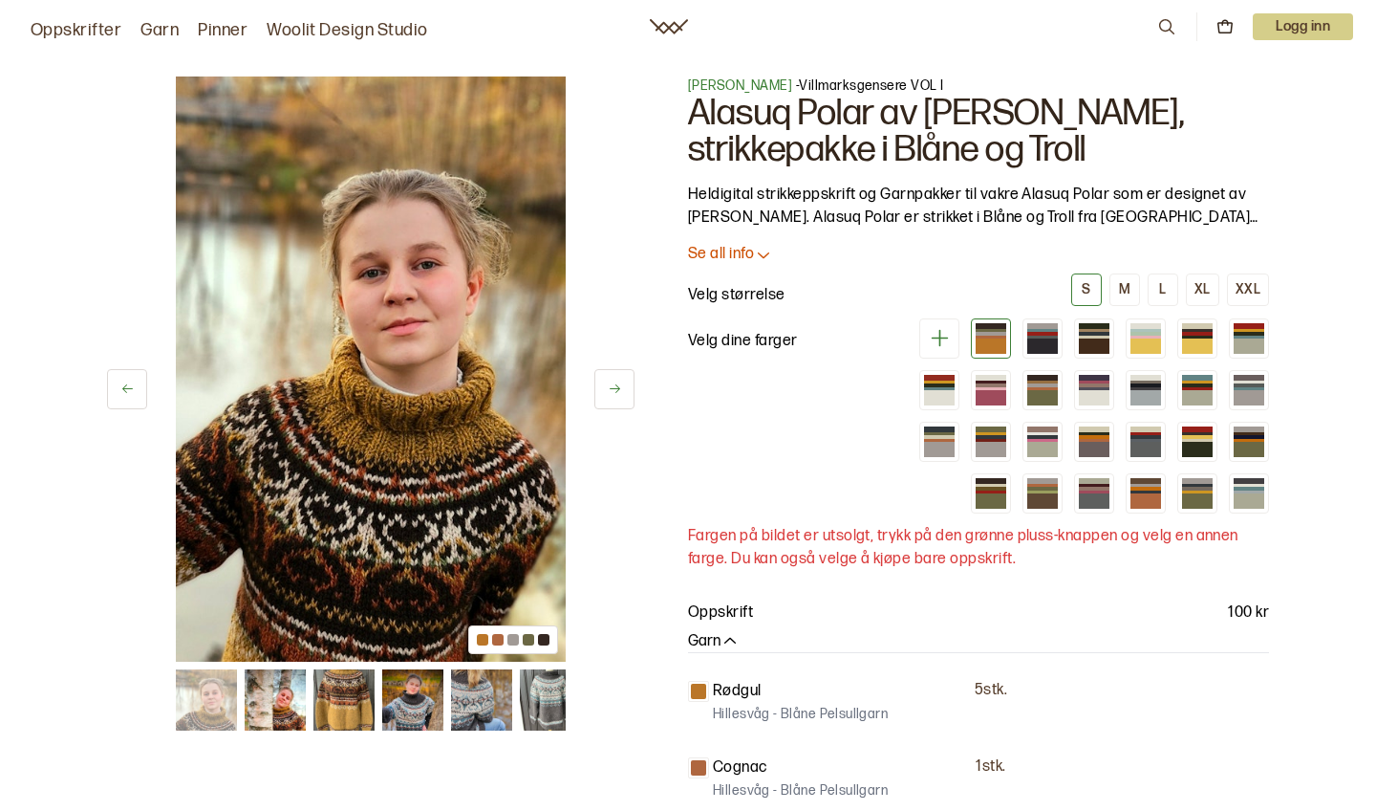
click at [624, 375] on button at bounding box center [615, 389] width 40 height 40
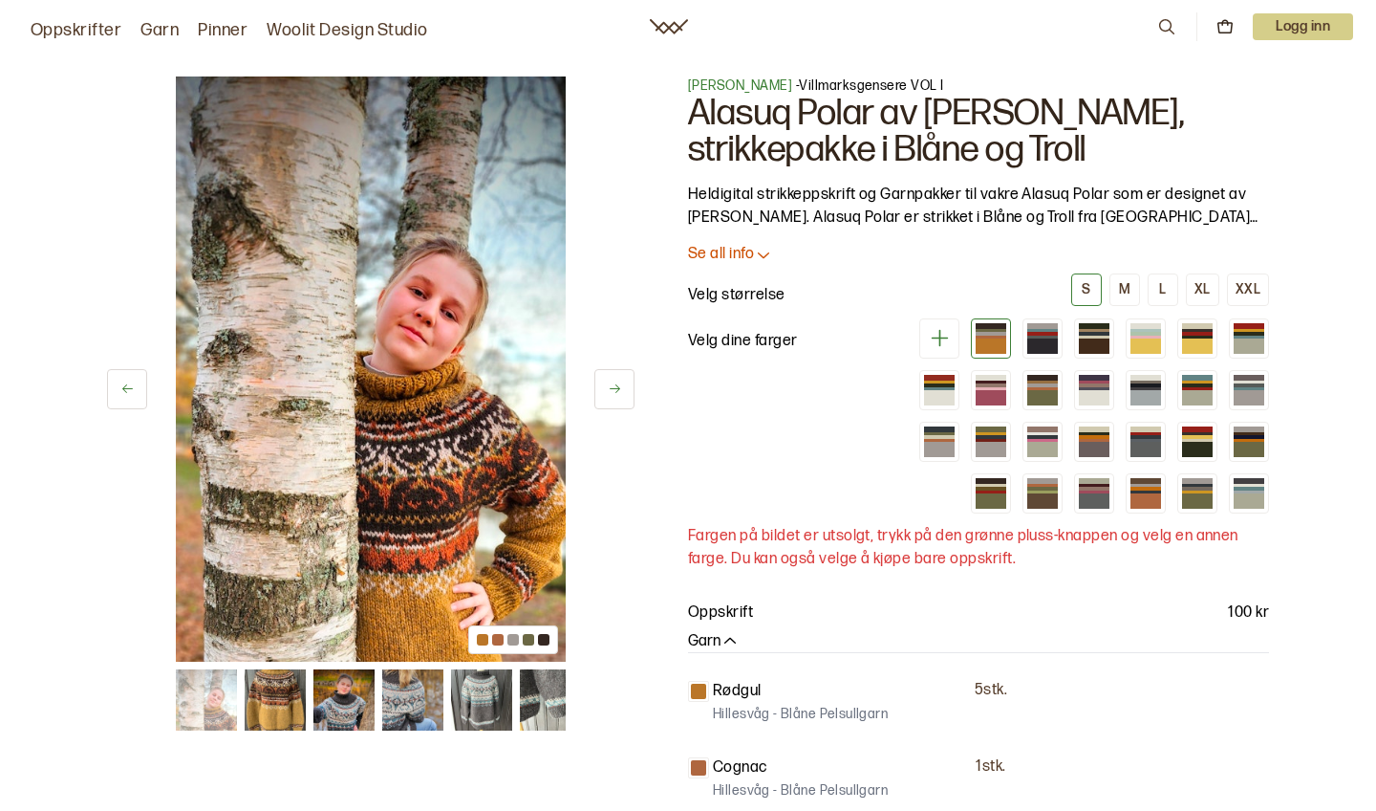
click at [627, 377] on button at bounding box center [615, 389] width 40 height 40
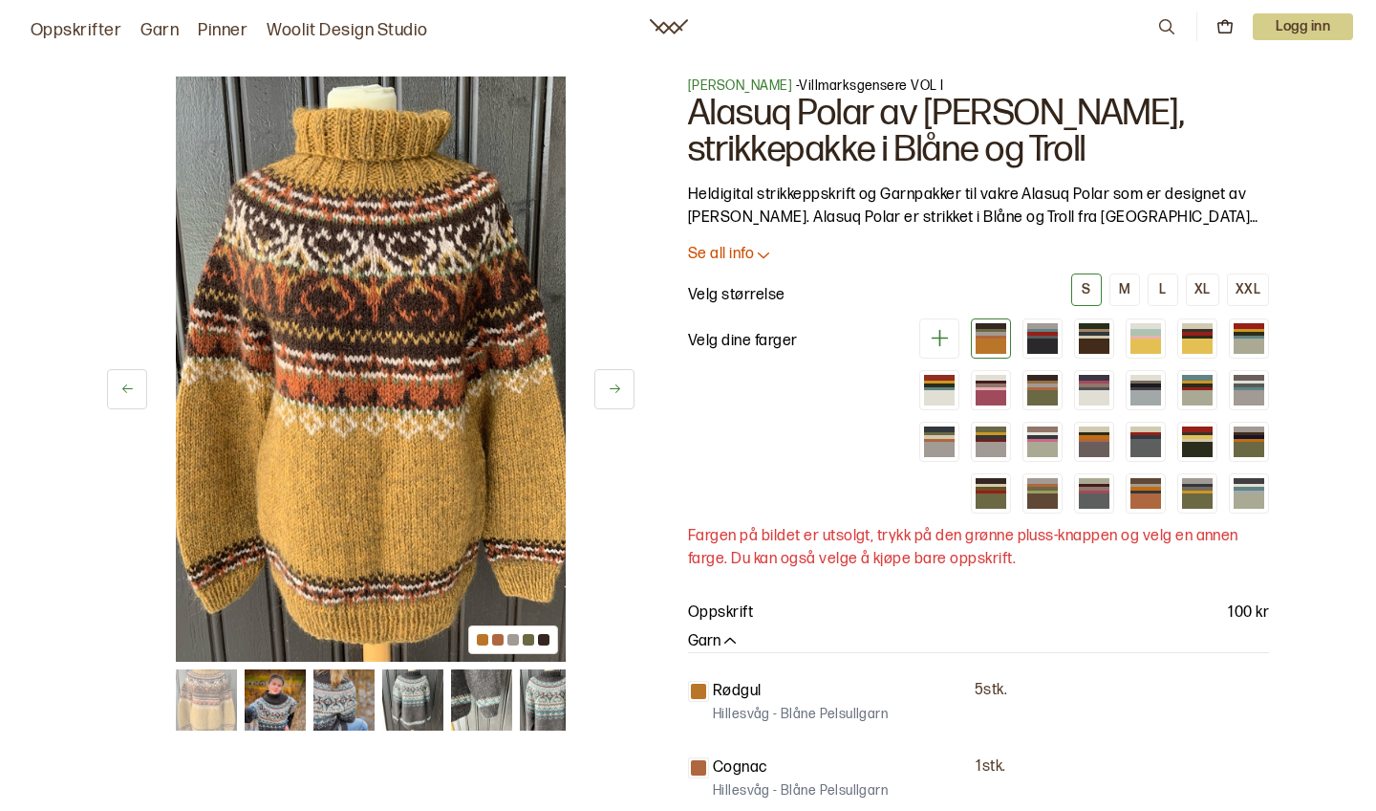
click at [627, 376] on button at bounding box center [615, 389] width 40 height 40
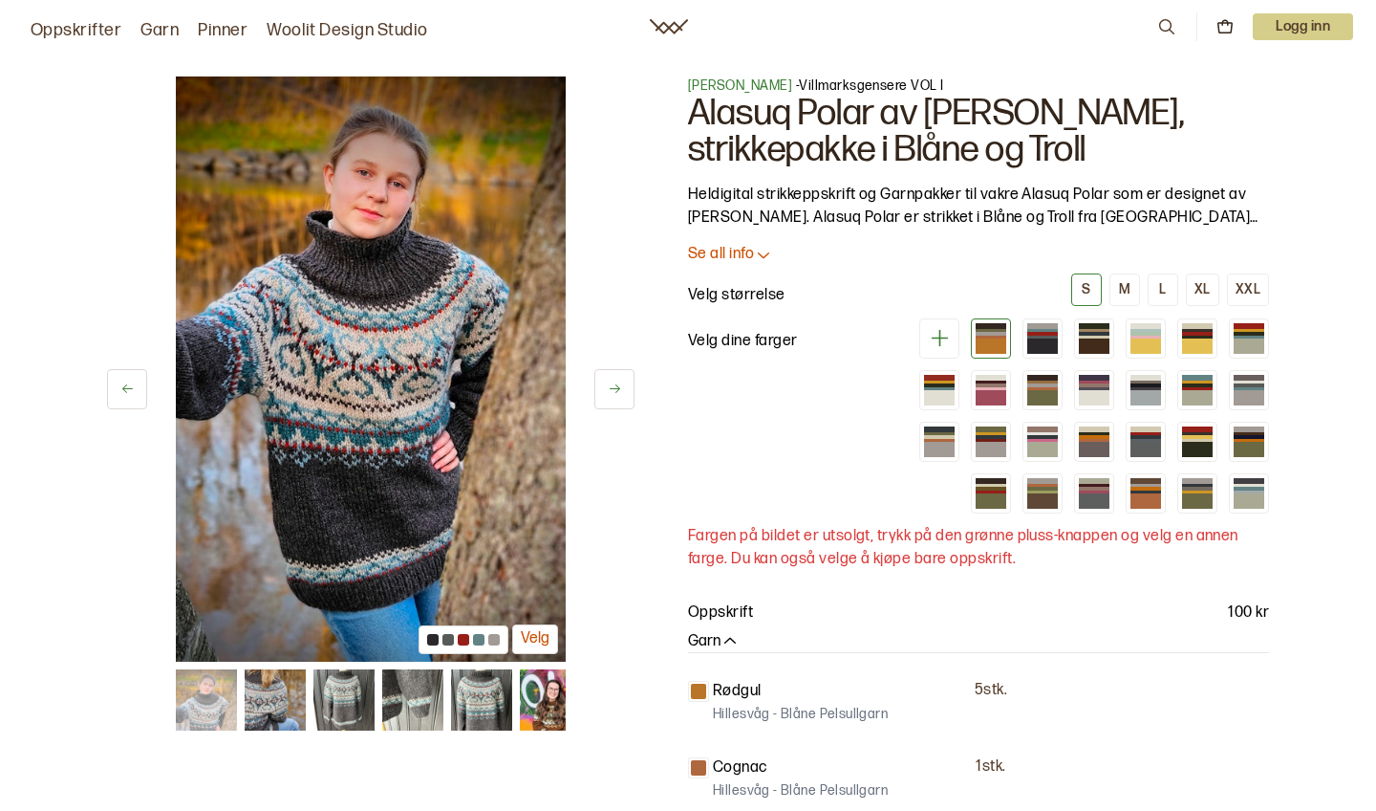
click at [628, 364] on div "4 av 38 Velg" at bounding box center [371, 368] width 528 height 585
click at [621, 387] on icon at bounding box center [615, 388] width 14 height 14
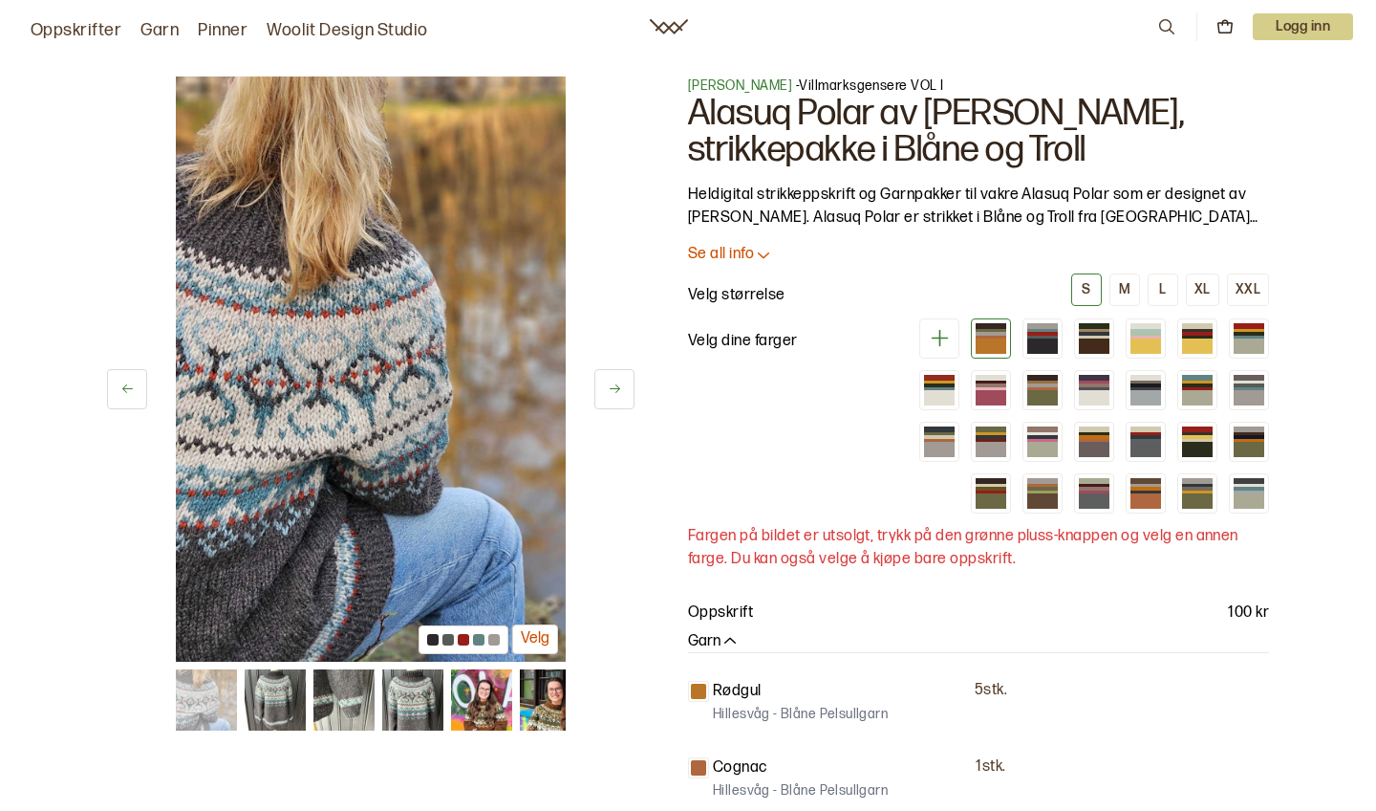
click at [621, 386] on icon at bounding box center [615, 388] width 14 height 14
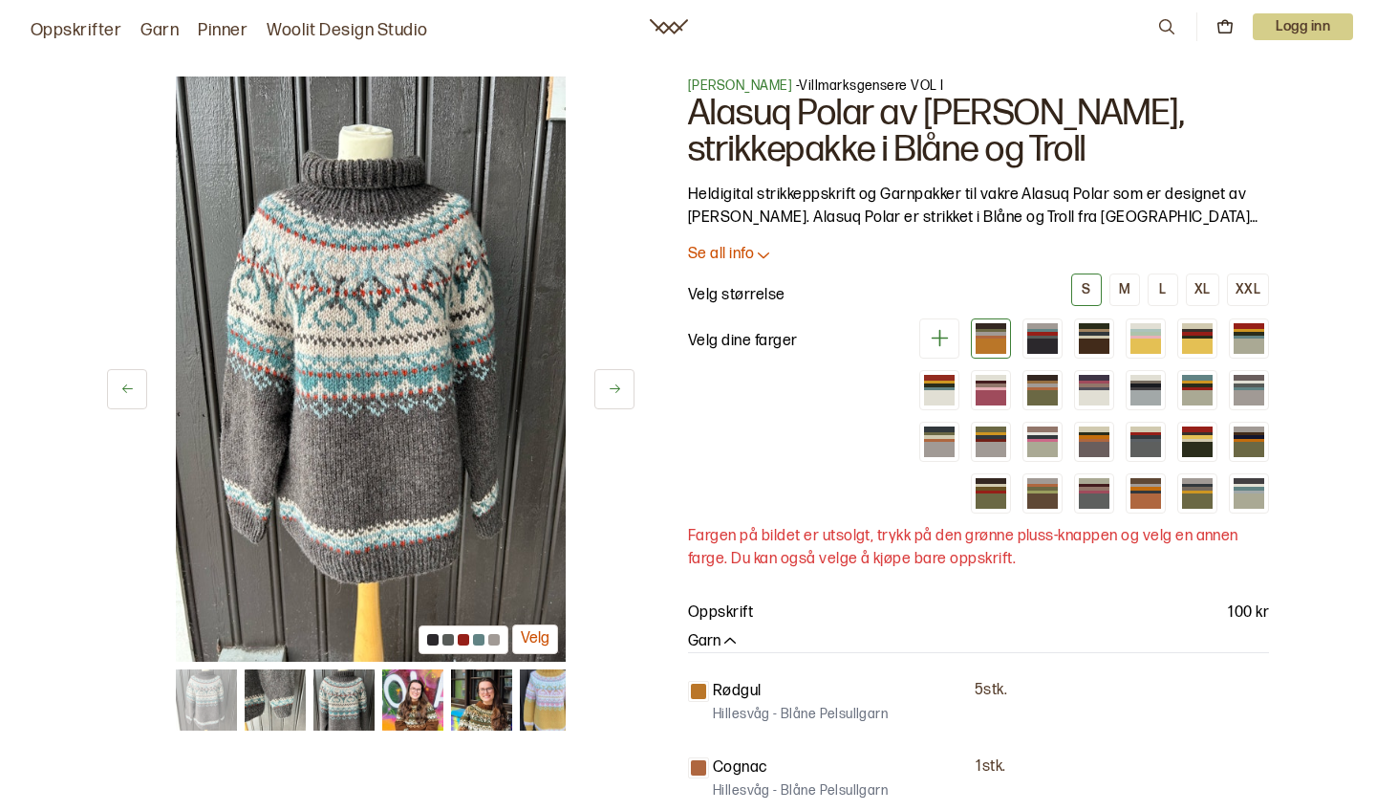
click at [621, 386] on icon at bounding box center [615, 388] width 14 height 14
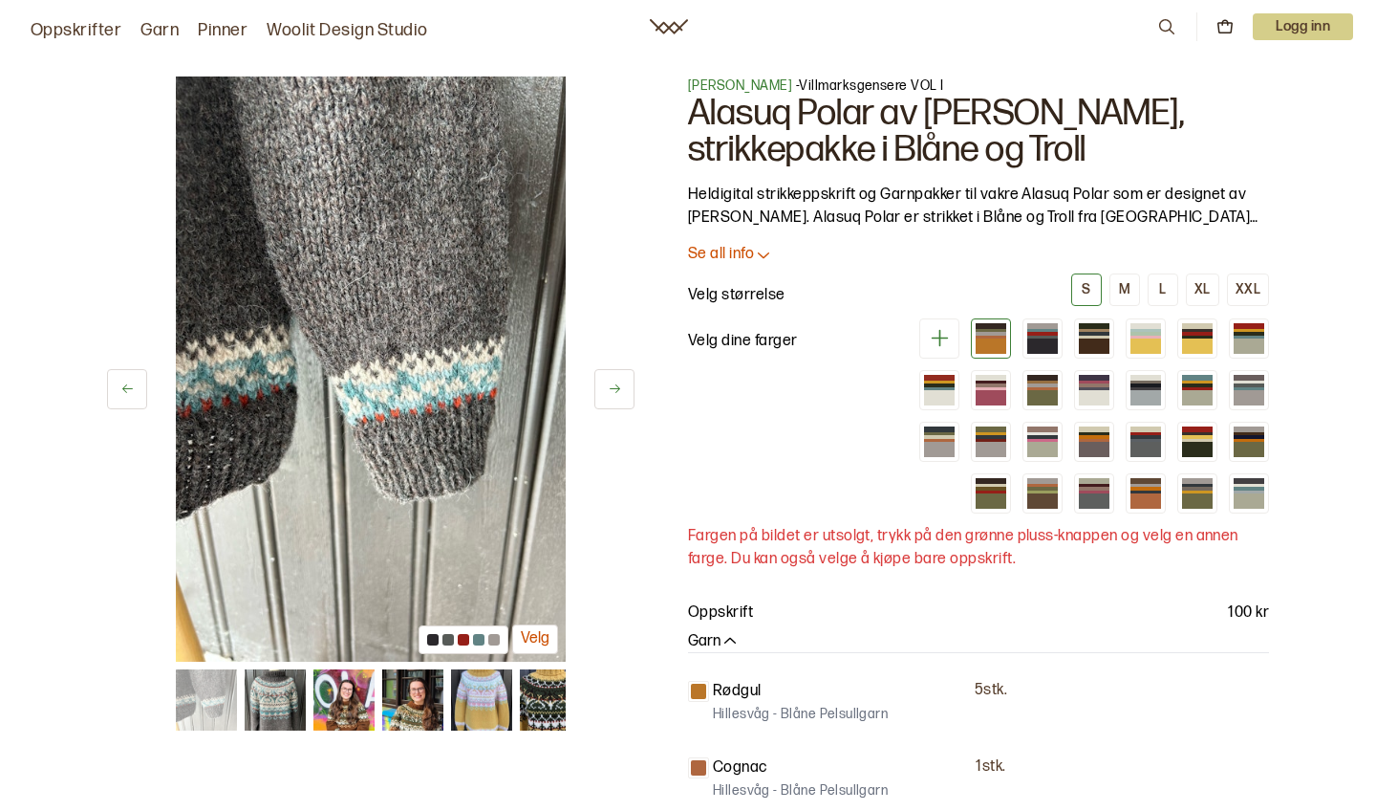
click at [621, 386] on icon at bounding box center [615, 388] width 14 height 14
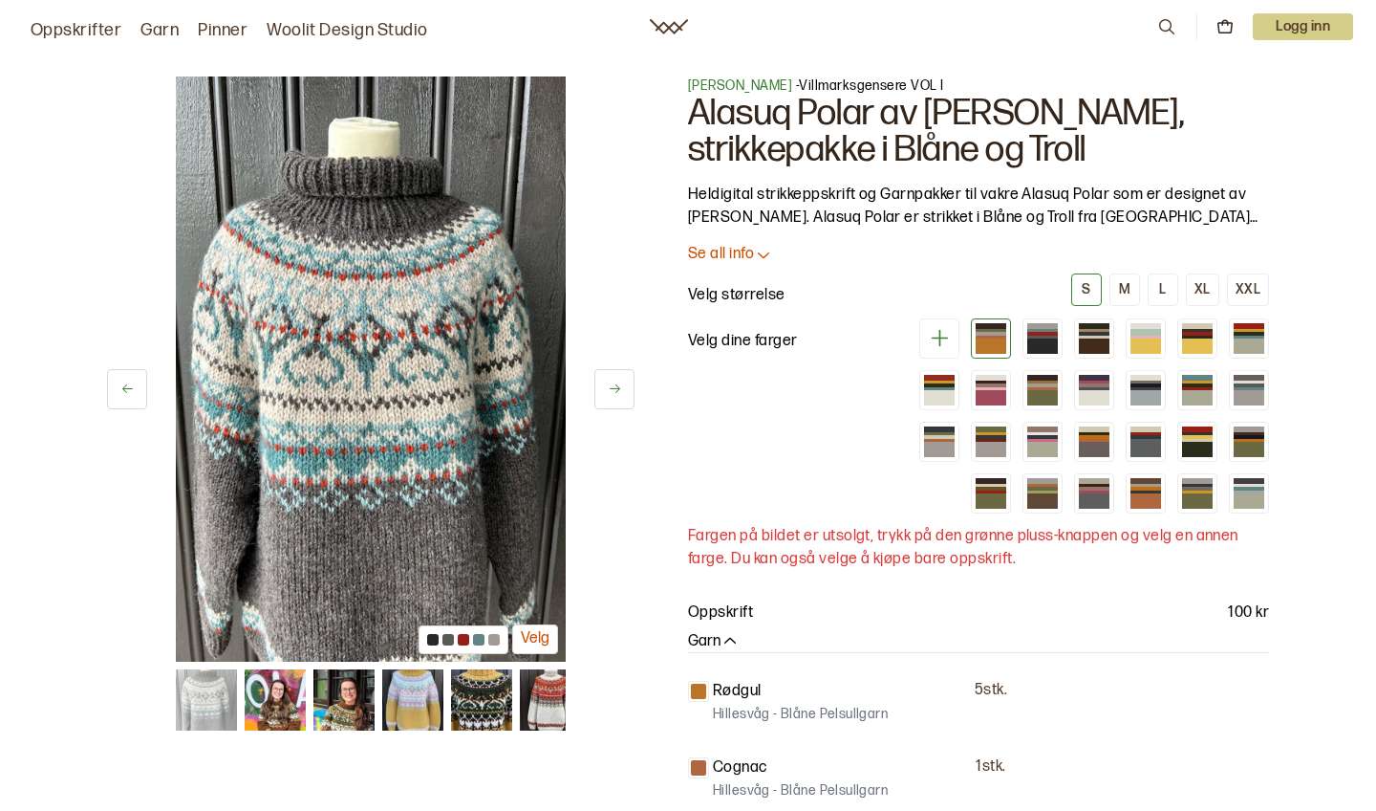
click at [621, 386] on icon at bounding box center [615, 388] width 14 height 14
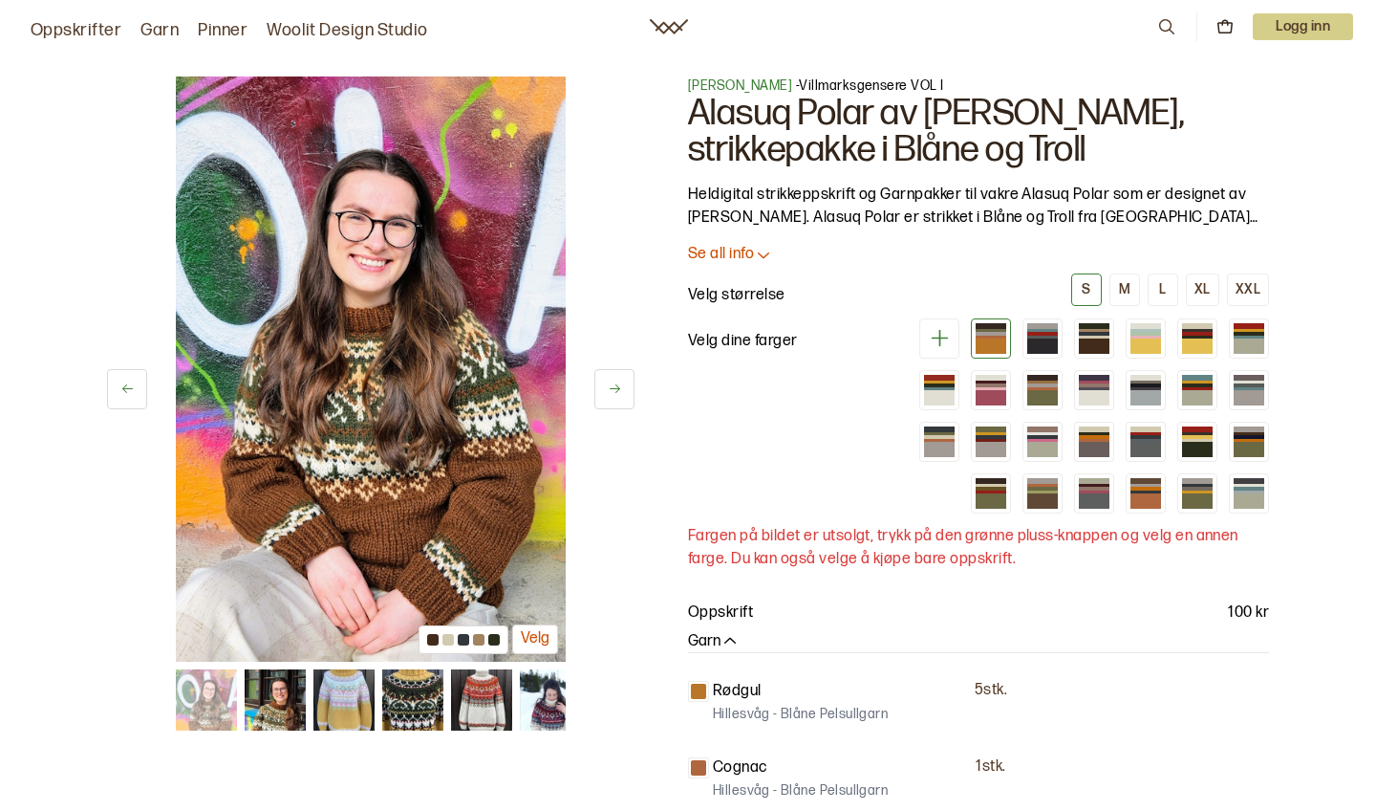
click at [621, 386] on icon at bounding box center [615, 388] width 14 height 14
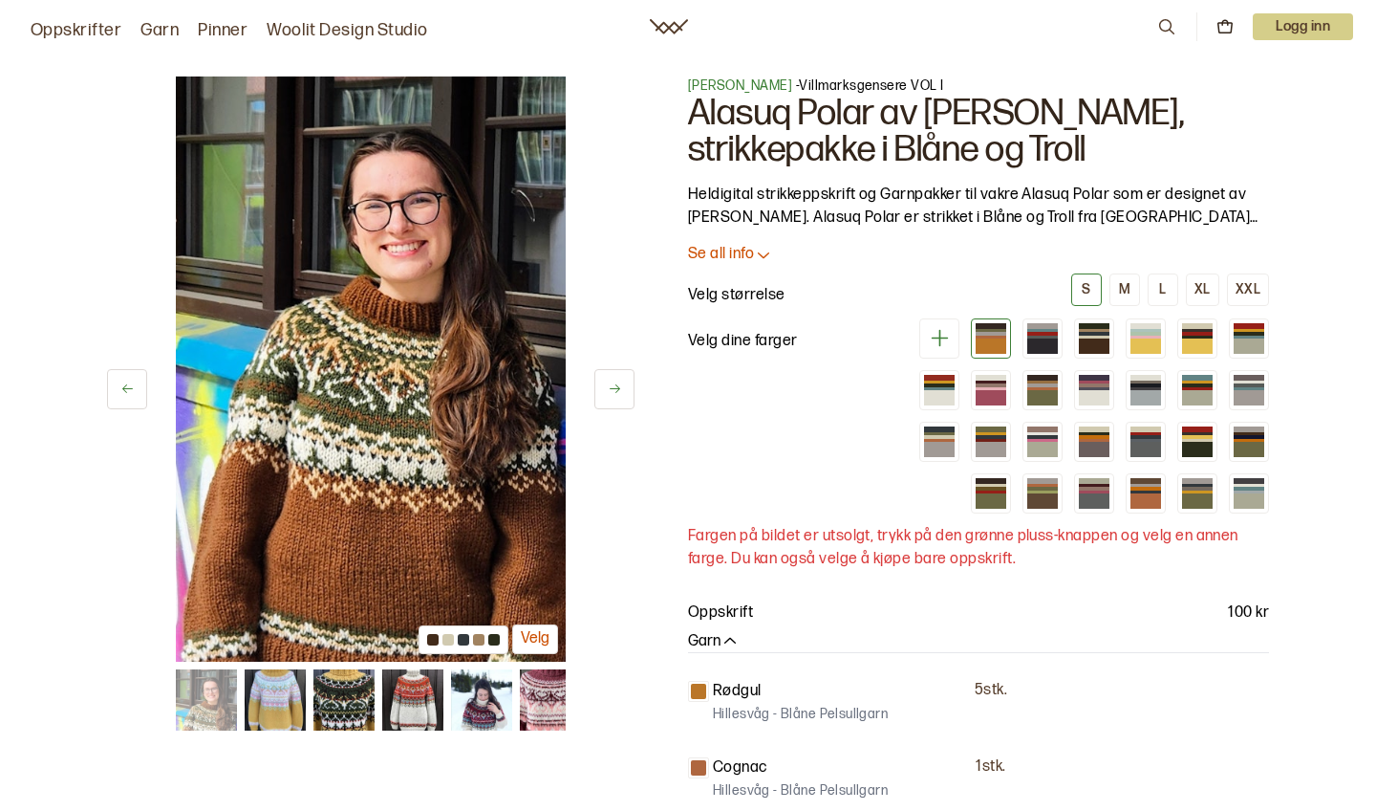
click at [621, 387] on icon at bounding box center [615, 388] width 14 height 14
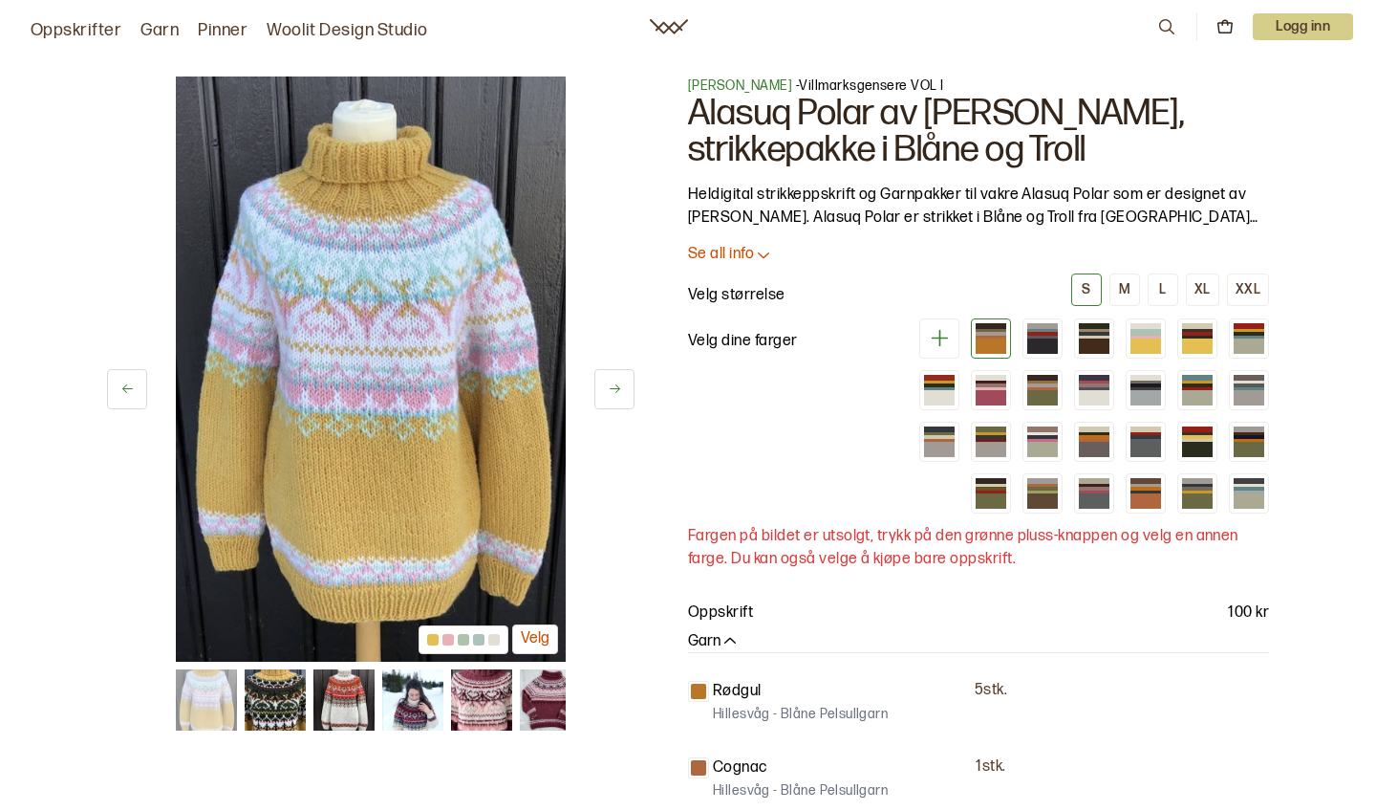
click at [621, 387] on icon at bounding box center [615, 388] width 14 height 14
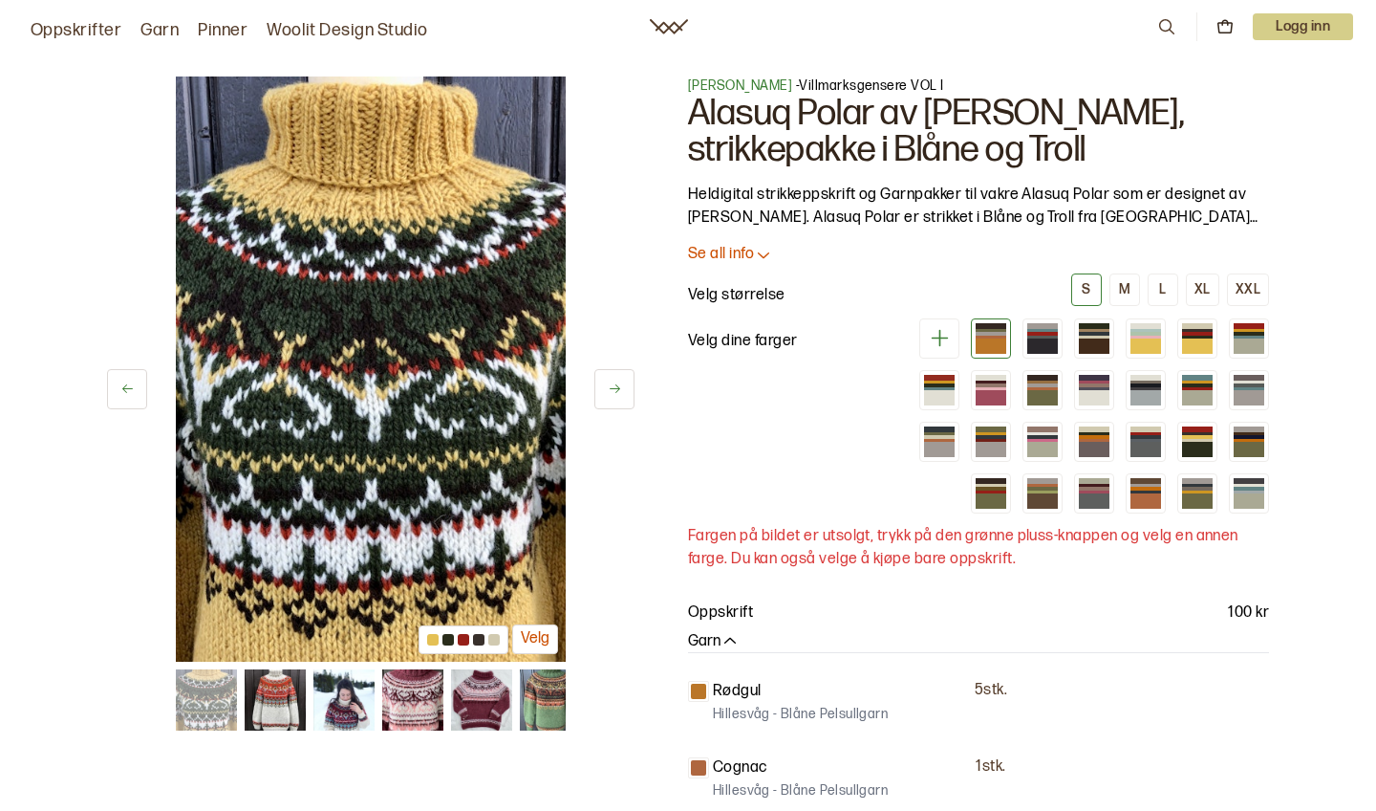
click at [621, 387] on icon at bounding box center [615, 388] width 14 height 14
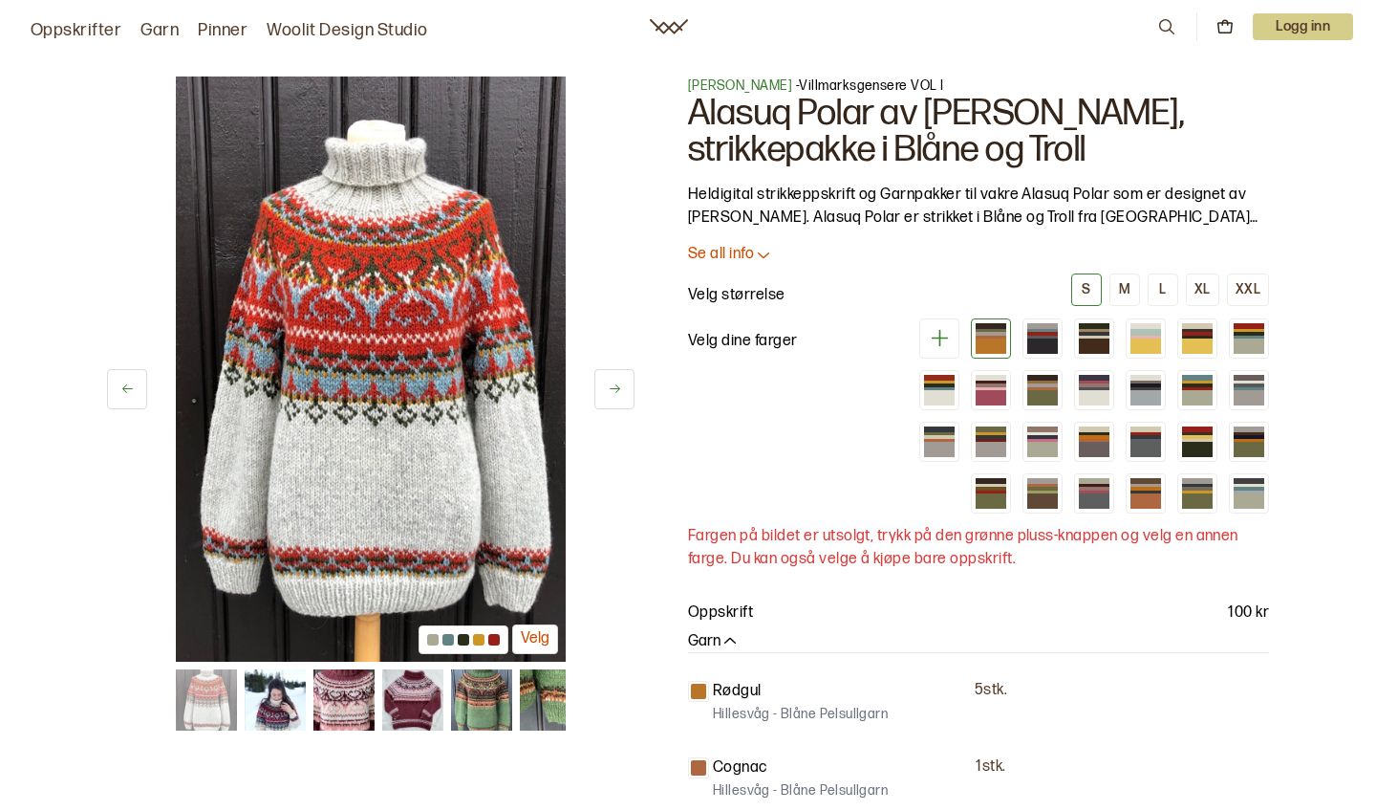
click at [735, 255] on p "Se all info" at bounding box center [721, 255] width 66 height 20
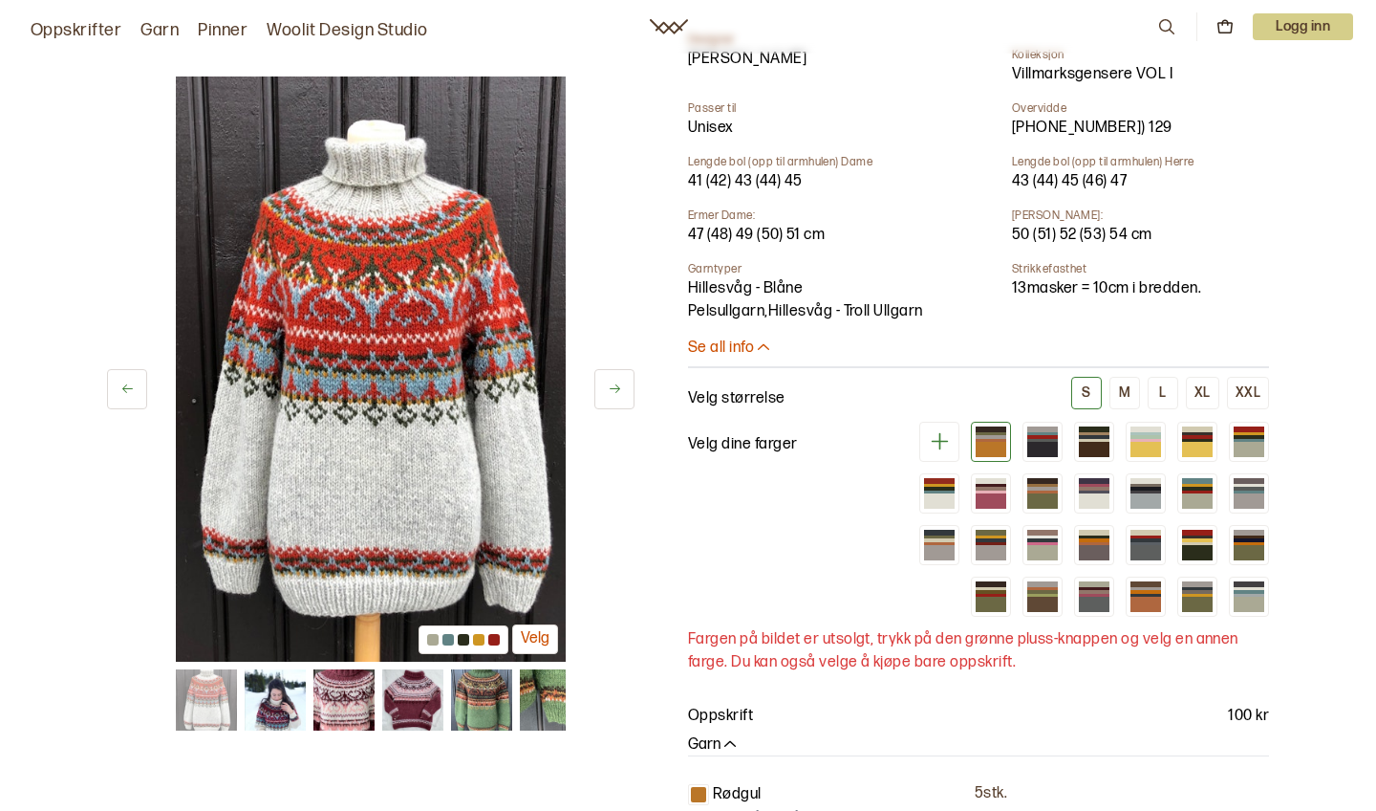
scroll to position [858, 0]
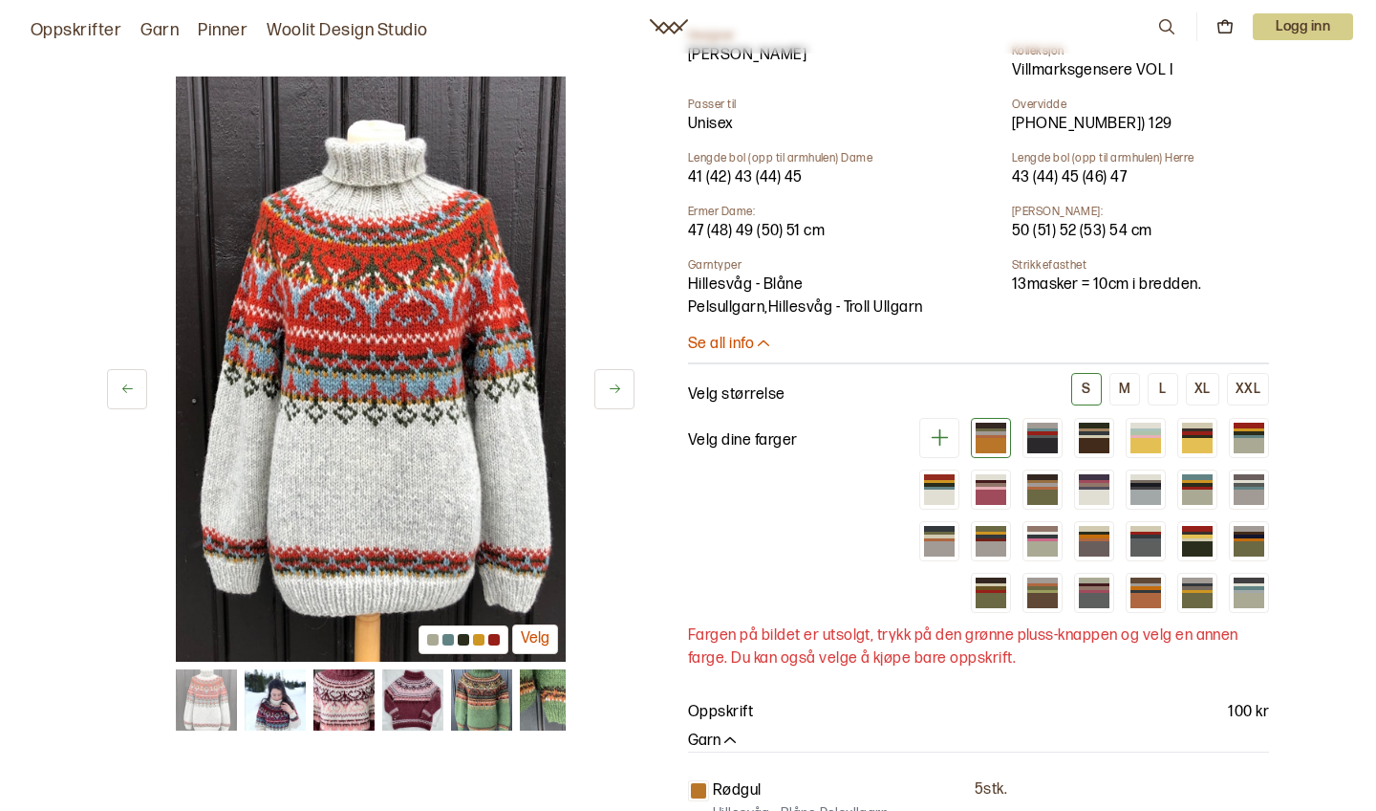
click at [350, 703] on img at bounding box center [344, 699] width 61 height 61
click at [617, 380] on button at bounding box center [615, 389] width 40 height 40
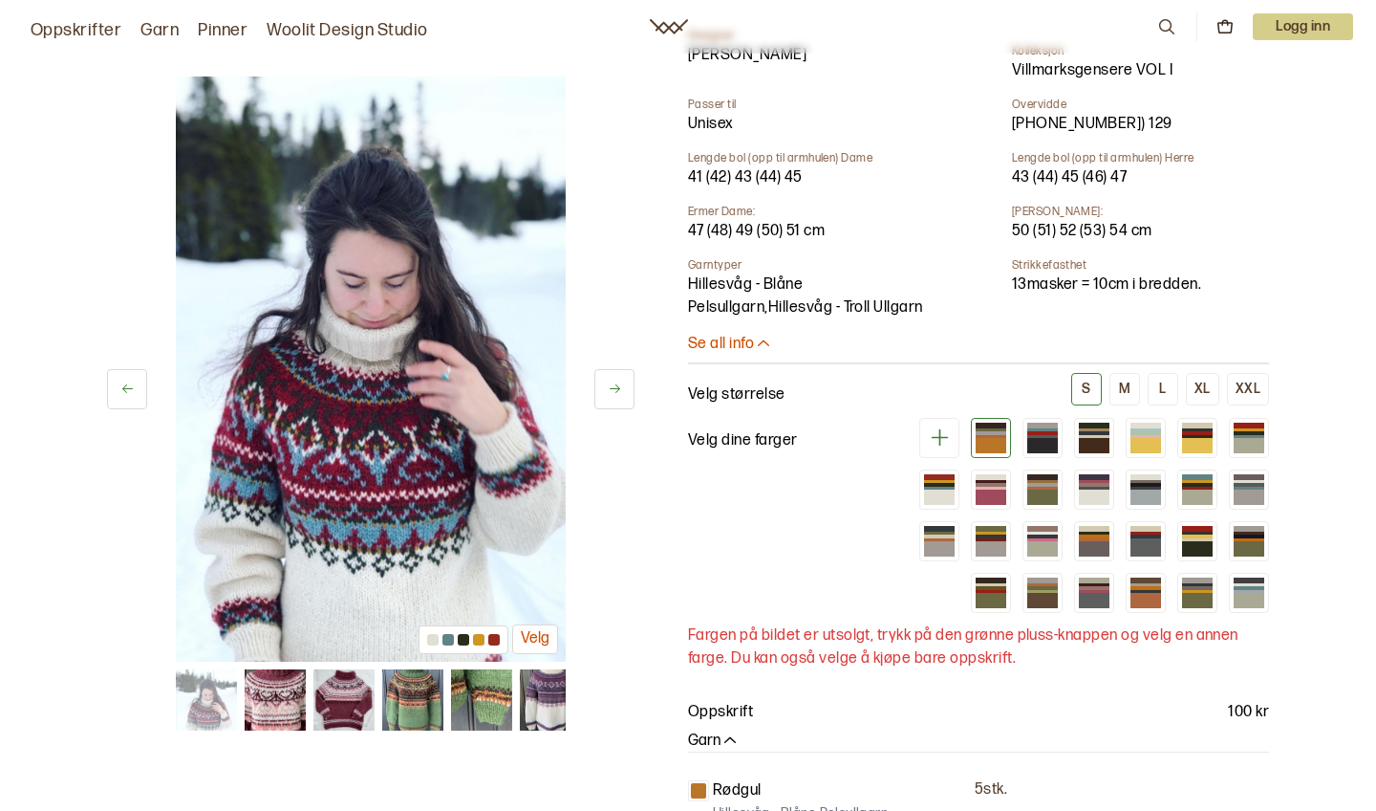
click at [618, 381] on icon at bounding box center [615, 388] width 14 height 14
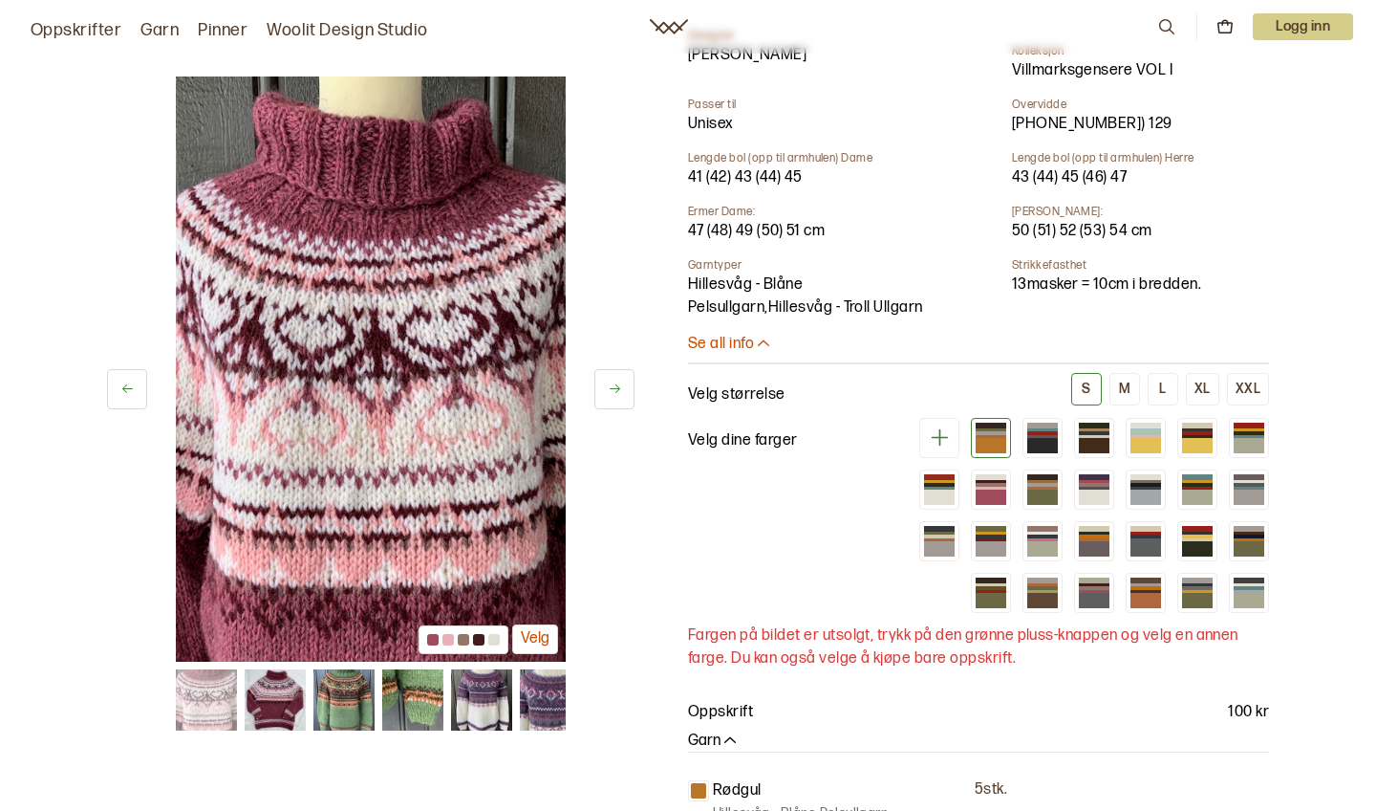
click at [622, 381] on button at bounding box center [615, 389] width 40 height 40
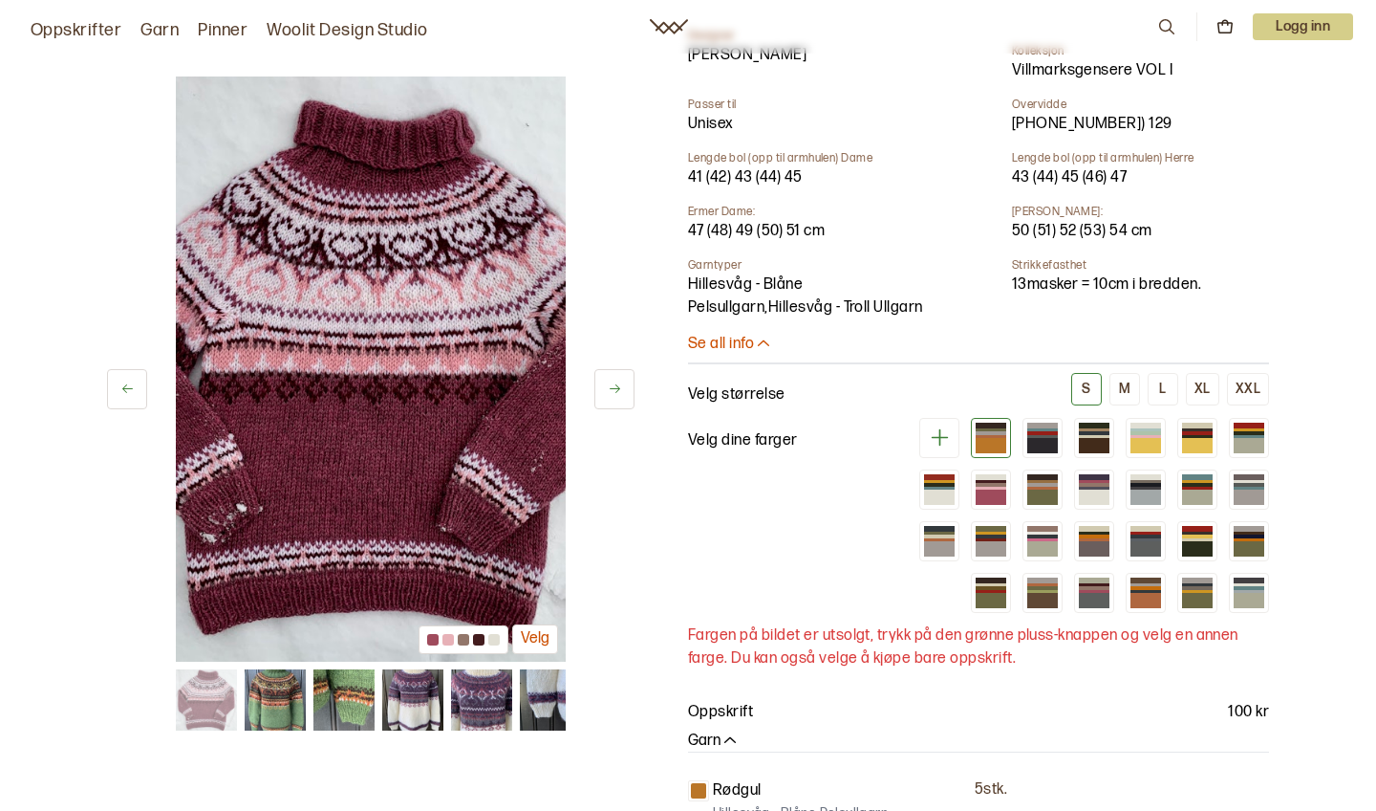
click at [622, 380] on button at bounding box center [615, 389] width 40 height 40
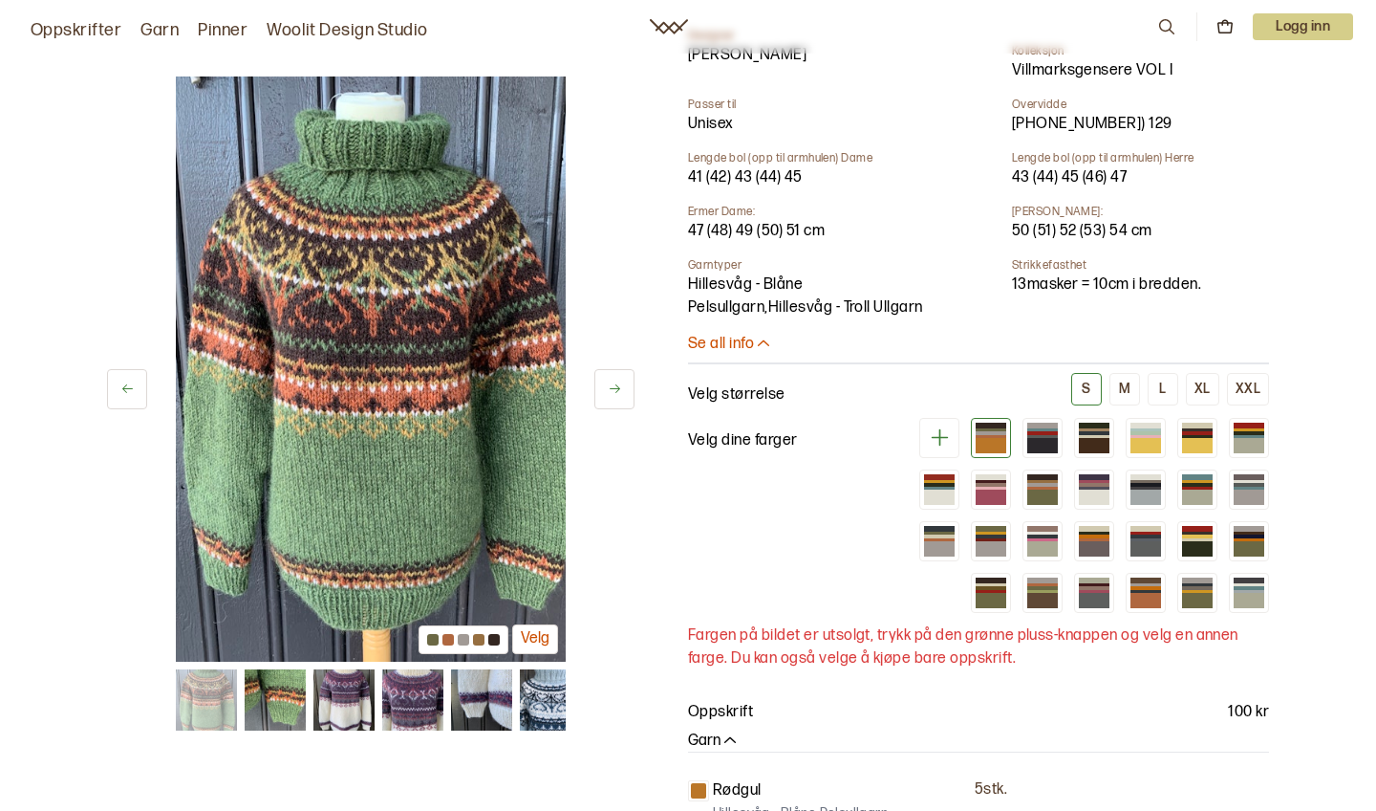
click at [622, 382] on button at bounding box center [615, 389] width 40 height 40
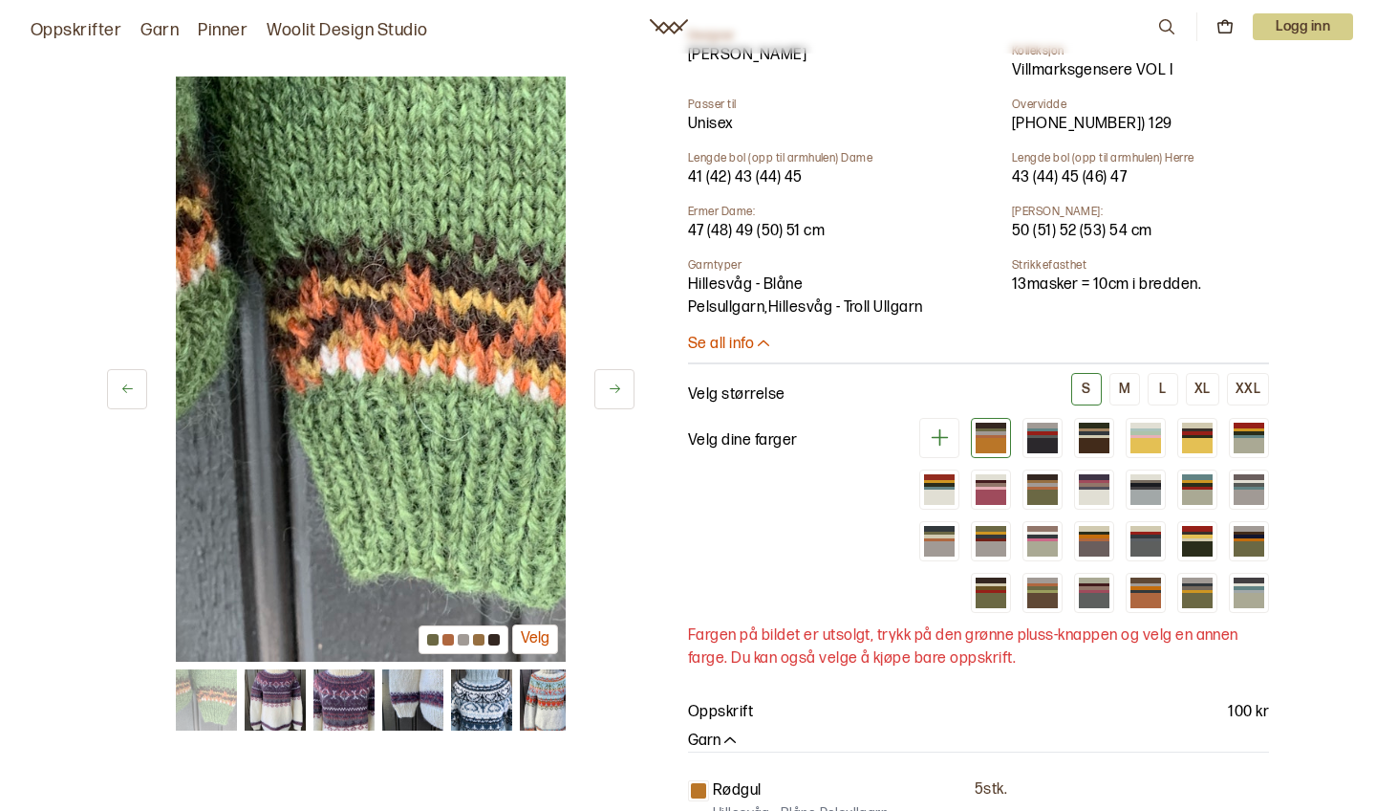
click at [622, 383] on button at bounding box center [615, 389] width 40 height 40
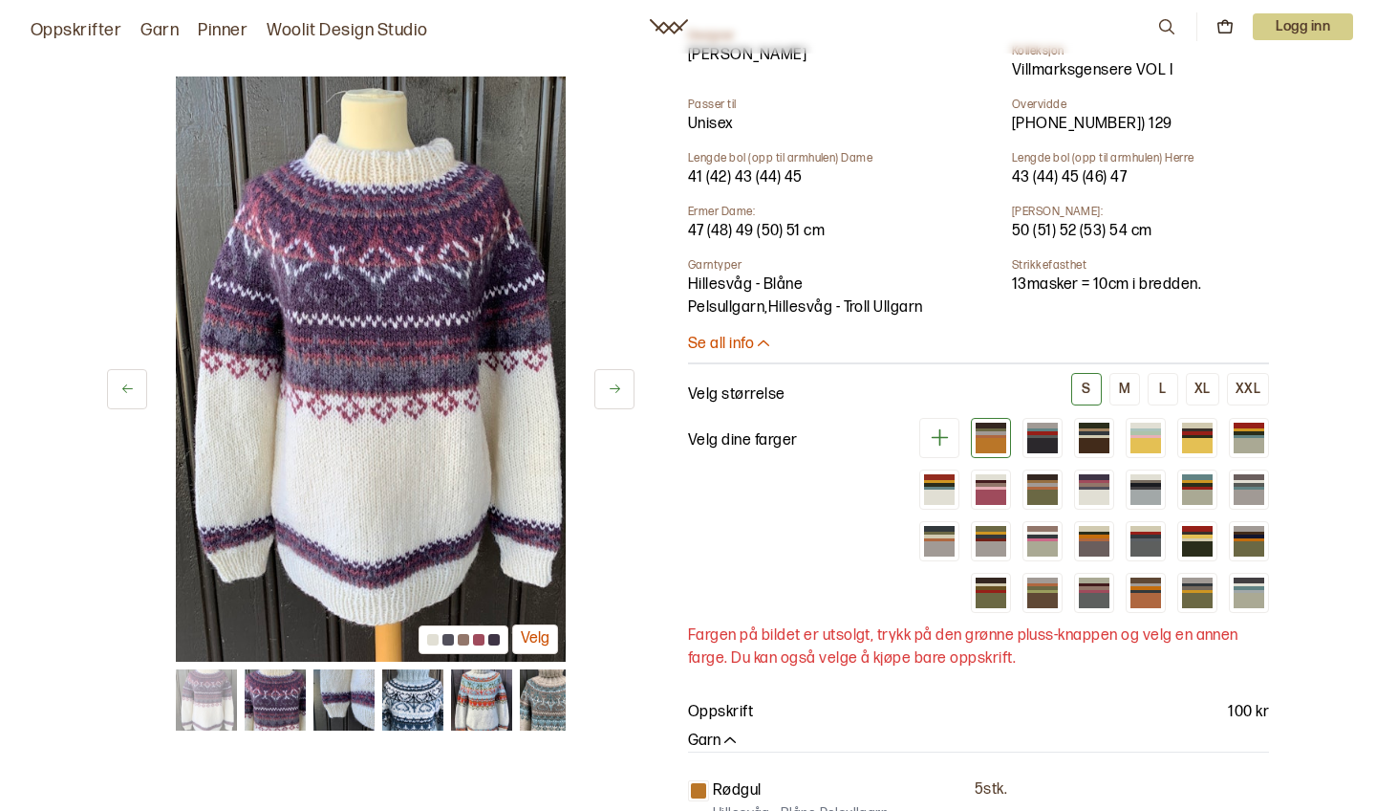
click at [622, 385] on button at bounding box center [615, 389] width 40 height 40
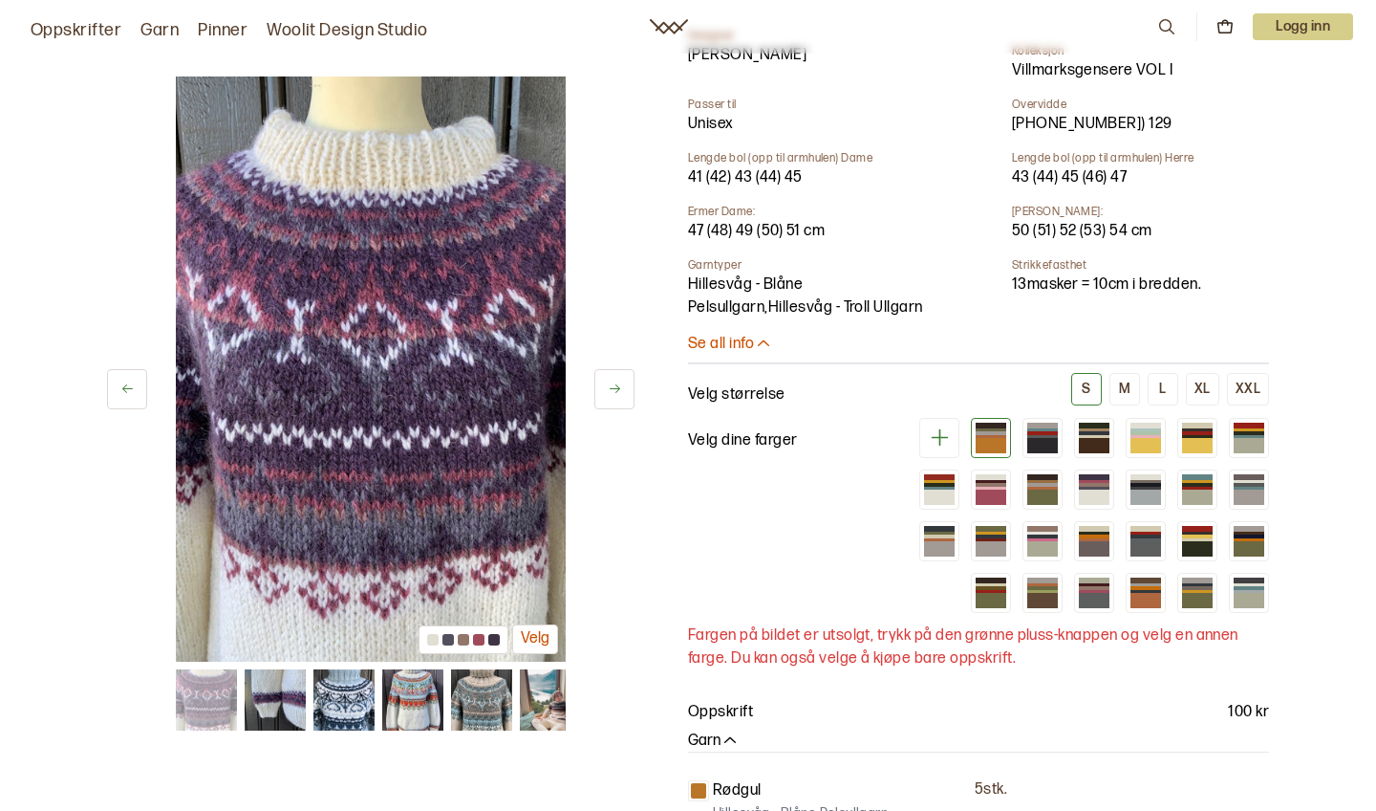
click at [617, 385] on icon at bounding box center [615, 388] width 14 height 14
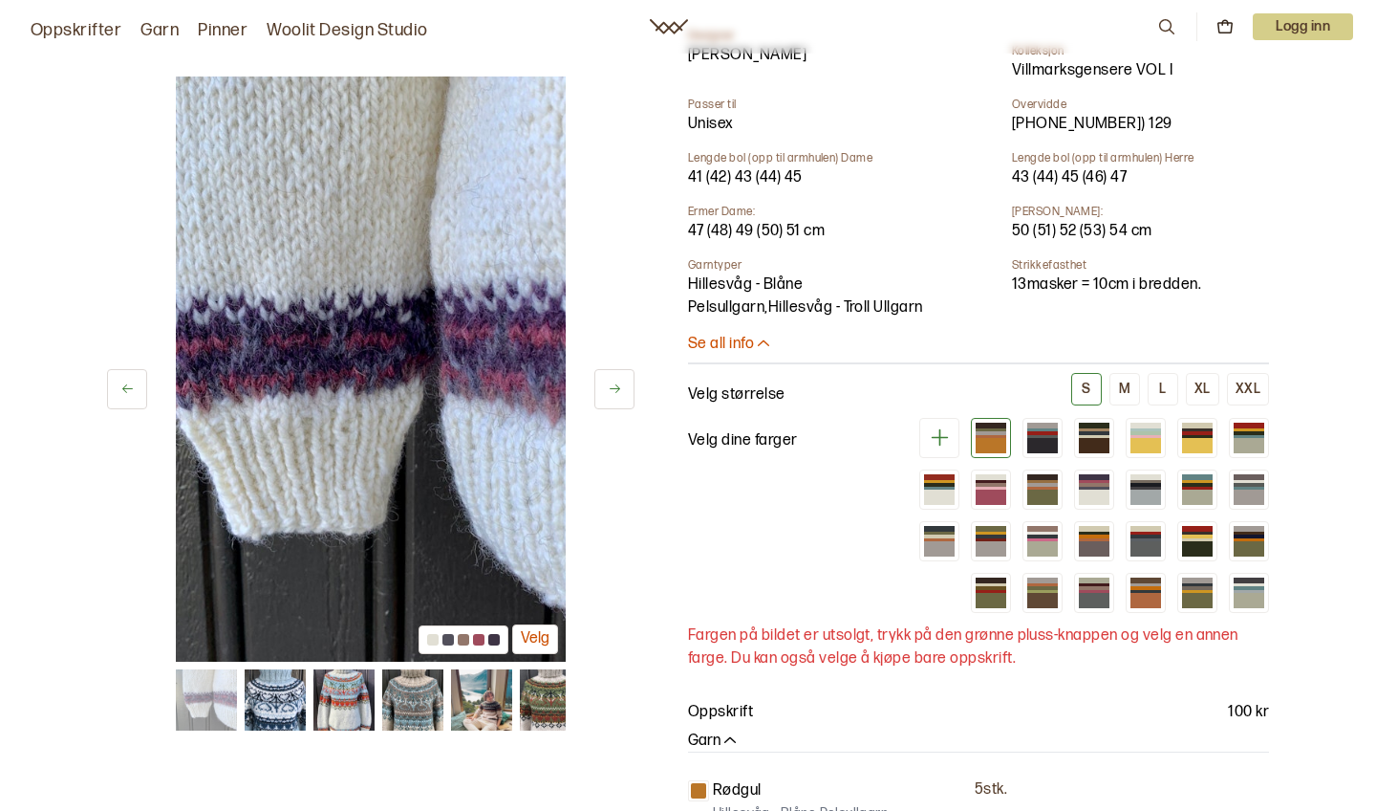
click at [617, 385] on icon at bounding box center [615, 388] width 14 height 14
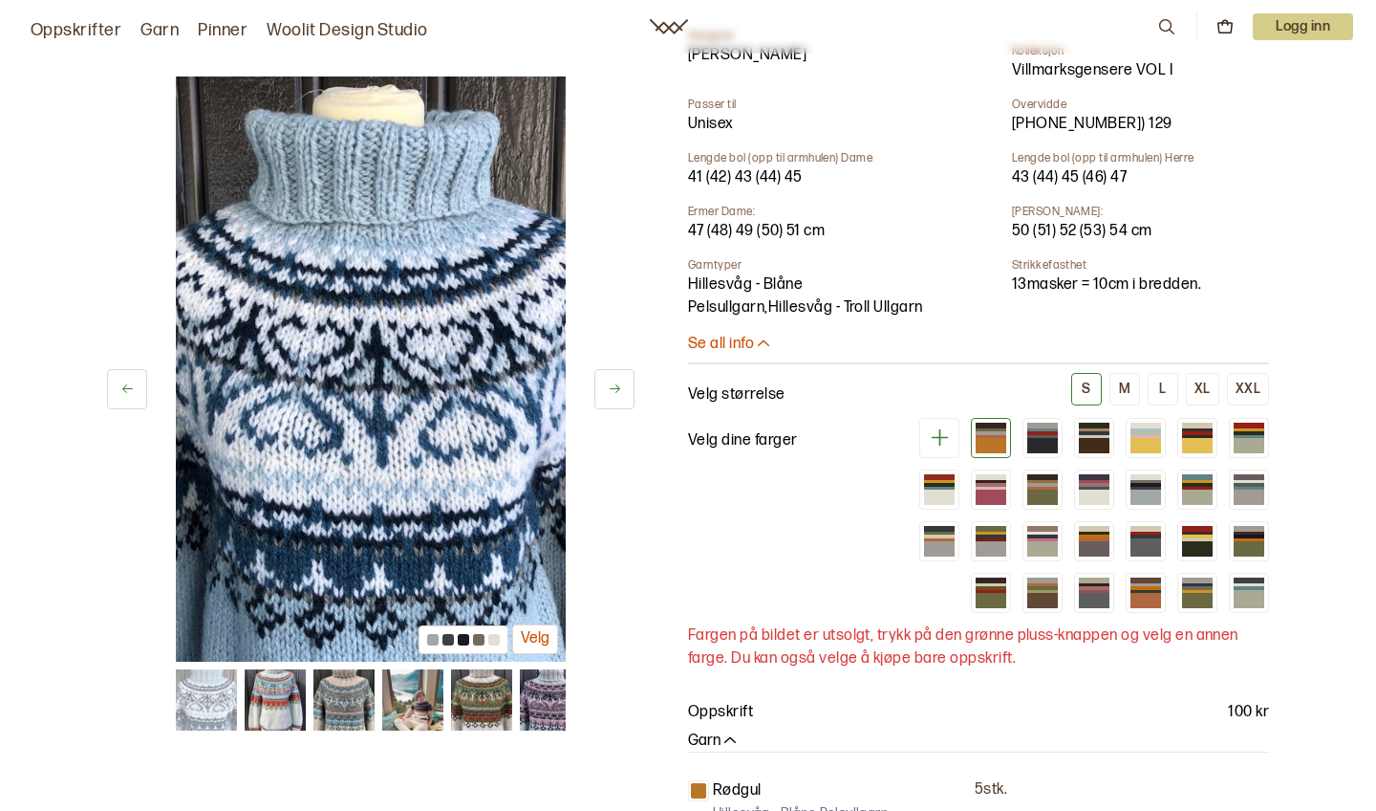
click at [617, 387] on icon at bounding box center [615, 388] width 14 height 14
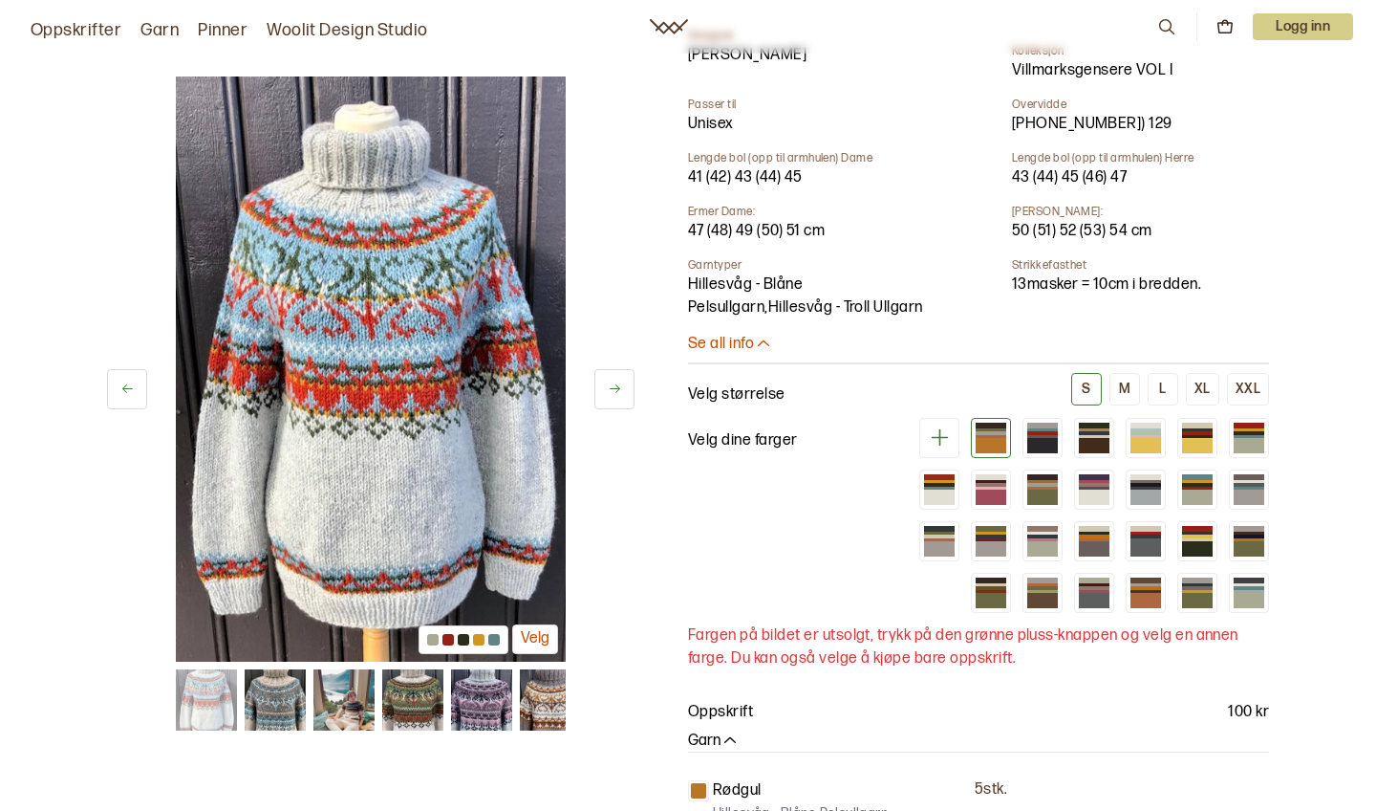
click at [617, 385] on icon at bounding box center [615, 388] width 14 height 14
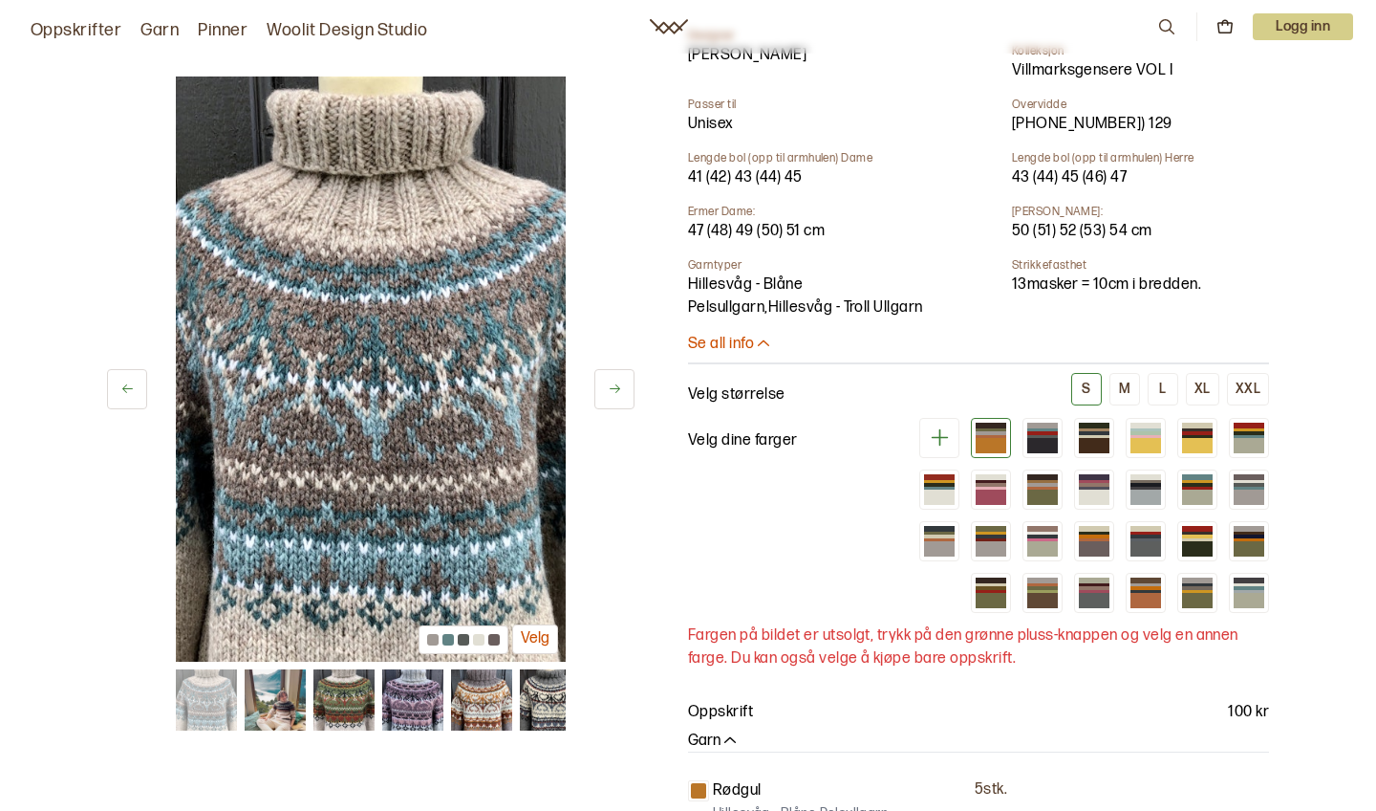
click at [994, 438] on div at bounding box center [991, 445] width 31 height 15
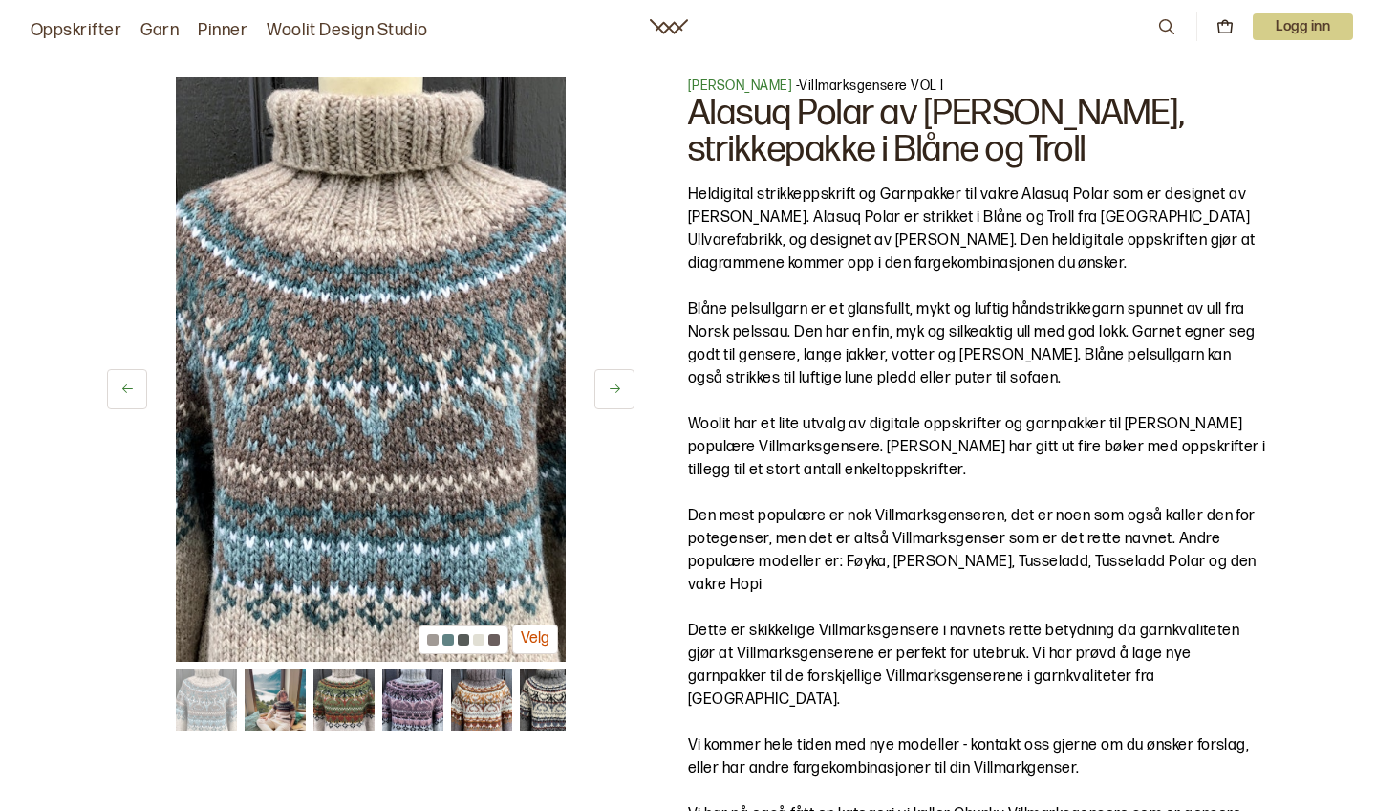
scroll to position [0, 0]
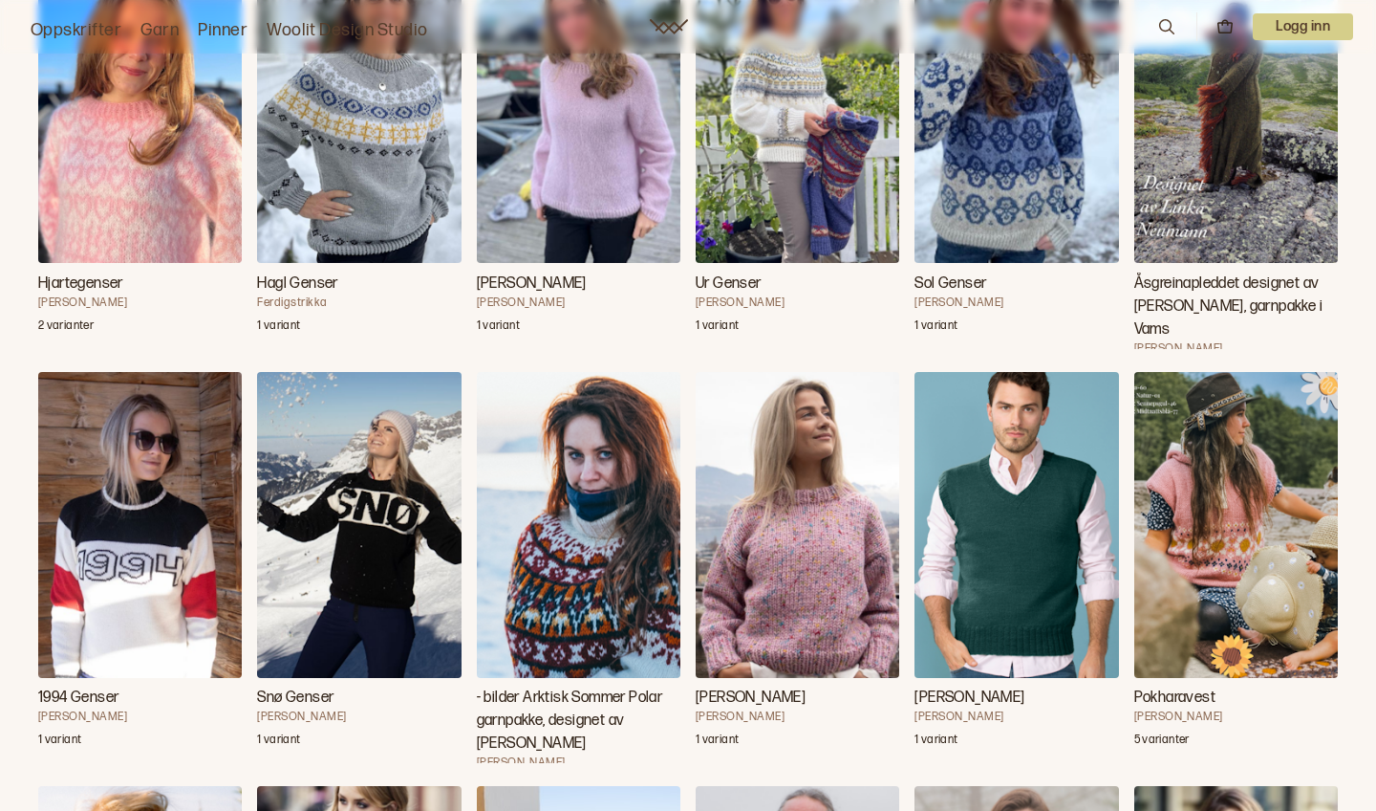
scroll to position [20874, 0]
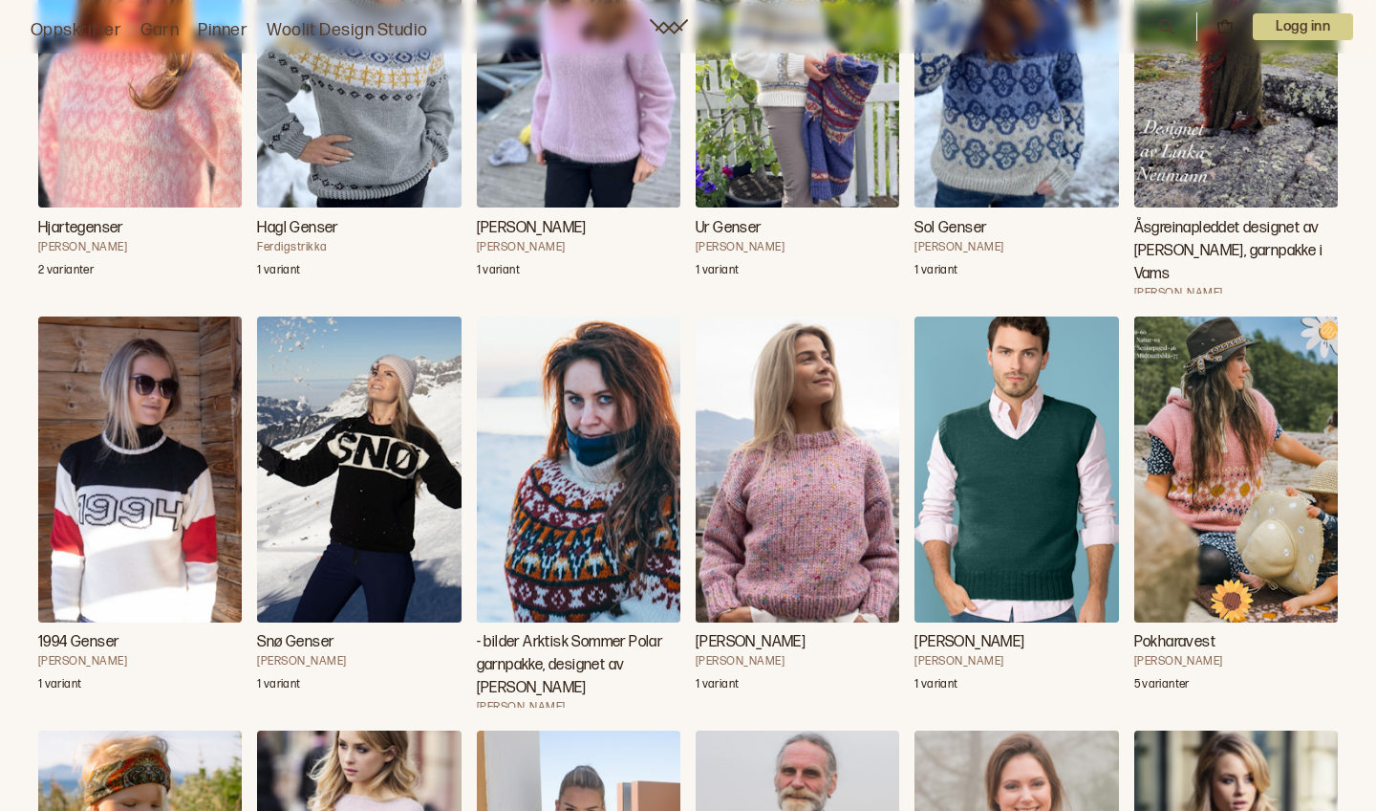
click at [556, 507] on img "- bilder Arktisk Sommer Polar garnpakke, designet av Linka Neumann" at bounding box center [579, 469] width 204 height 306
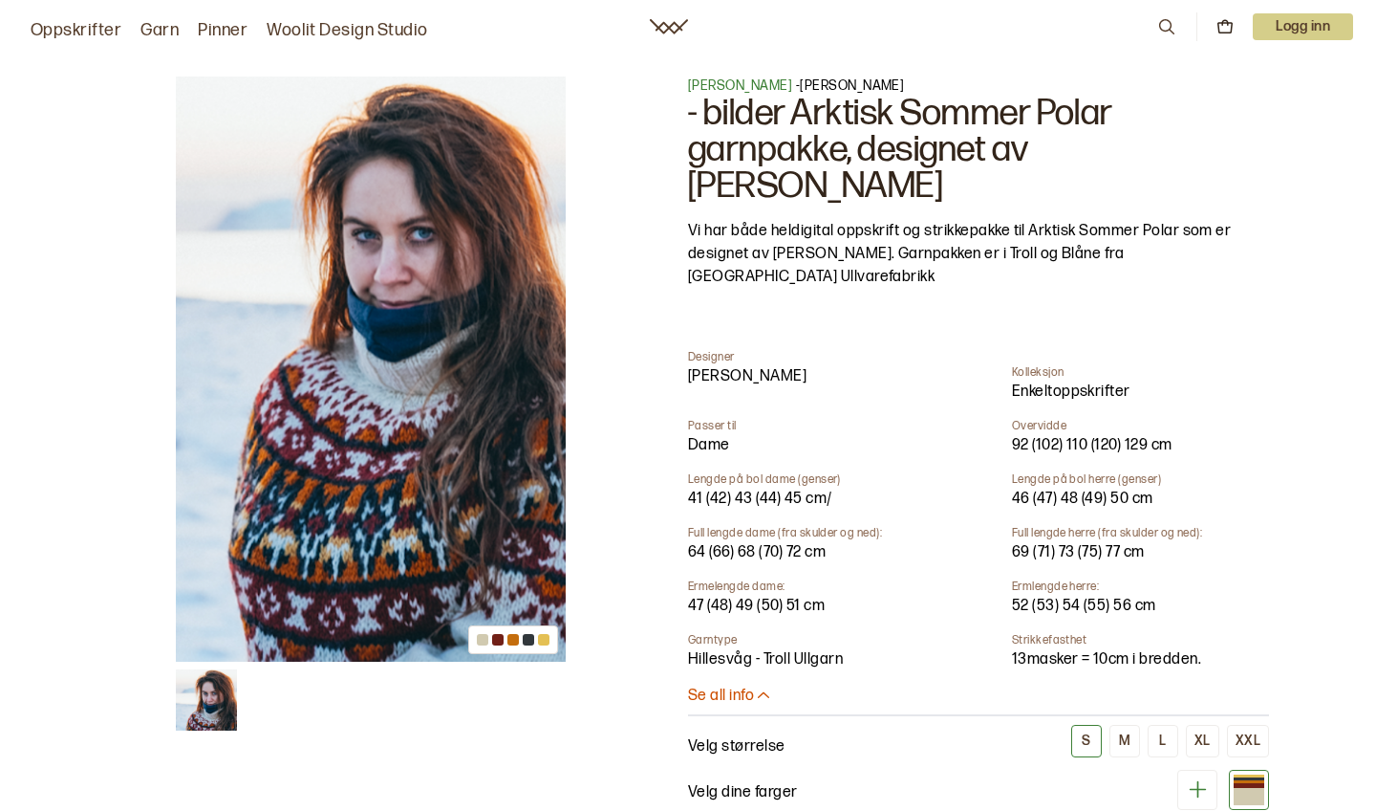
scroll to position [0, 80]
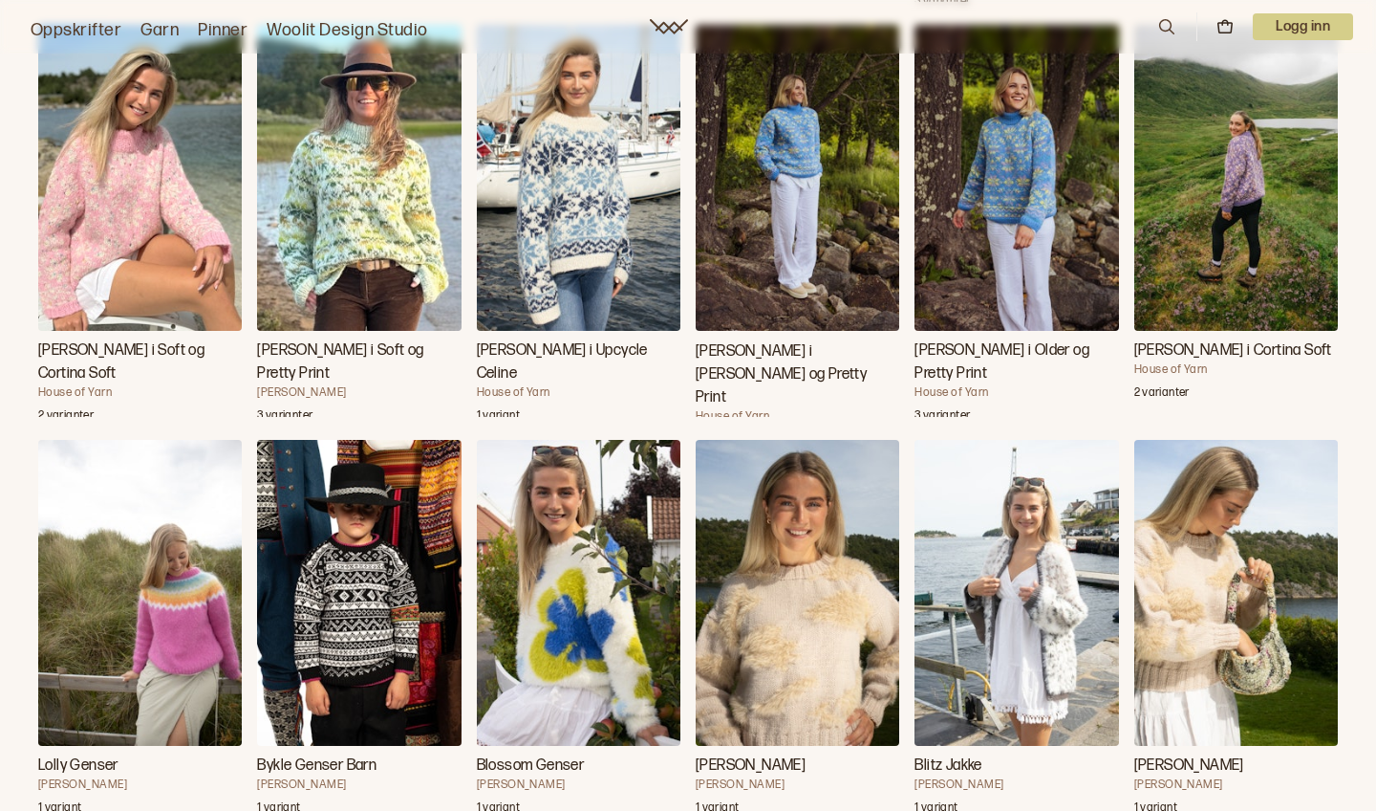
scroll to position [46294, 0]
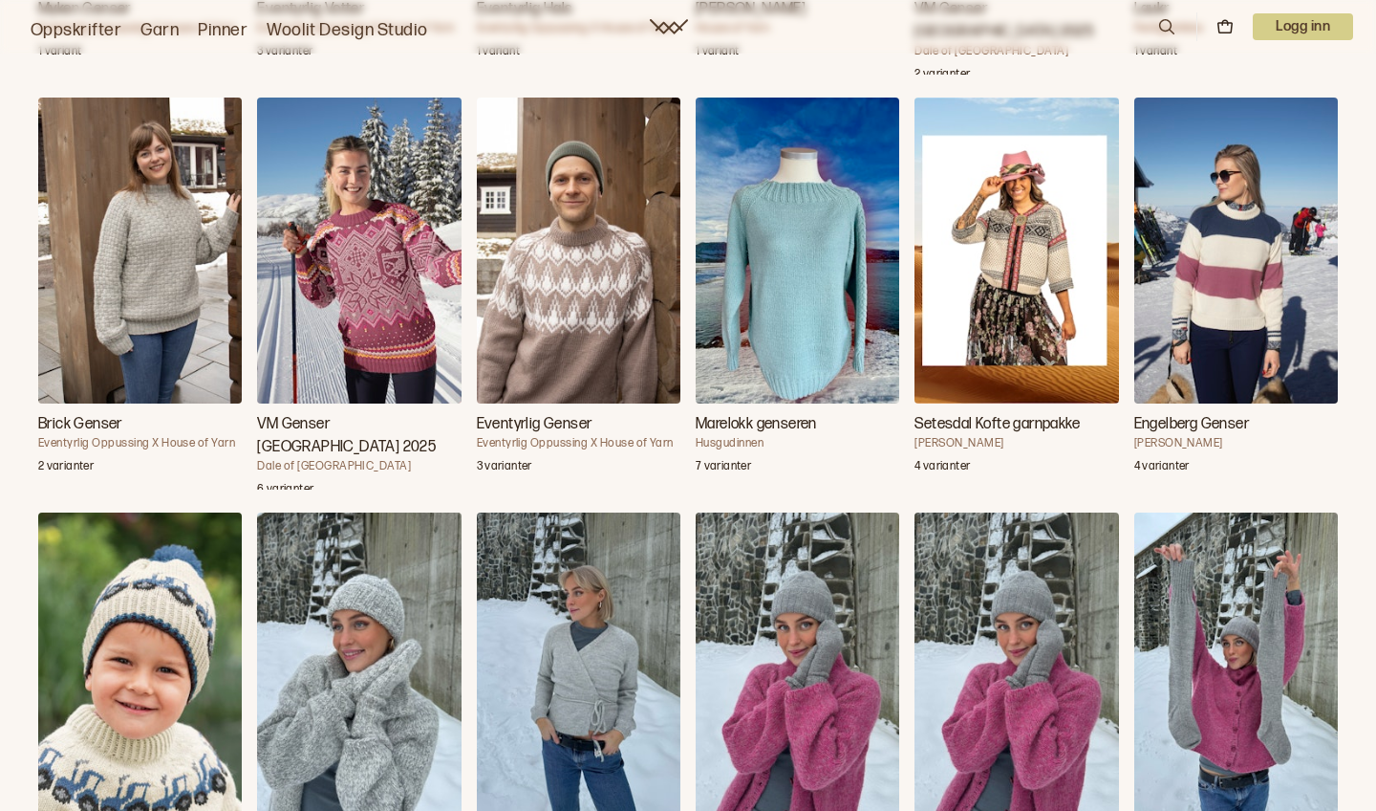
scroll to position [56512, 0]
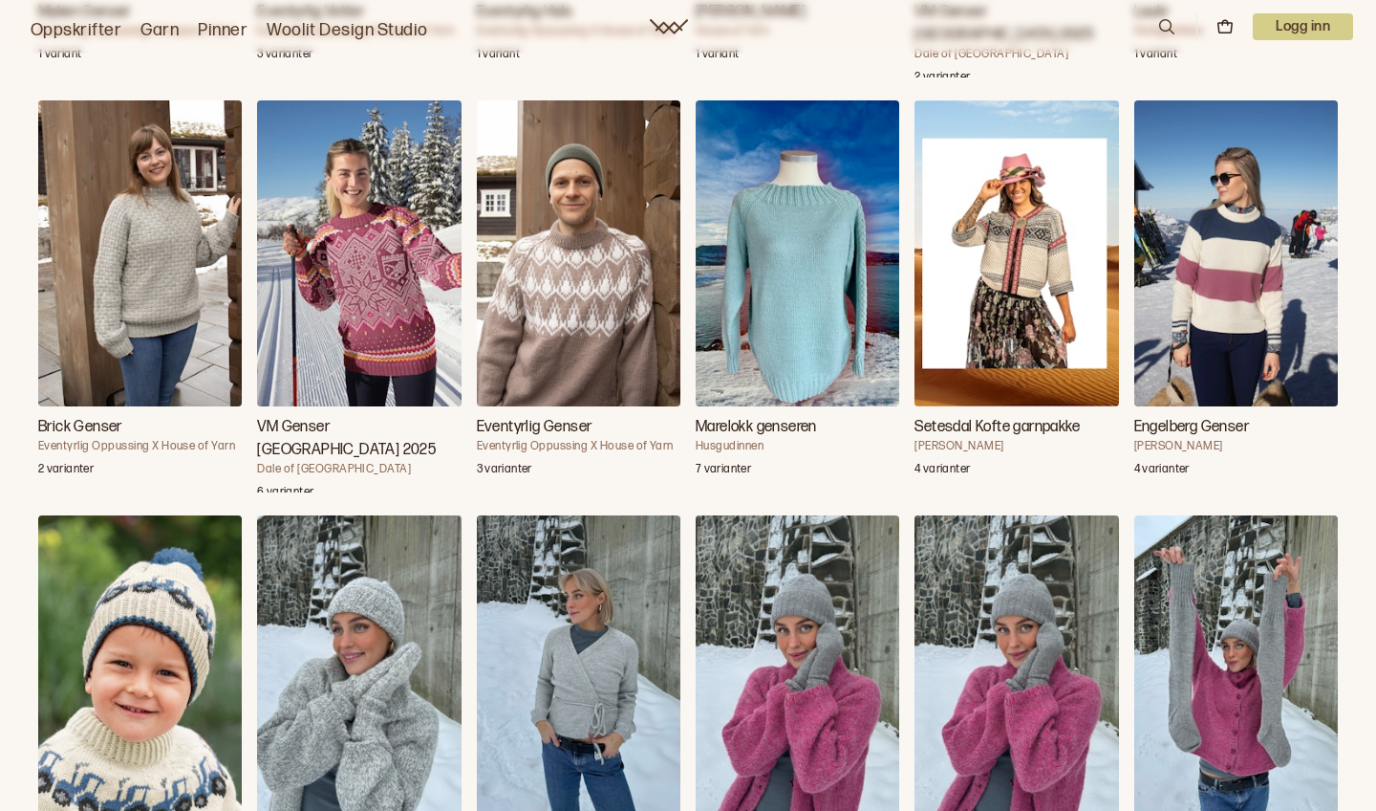
click at [1042, 212] on img "Setesdal Kofte garnpakke" at bounding box center [1017, 253] width 204 height 306
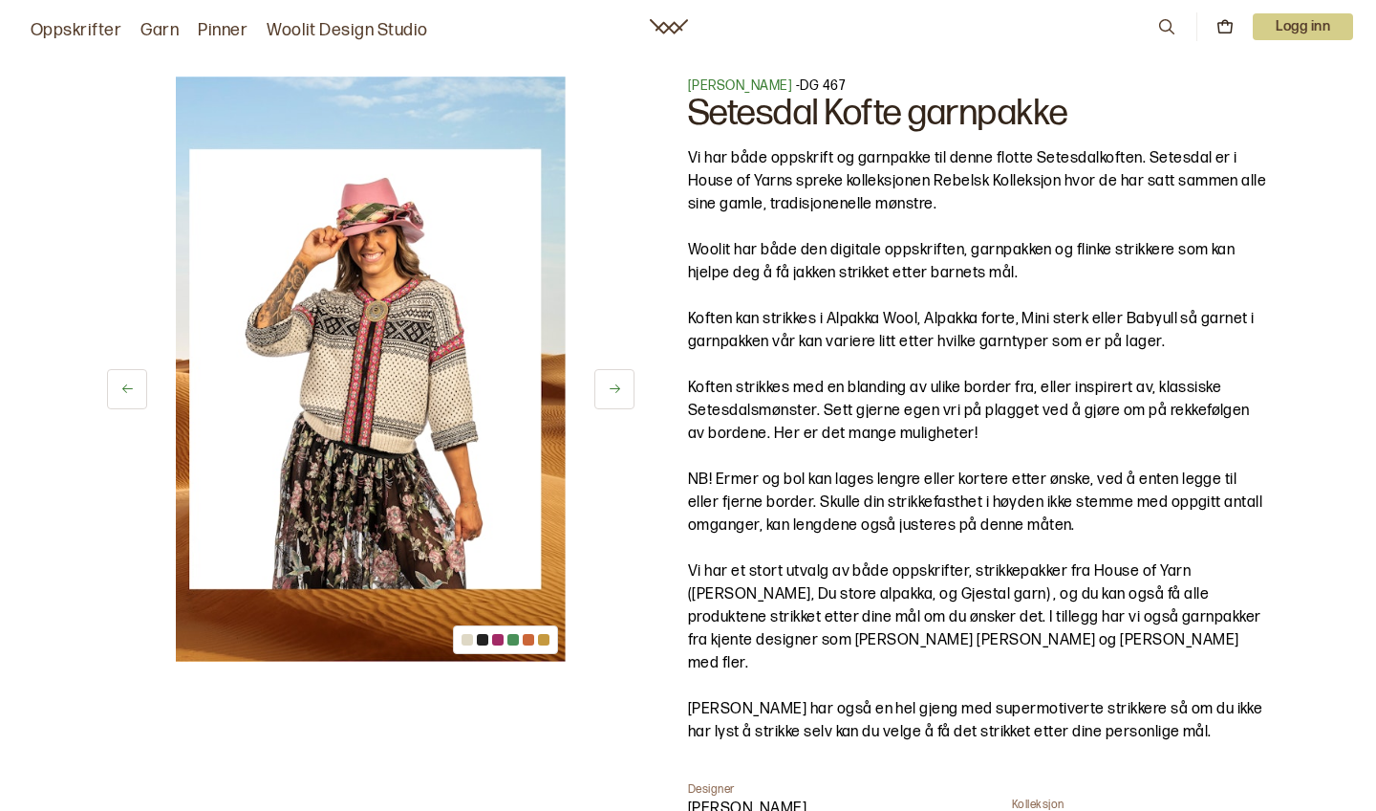
scroll to position [0, 80]
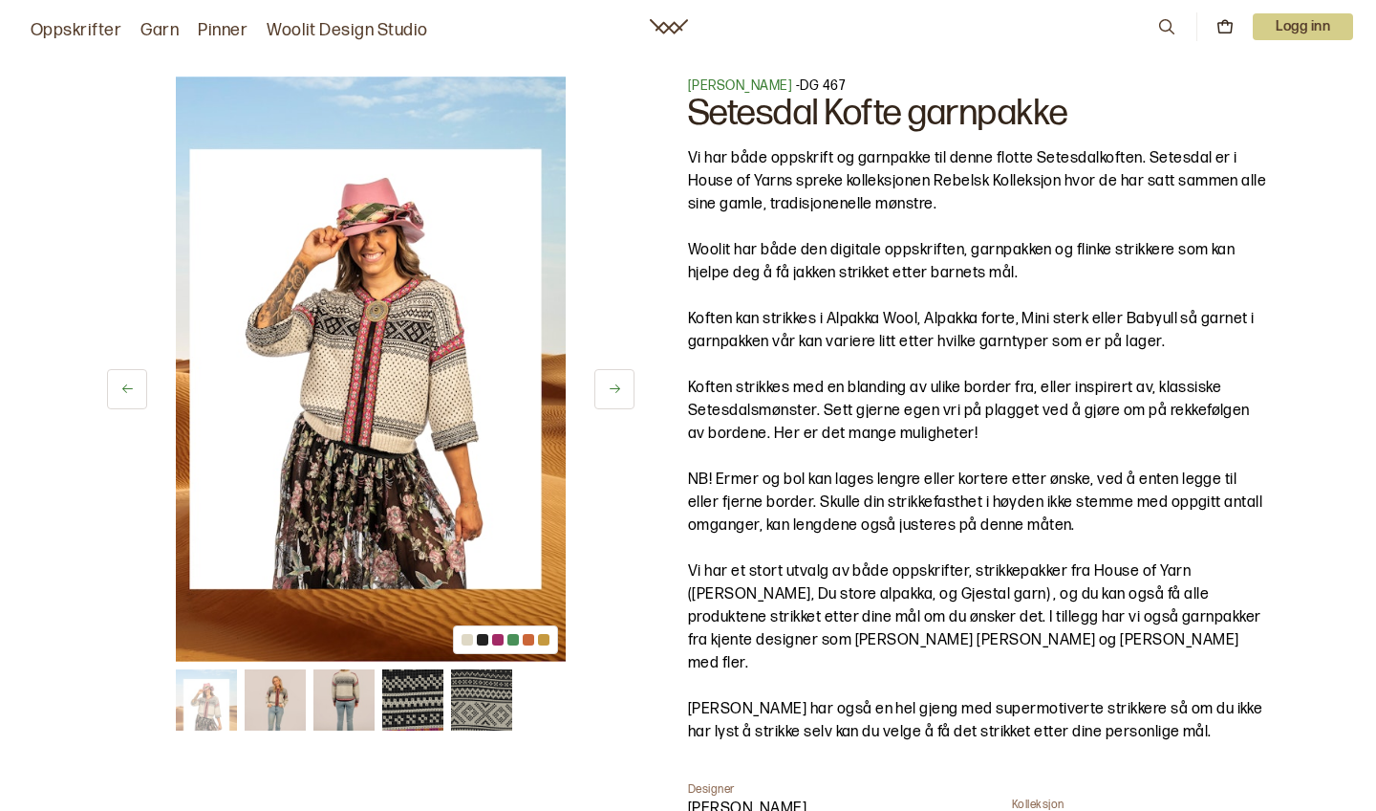
scroll to position [56512, 0]
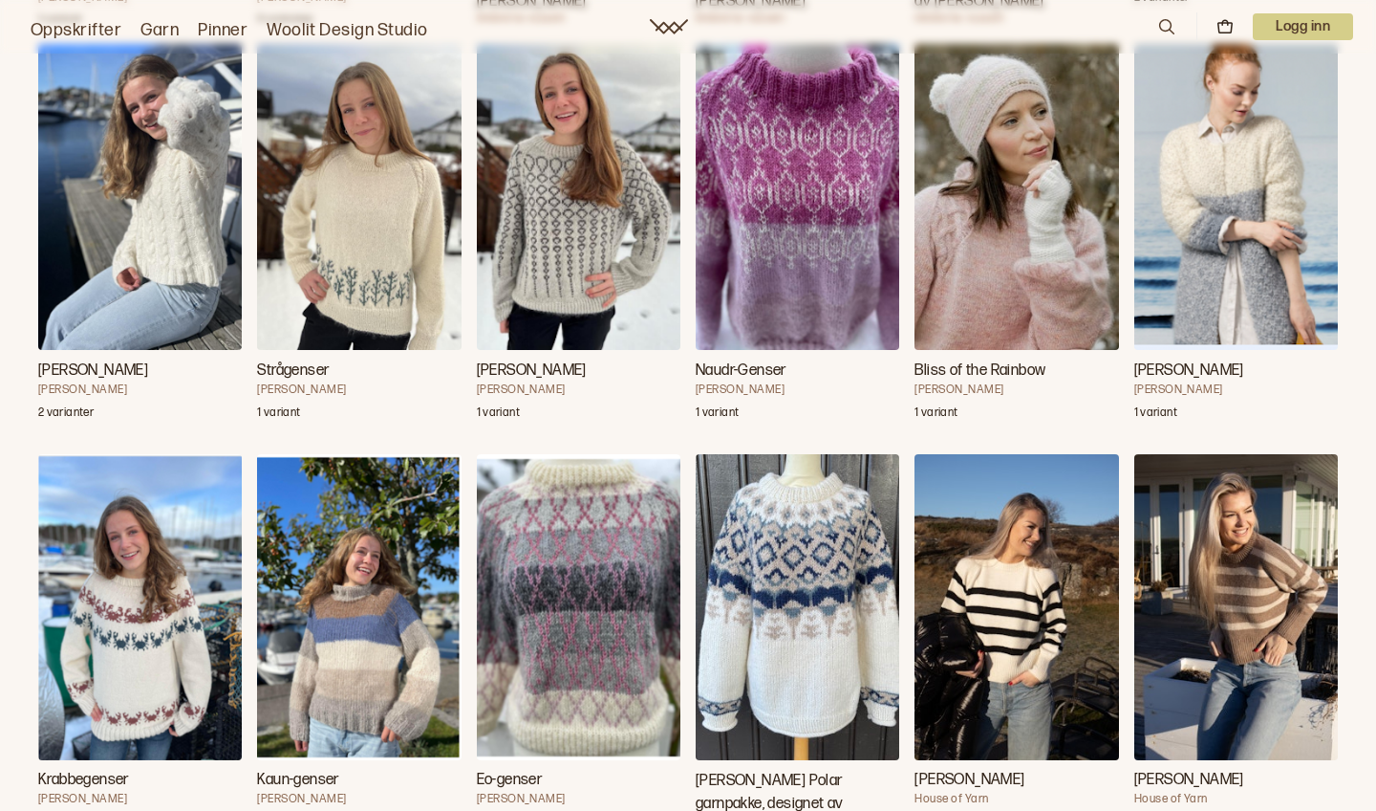
scroll to position [60285, 0]
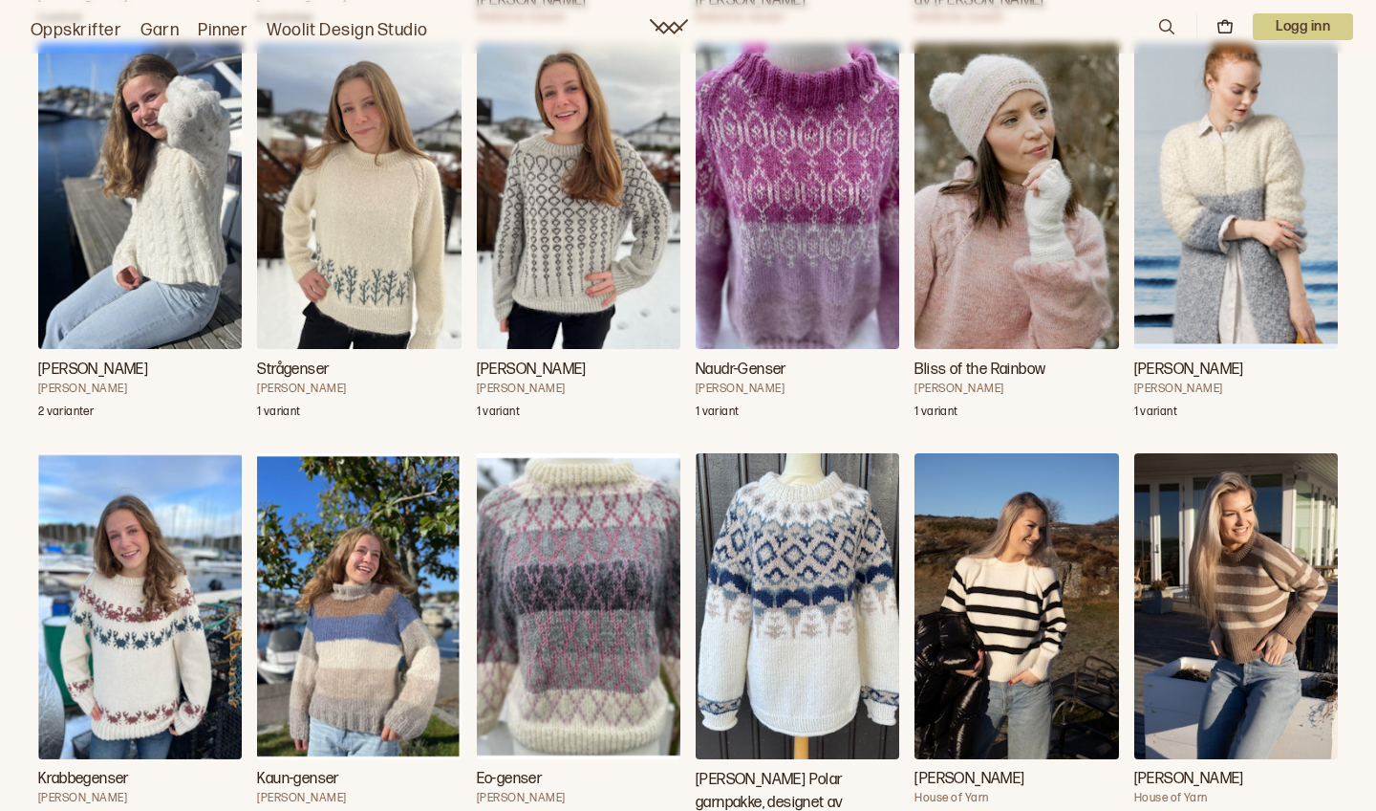
click at [593, 547] on img "Eo-genser" at bounding box center [579, 606] width 204 height 306
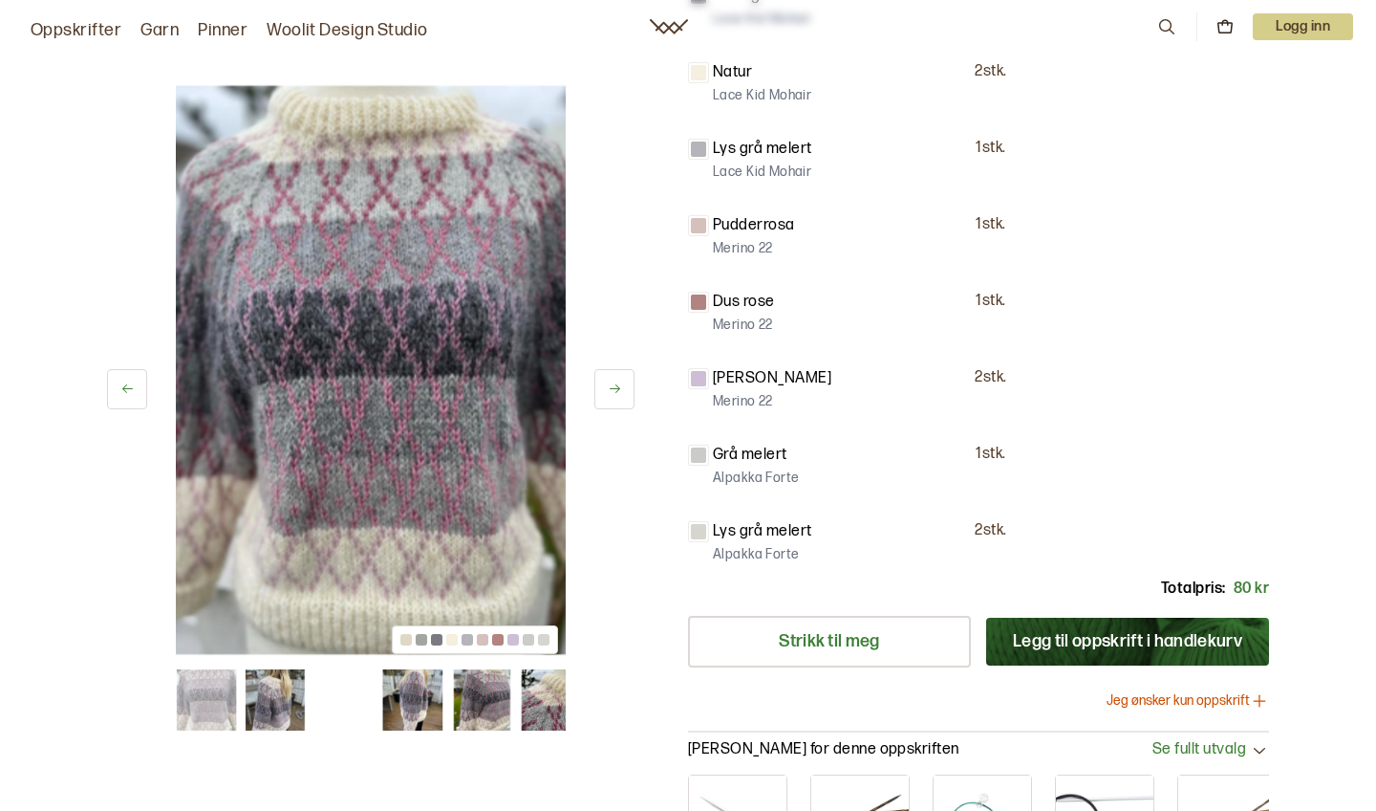
scroll to position [891, 0]
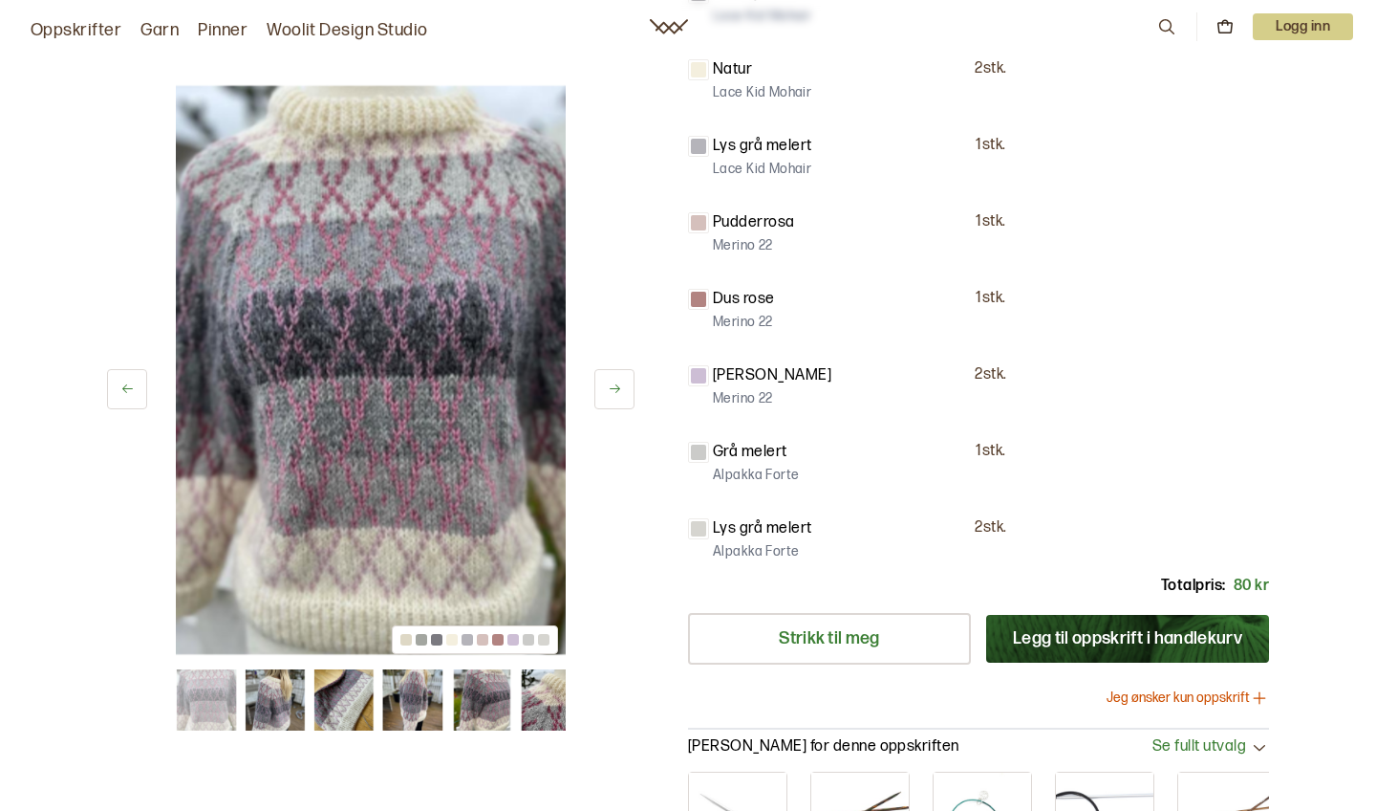
click at [422, 706] on img at bounding box center [412, 699] width 61 height 61
click at [619, 383] on icon at bounding box center [615, 388] width 14 height 14
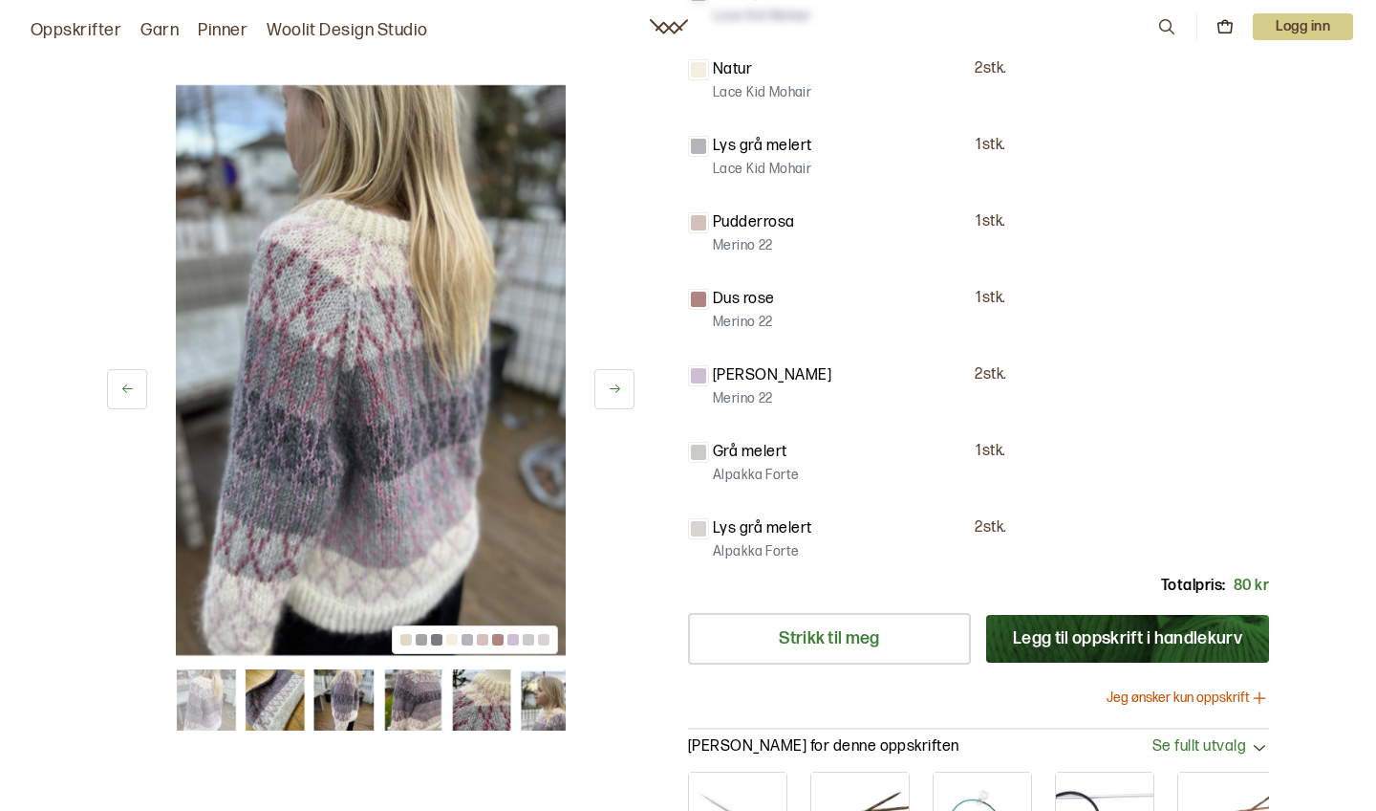
click at [619, 384] on icon at bounding box center [615, 388] width 14 height 14
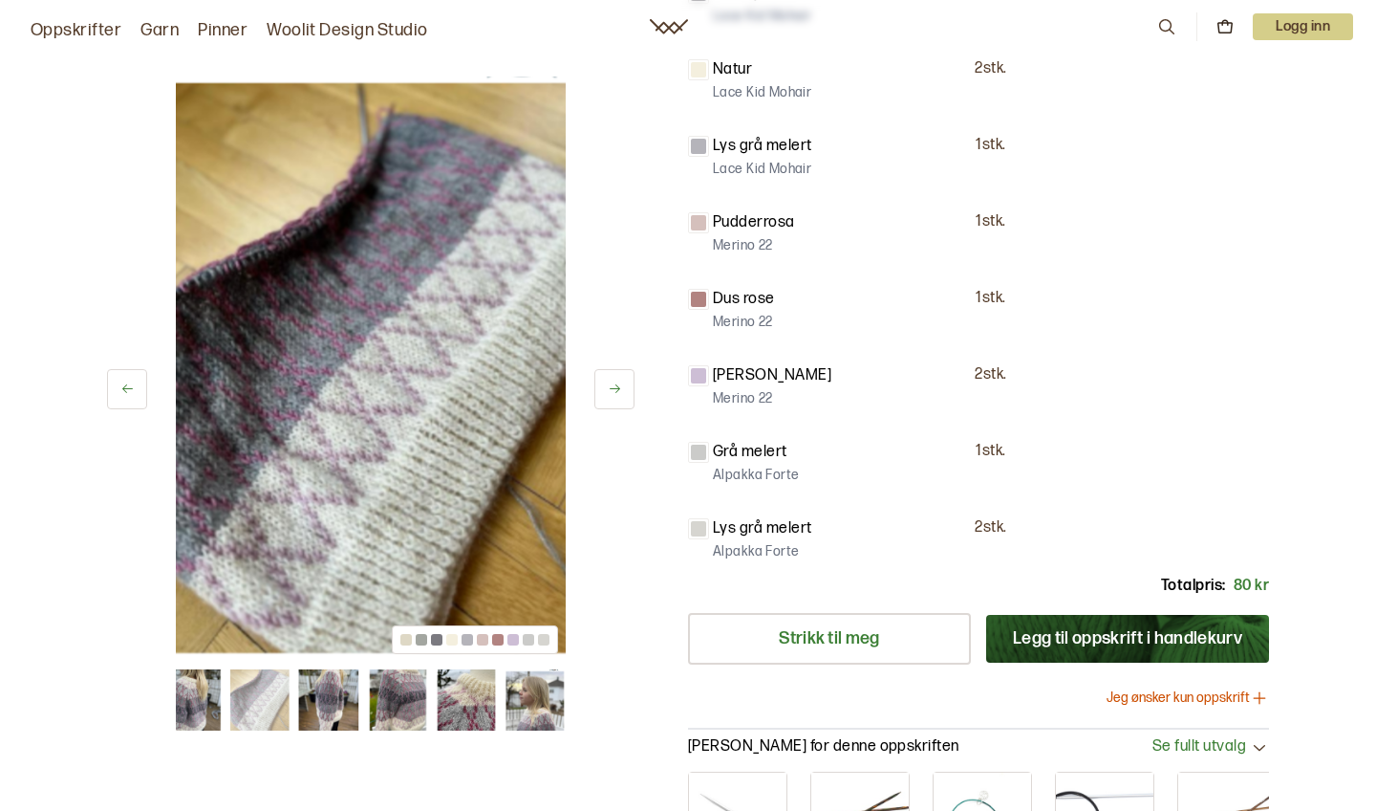
click at [619, 380] on button at bounding box center [615, 389] width 40 height 40
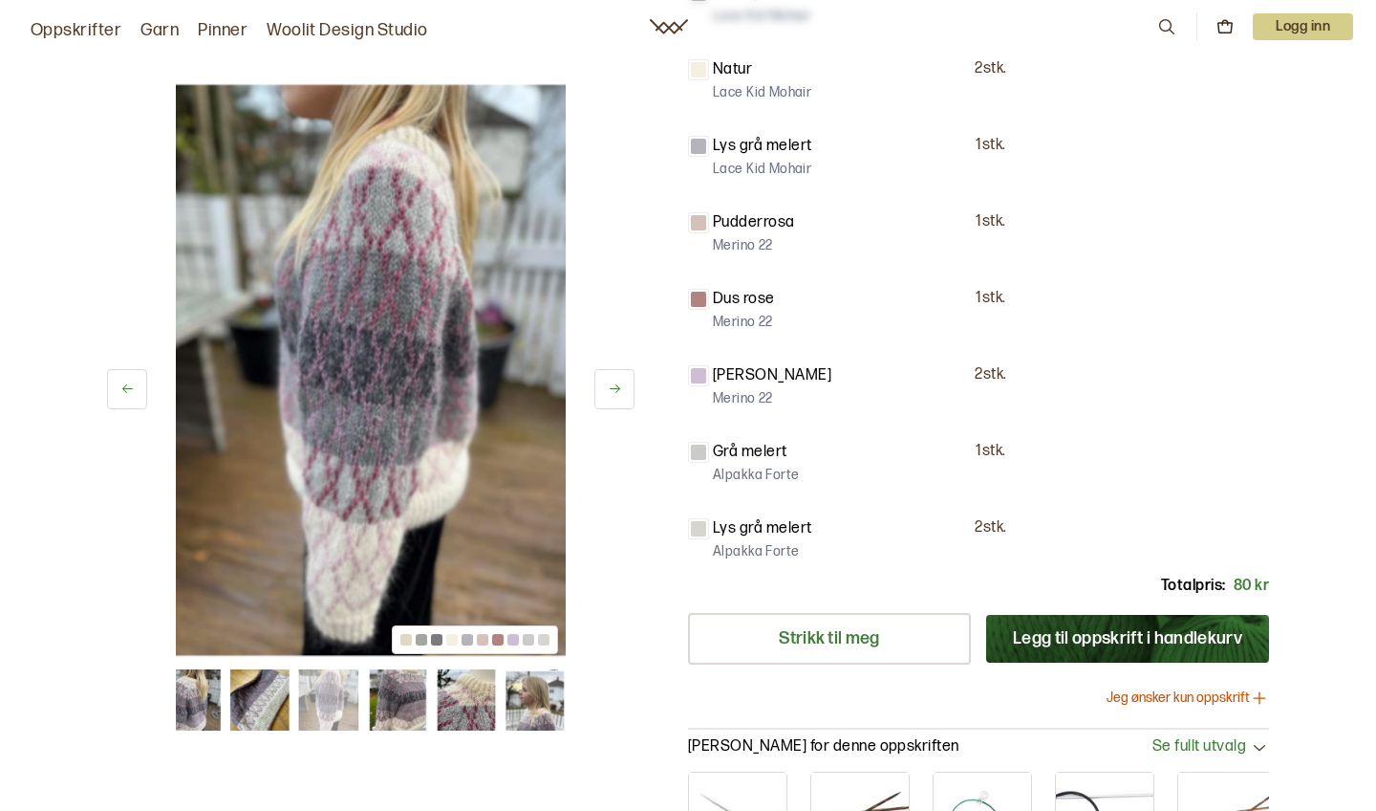
click at [619, 380] on button at bounding box center [615, 389] width 40 height 40
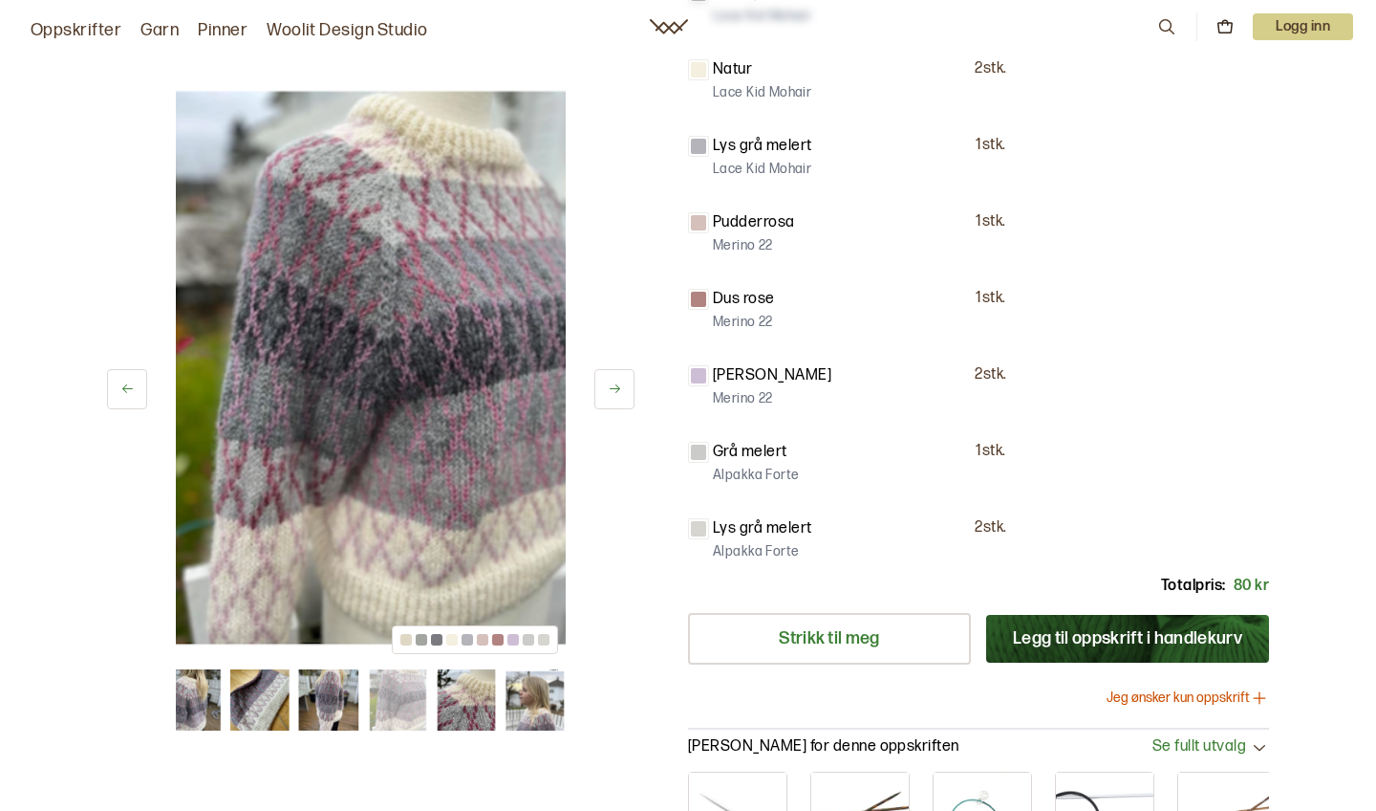
click at [620, 380] on button at bounding box center [615, 389] width 40 height 40
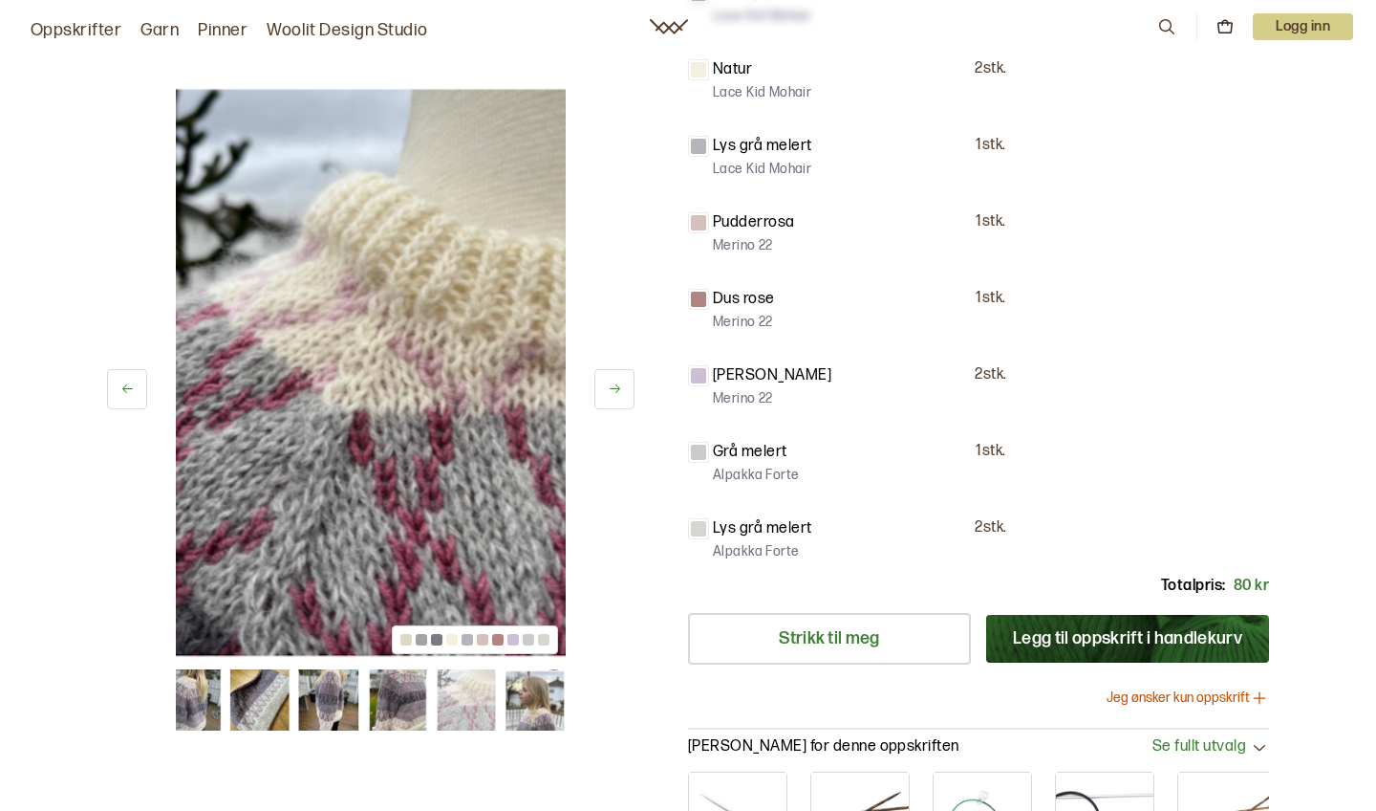
click at [620, 379] on button at bounding box center [615, 389] width 40 height 40
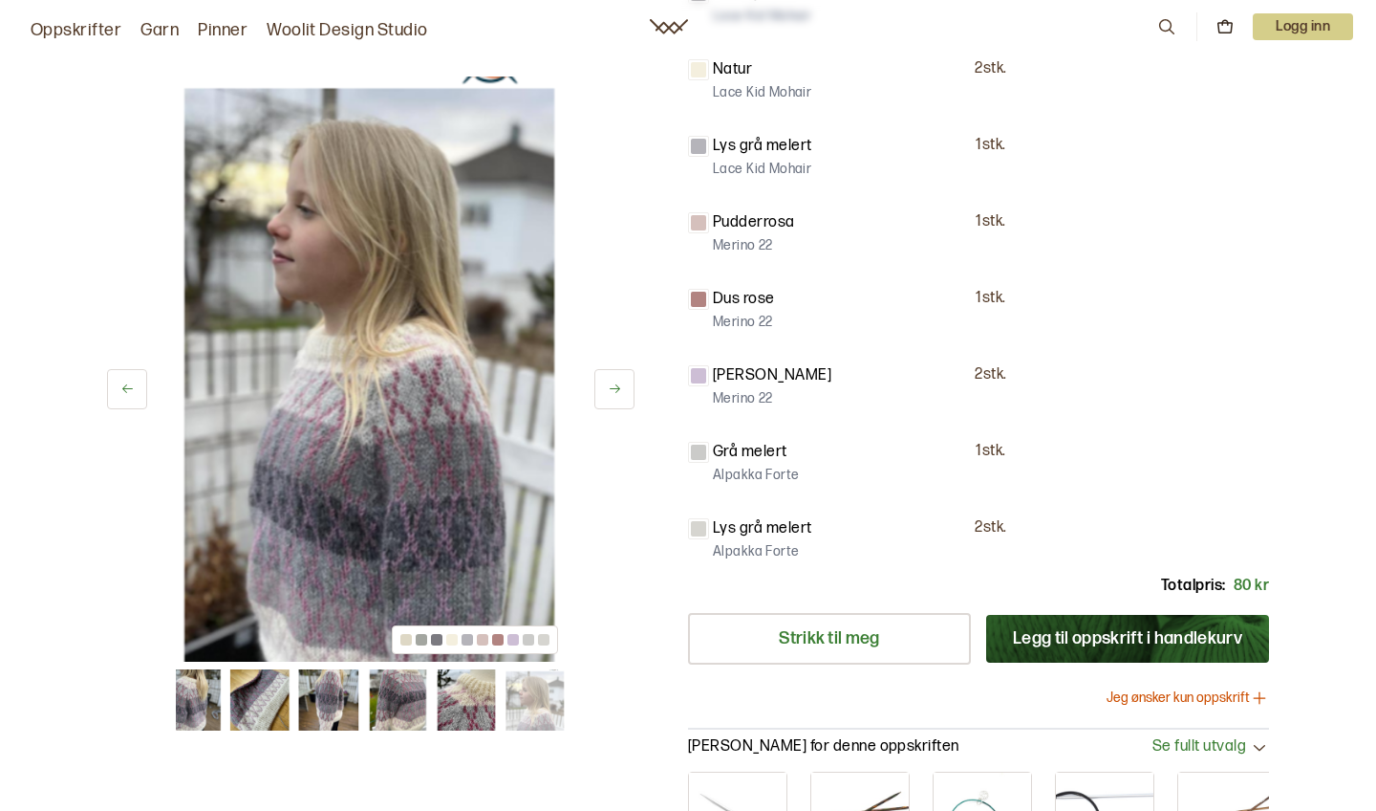
click at [620, 379] on button at bounding box center [615, 389] width 40 height 40
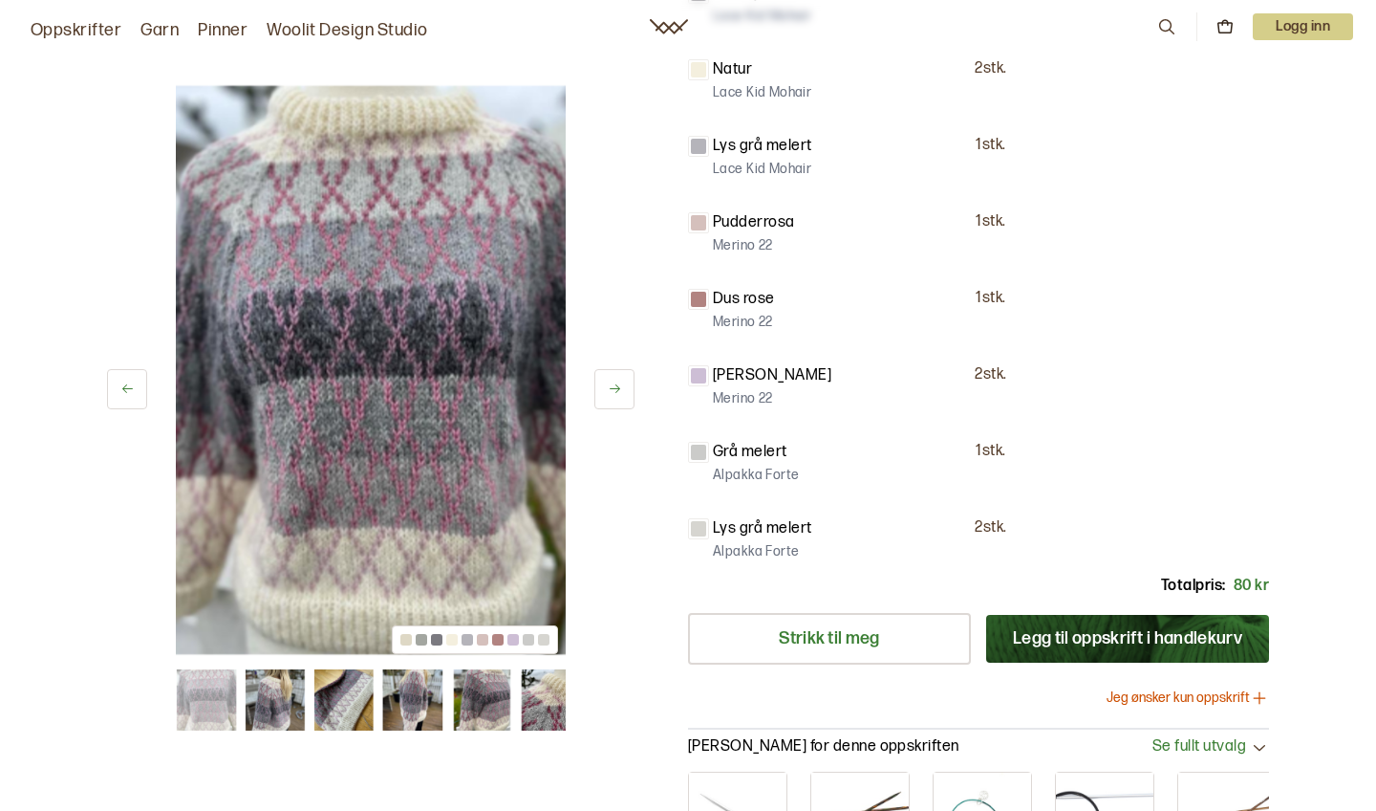
click at [620, 379] on button at bounding box center [615, 389] width 40 height 40
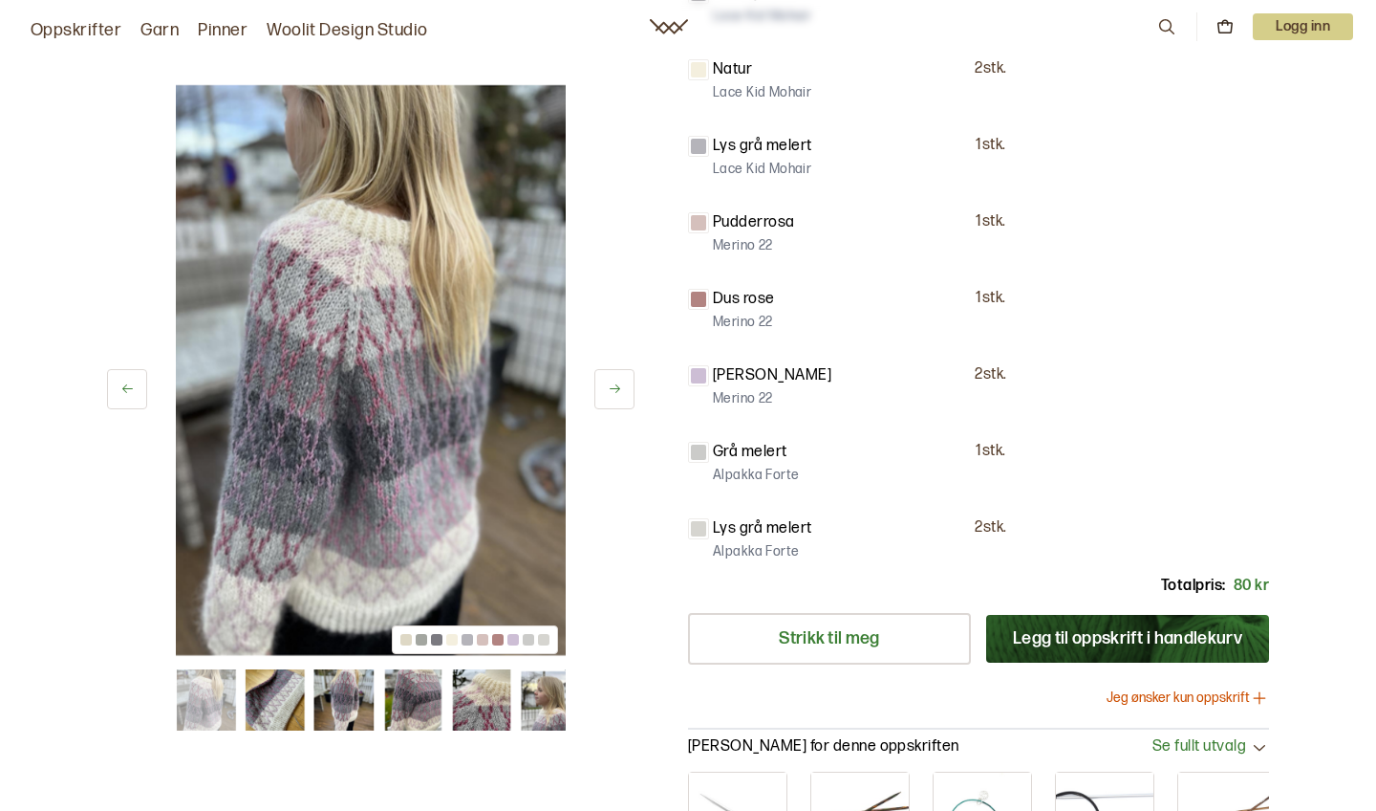
click at [620, 380] on button at bounding box center [615, 389] width 40 height 40
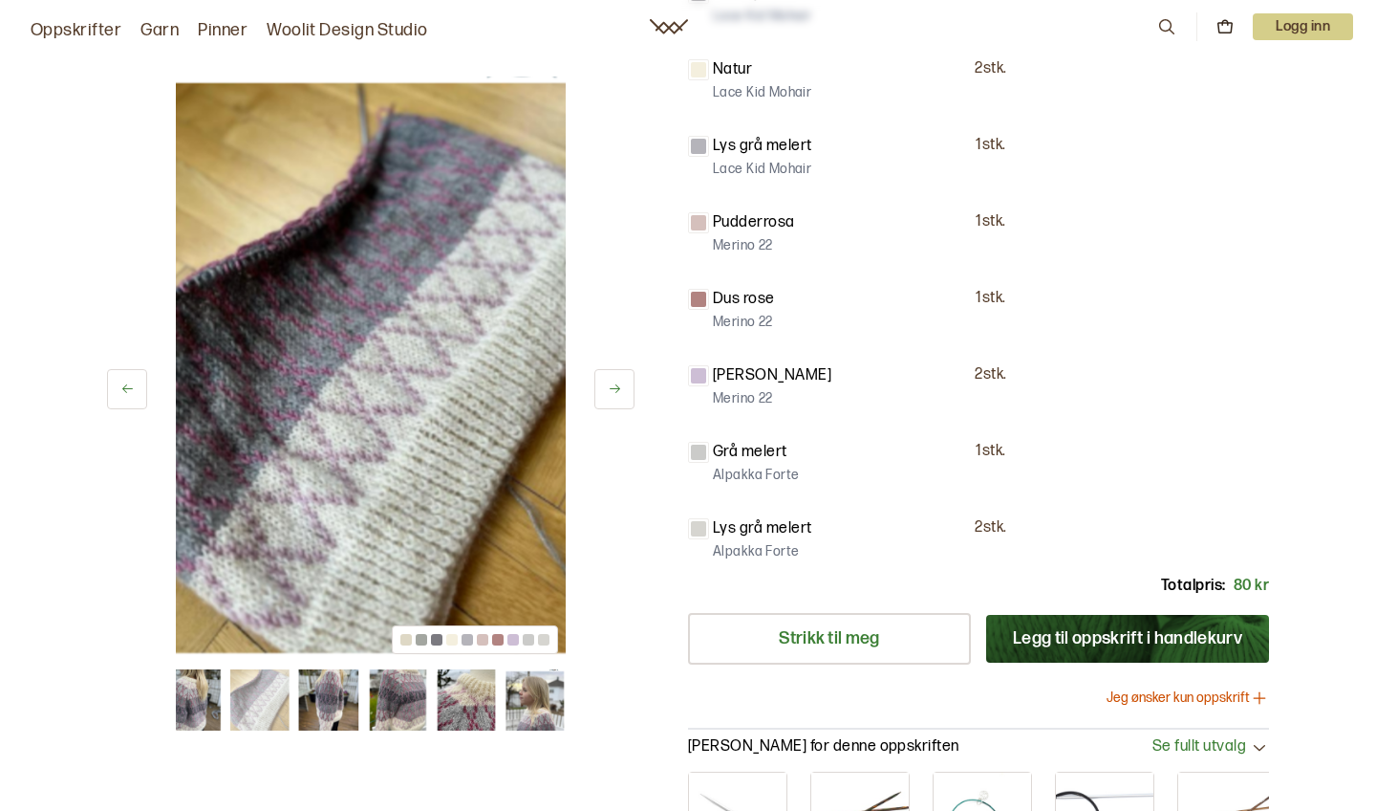
click at [621, 382] on icon at bounding box center [615, 388] width 14 height 14
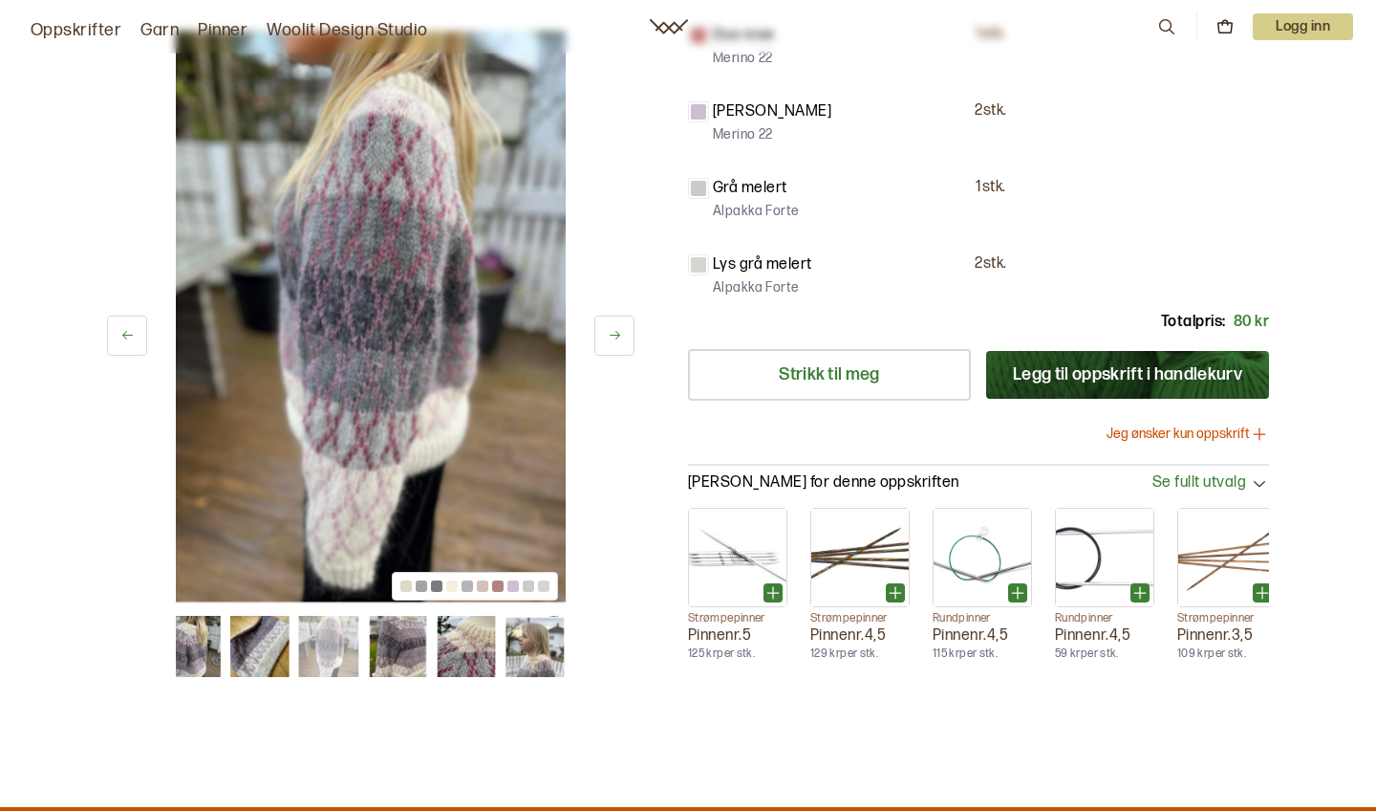
scroll to position [1157, 0]
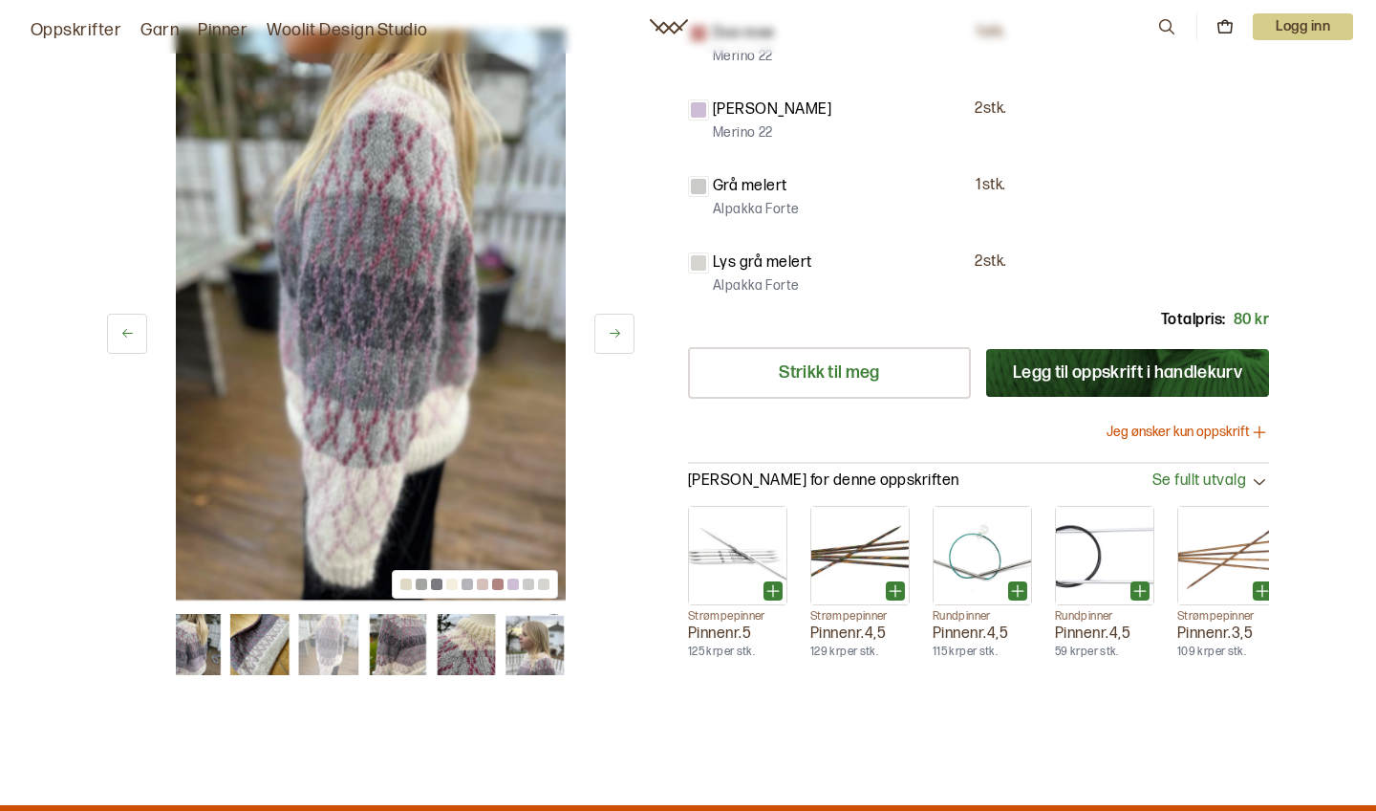
scroll to position [60285, 0]
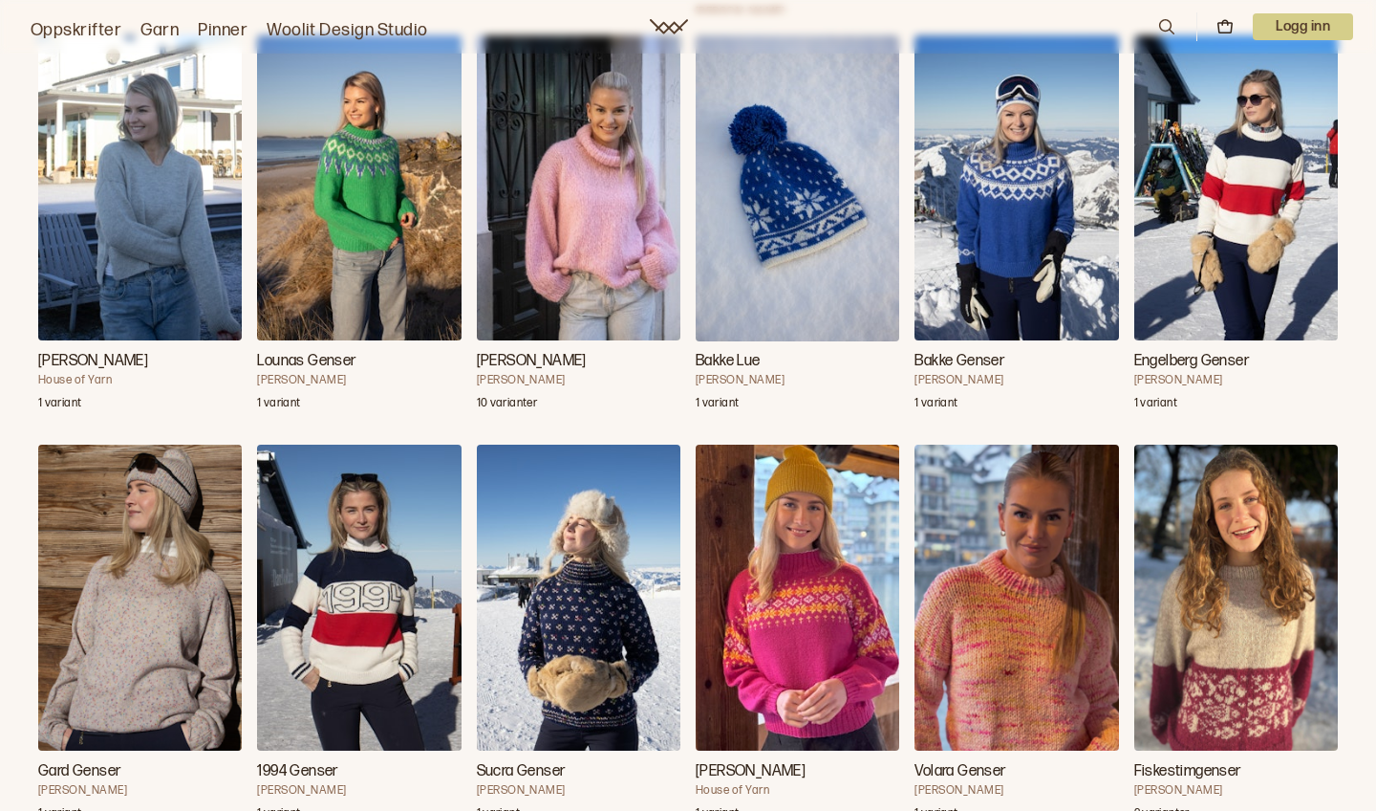
scroll to position [61404, 0]
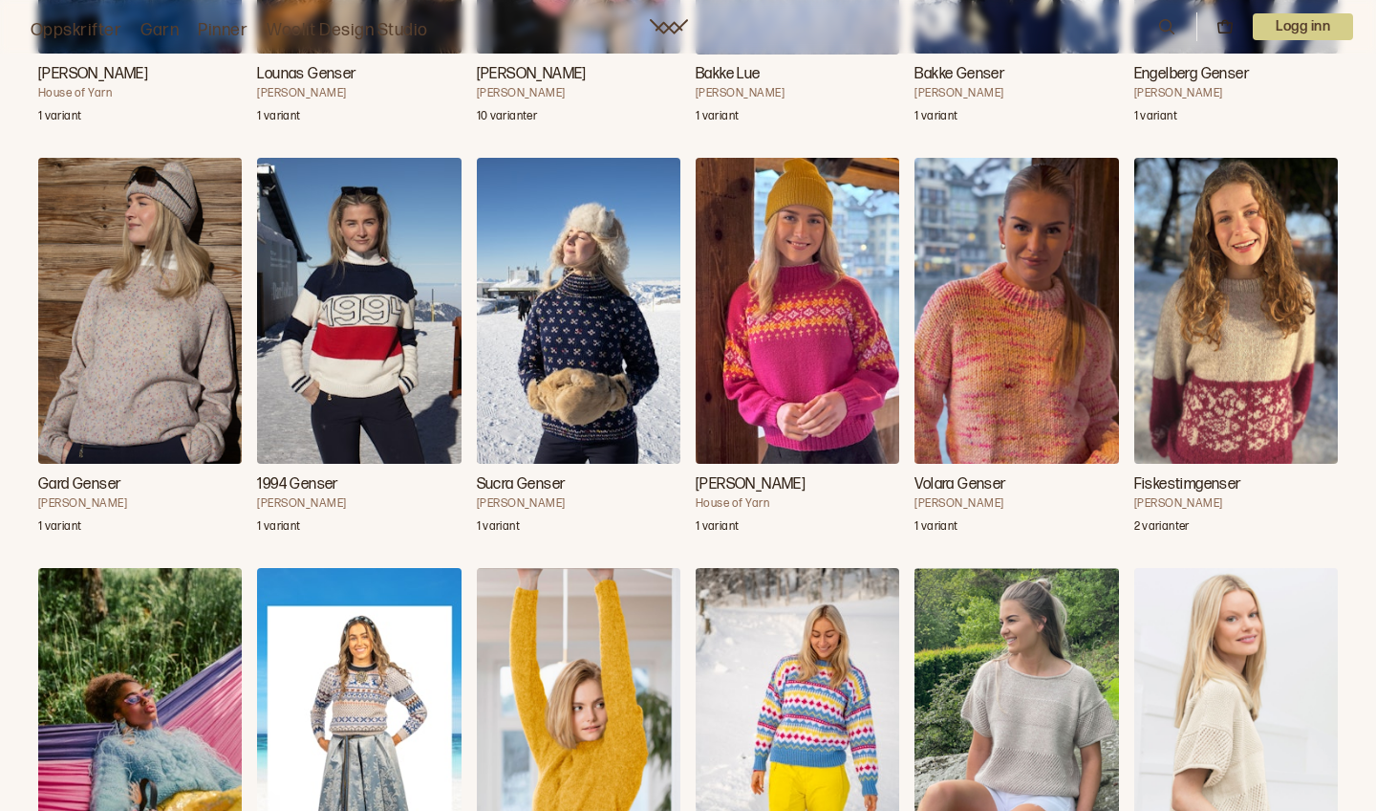
click at [157, 682] on img "Little Edie" at bounding box center [140, 721] width 204 height 306
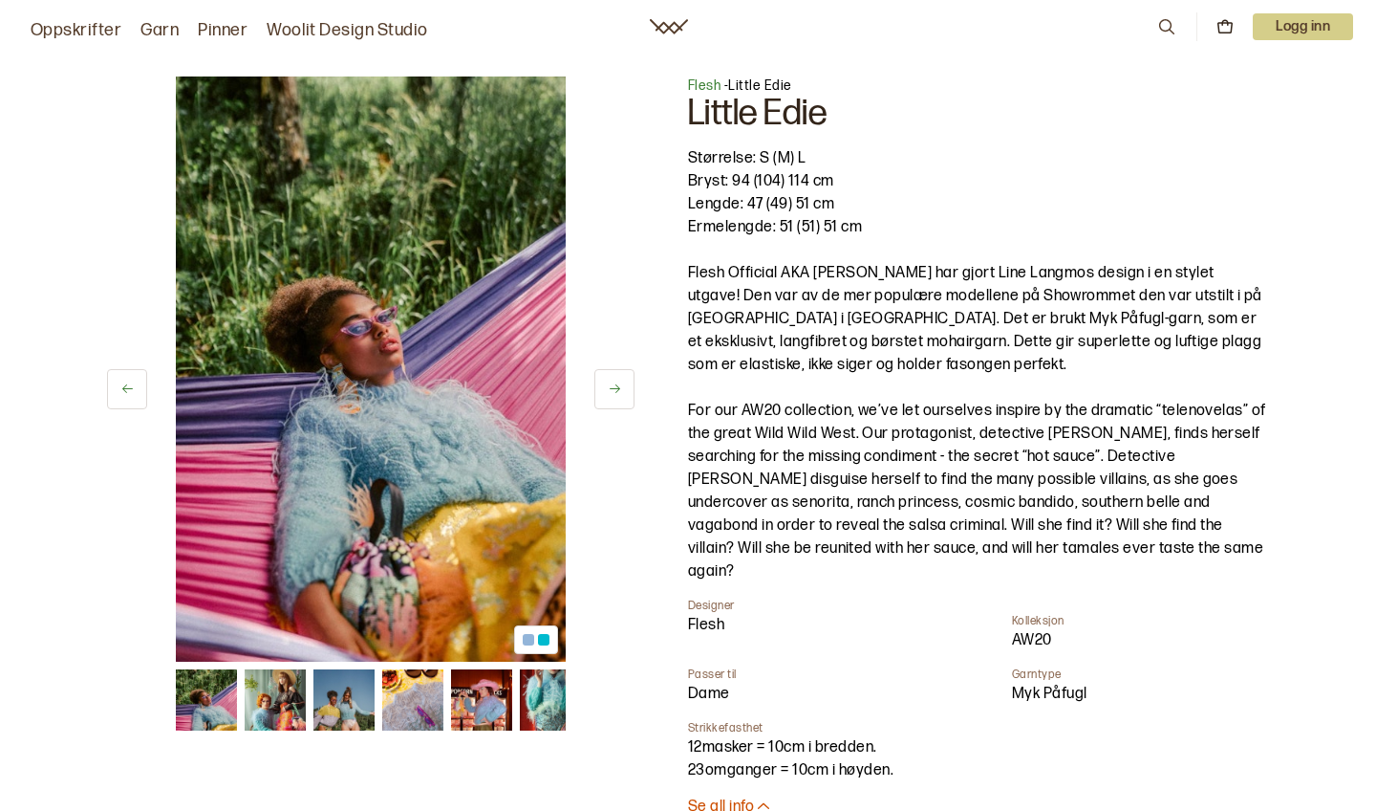
scroll to position [61404, 0]
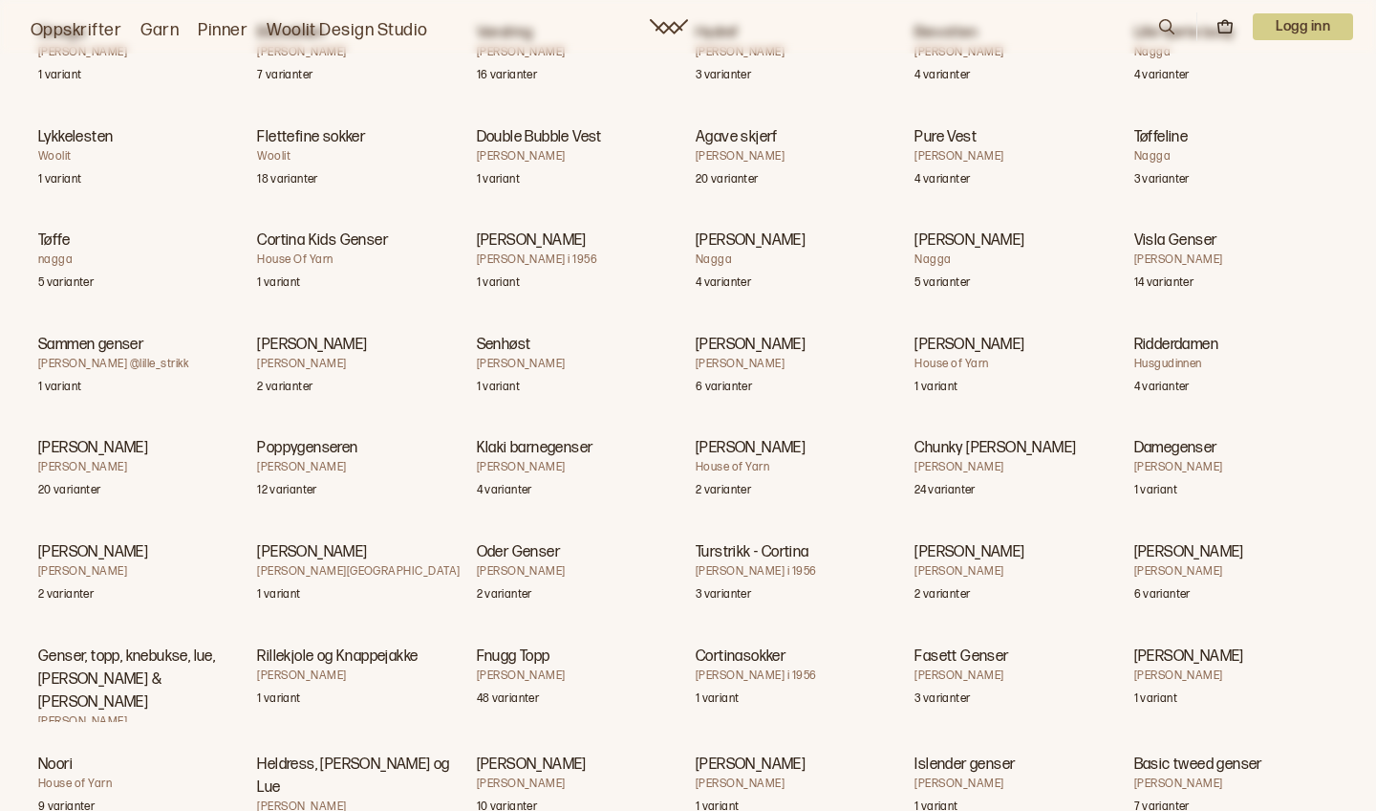
scroll to position [74753, 0]
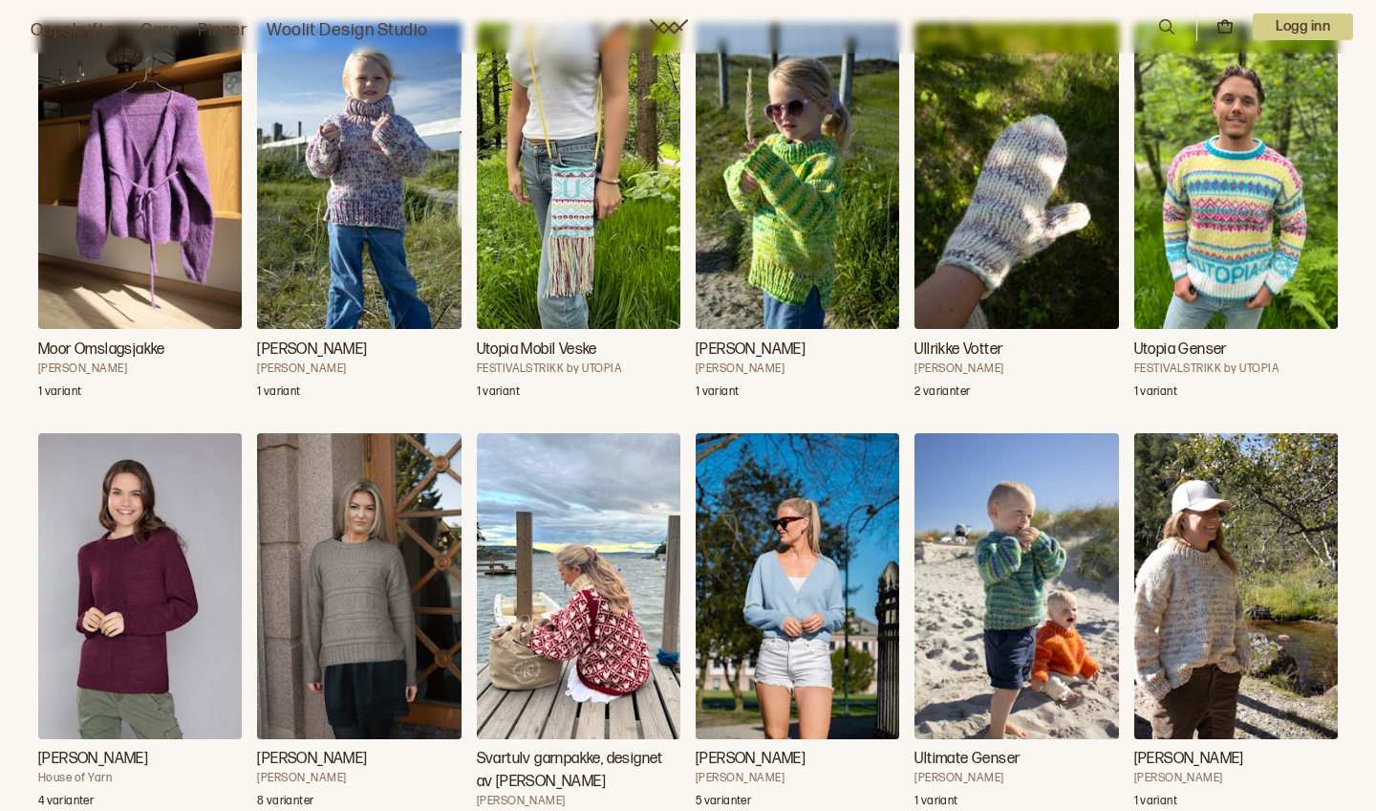
scroll to position [74753, 0]
click at [626, 605] on img "Svartulv garnpakke, designet av Linka Neumann" at bounding box center [579, 586] width 204 height 306
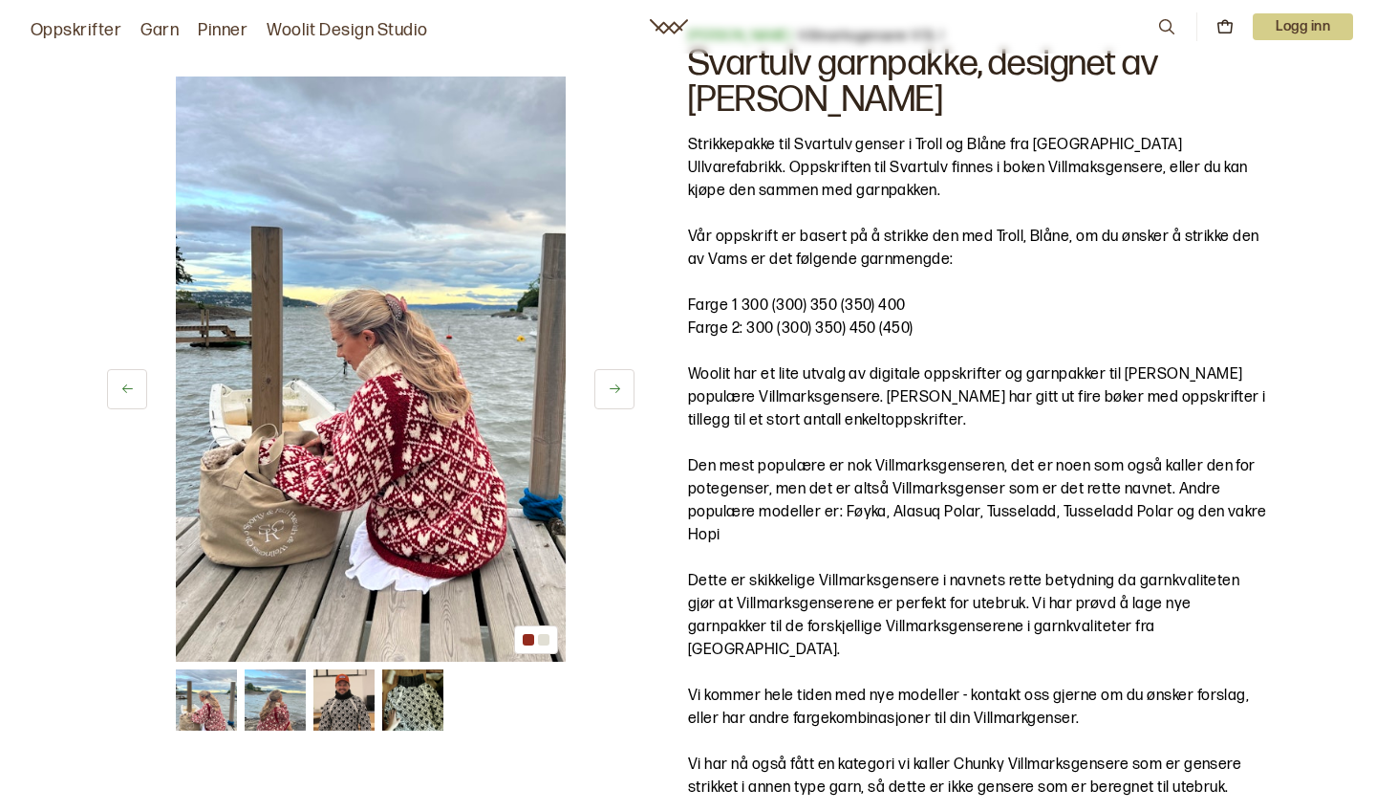
scroll to position [95, 0]
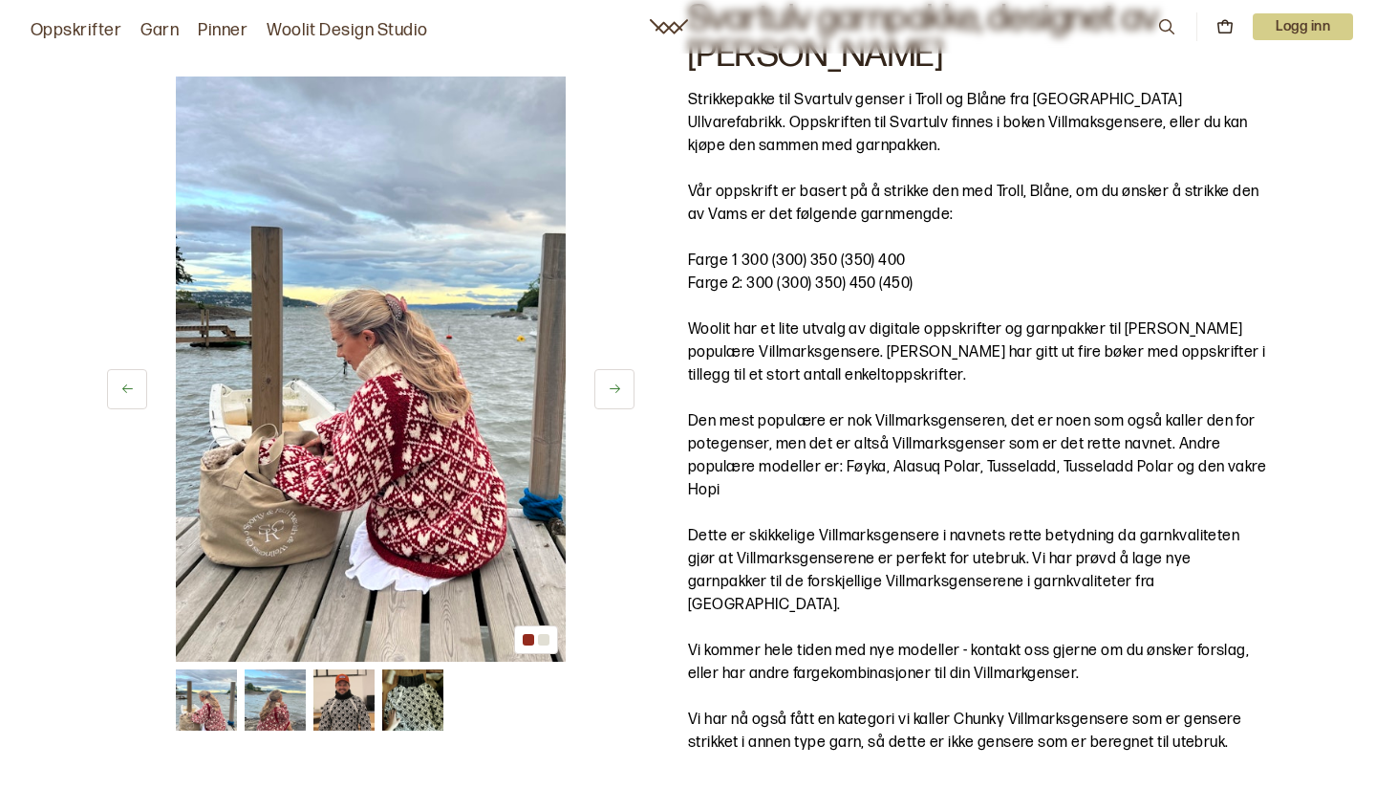
click at [281, 713] on img at bounding box center [275, 699] width 61 height 61
click at [622, 392] on button at bounding box center [615, 389] width 40 height 40
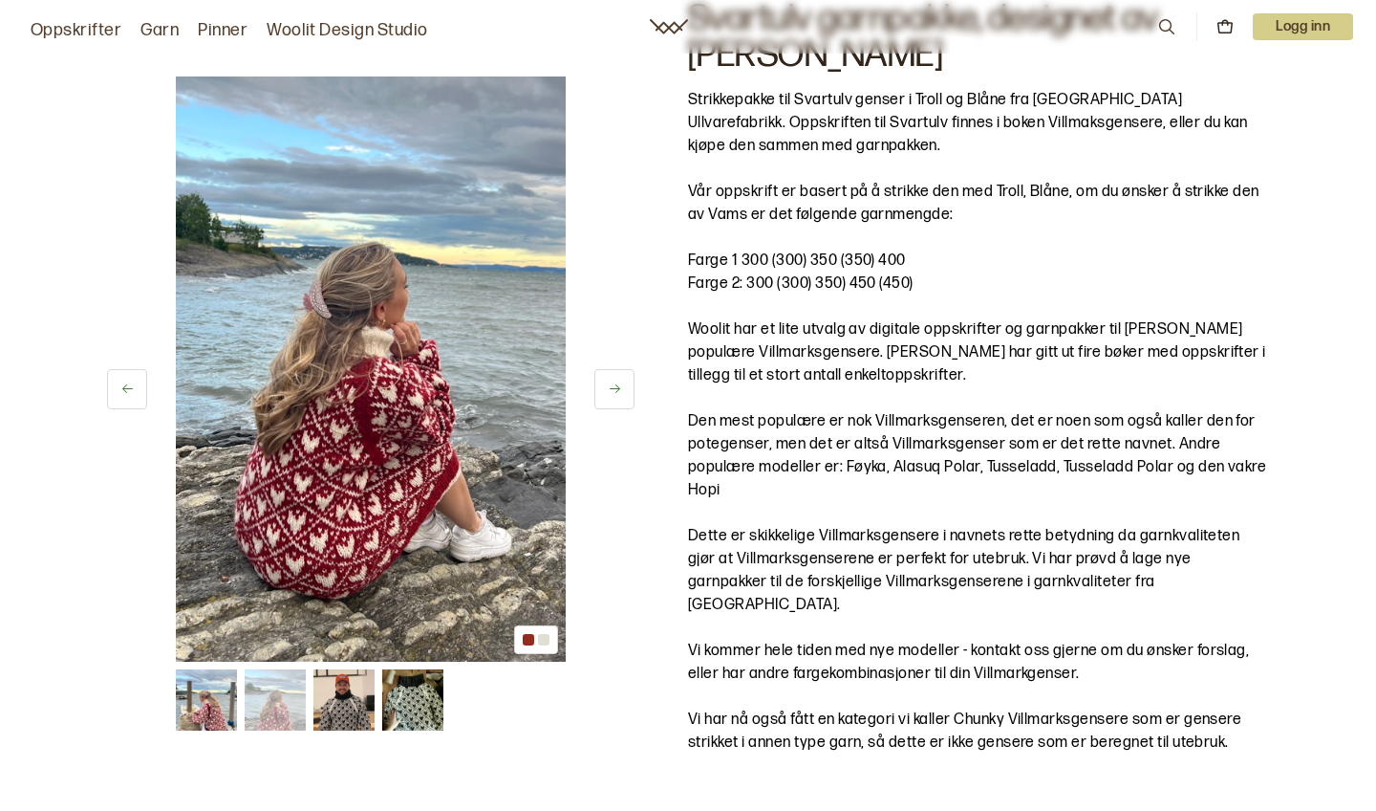
click at [622, 393] on button at bounding box center [615, 389] width 40 height 40
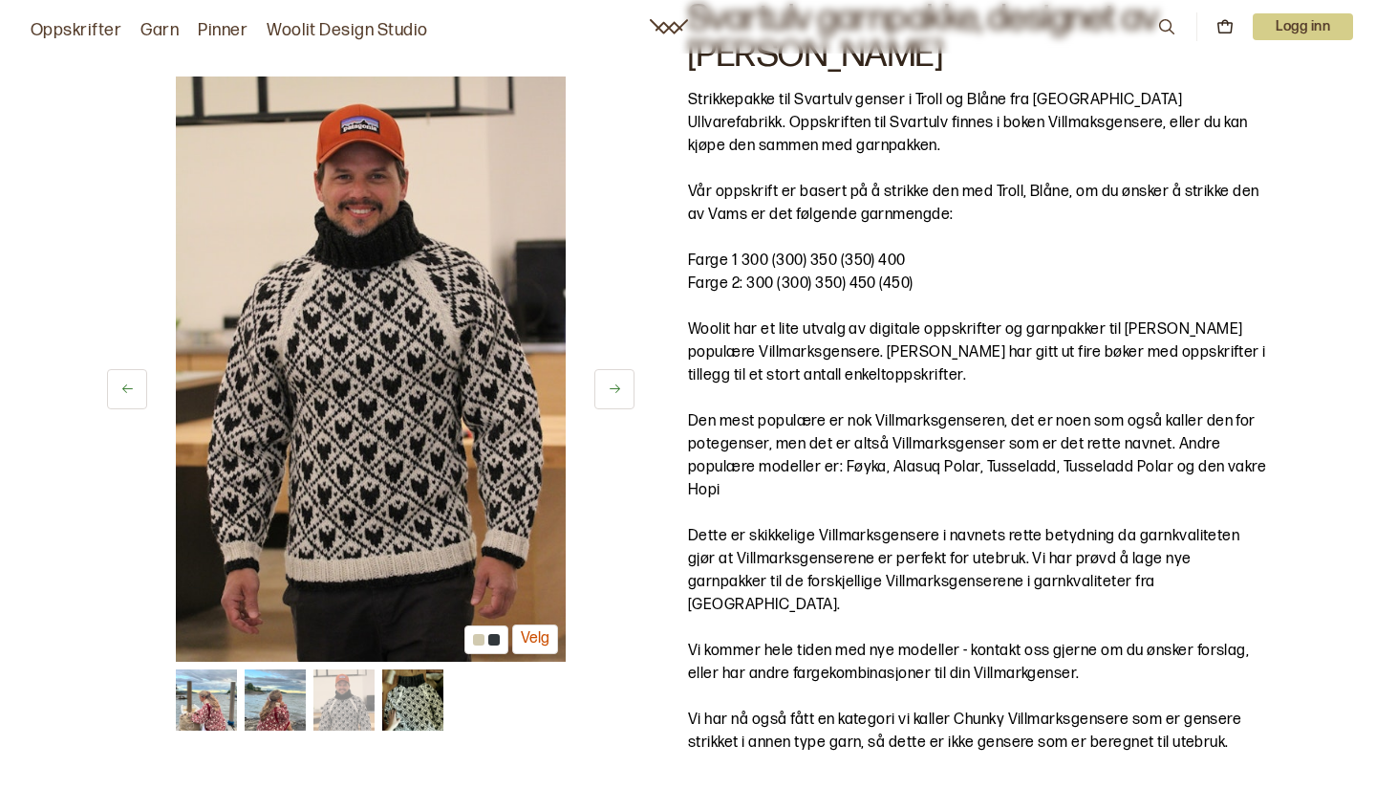
click at [622, 393] on button at bounding box center [615, 389] width 40 height 40
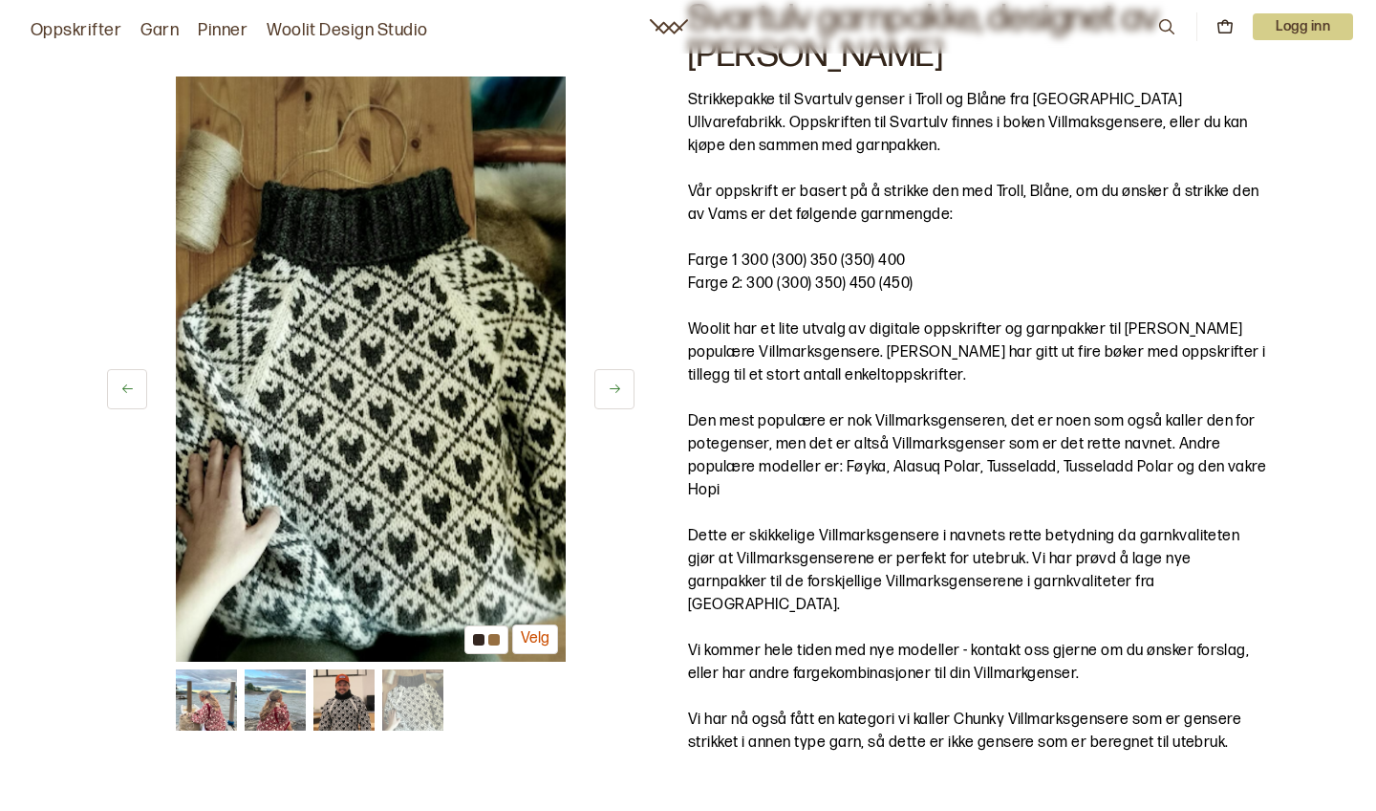
click at [622, 395] on button at bounding box center [615, 389] width 40 height 40
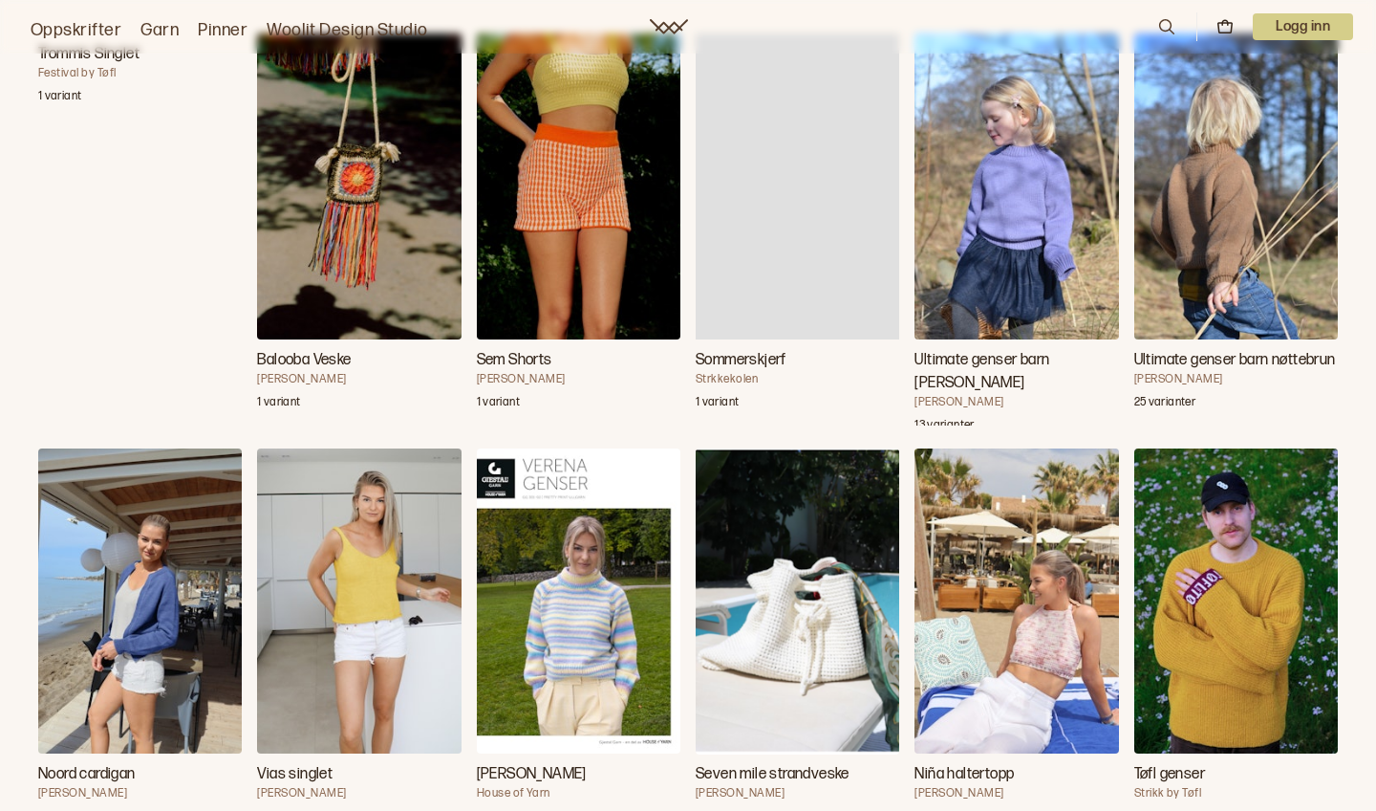
scroll to position [81838, 0]
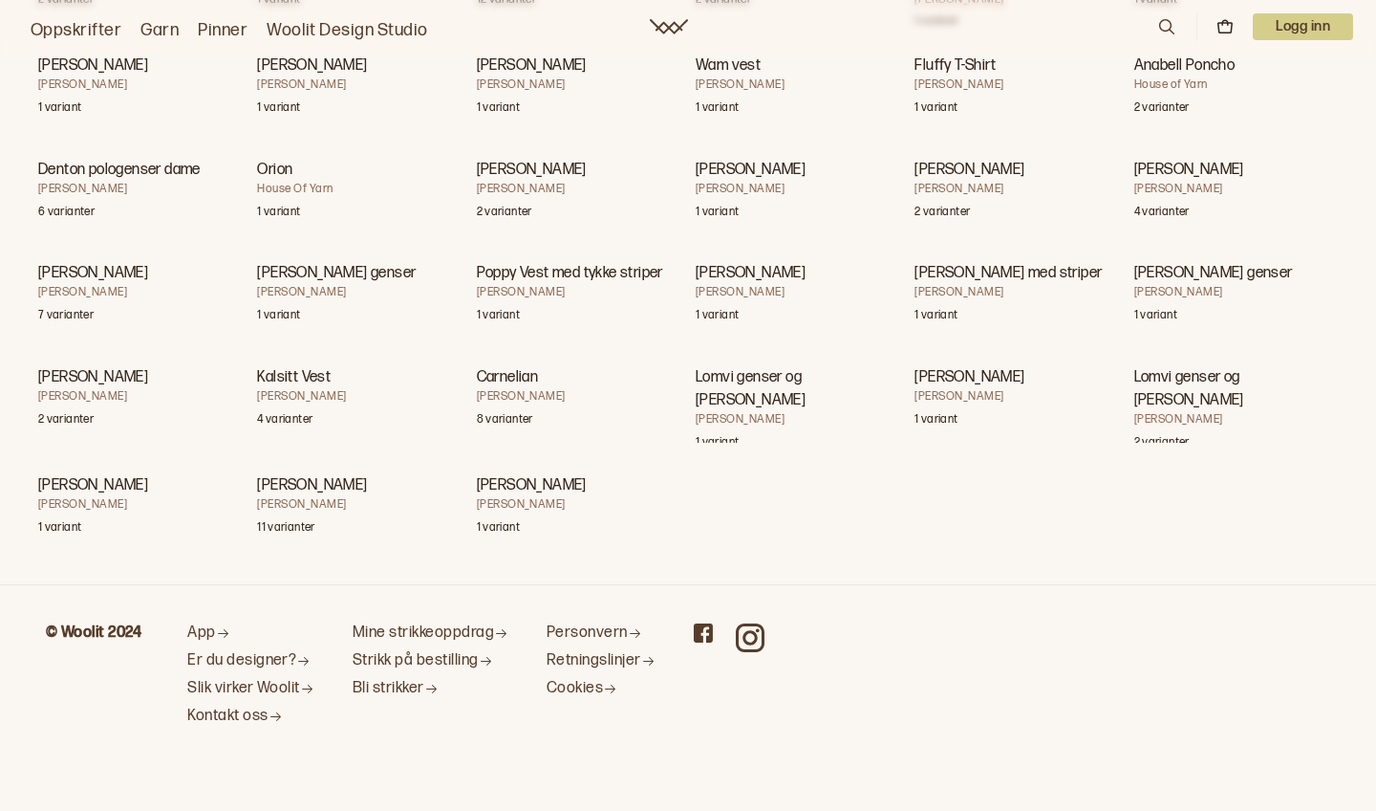
scroll to position [89987, 0]
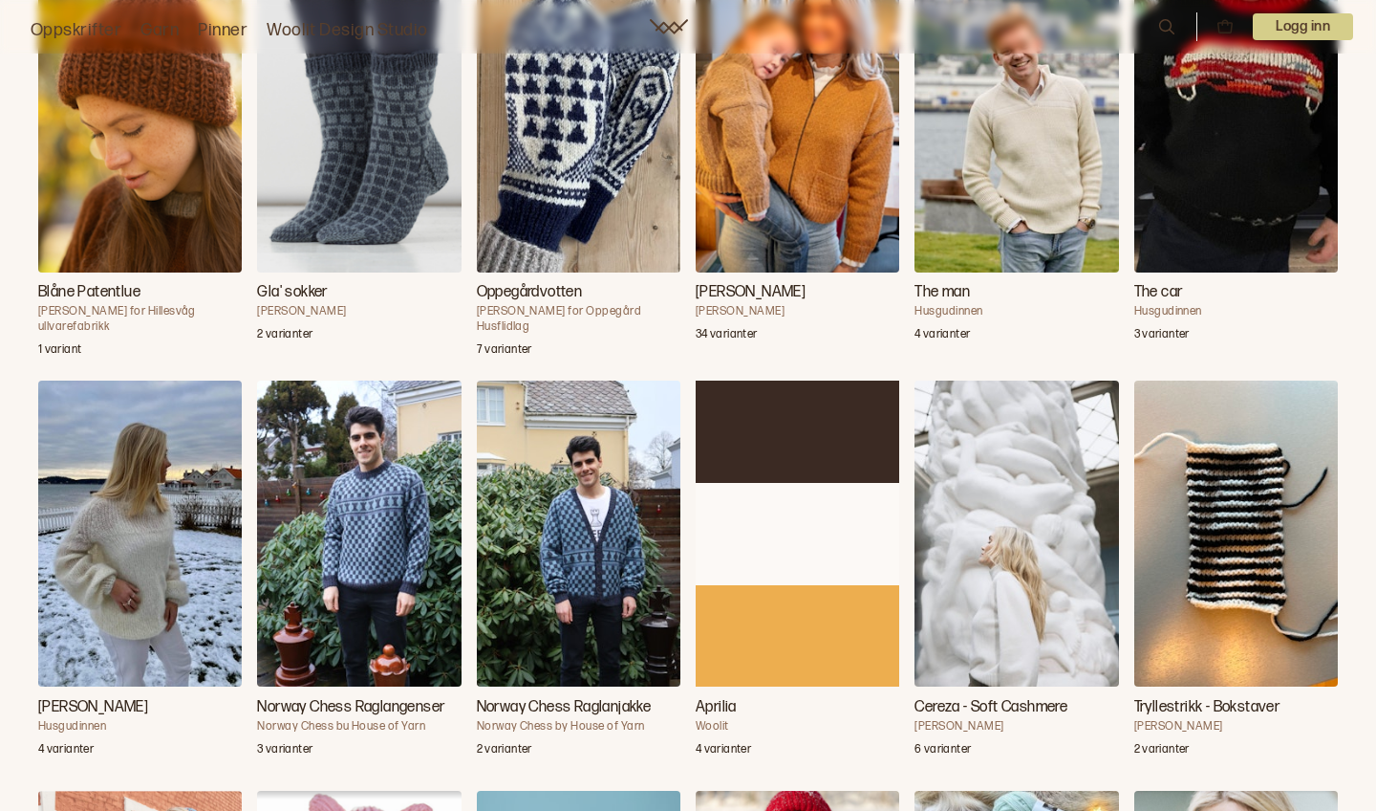
click at [114, 533] on img "Alinas genser" at bounding box center [140, 533] width 204 height 306
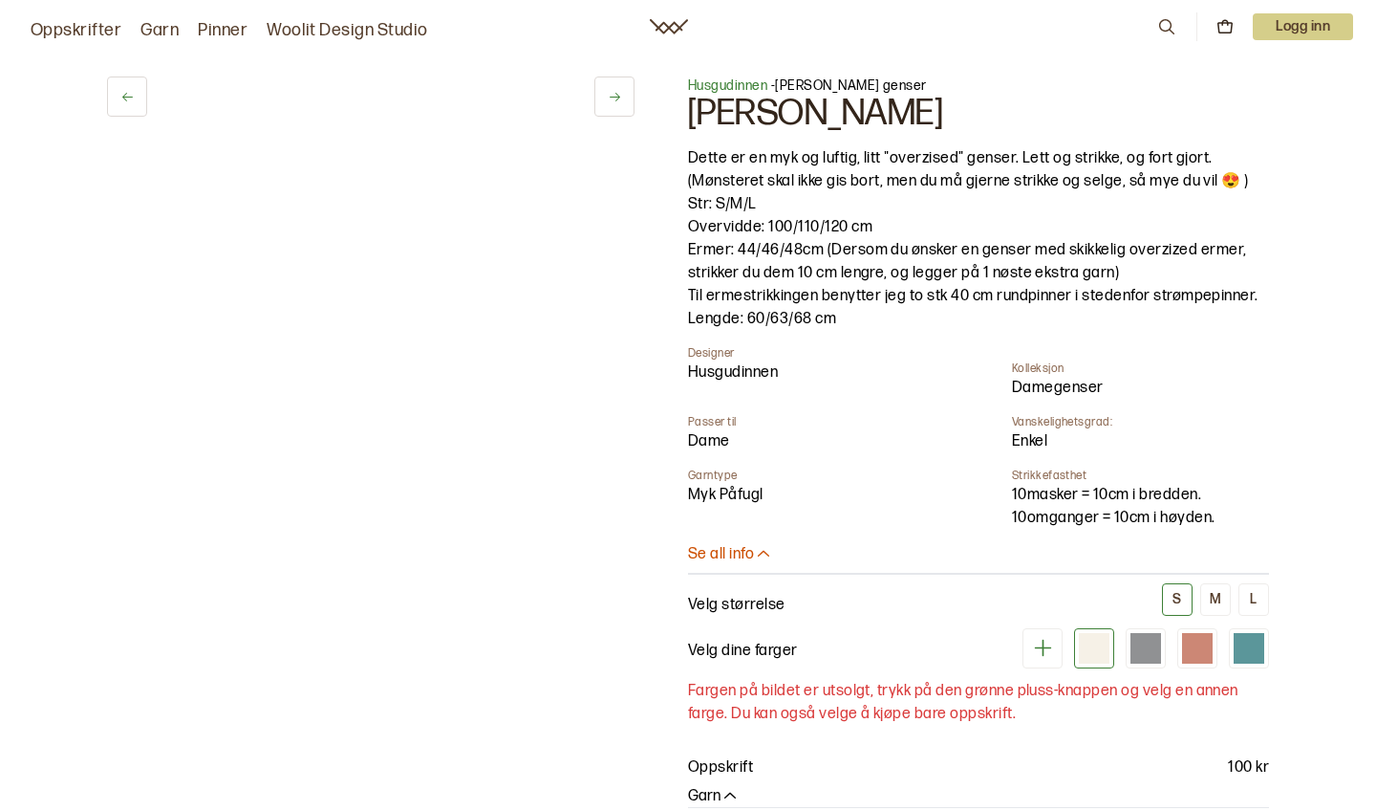
scroll to position [0, 80]
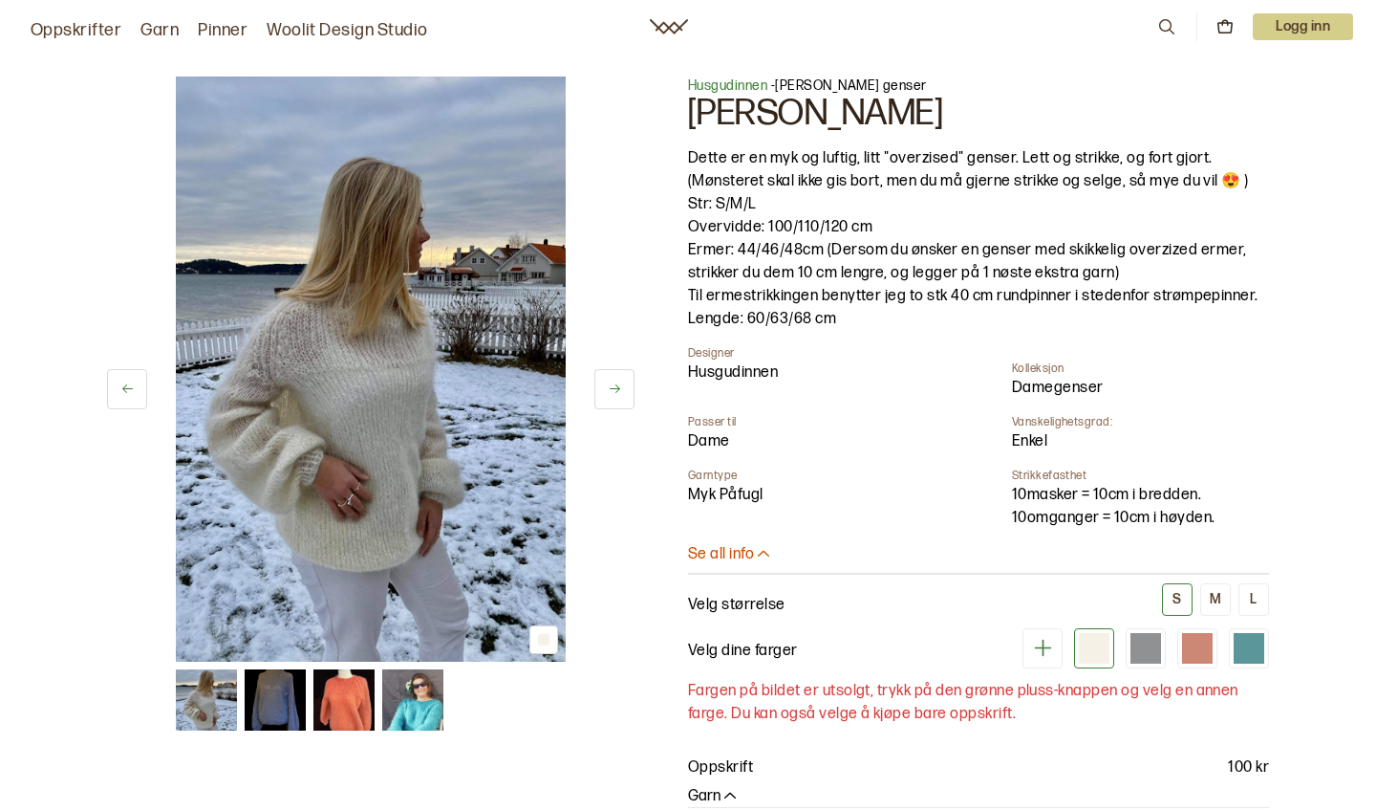
click at [384, 483] on img at bounding box center [371, 368] width 390 height 585
click at [626, 382] on button at bounding box center [615, 389] width 40 height 40
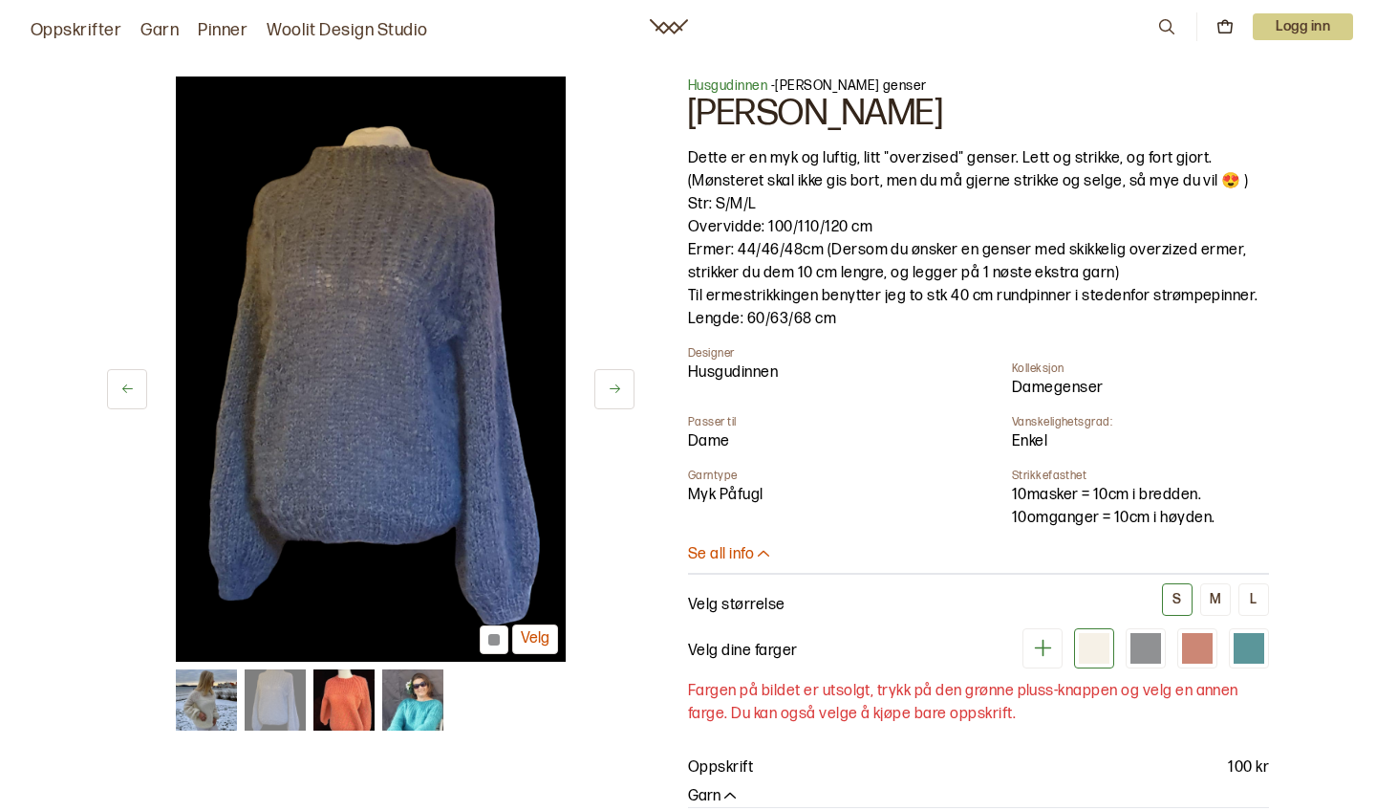
click at [626, 383] on button at bounding box center [615, 389] width 40 height 40
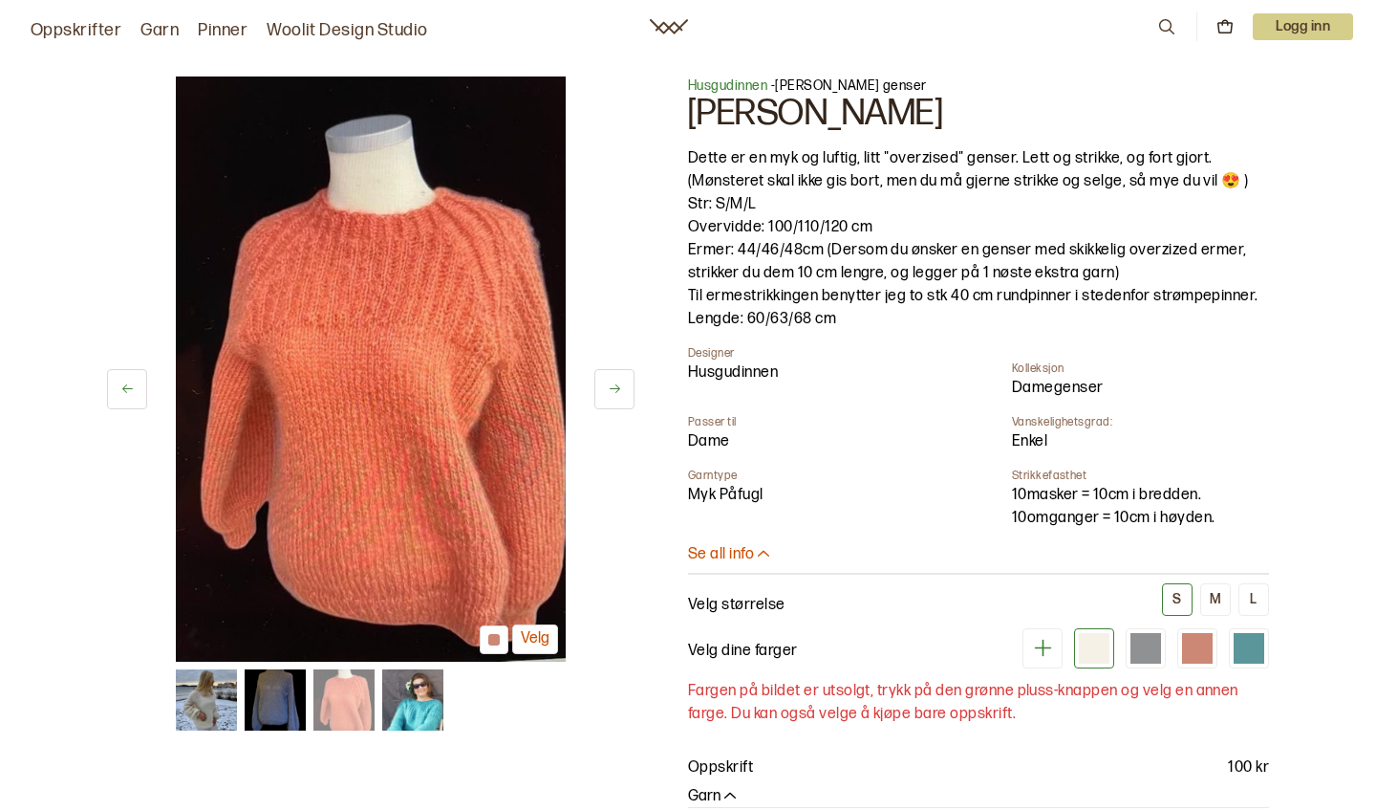
click at [626, 384] on button at bounding box center [615, 389] width 40 height 40
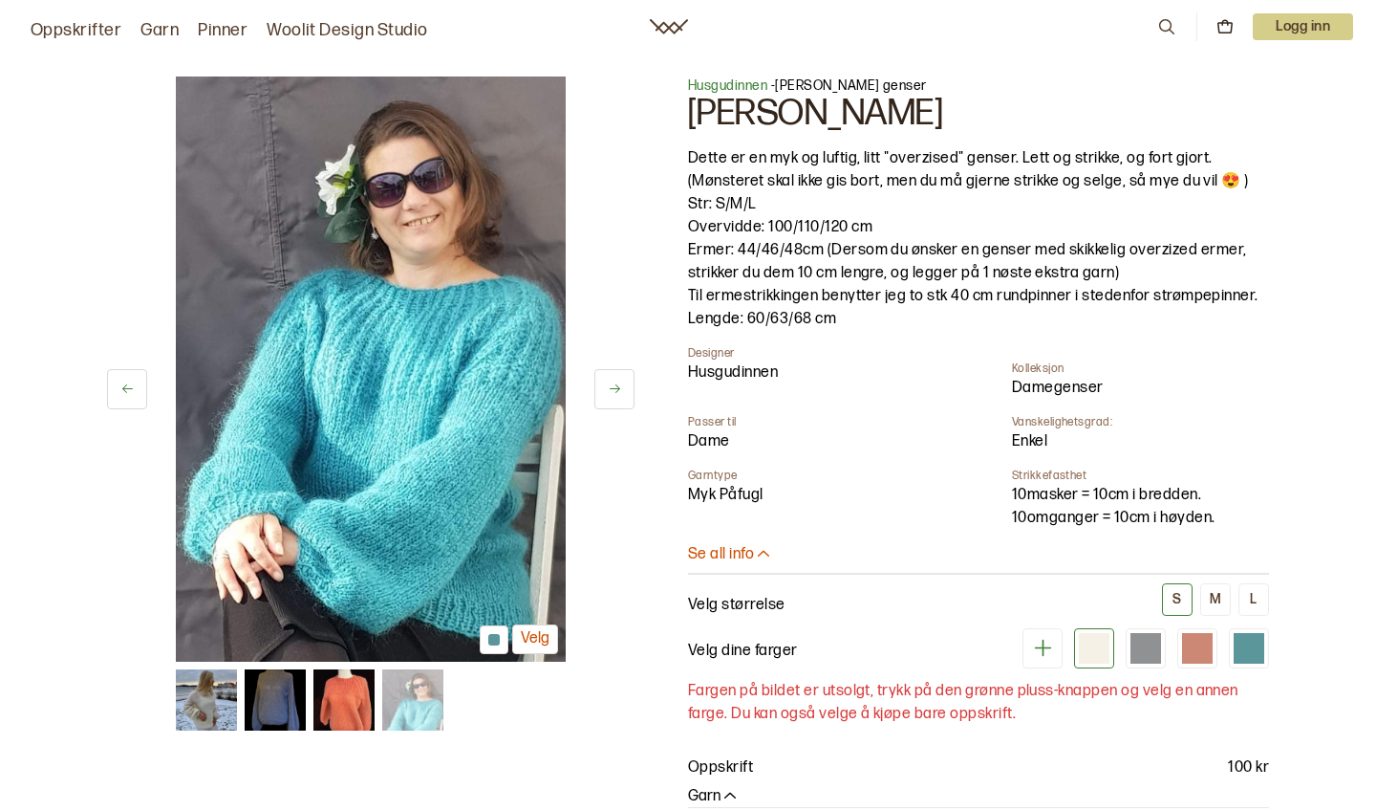
scroll to position [0, 80]
click at [628, 386] on button at bounding box center [615, 389] width 40 height 40
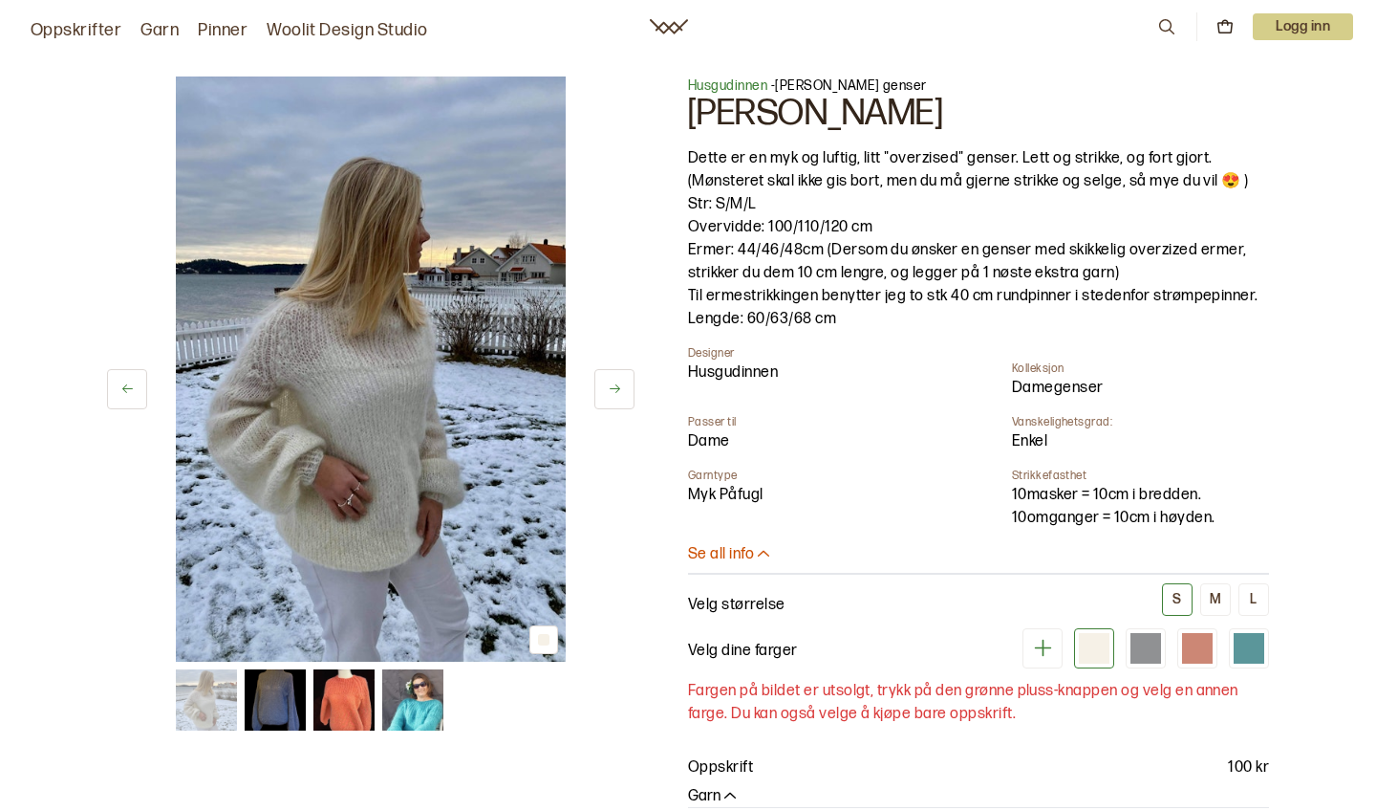
click at [629, 383] on button at bounding box center [615, 389] width 40 height 40
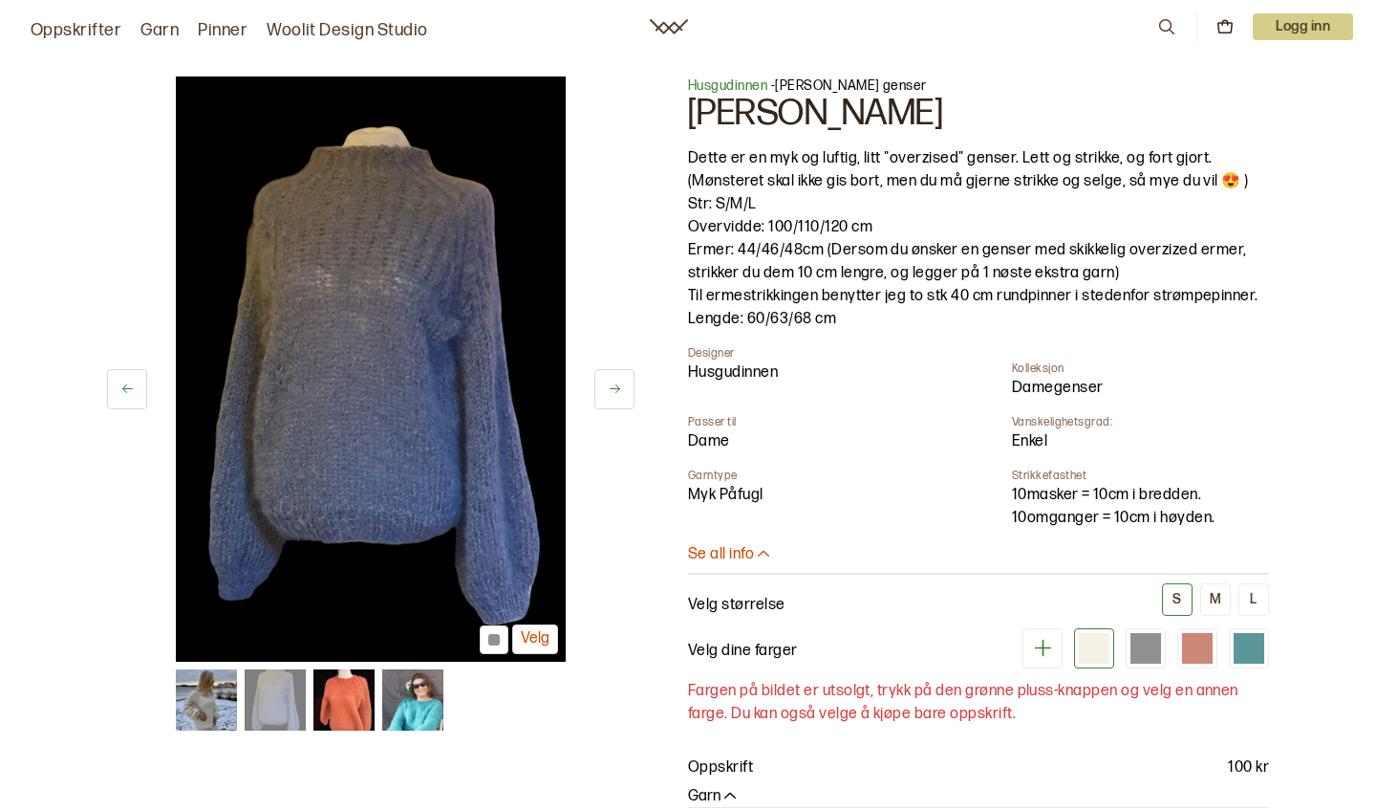
click at [630, 383] on button at bounding box center [615, 389] width 40 height 40
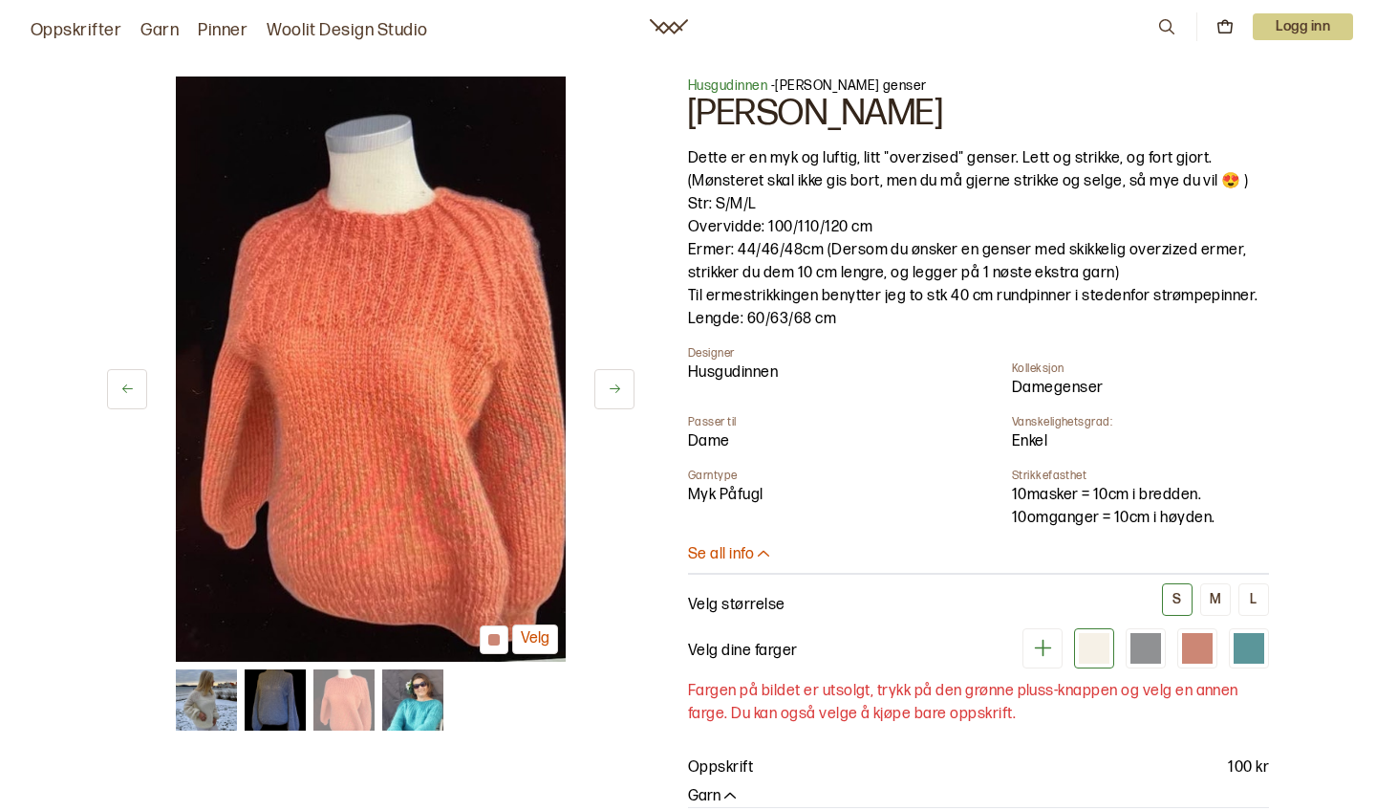
click at [630, 382] on button at bounding box center [615, 389] width 40 height 40
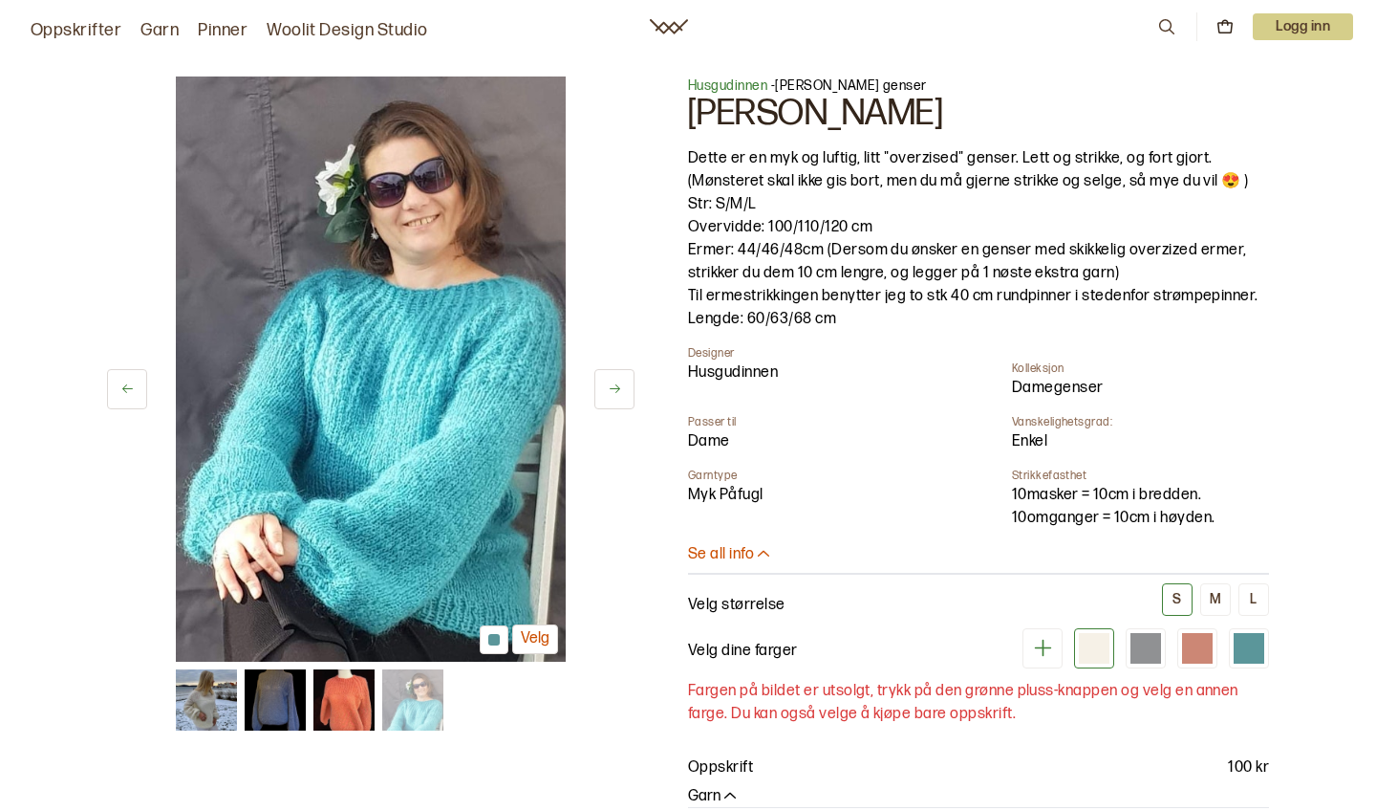
click at [632, 384] on button at bounding box center [615, 389] width 40 height 40
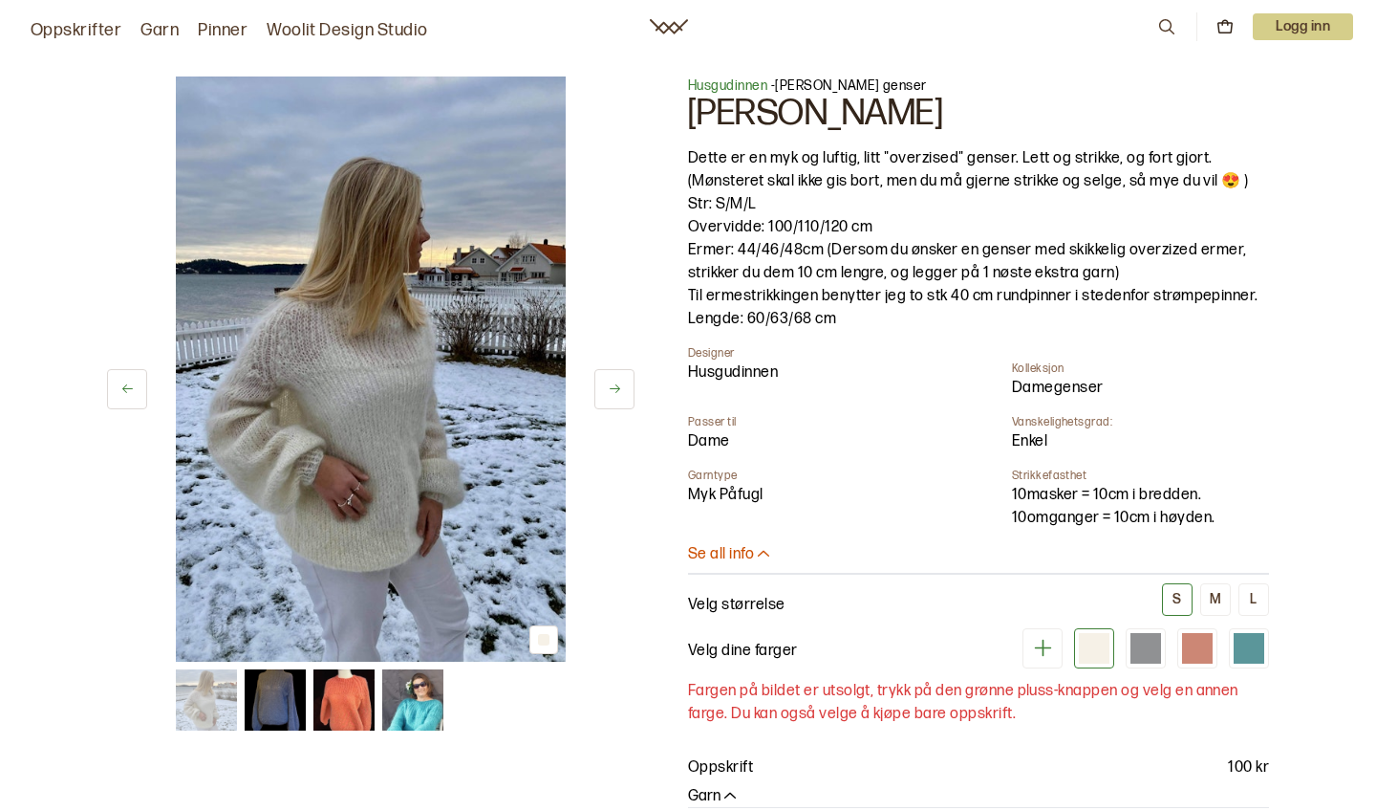
click at [633, 384] on button at bounding box center [615, 389] width 40 height 40
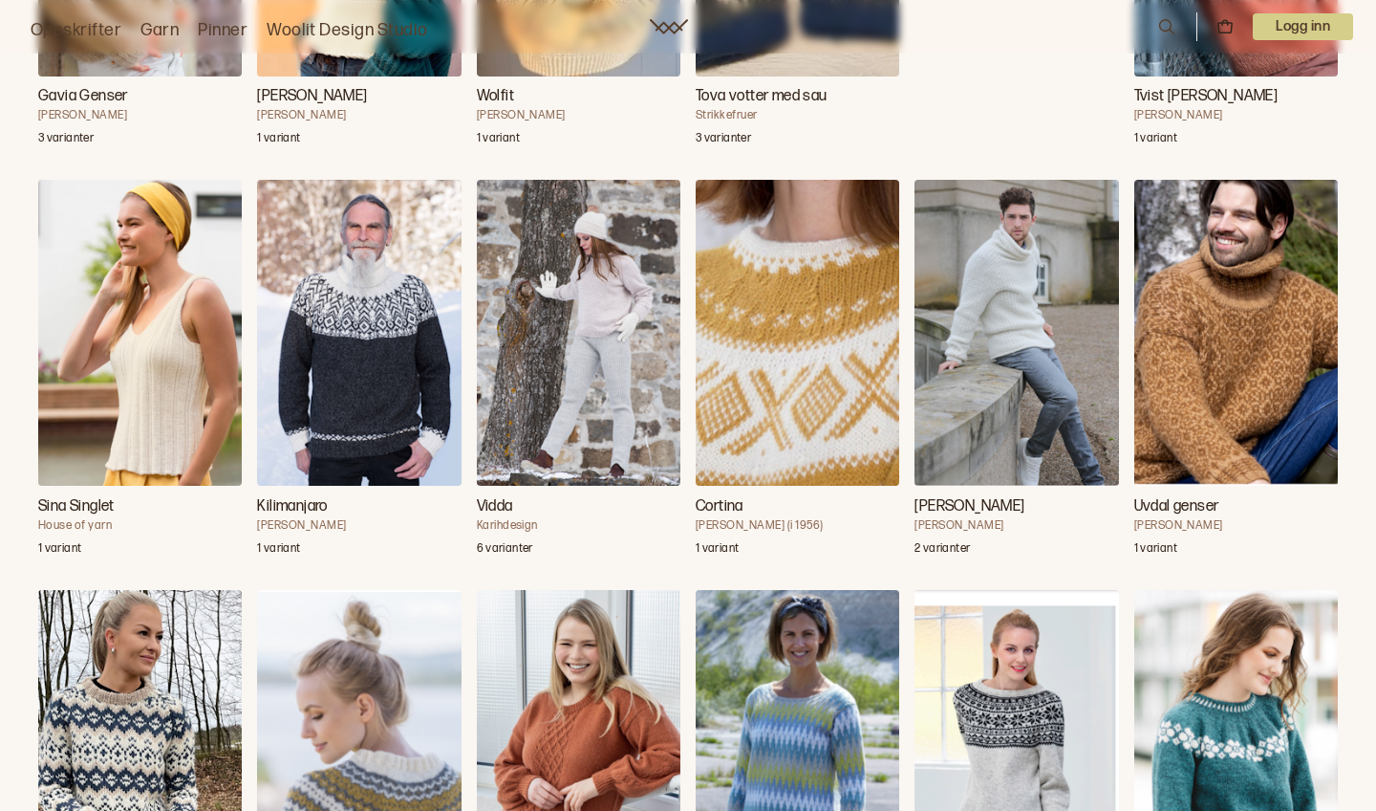
scroll to position [98397, 0]
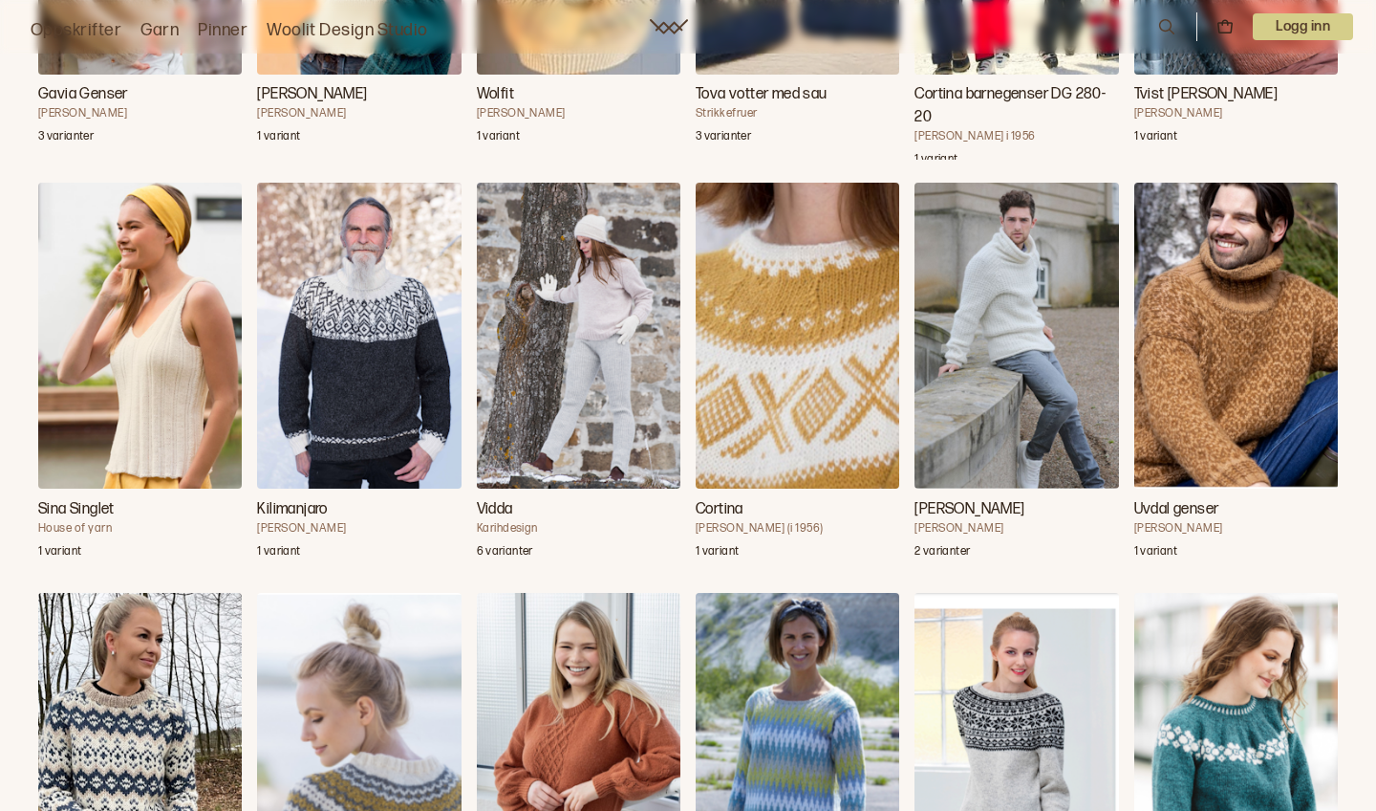
click at [162, 660] on img "Drifa med lav hals" at bounding box center [140, 746] width 204 height 306
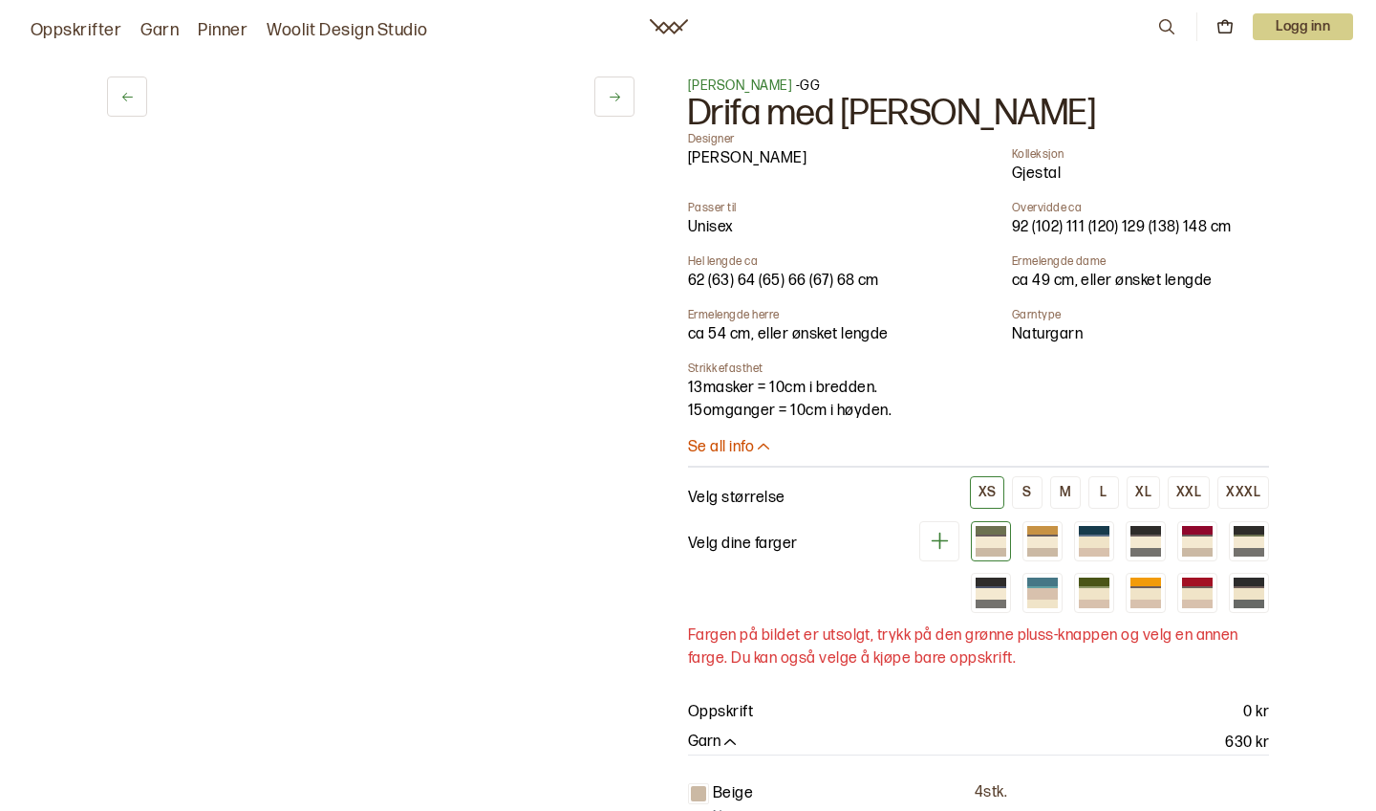
scroll to position [0, 80]
